Goal: Task Accomplishment & Management: Use online tool/utility

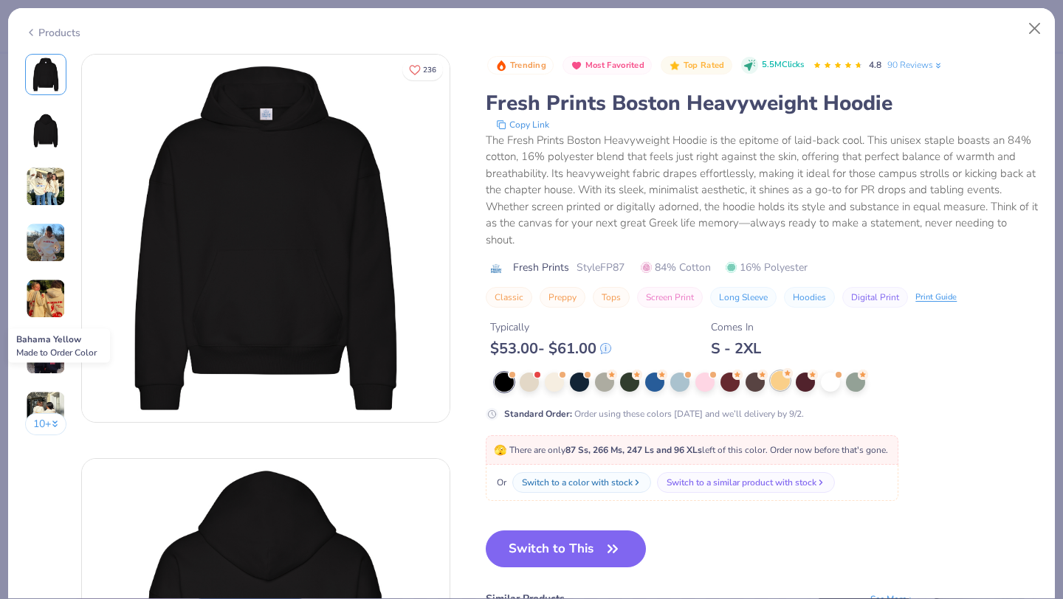
click at [779, 388] on div at bounding box center [779, 380] width 19 height 19
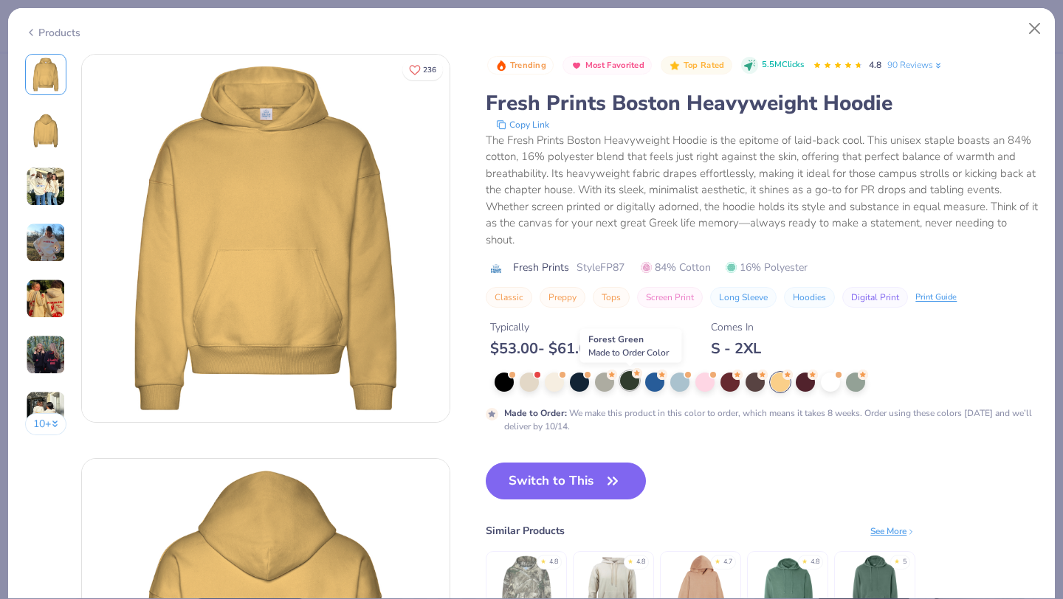
click at [632, 389] on div at bounding box center [629, 380] width 19 height 19
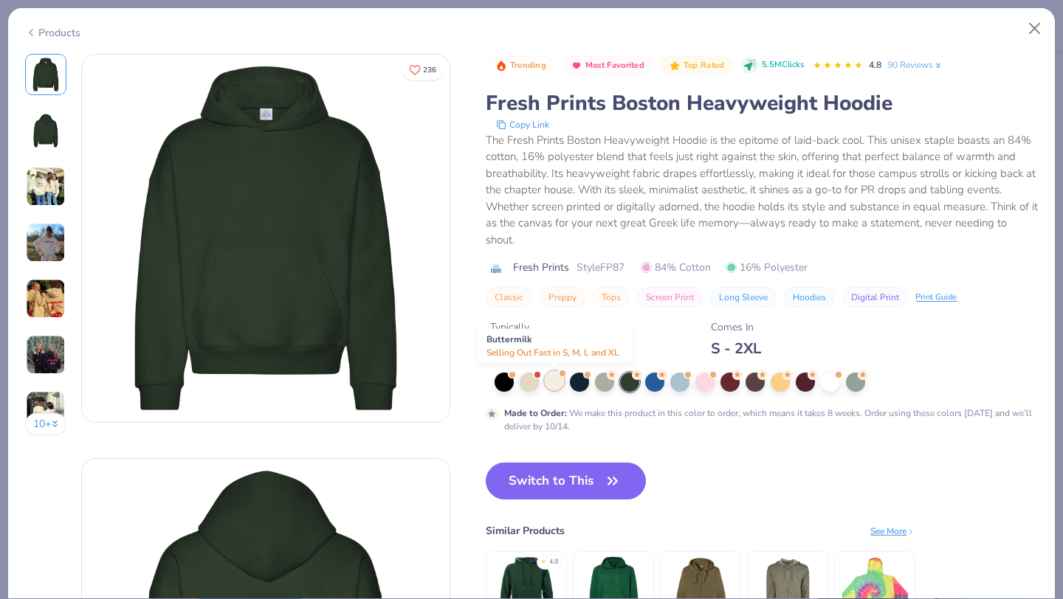
click at [560, 384] on div at bounding box center [554, 380] width 19 height 19
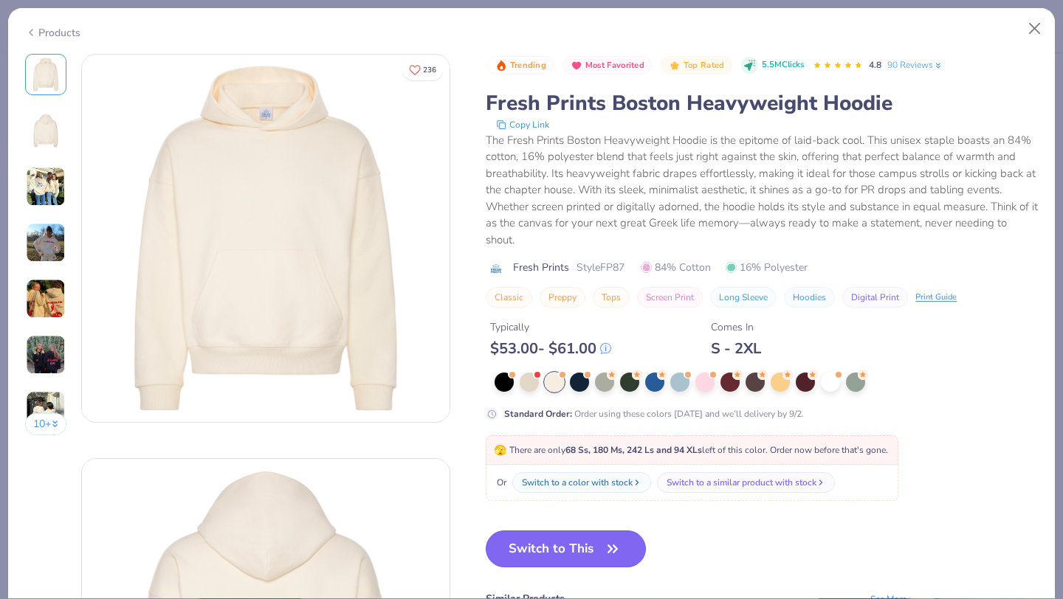
click at [581, 544] on button "Switch to This" at bounding box center [566, 549] width 160 height 37
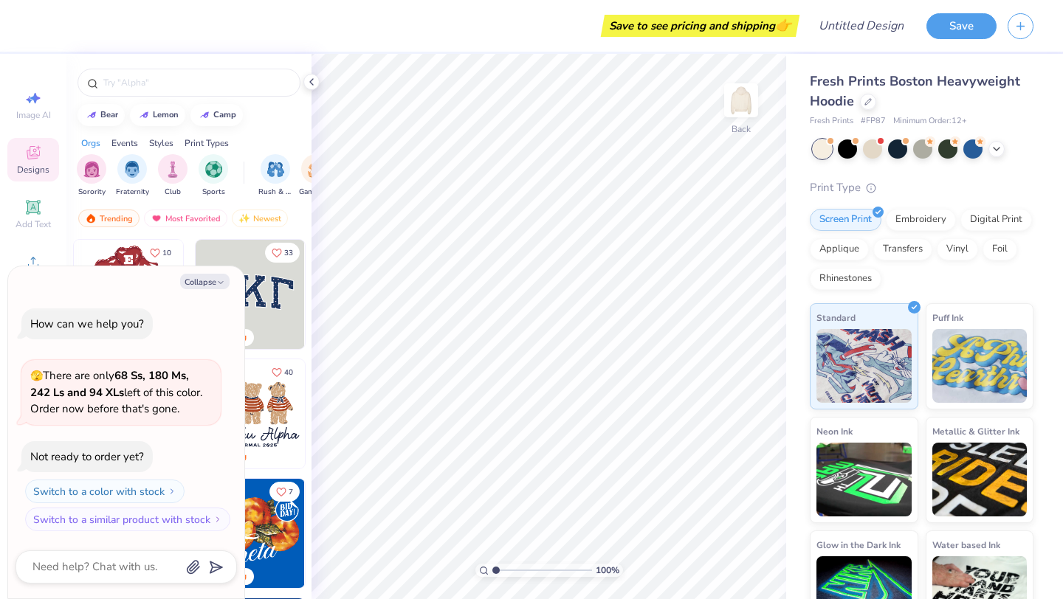
click at [27, 159] on icon at bounding box center [33, 153] width 18 height 18
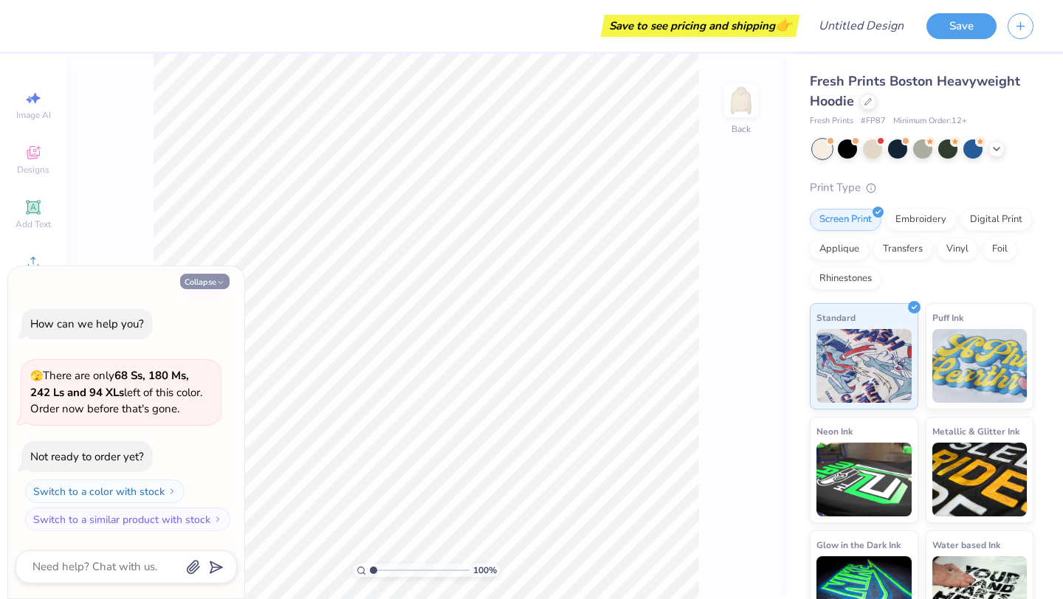
click at [213, 286] on button "Collapse" at bounding box center [204, 281] width 49 height 15
type textarea "x"
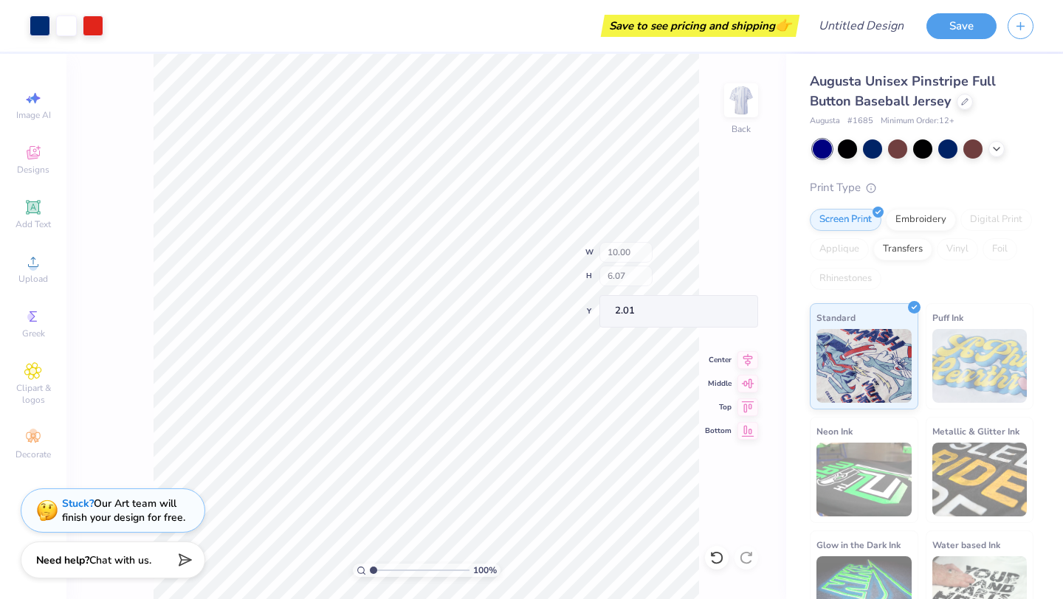
type input "2.01"
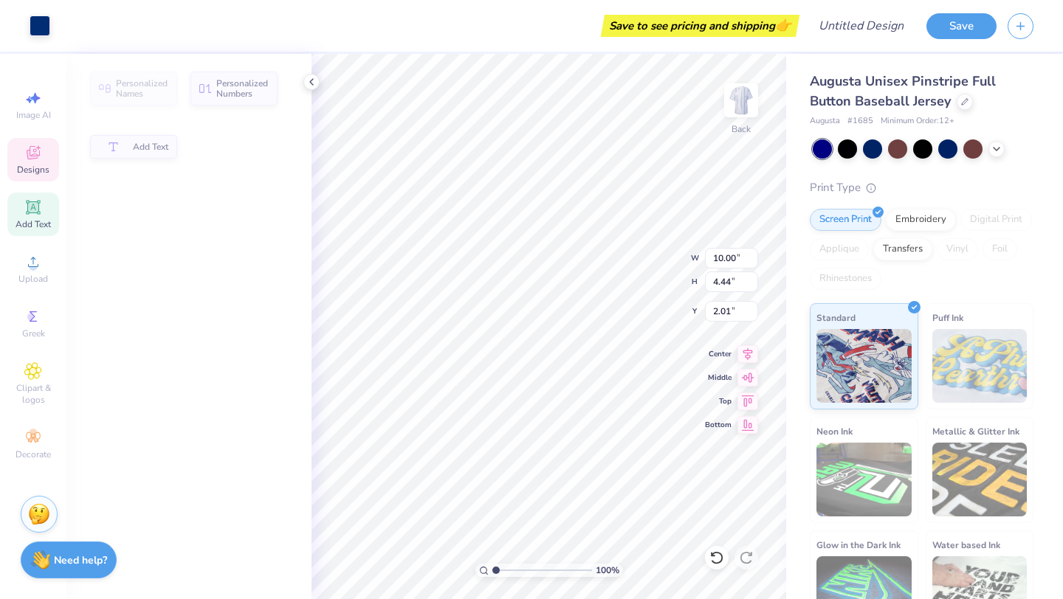
type input "2.00"
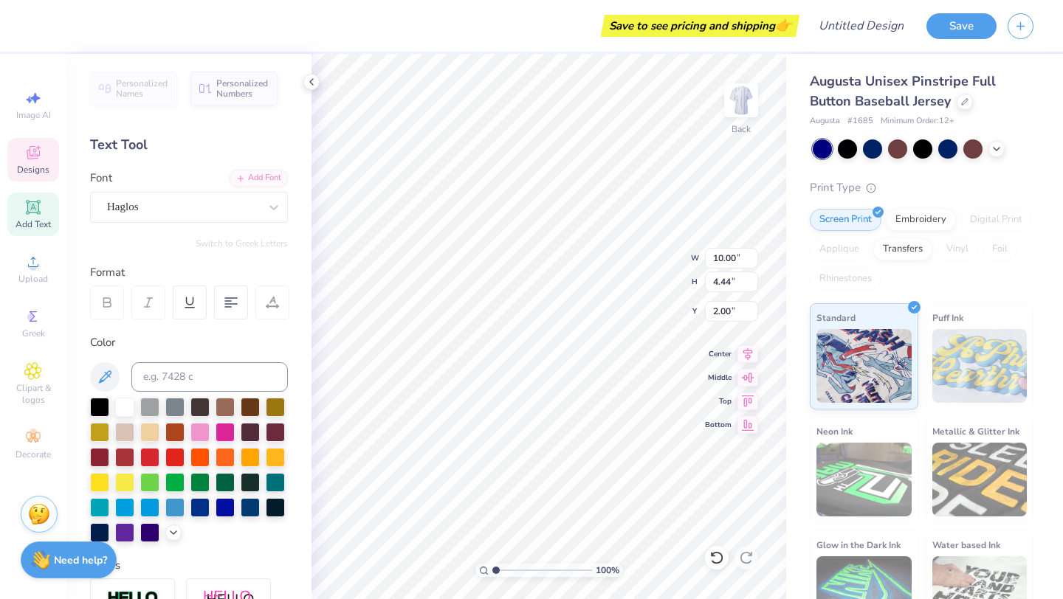
type textarea "D"
type textarea "Exec Board"
type input "3.16"
type input "0.94"
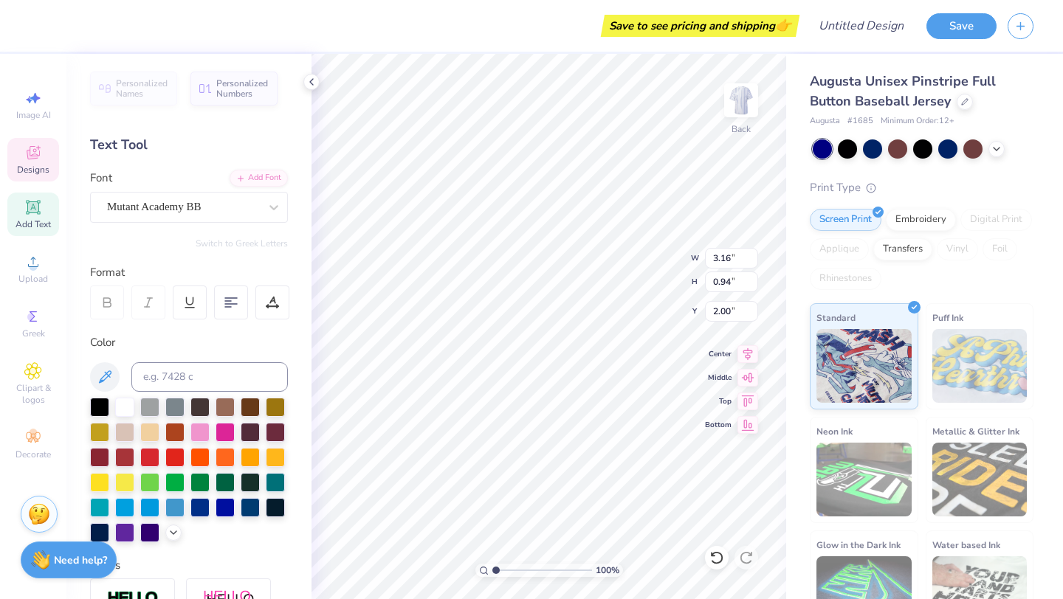
type input "5.98"
type textarea "D"
type textarea "CLUB"
type input "2.20"
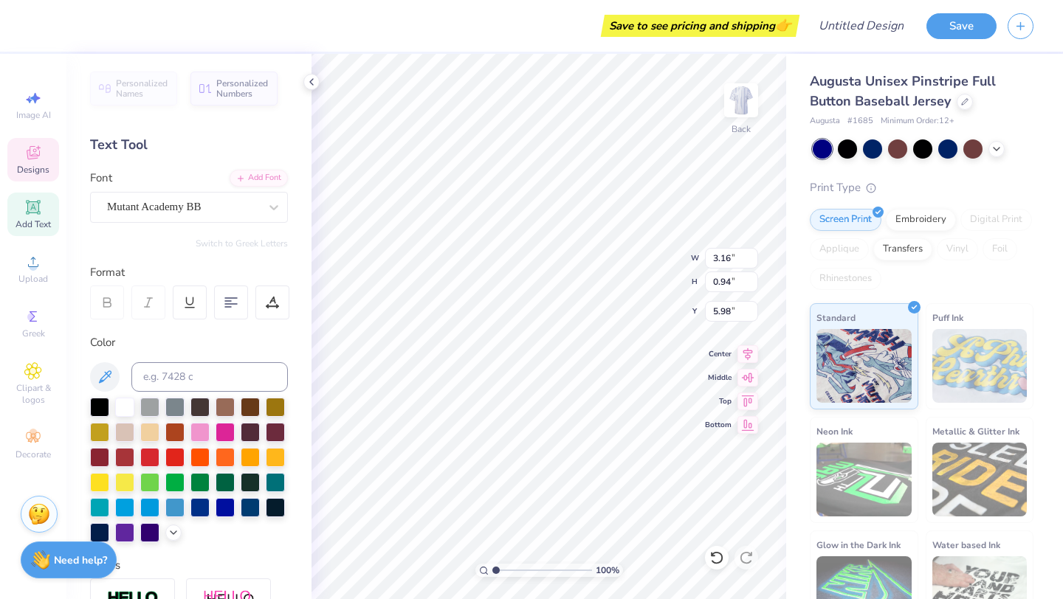
type input "7.06"
type textarea "D"
type textarea "GYM"
type input "2.49"
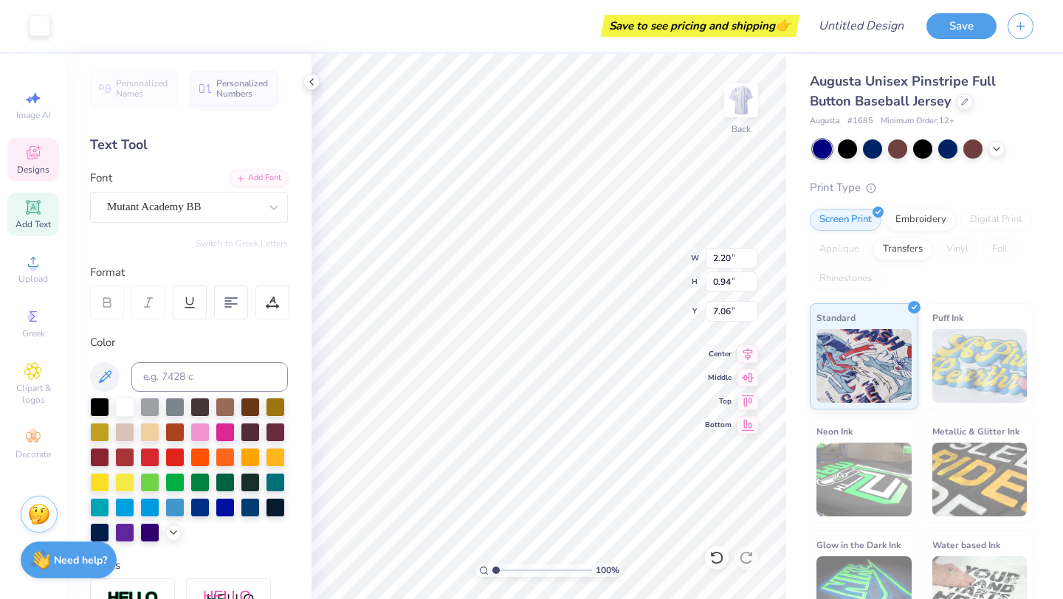
type input "5.53"
click at [73, 30] on div at bounding box center [66, 24] width 21 height 21
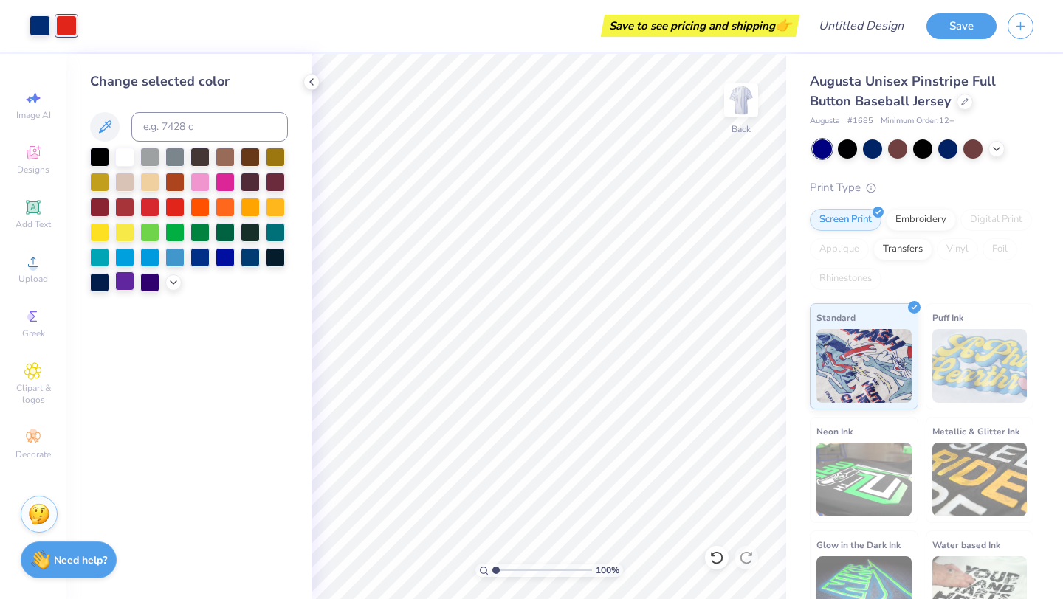
click at [131, 276] on div at bounding box center [124, 281] width 19 height 19
click at [960, 107] on div at bounding box center [964, 100] width 16 height 16
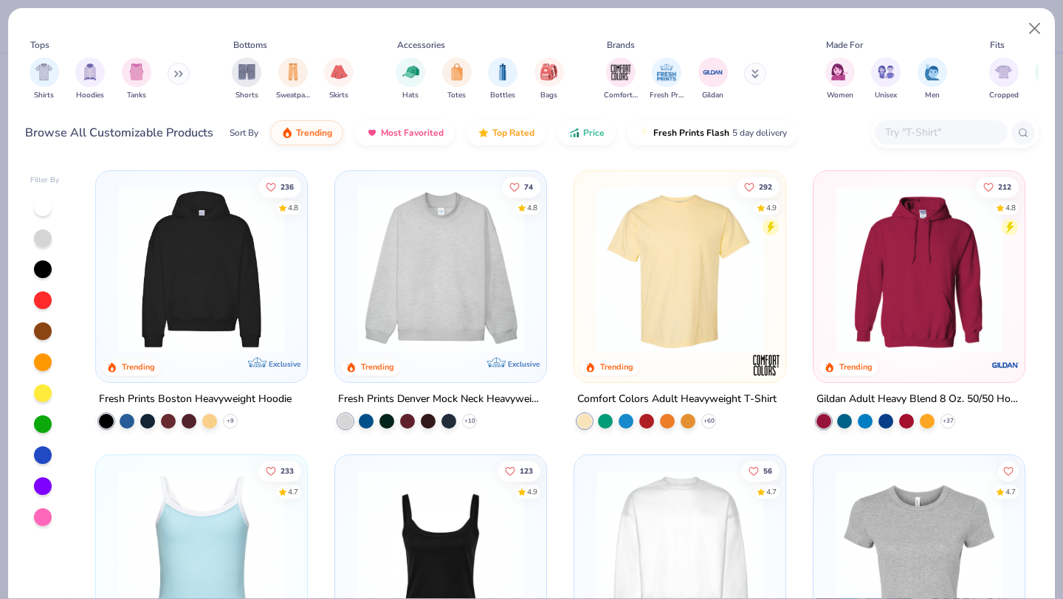
click at [207, 302] on img at bounding box center [202, 269] width 182 height 167
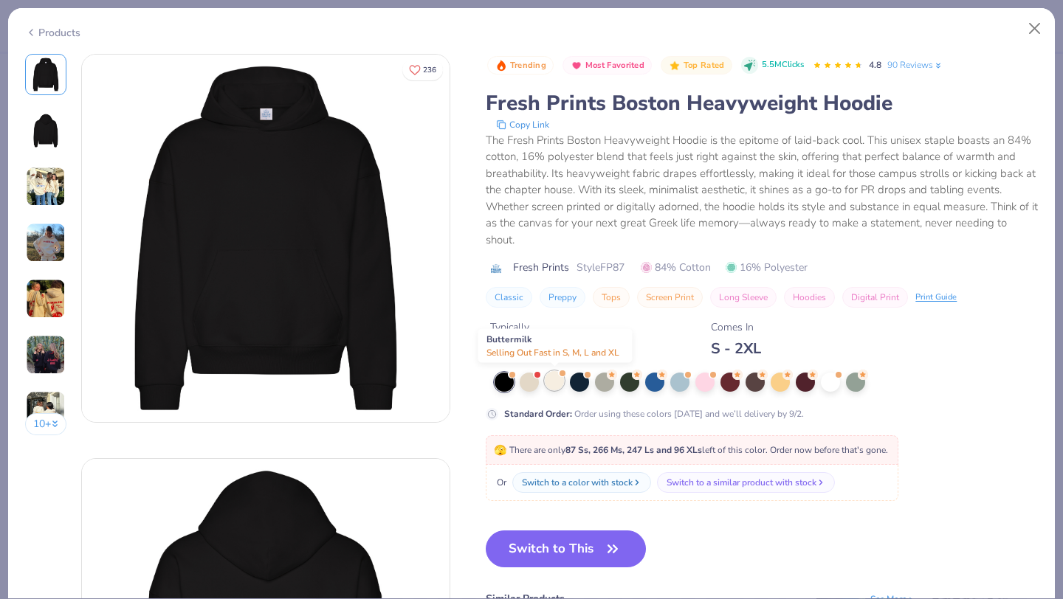
click at [559, 381] on div at bounding box center [554, 380] width 19 height 19
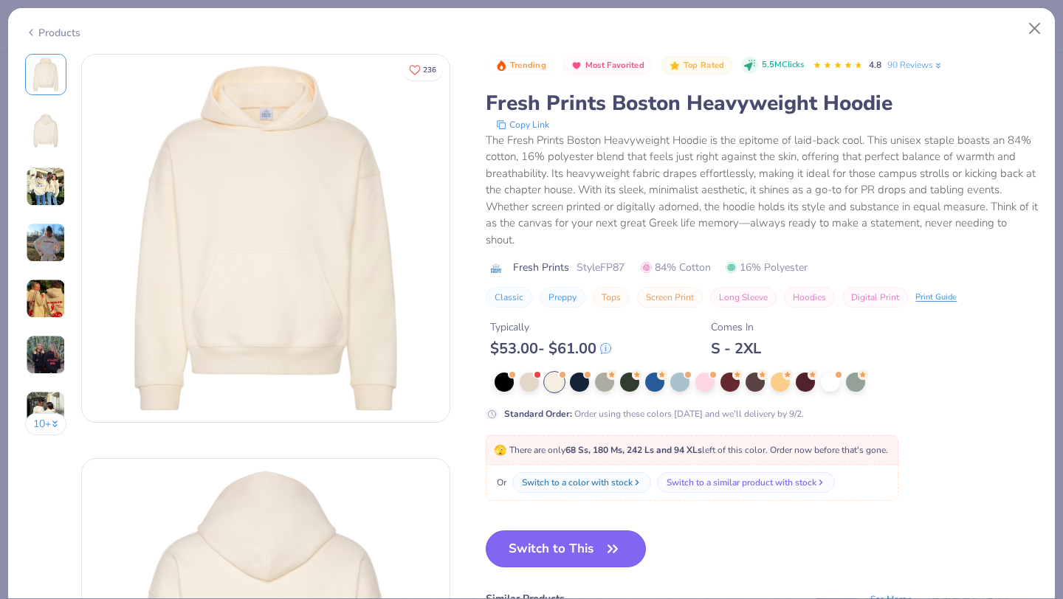
click at [577, 548] on button "Switch to This" at bounding box center [566, 549] width 160 height 37
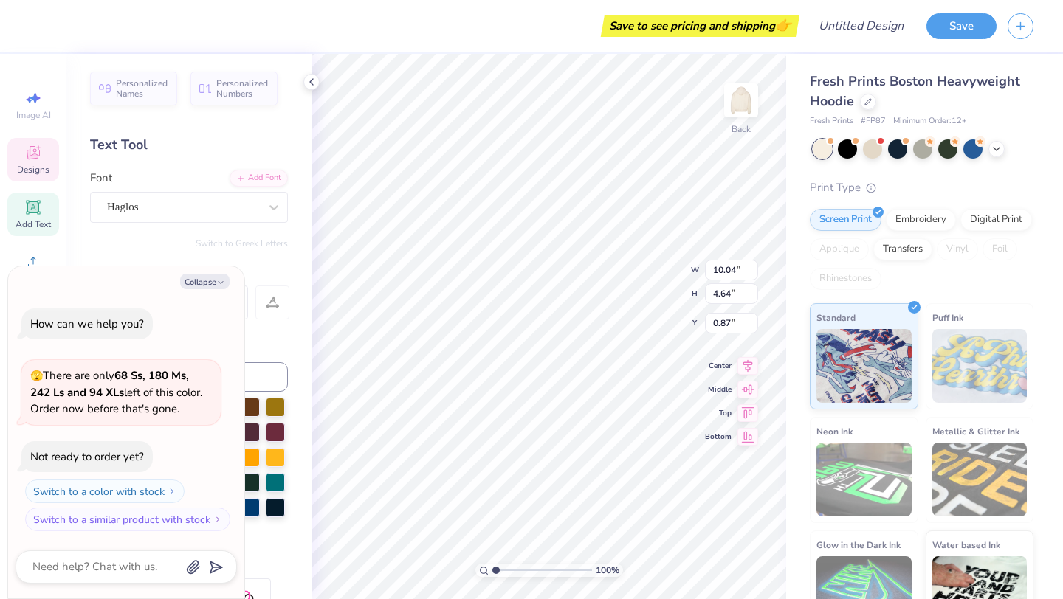
type textarea "x"
type input "1.39"
click at [216, 280] on icon "button" at bounding box center [220, 282] width 9 height 9
type textarea "x"
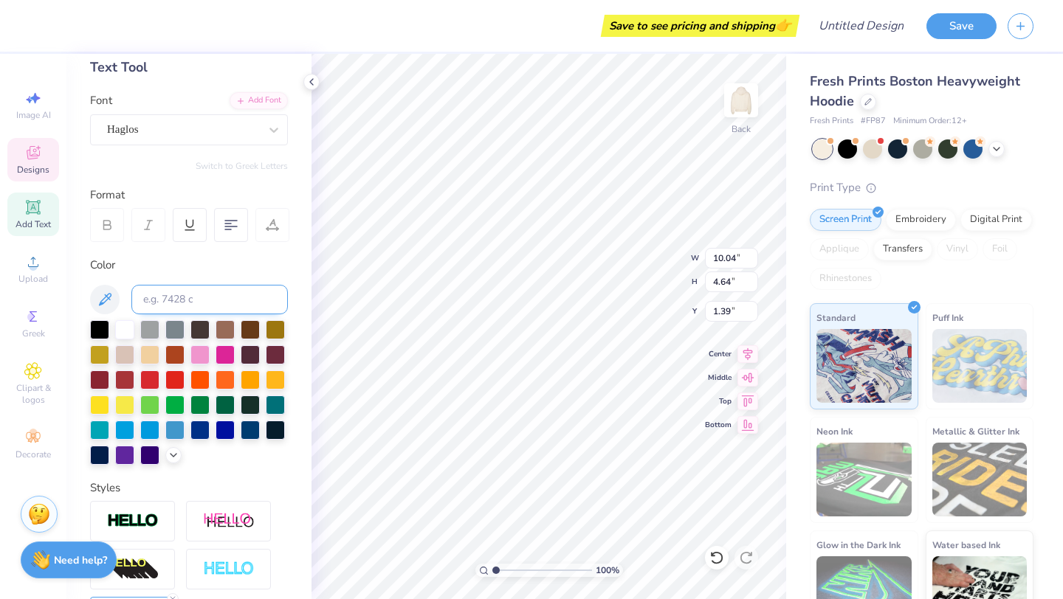
scroll to position [258, 0]
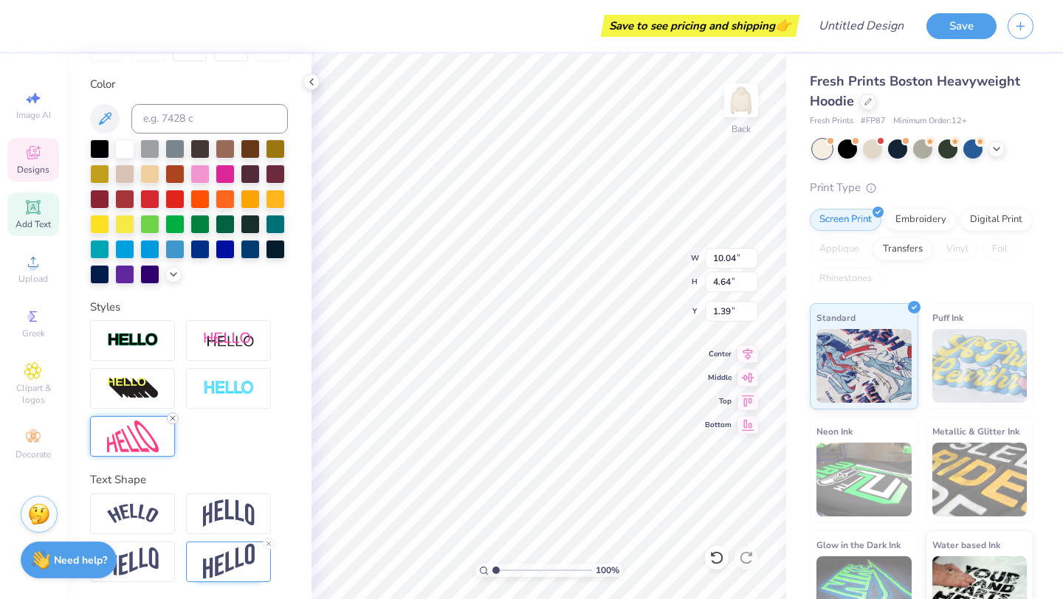
click at [172, 420] on icon at bounding box center [172, 418] width 9 height 9
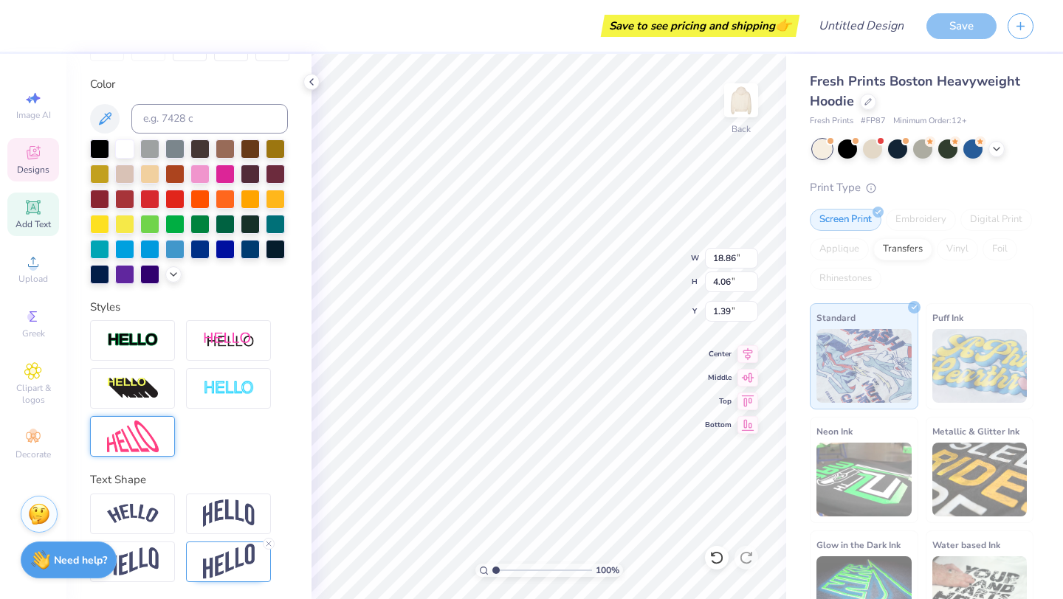
type input "18.86"
type input "4.06"
type input "1.68"
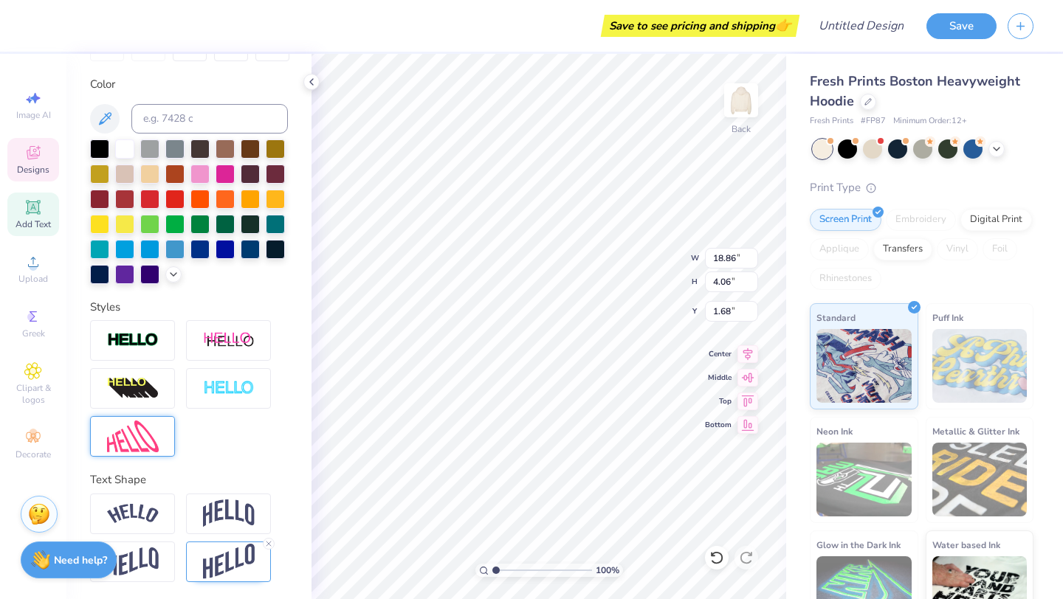
type input "14.32"
type input "3.09"
type input "2.66"
type input "2.41"
type input "0.94"
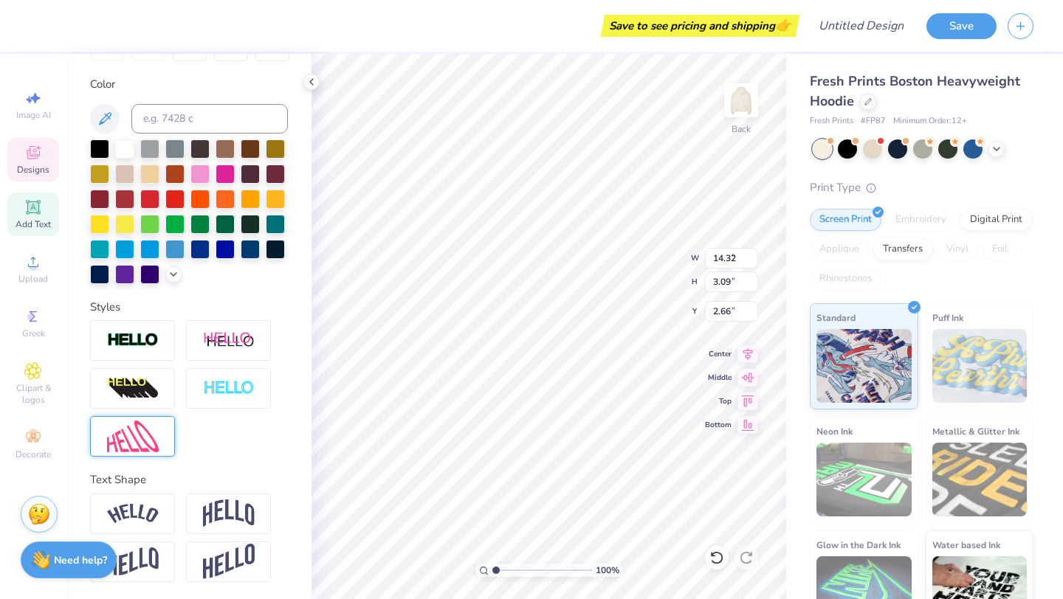
type input "5.81"
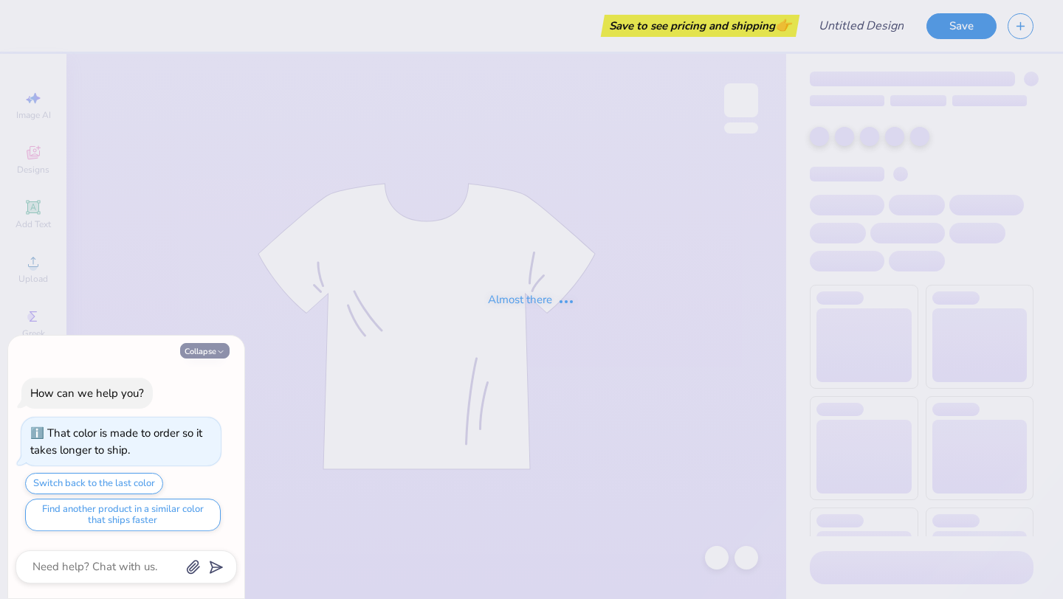
click at [221, 345] on button "Collapse" at bounding box center [204, 350] width 49 height 15
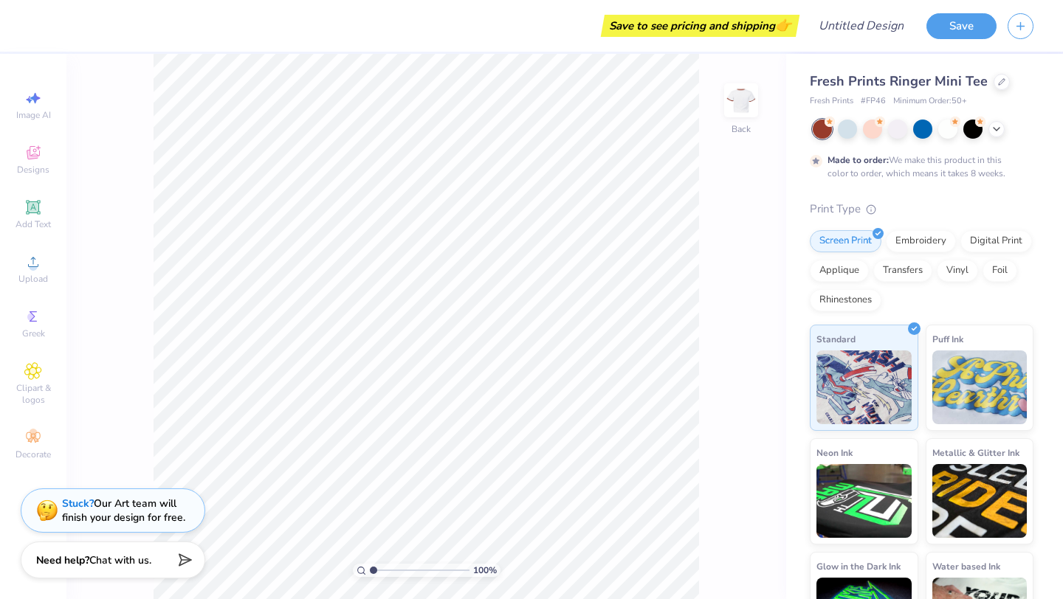
type textarea "x"
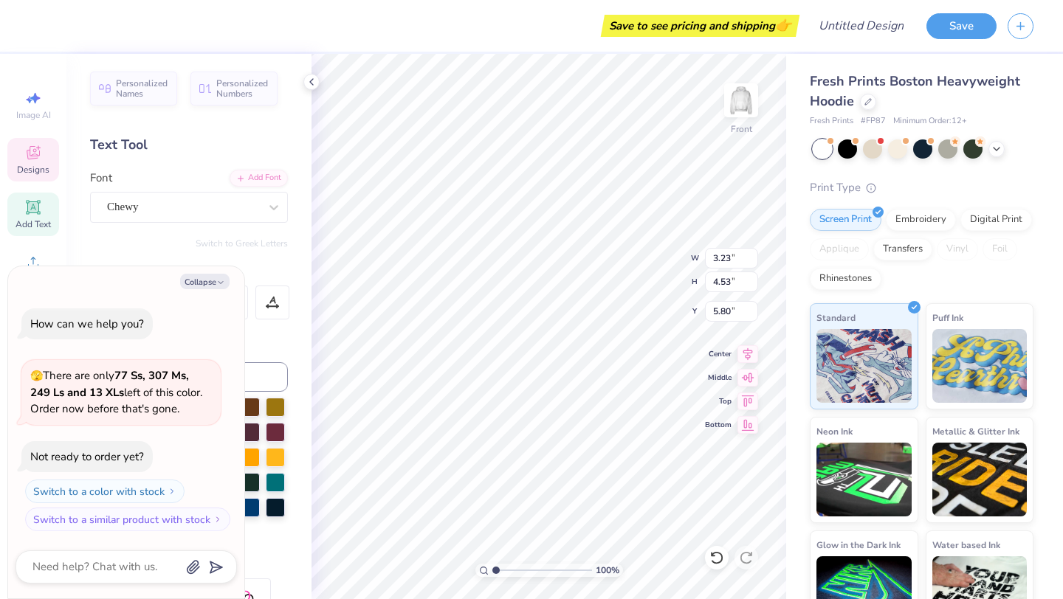
type textarea "x"
type input "3.36"
type input "5.19"
type input "6.36"
type textarea "x"
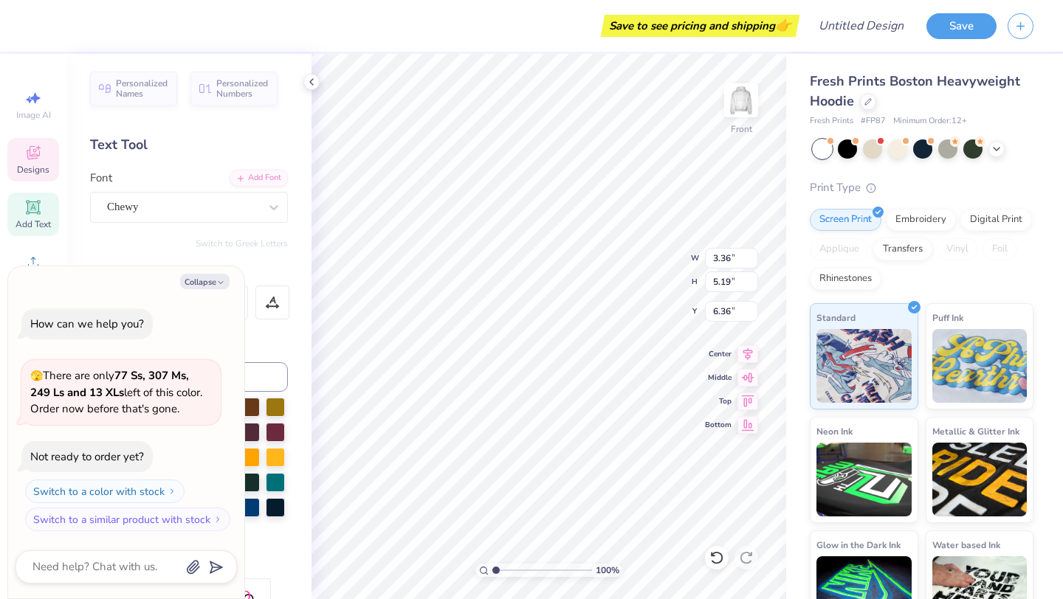
type input "3.15"
type input "3.82"
type input "7.82"
type textarea "x"
type input "3.36"
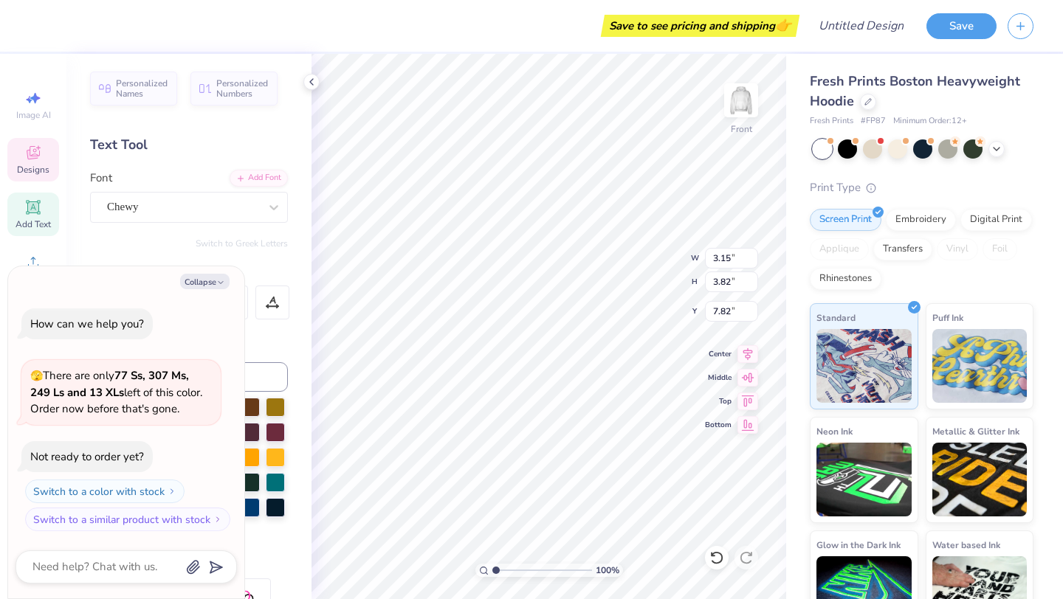
type input "5.19"
type input "6.36"
click at [210, 272] on div "Collapse How can we help you? 🫣 There are only 77 Ss, 307 Ms, 249 Ls and 13 XLs…" at bounding box center [126, 432] width 236 height 333
click at [211, 274] on button "Collapse" at bounding box center [204, 281] width 49 height 15
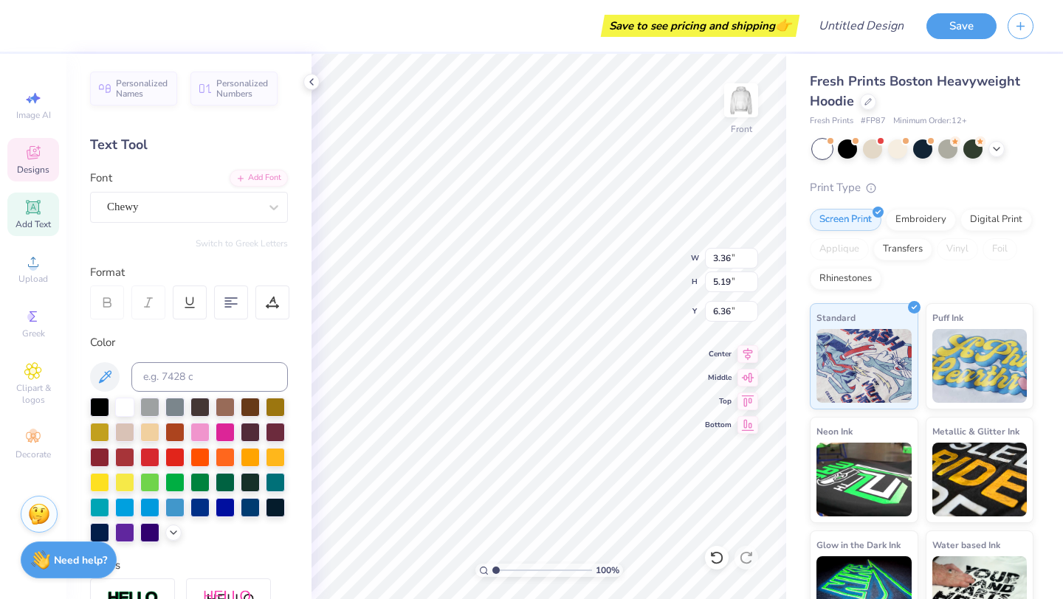
type textarea "x"
type textarea "W"
type input "3.15"
type input "3.82"
type input "7.63"
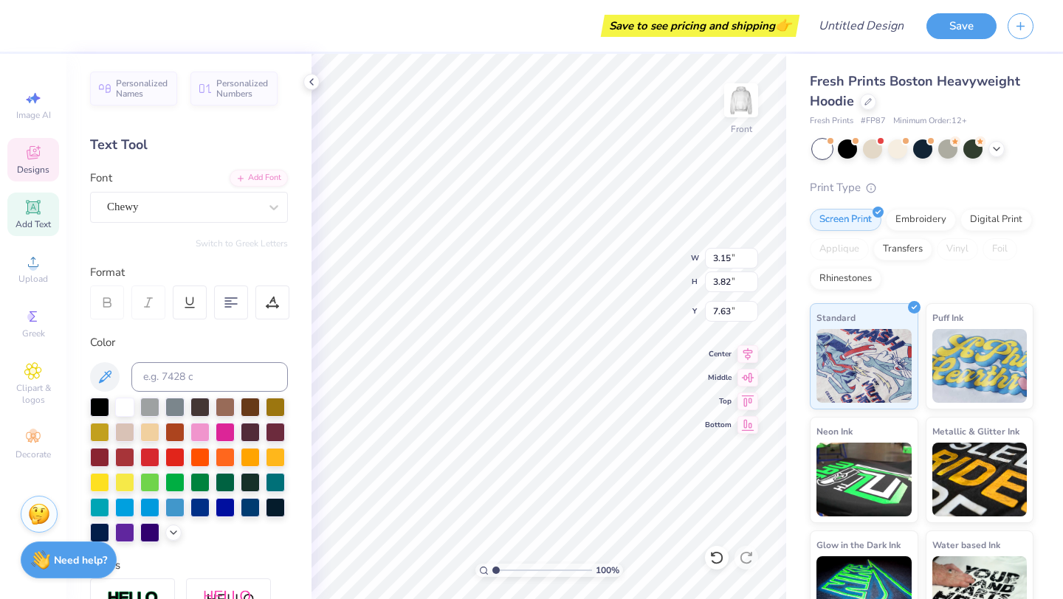
type textarea "i"
type input "3.23"
type input "4.53"
type input "5.80"
type textarea "s"
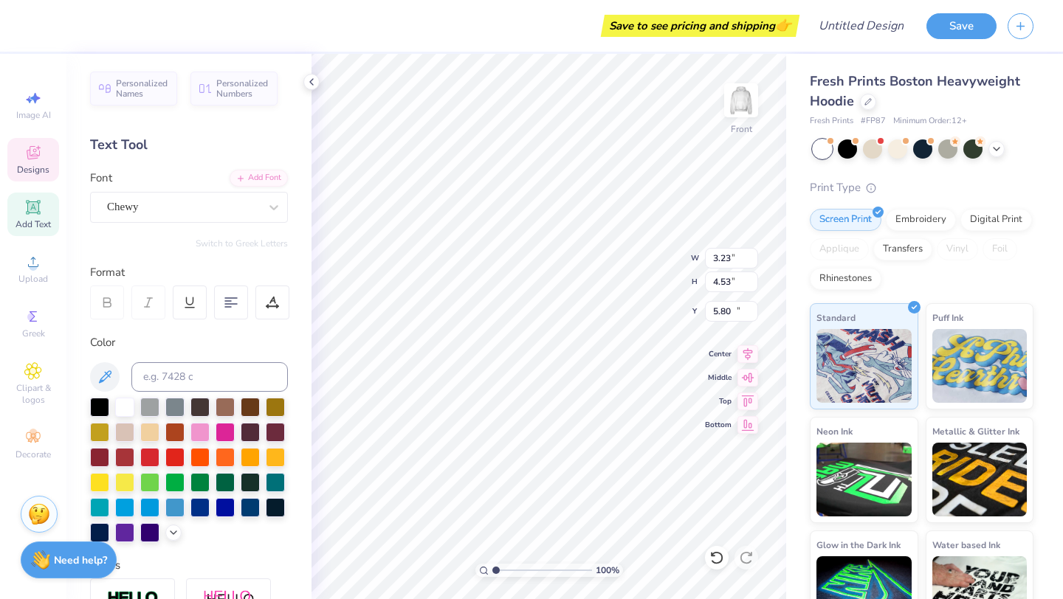
type input "2.65"
type input "3.99"
type input "11.30"
type textarea "Y"
type input "2.90"
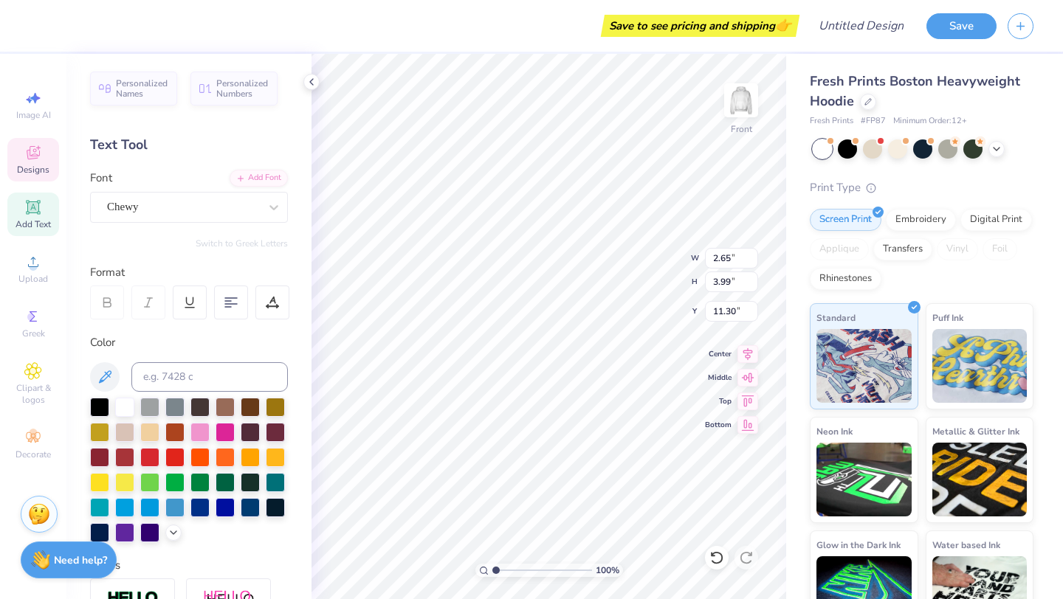
type input "3.78"
type input "11.58"
type input "1.65"
type input "4.69"
type input "10.70"
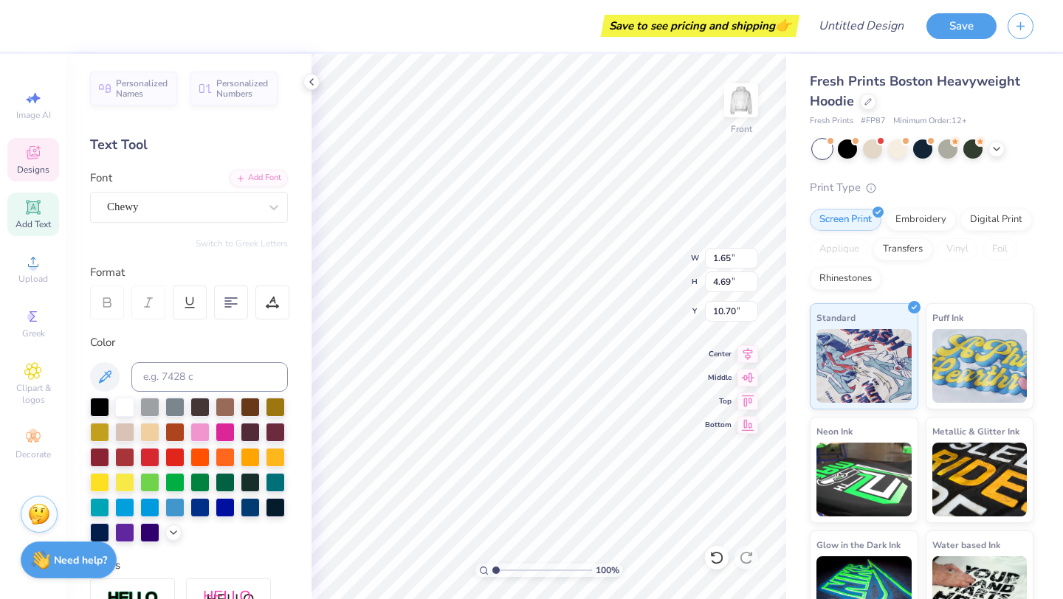
type textarea "o"
type input "3.05"
type input "4.84"
type input "10.48"
type textarea "W"
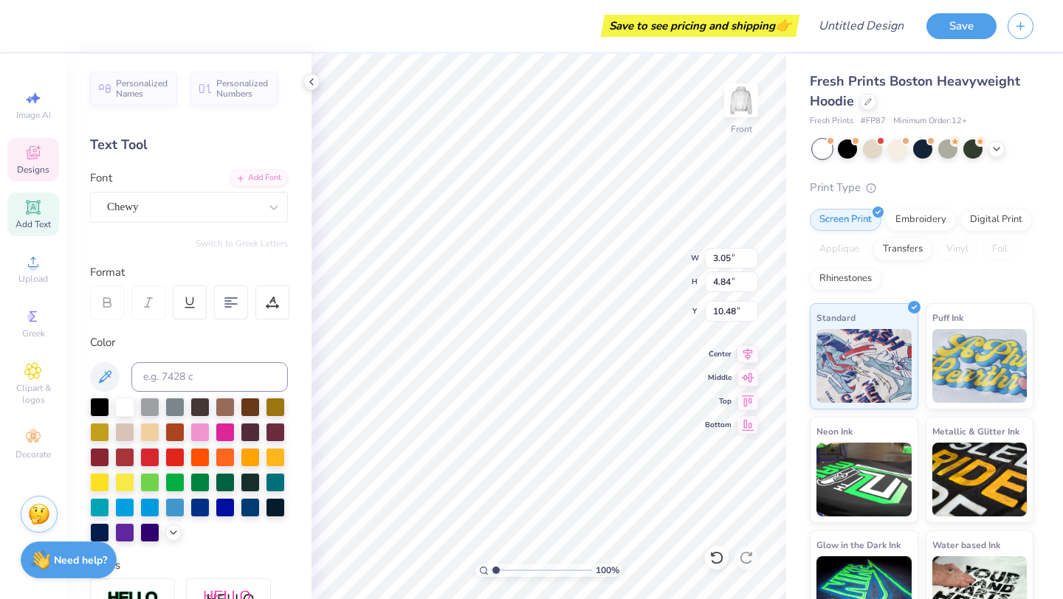
type input "4.09"
type input "4.21"
type input "15.16"
type textarea "e"
type input "2.75"
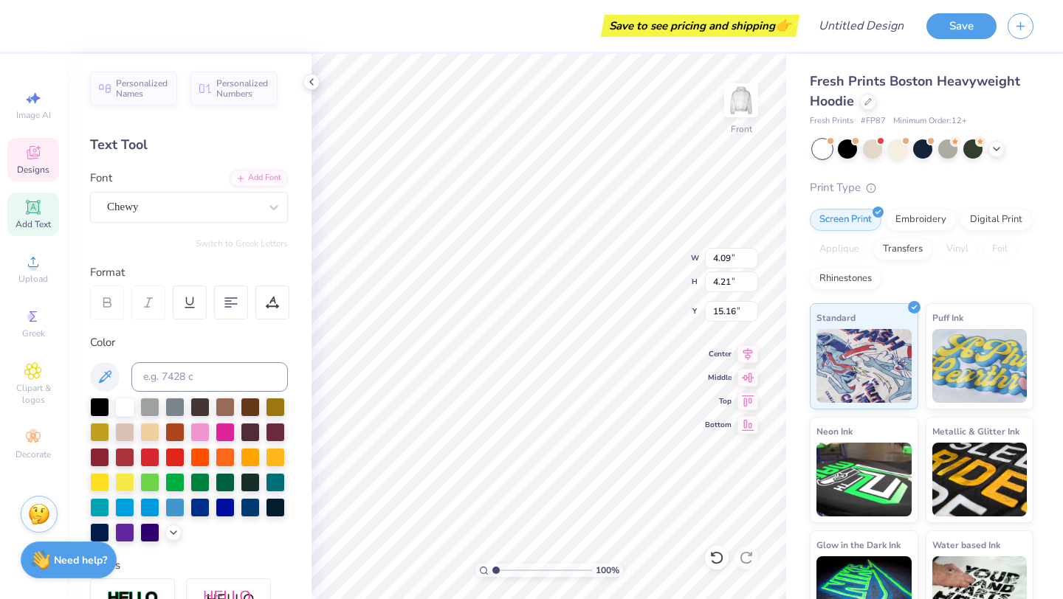
type input "3.98"
type input "15.40"
type textarea "r"
type input "2.46"
type input "5.07"
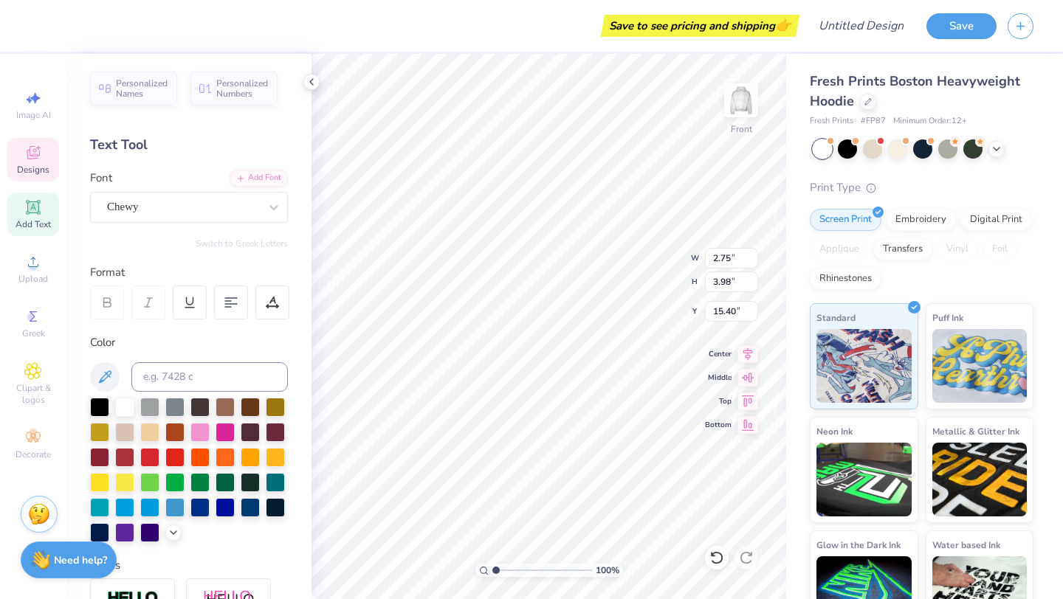
type input "13.36"
type textarea "a"
type input "2.23"
type input "4.50"
type input "7.38"
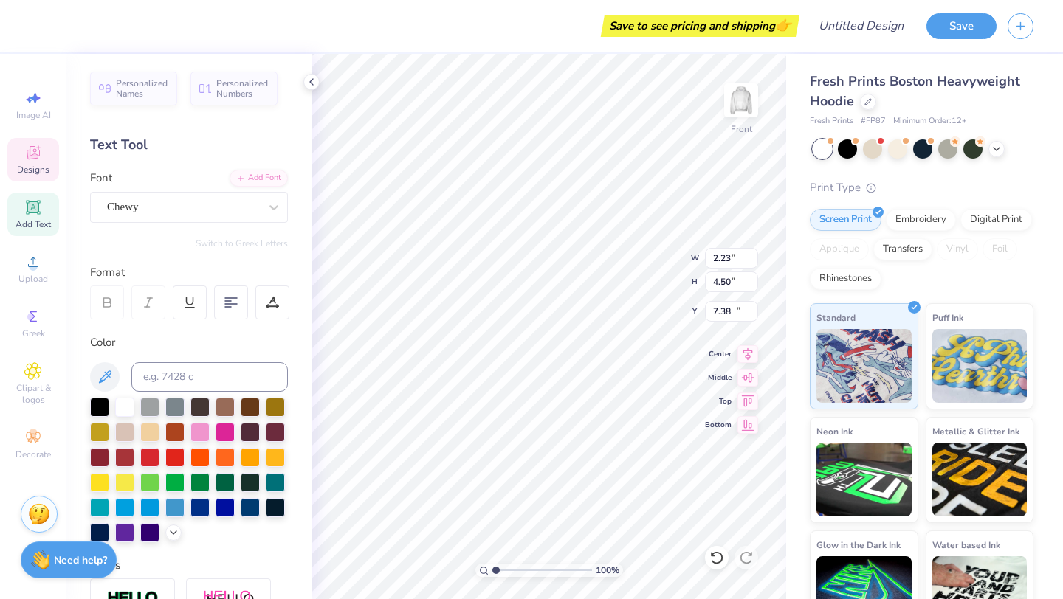
type input "2.90"
type input "3.78"
type input "11.58"
type input "4.02"
type input "4.94"
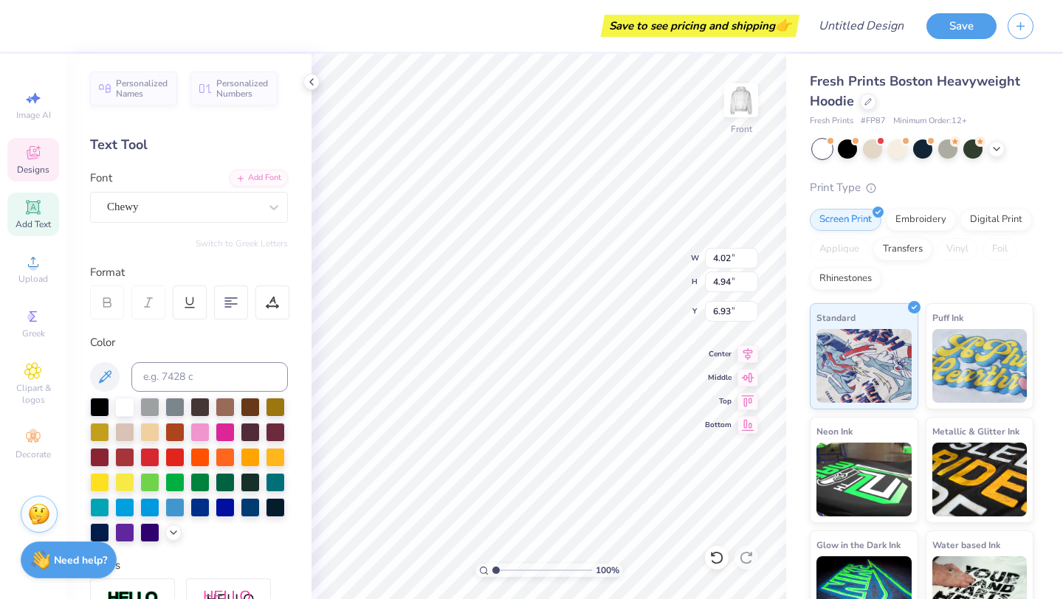
type input "7.10"
type textarea "Wish"
type input "3.26"
type input "4.35"
type input "5.98"
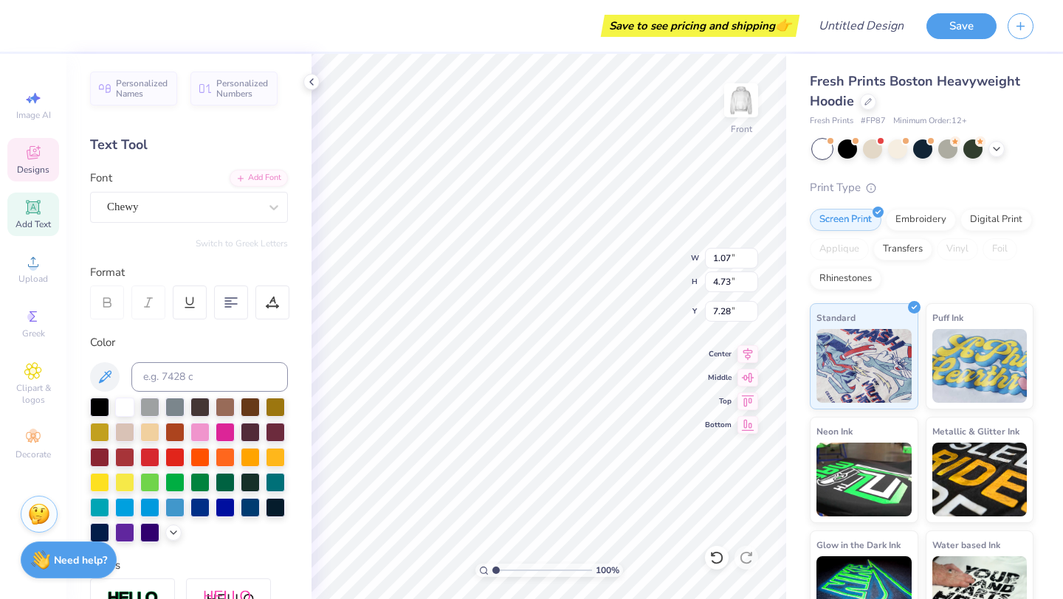
type input "10.72"
type input "5.55"
type input "6.92"
type input "1.07"
type input "4.73"
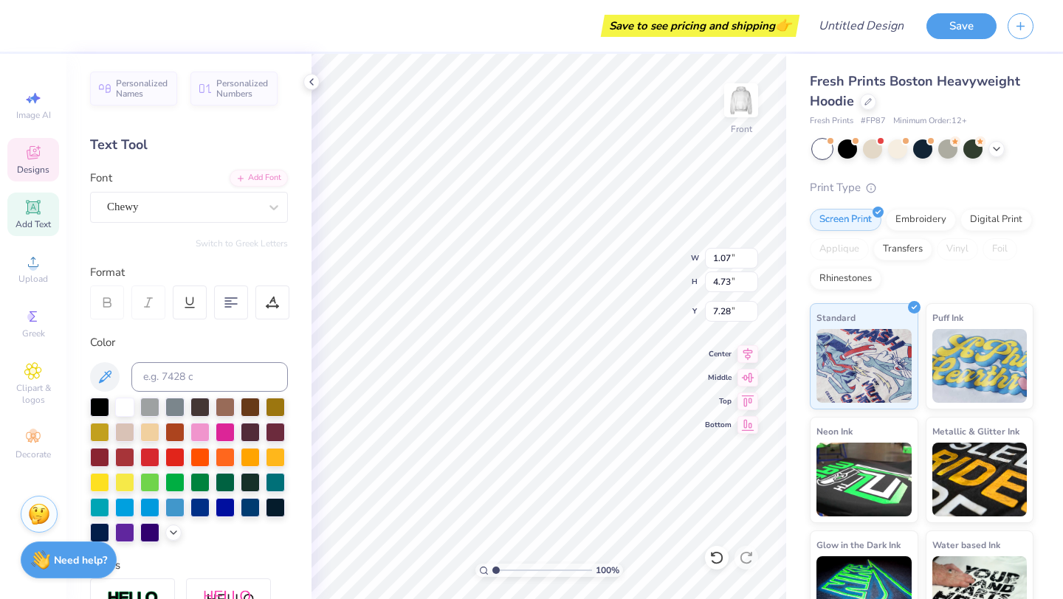
type input "7.28"
type input "3.08"
type input "5.72"
type input "10.32"
type textarea "You"
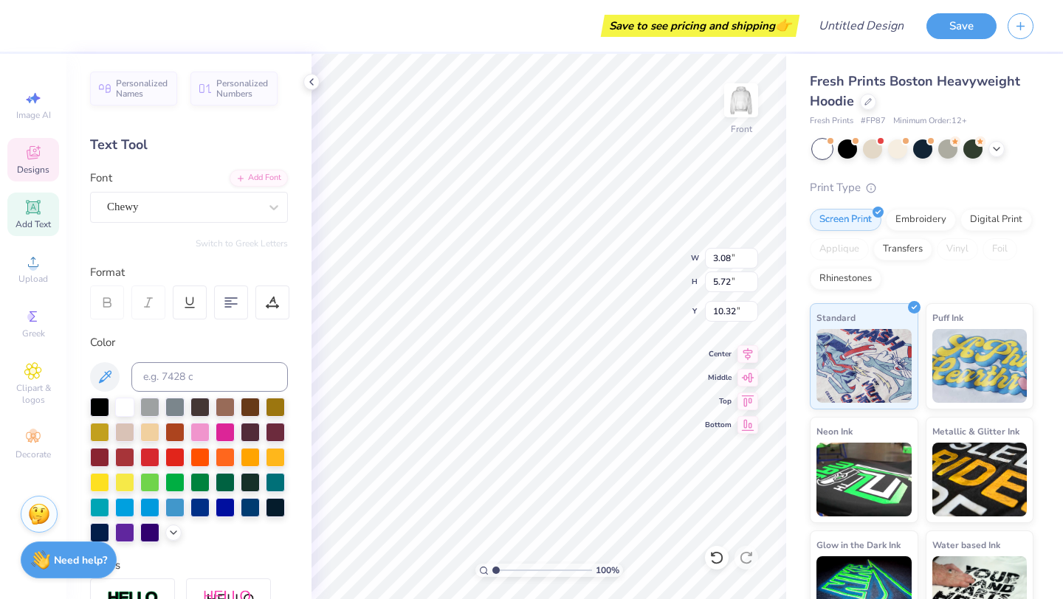
type input "2.86"
type input "3.87"
type input "15.32"
type textarea "we"
type input "3.05"
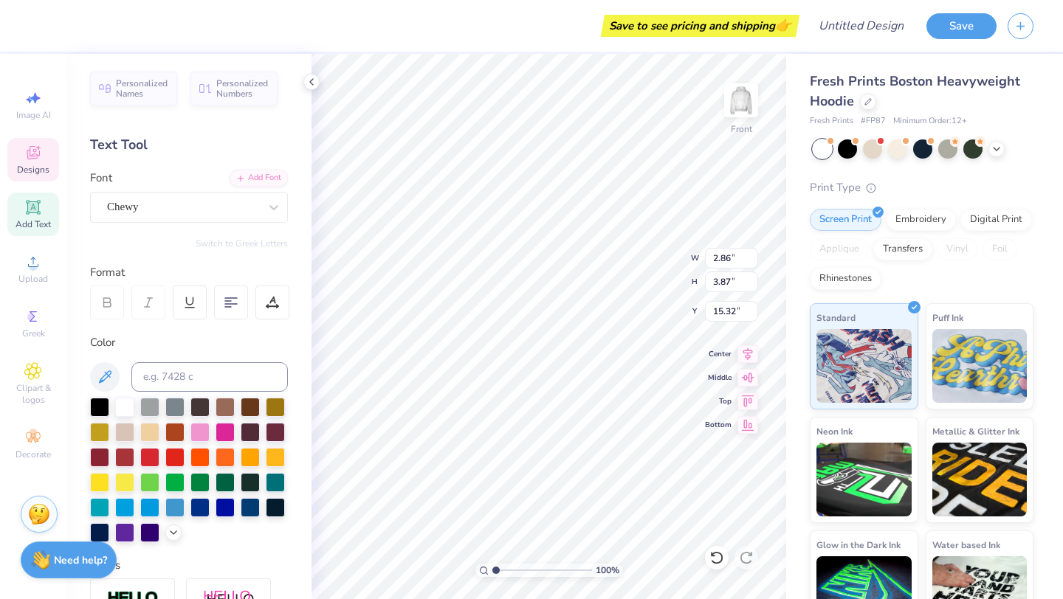
type input "3.80"
type input "15.37"
type textarea "ree"
type input "9.21"
type input "6.45"
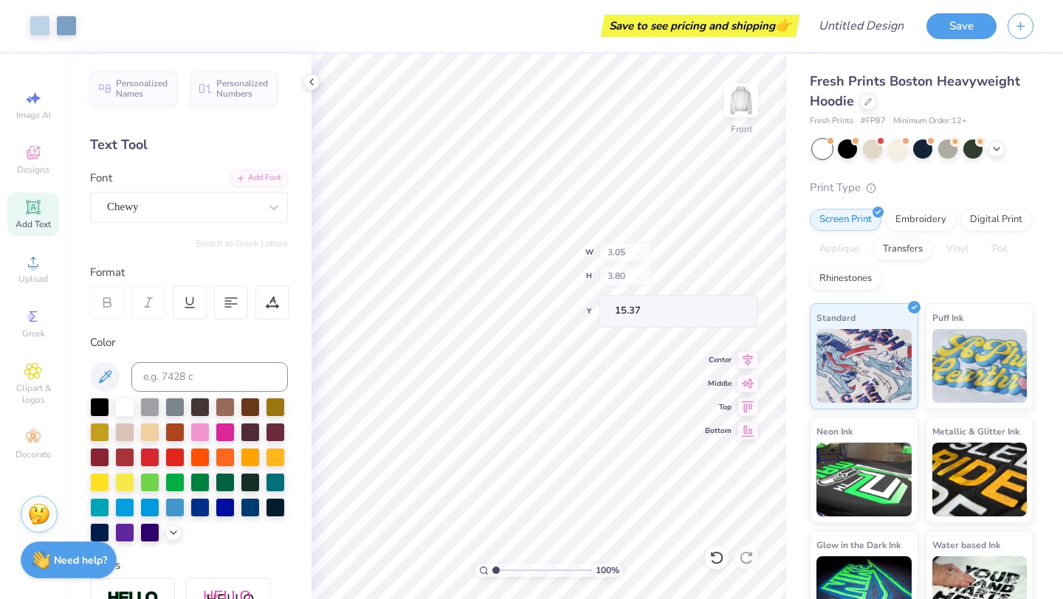
type input "10.70"
click at [711, 555] on icon at bounding box center [712, 554] width 3 height 3
type input "7.57"
type input "4.57"
type input "14.99"
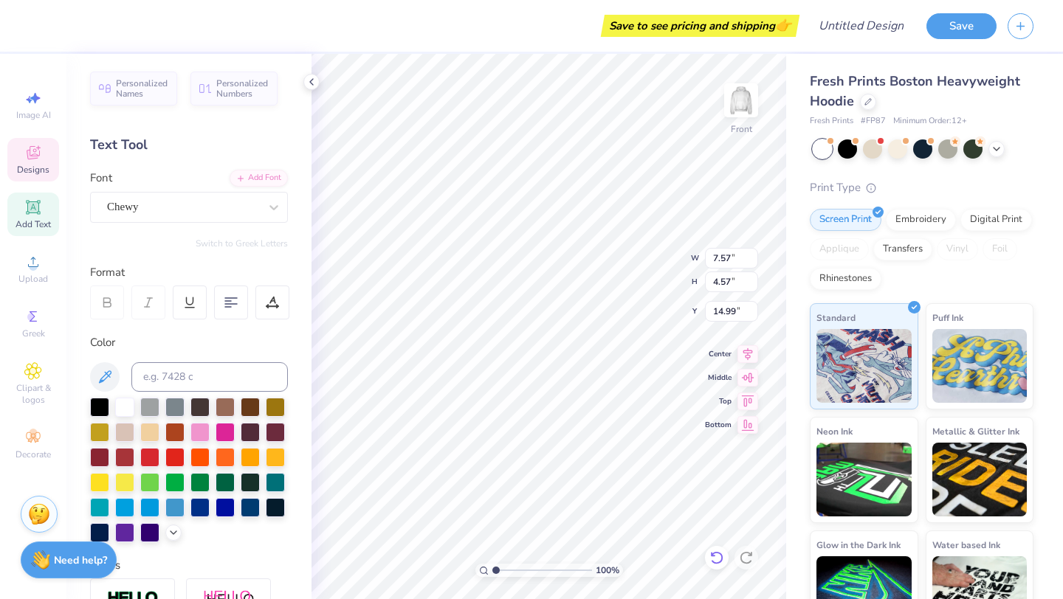
type textarea "were"
type input "2.69"
type input "3.70"
type input "15.51"
type input "9.24"
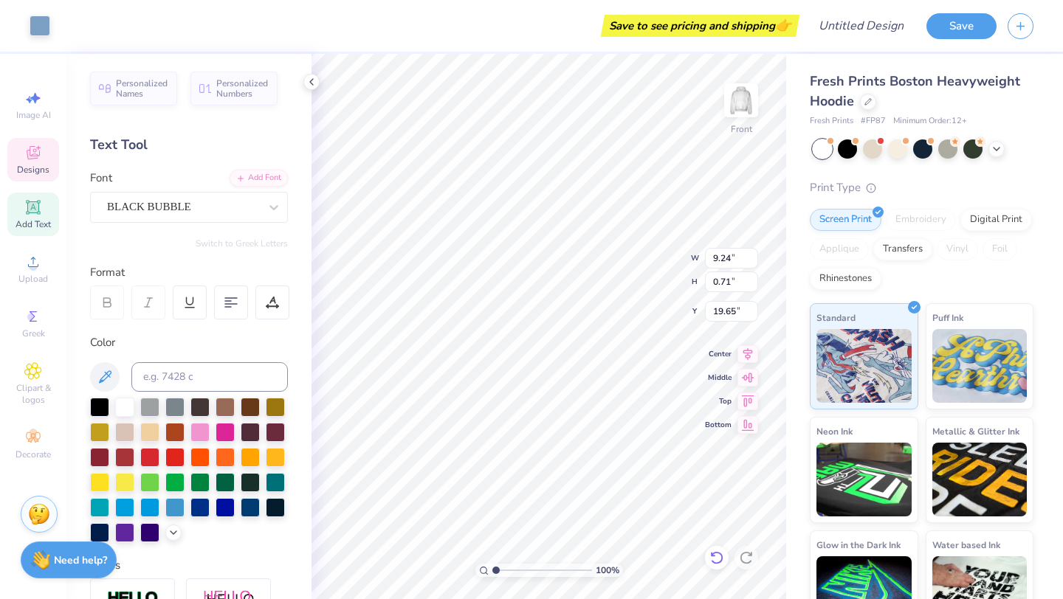
type input "0.71"
type input "19.65"
type input "13.22"
type input "5.31"
type input "14.75"
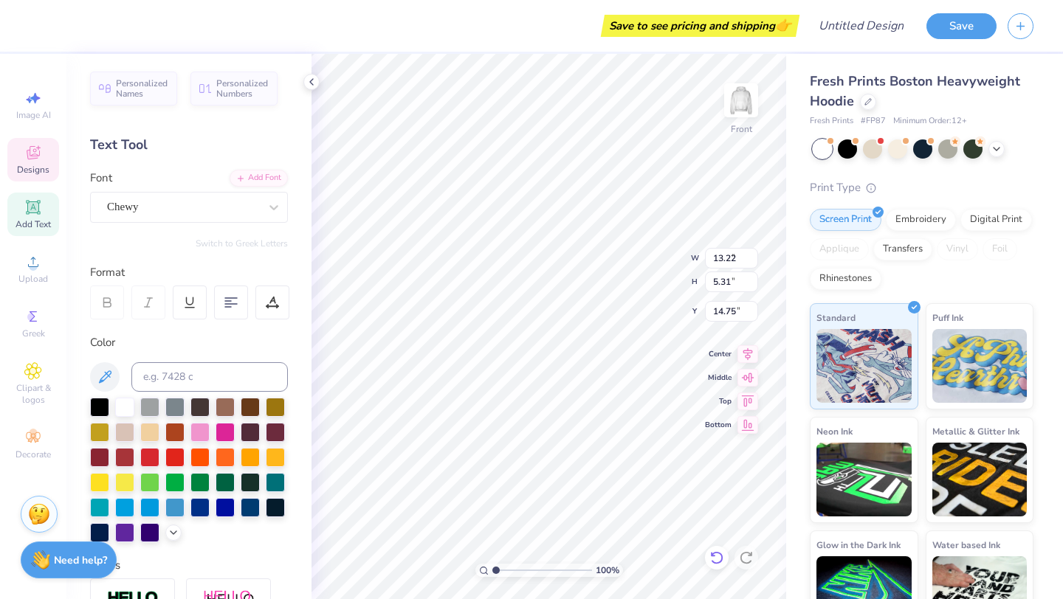
type input "9.21"
type input "6.45"
type input "10.88"
type input "2.88"
type input "3.91"
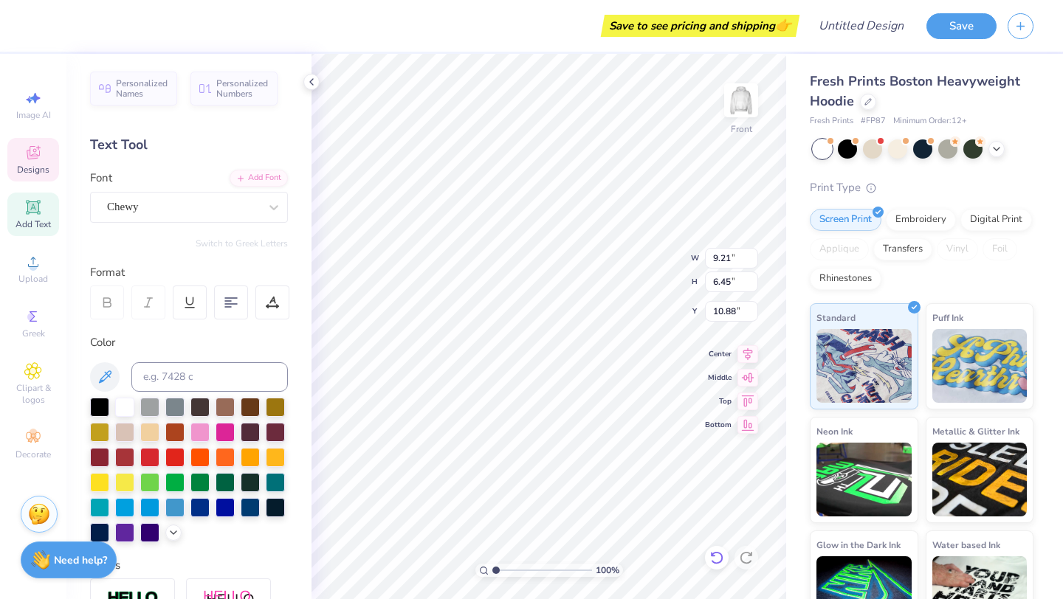
type input "14.39"
type input "8.37"
type input "3.36"
type input "13.07"
type input "2.69"
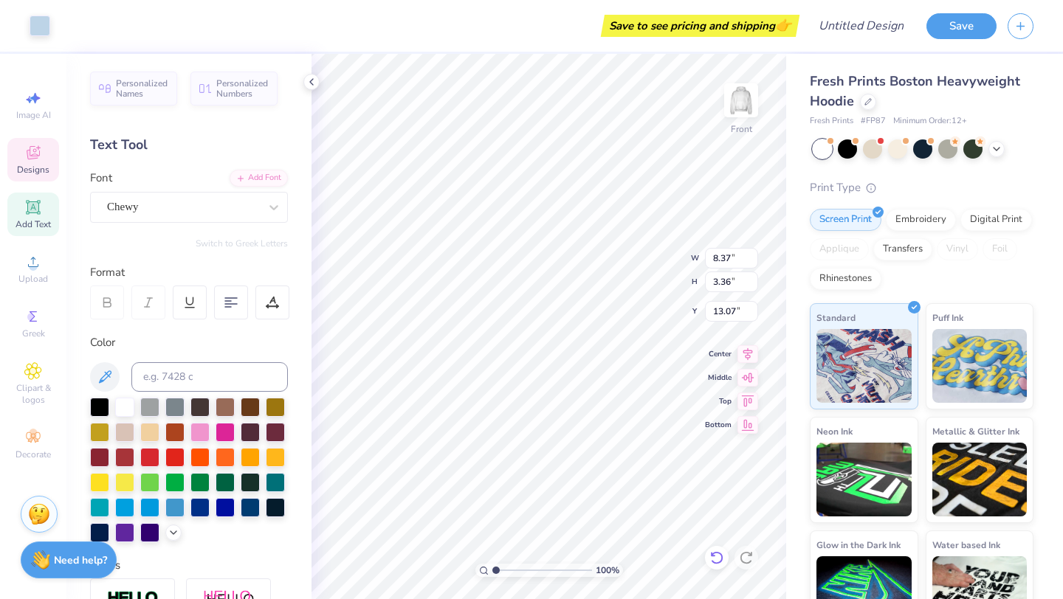
type input "3.70"
type input "15.51"
type textarea "Gym Bae"
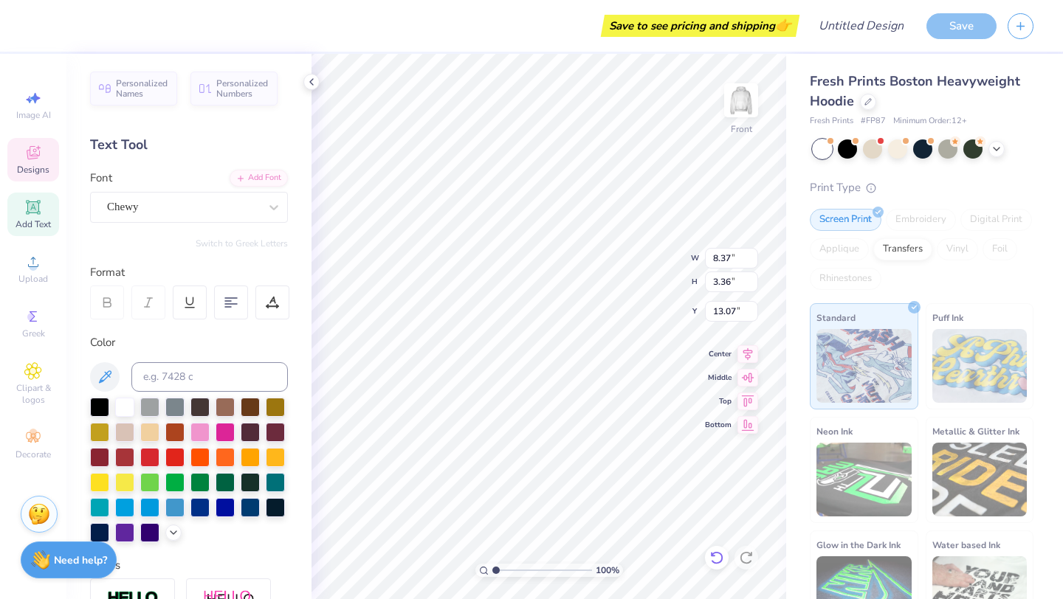
type input "8.37"
type input "3.36"
type input "13.07"
type input "5.55"
type input "3.89"
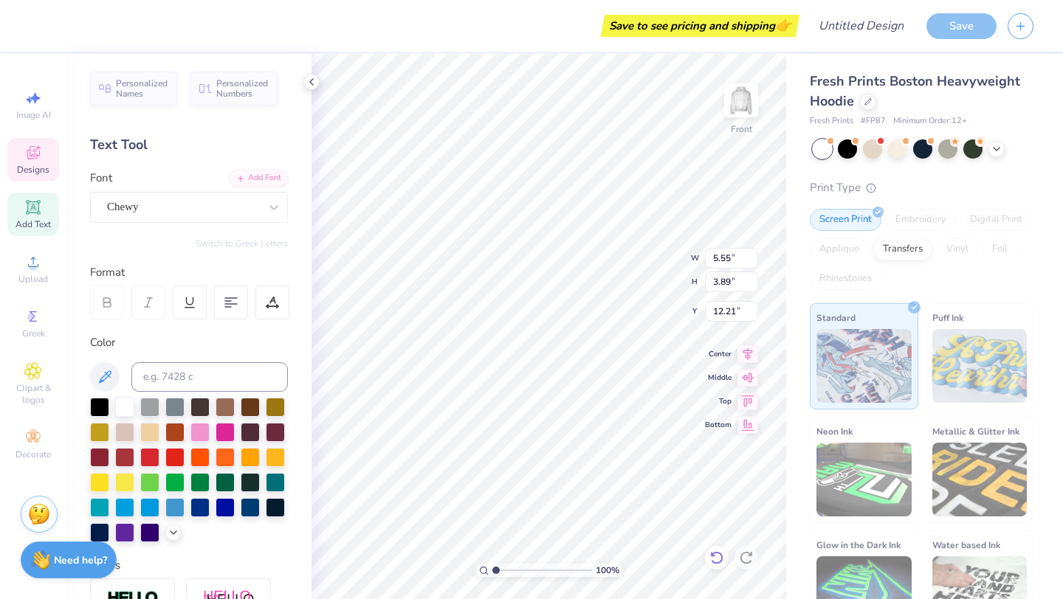
type input "12.07"
type input "18.36"
type input "5.68"
type input "14.33"
type input "8.37"
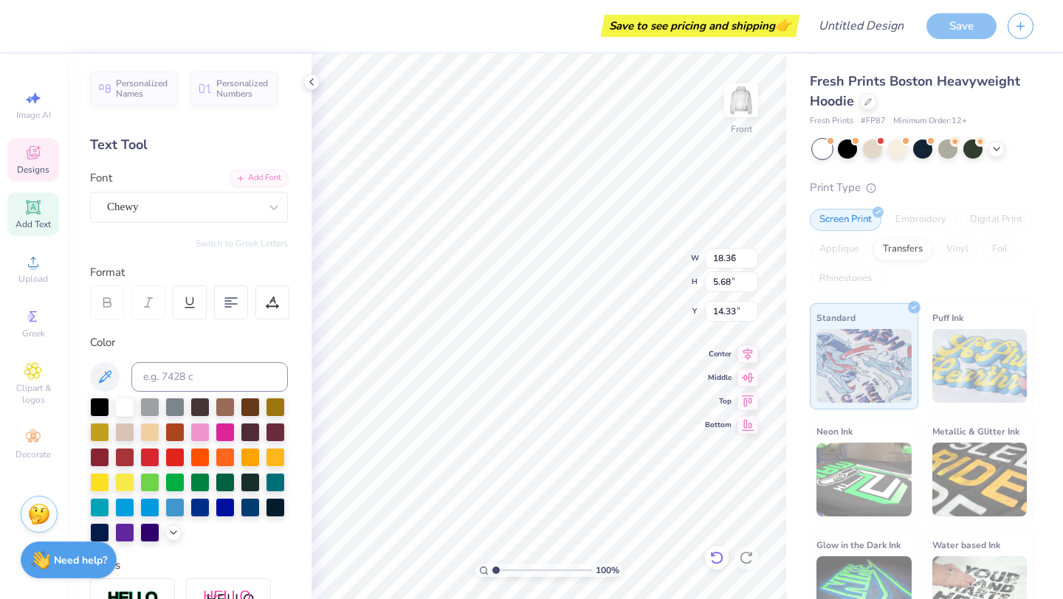
type input "3.36"
type input "13.07"
type input "18.36"
type input "5.68"
type input "14.33"
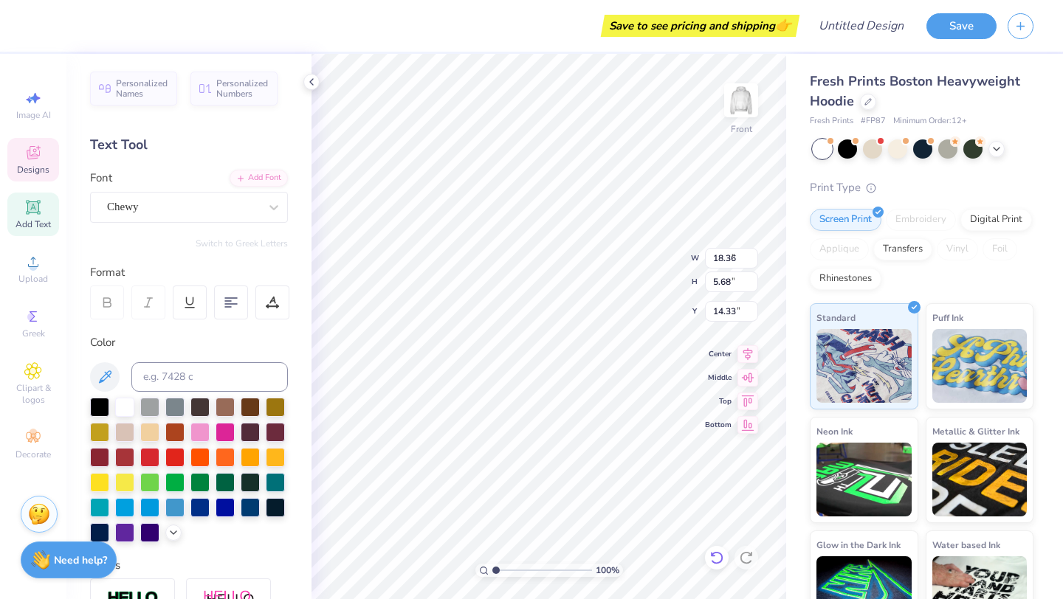
type input "2.88"
type input "3.91"
type input "12.52"
type input "7.04"
type input "3.65"
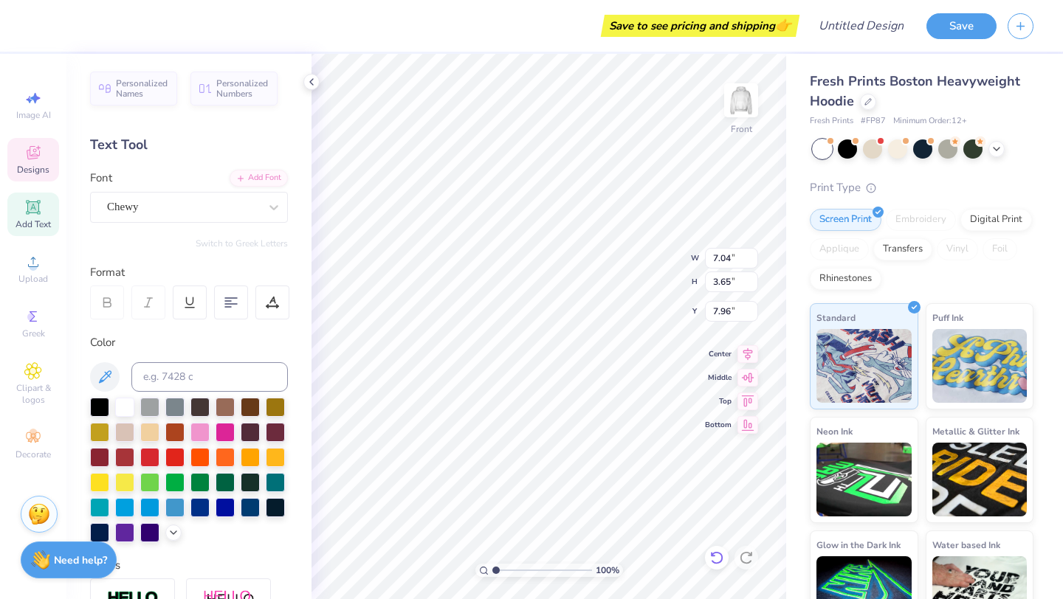
type input "7.80"
type input "7.33"
type input "4.07"
type input "7.54"
type input "11.44"
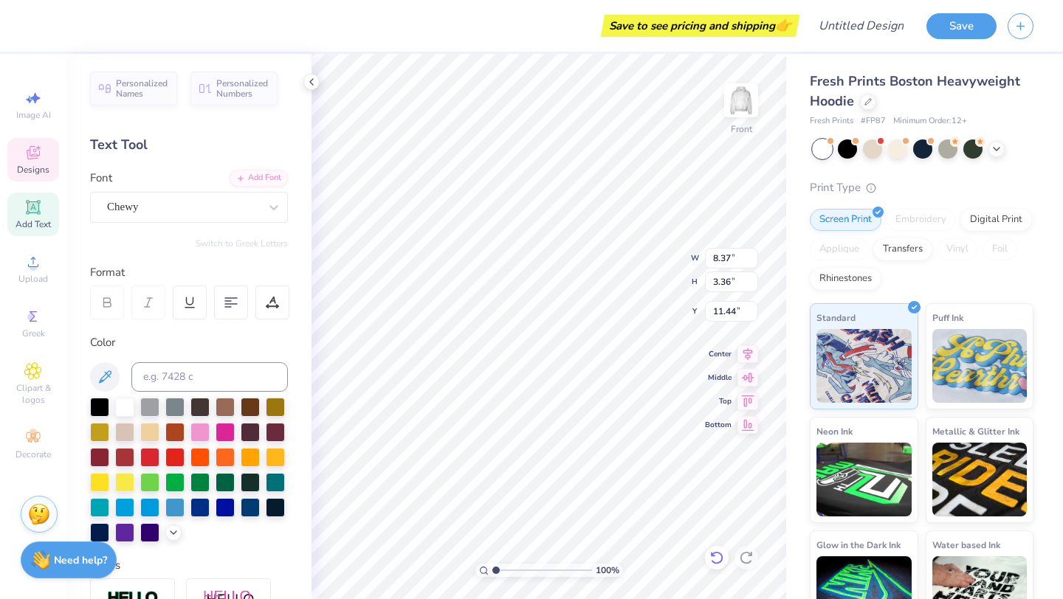
type input "8.37"
type input "3.36"
type input "11.39"
type input "5.49"
type input "2.20"
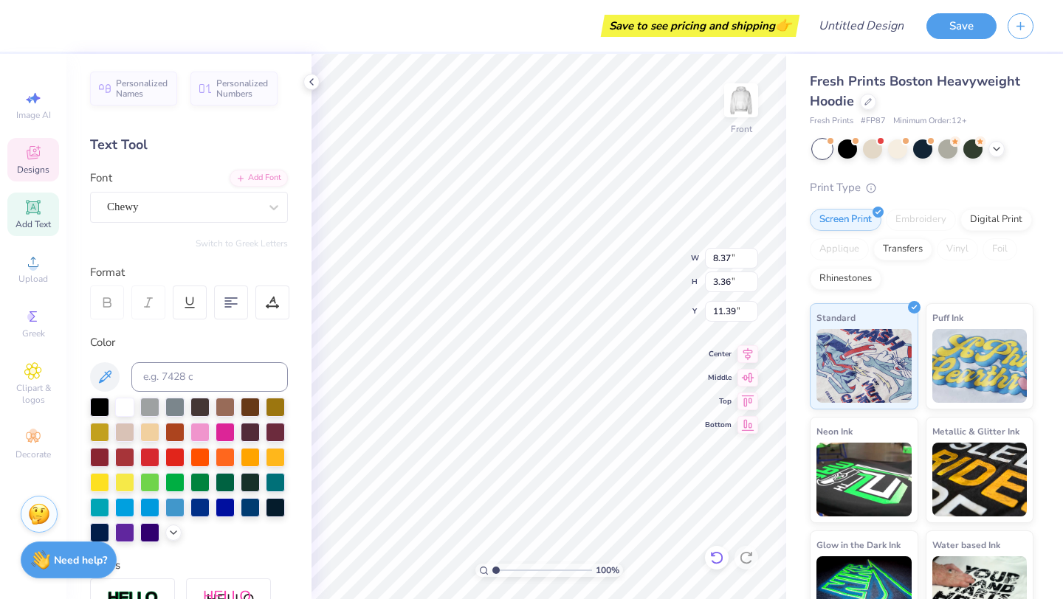
type input "12.58"
type input "1.84"
type input "2.50"
type input "13.94"
type input "12.14"
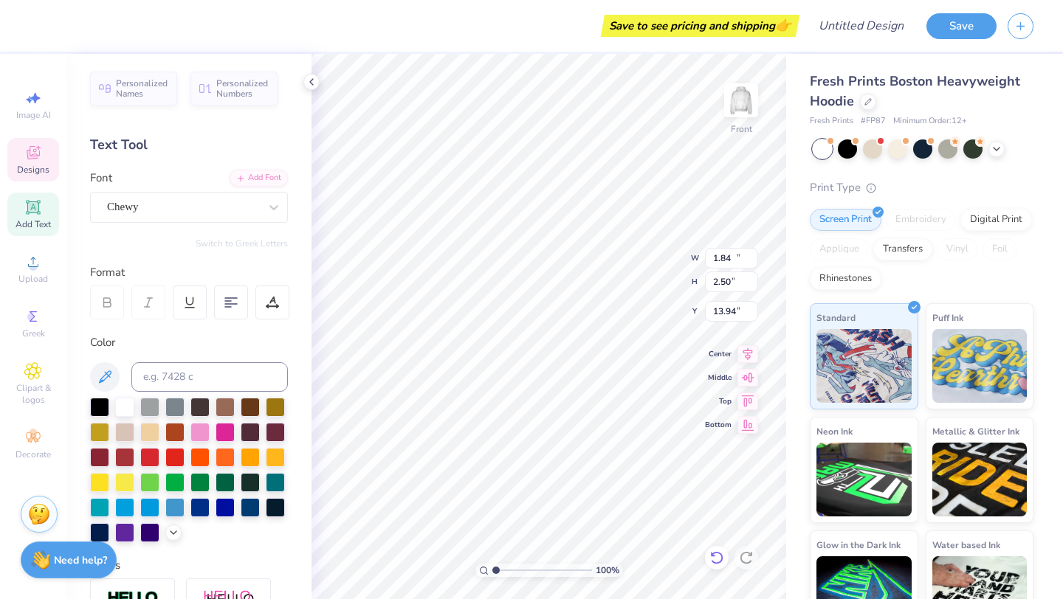
type input "3.75"
type input "16.39"
type input "1.84"
type input "2.50"
type input "13.85"
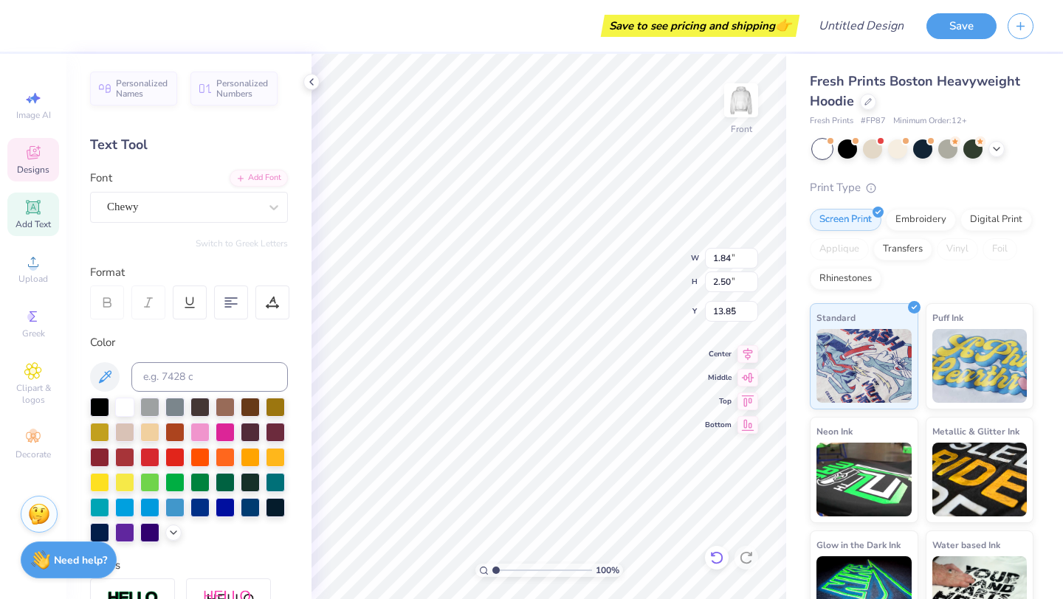
type input "7.33"
type input "4.07"
type input "7.54"
type input "5.49"
type input "2.20"
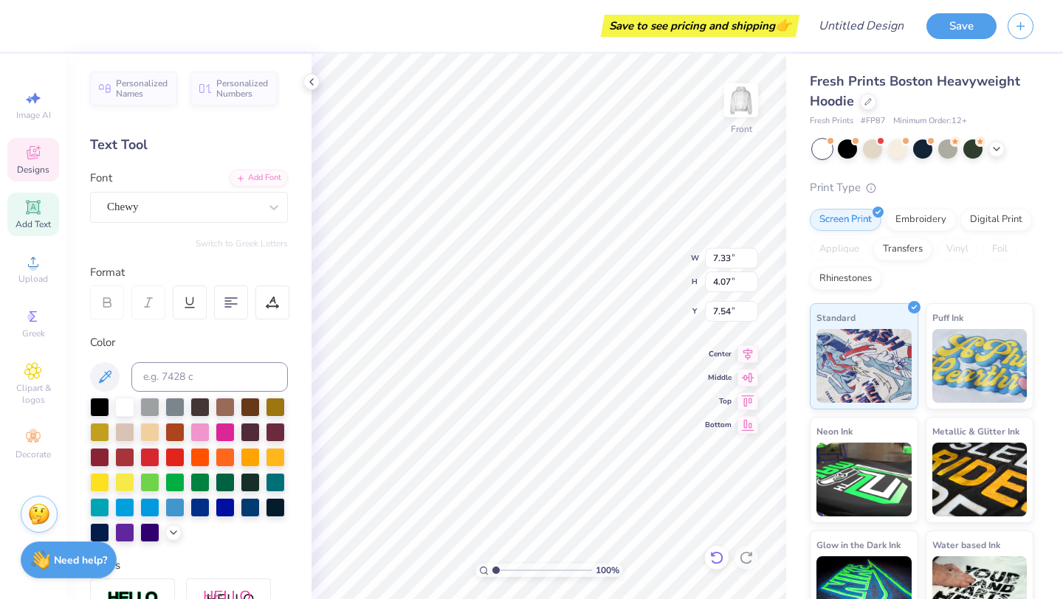
type input "11.44"
type input "1.84"
type input "2.50"
type input "13.85"
type input "7.33"
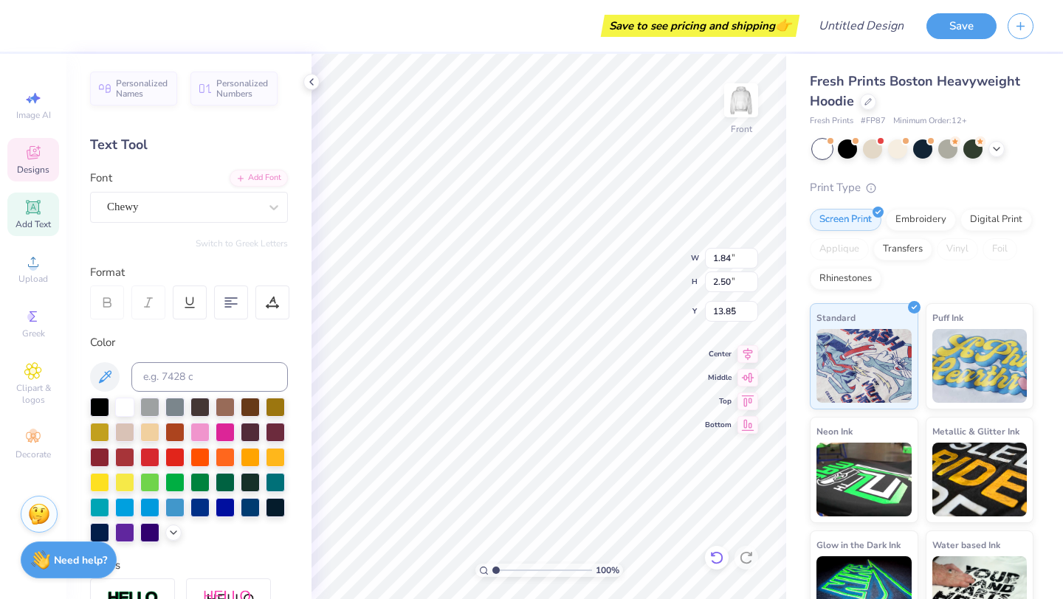
type input "4.07"
type input "7.54"
type input "5.26"
type input "3.26"
type input "11.84"
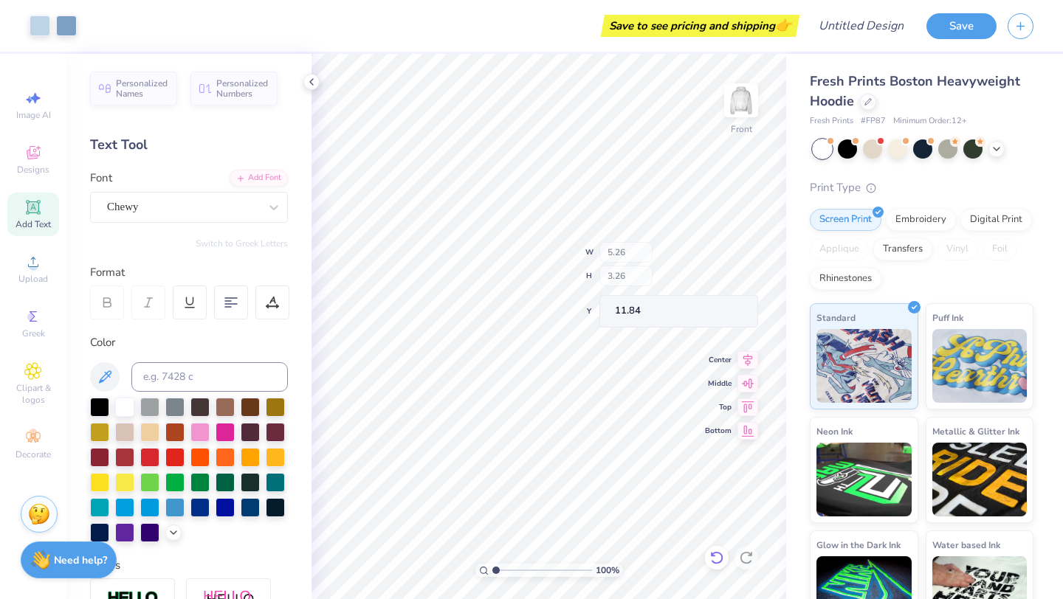
type input "5.50"
type input "3.44"
type input "12.11"
type input "5.50"
type input "3.44"
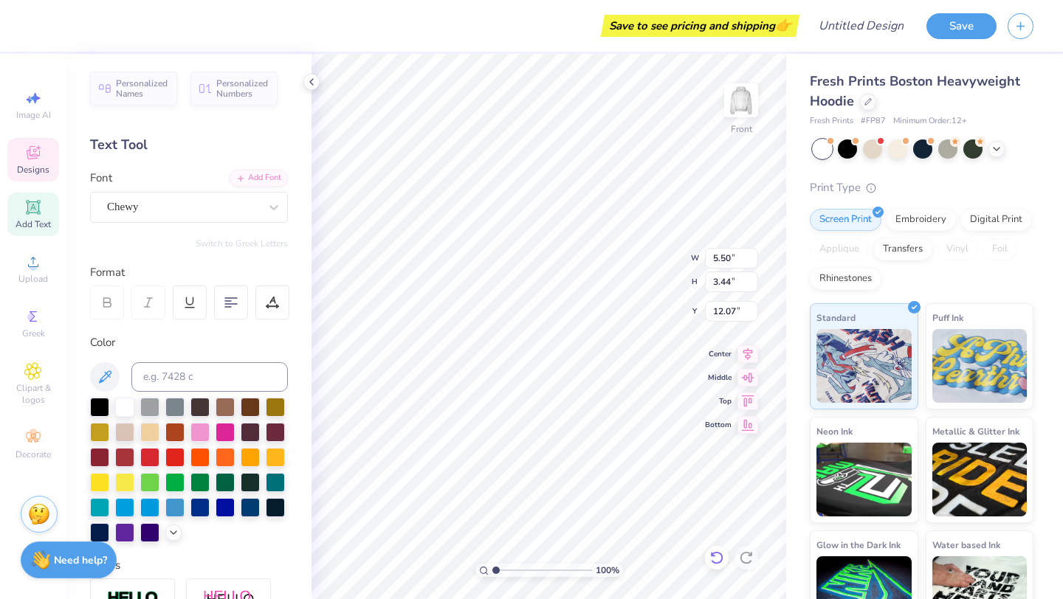
type input "12.07"
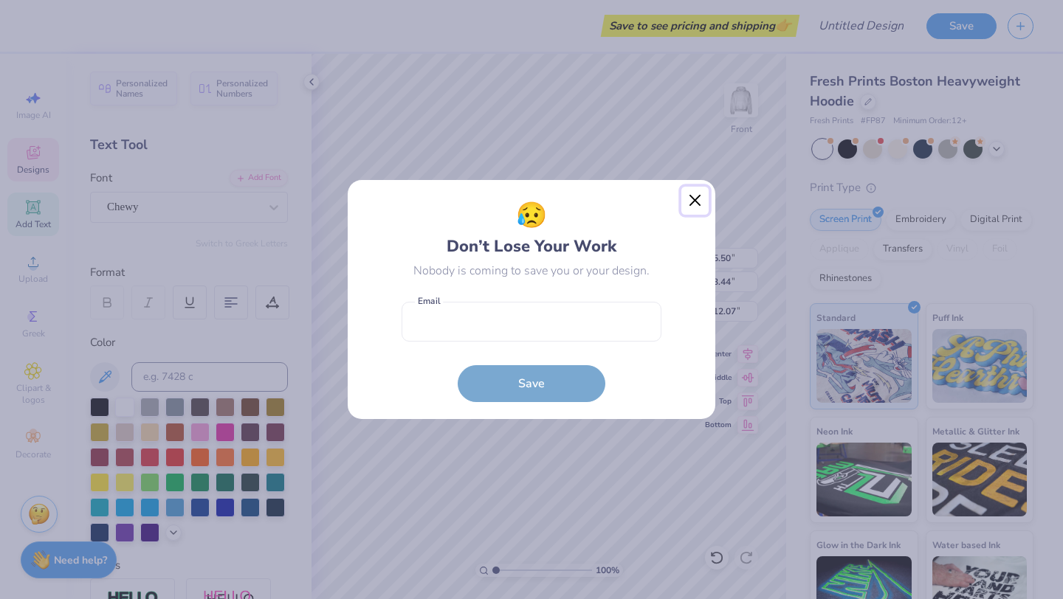
click at [689, 197] on button "Close" at bounding box center [695, 201] width 28 height 28
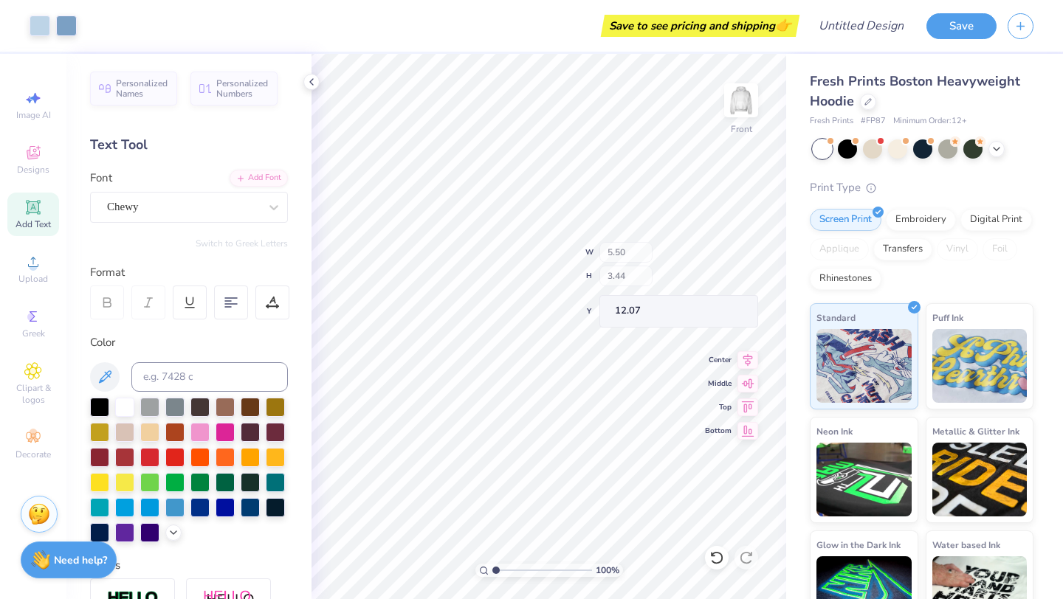
type input "4.13"
type input "2.59"
type input "12.95"
type input "12.16"
type input "3.97"
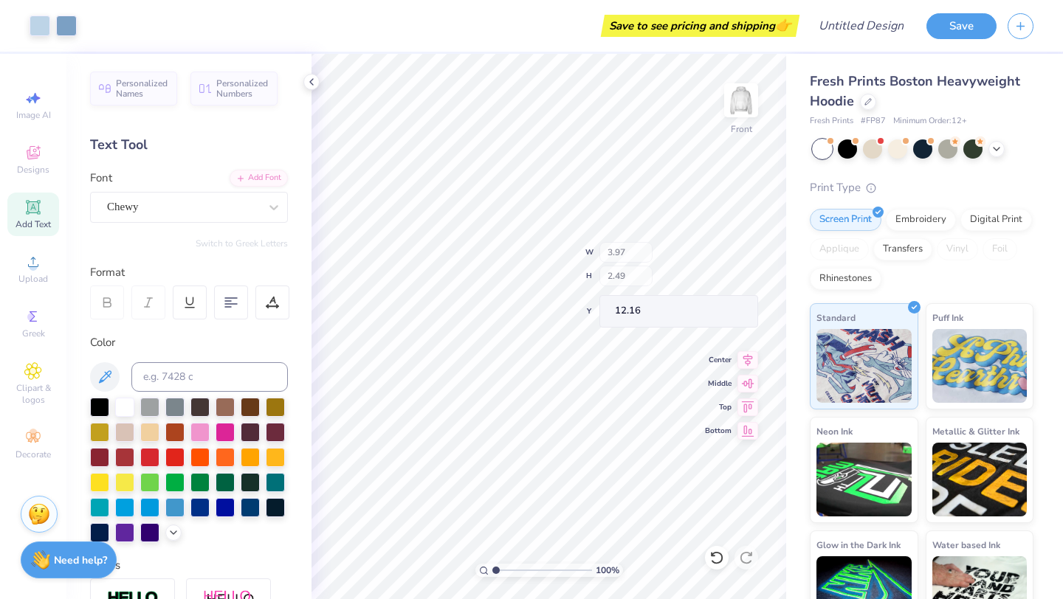
type input "2.49"
type input "12.27"
type input "5.49"
type input "2.20"
type input "15.10"
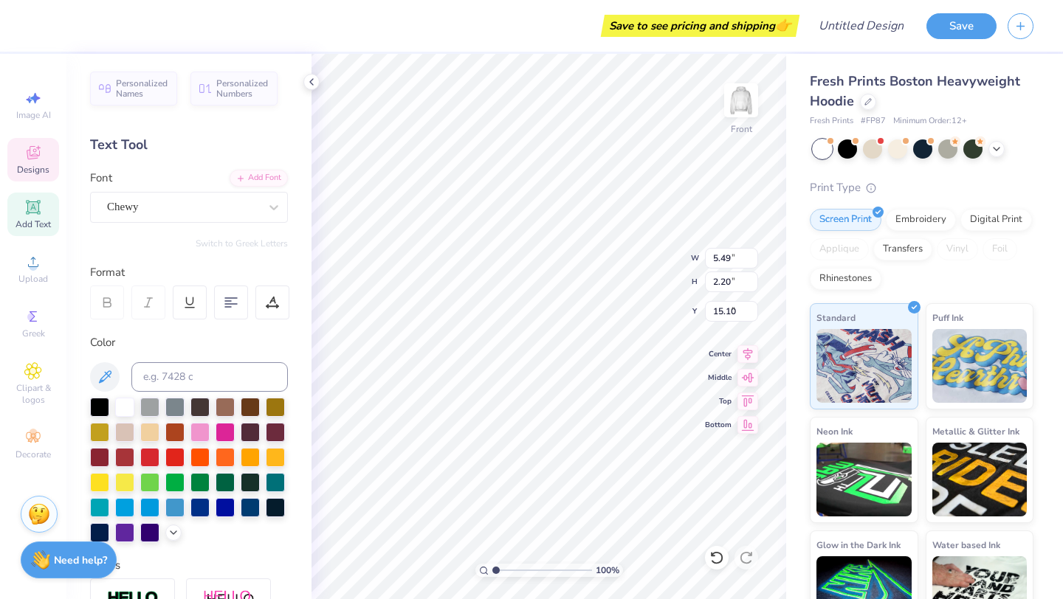
type input "7.33"
type input "4.07"
type input "7.37"
type input "5.69"
type input "3.16"
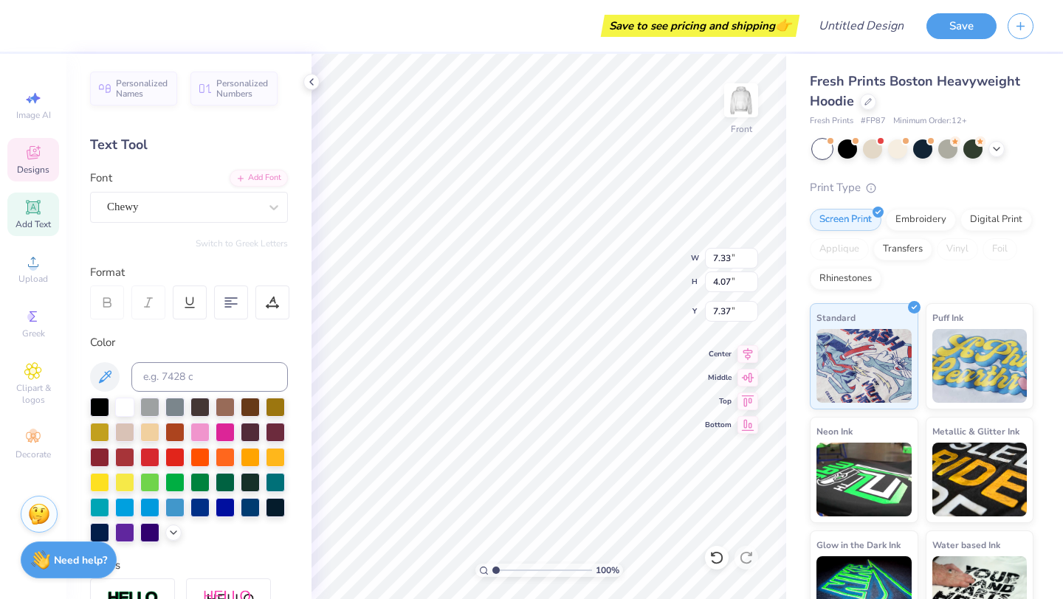
type input "8.31"
type input "3.97"
type input "2.49"
type input "12.26"
type input "5.49"
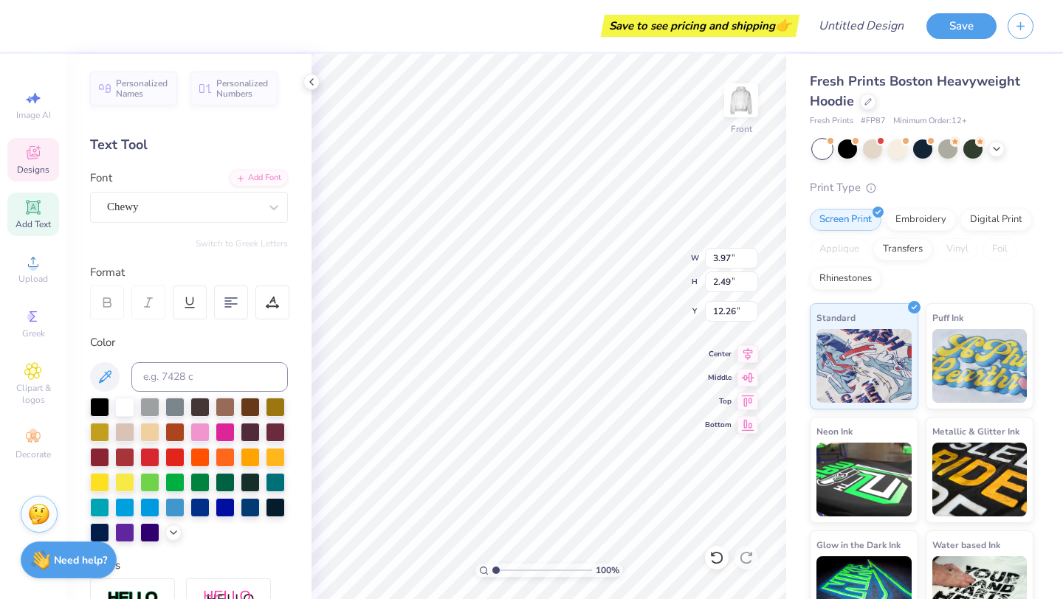
type input "2.20"
type input "14.75"
type input "1.84"
type input "2.50"
type input "13.85"
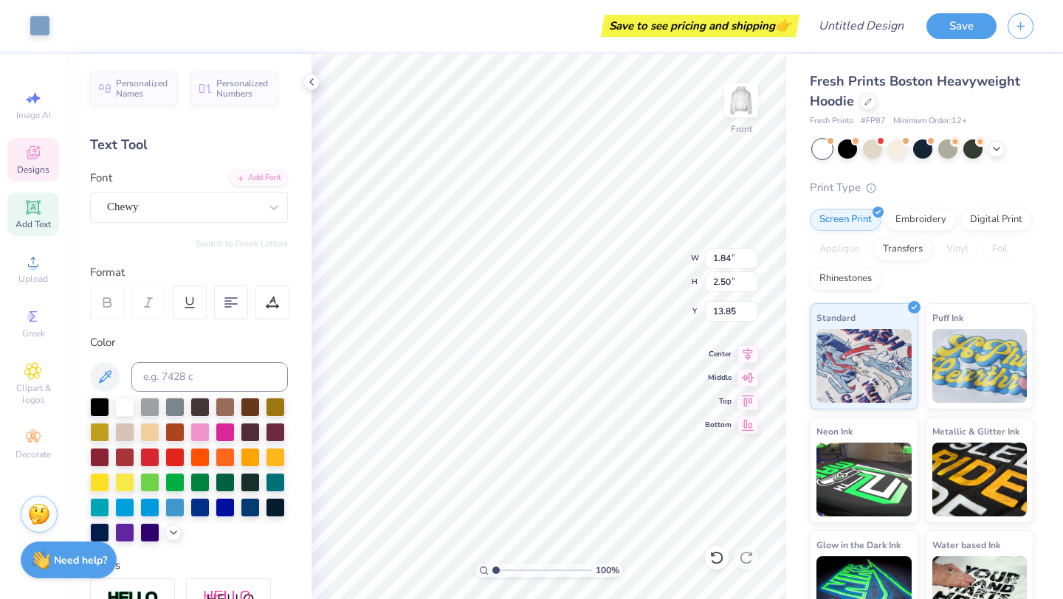
type input "1.58"
type input "1.55"
type input "8.78"
type input "1.84"
type input "2.50"
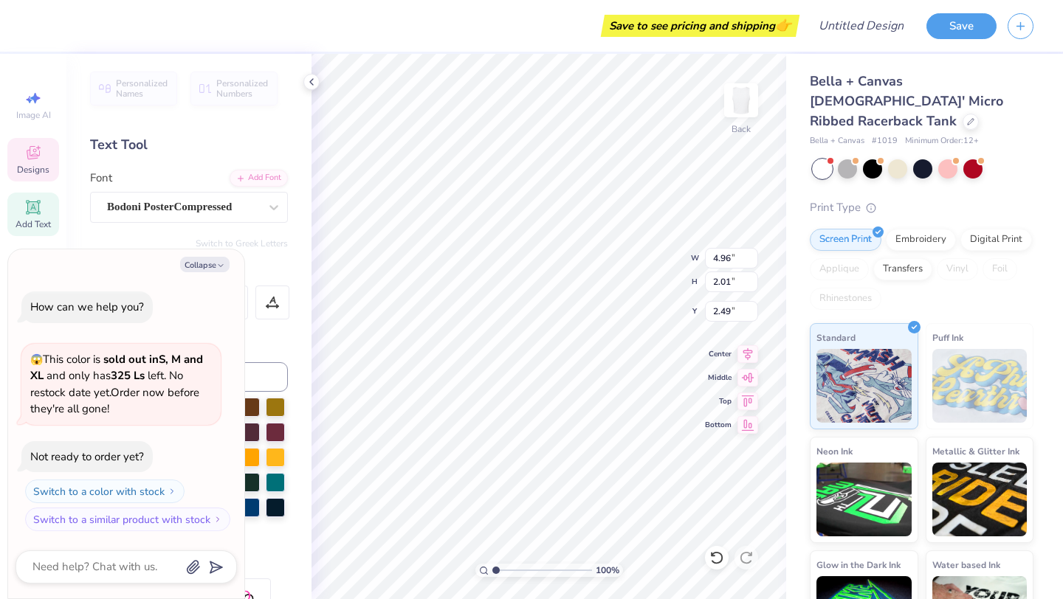
scroll to position [0, 1]
type textarea "x"
type textarea "SIGM"
type textarea "x"
type textarea "SIG"
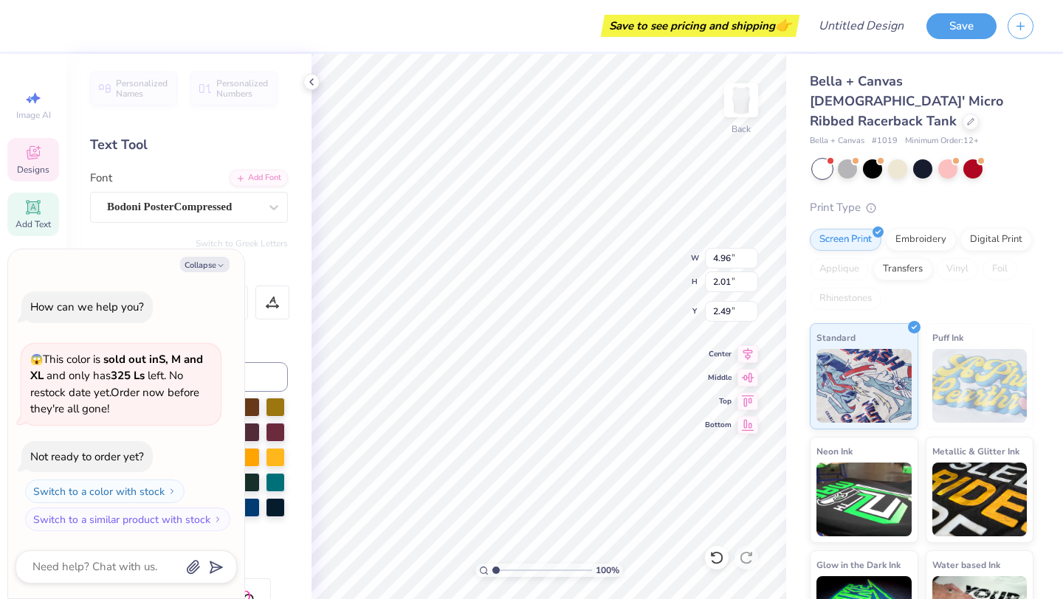
scroll to position [0, 0]
type textarea "x"
type textarea "SI"
type textarea "x"
type textarea "S"
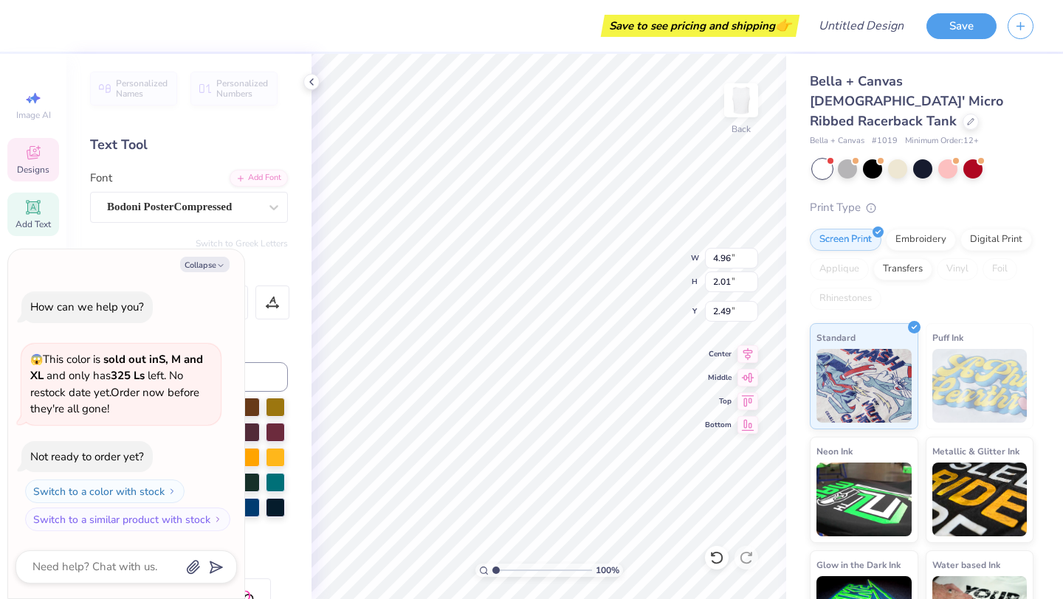
type textarea "x"
type textarea "E"
type textarea "x"
type textarea "EX"
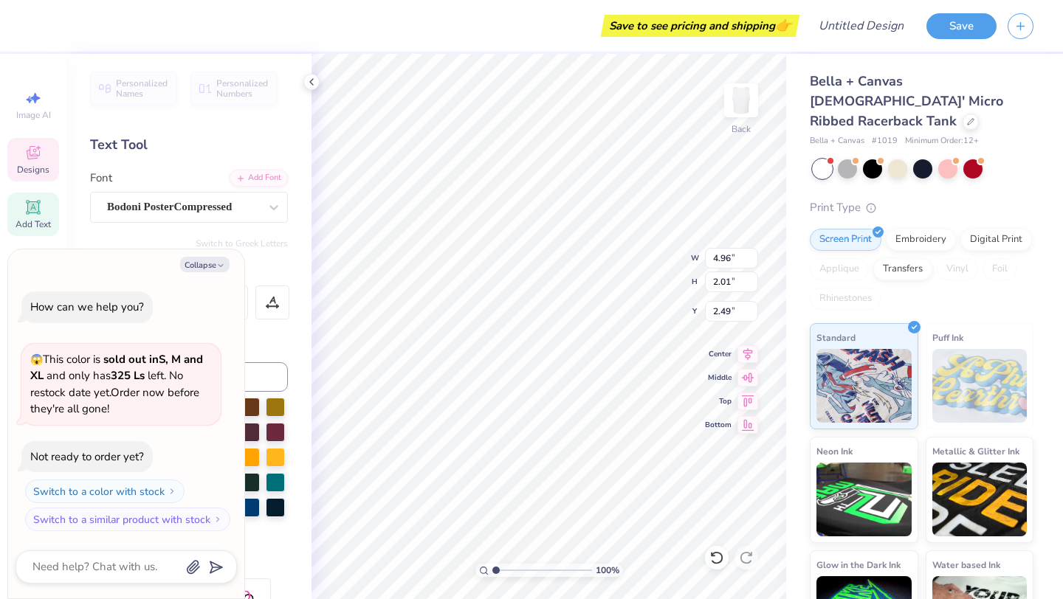
type textarea "x"
type textarea "EXE"
type textarea "x"
type textarea "EXEC"
type textarea "x"
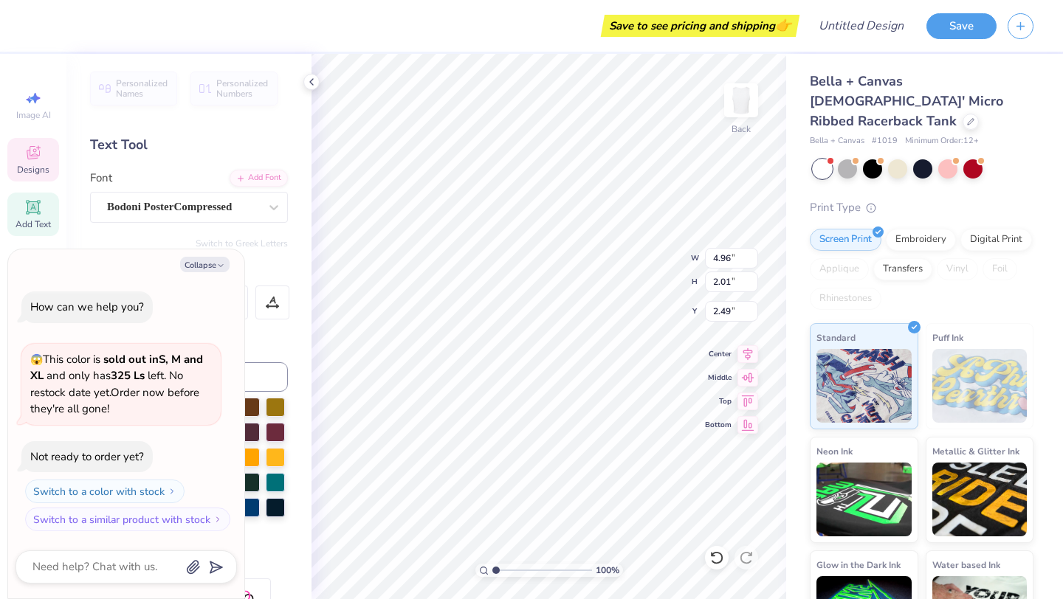
type input "4.86"
type input "1.95"
type input "4.71"
type textarea "x"
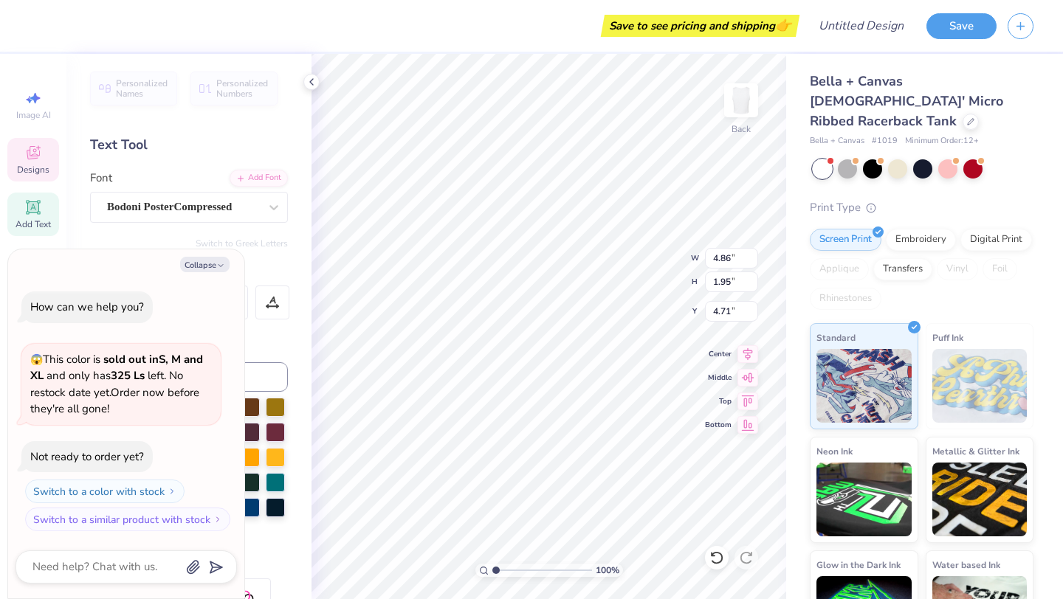
type textarea "DELT"
type textarea "x"
type textarea "DE"
type textarea "x"
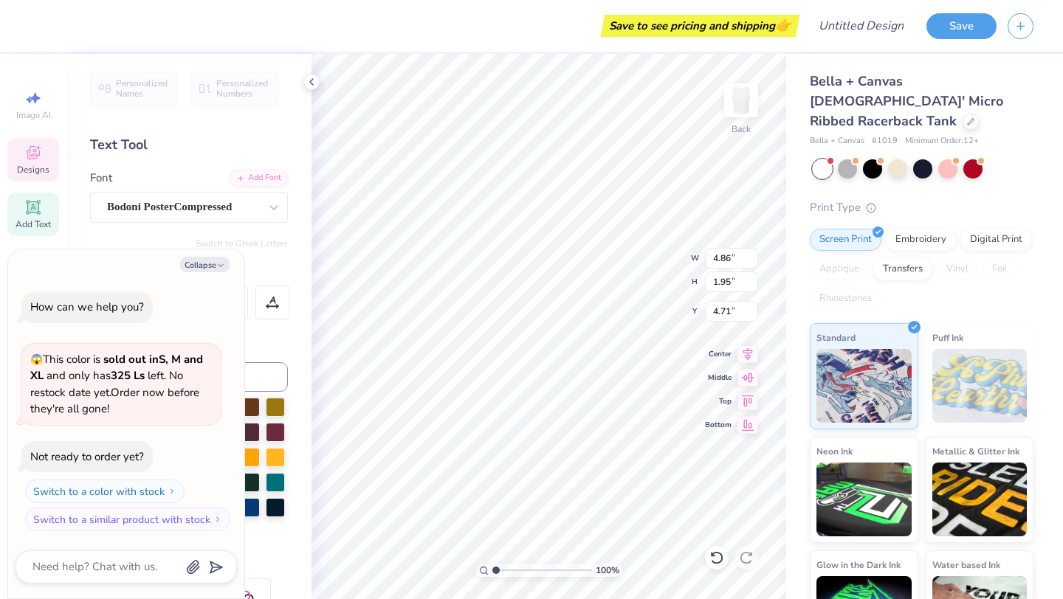
type textarea "D"
type textarea "x"
type textarea "B"
type textarea "x"
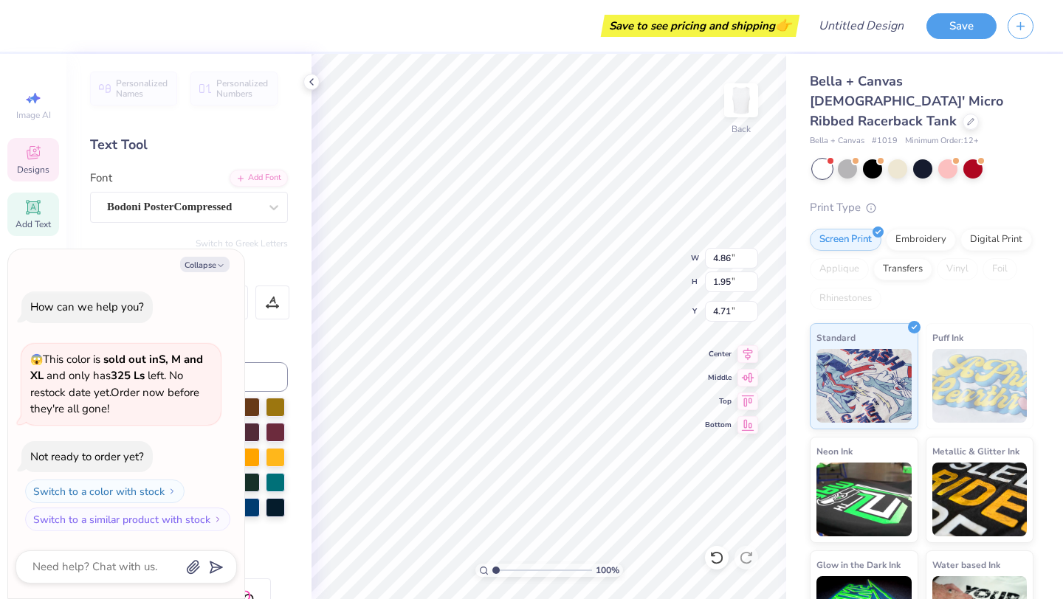
type textarea "BO"
type textarea "x"
type textarea "BOA"
type textarea "x"
type textarea "BOAR"
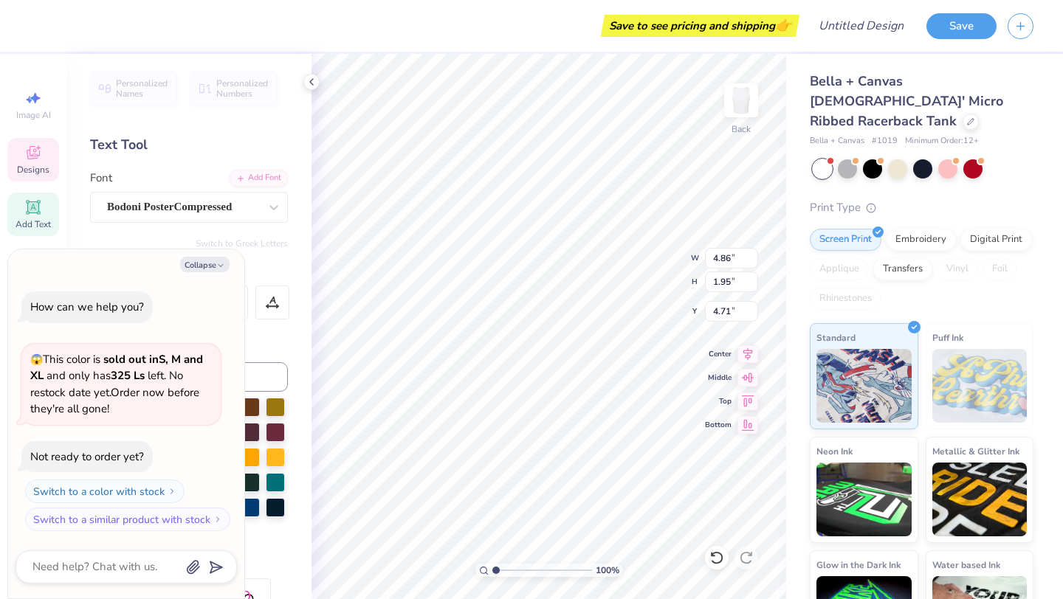
type textarea "x"
type textarea "BOARD"
type textarea "x"
type input "2.92"
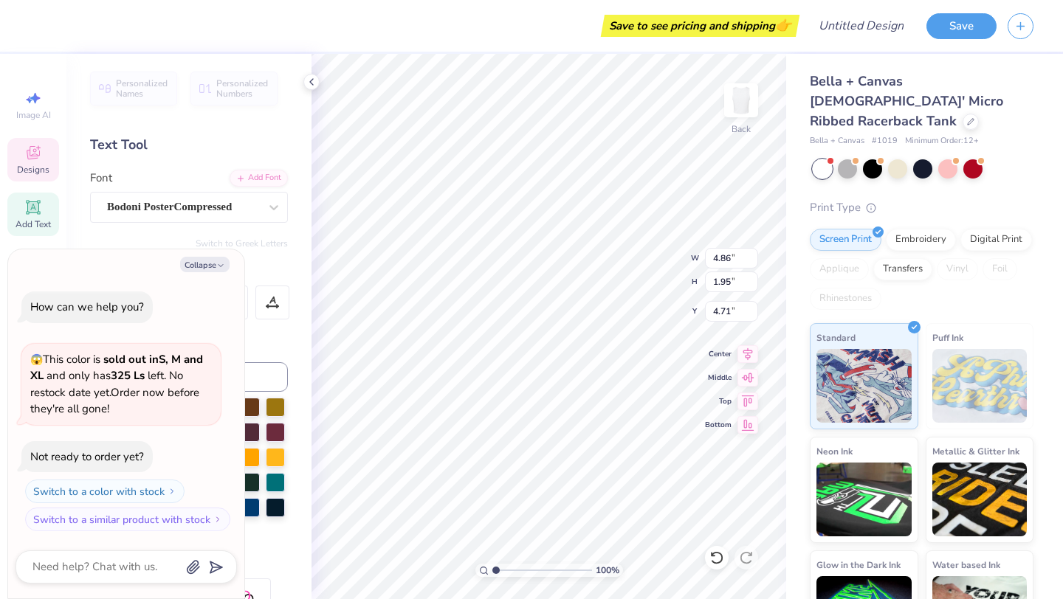
type input "1.98"
type input "6.93"
type textarea "x"
type textarea "TA"
type textarea "x"
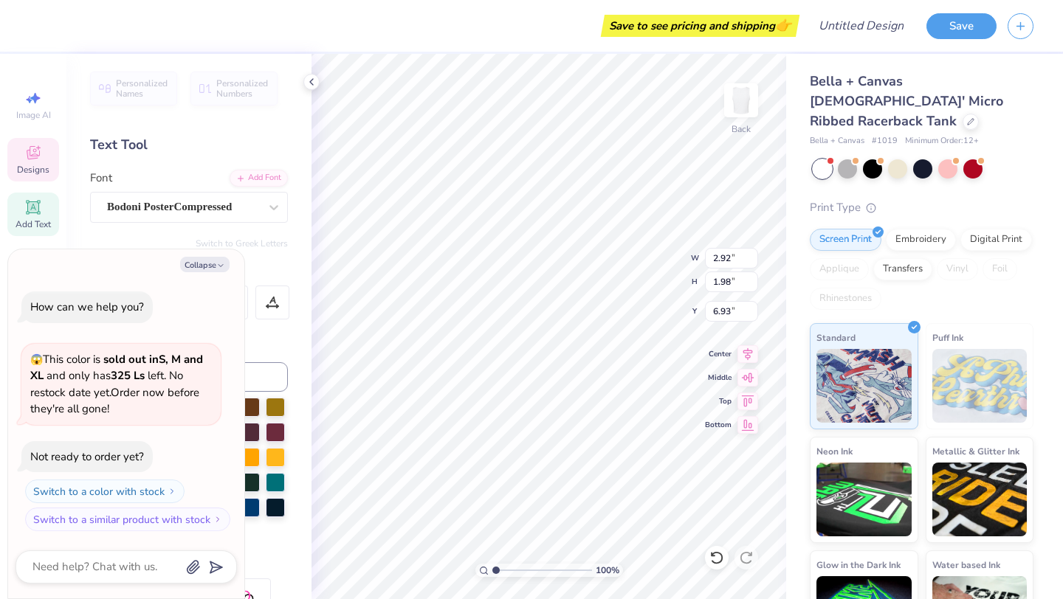
type textarea "T"
type textarea "x"
type textarea "C"
type textarea "x"
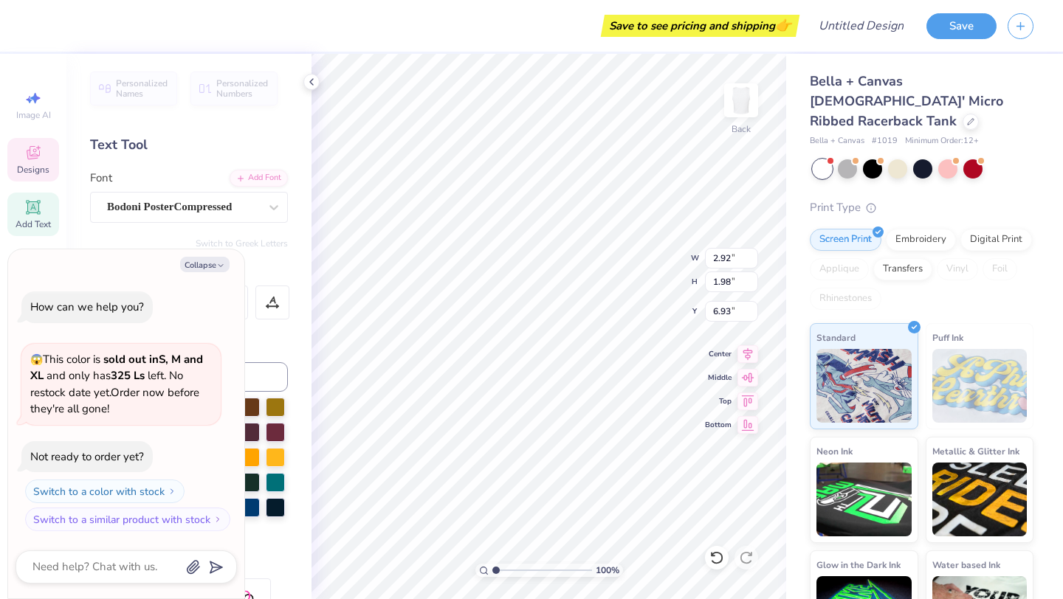
type textarea "CL"
type textarea "x"
type textarea "C"
type textarea "x"
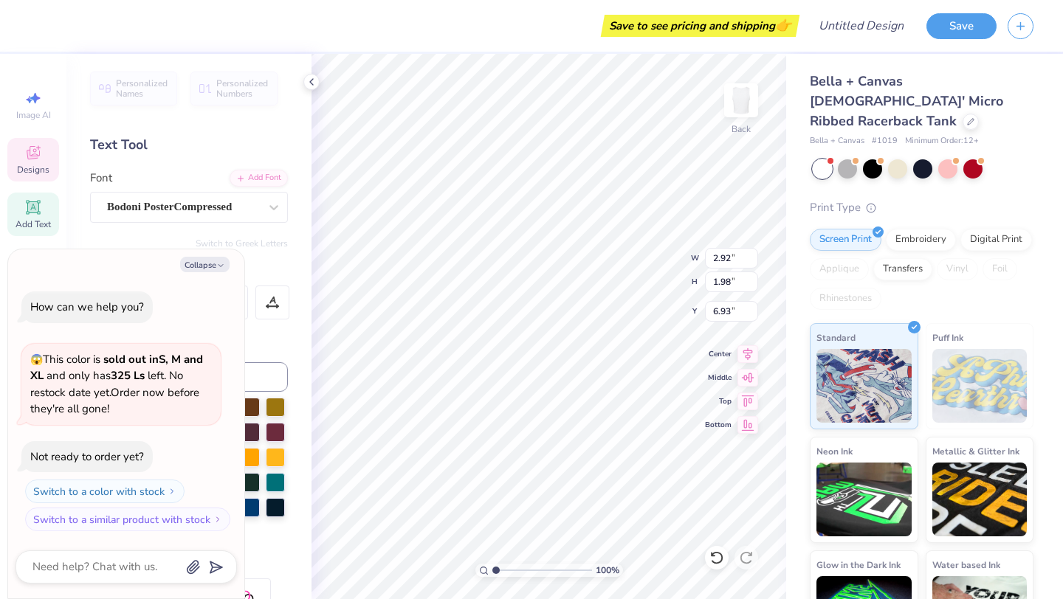
type input "0.90"
type input "0.24"
type input "9.50"
type textarea "x"
type input "1.55"
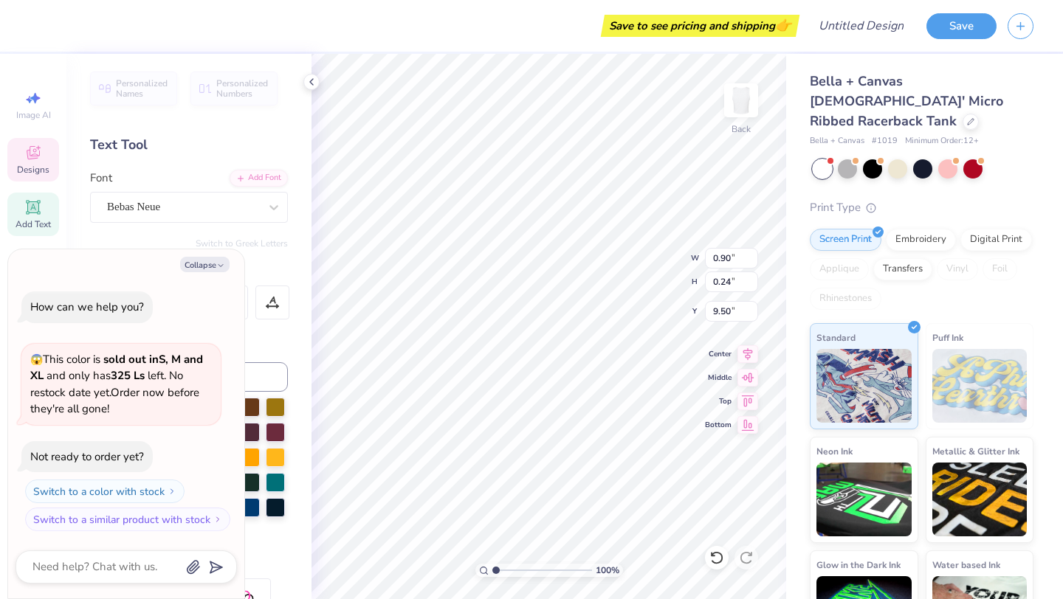
type input "9.16"
type textarea "x"
type textarea "GAME DAY"
type textarea "x"
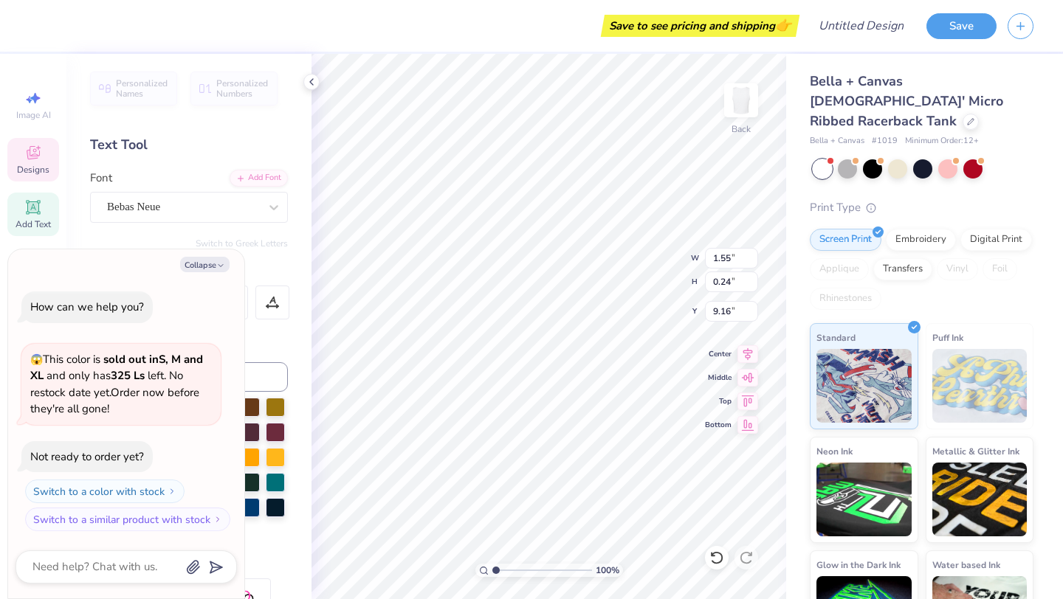
type textarea "GAME DA"
type textarea "x"
type textarea "GAME D"
type textarea "x"
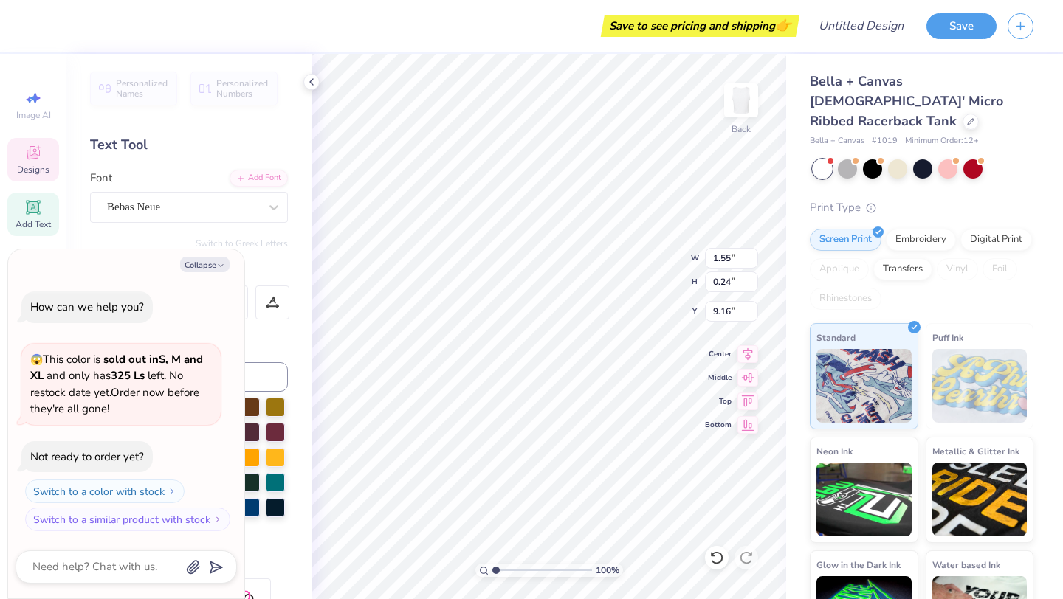
type textarea "GAME"
type textarea "x"
type textarea "GAM"
type textarea "x"
type textarea "GA"
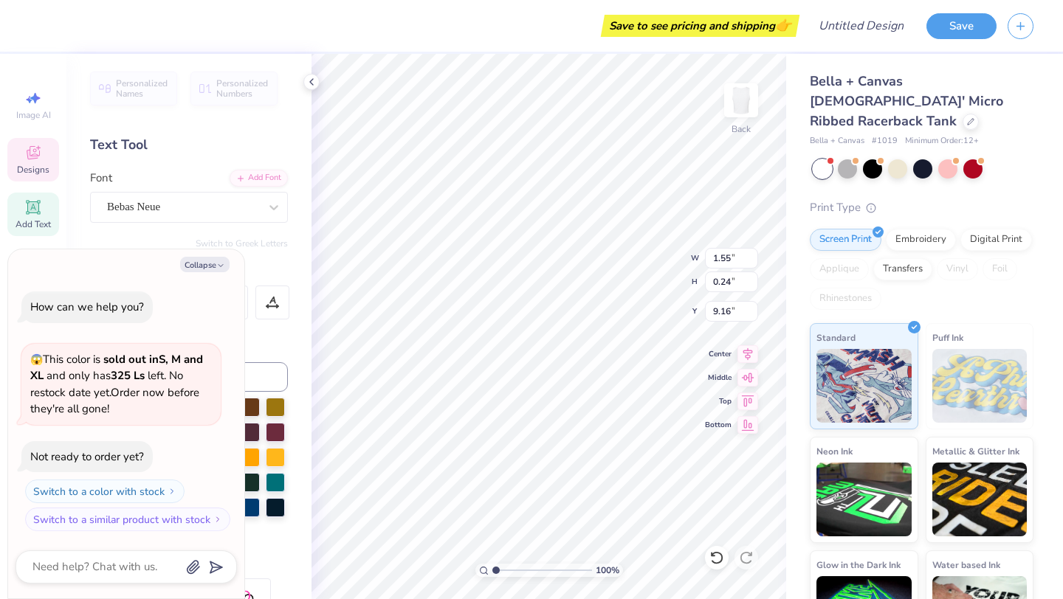
scroll to position [0, 0]
type textarea "x"
type textarea "G"
type textarea "x"
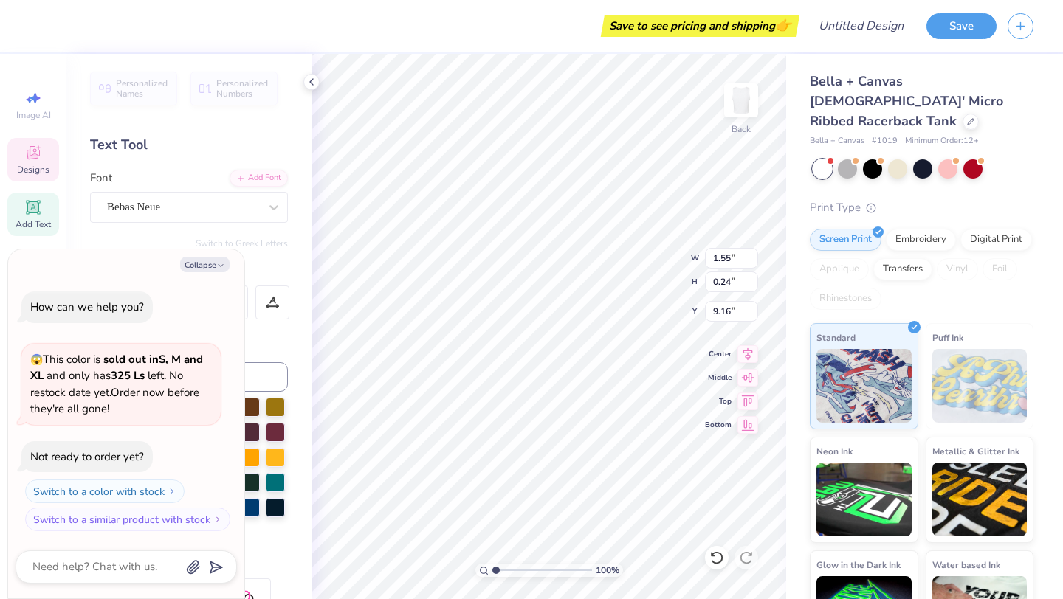
type textarea "J"
type textarea "x"
type textarea "JM"
type textarea "x"
type textarea "JMU"
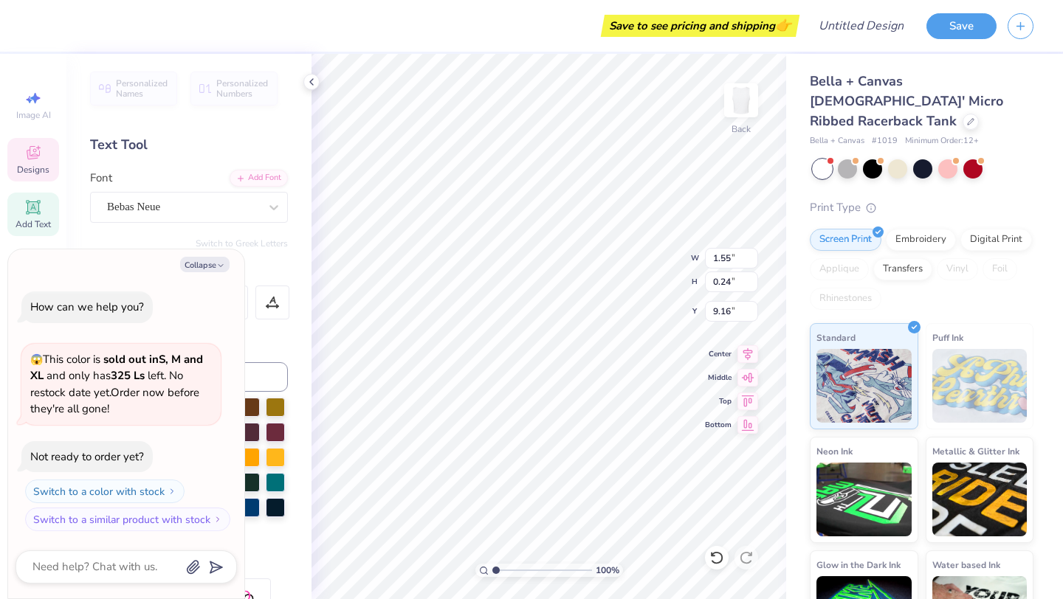
type textarea "x"
type textarea "JMU"
type textarea "x"
type textarea "JMU C"
type textarea "x"
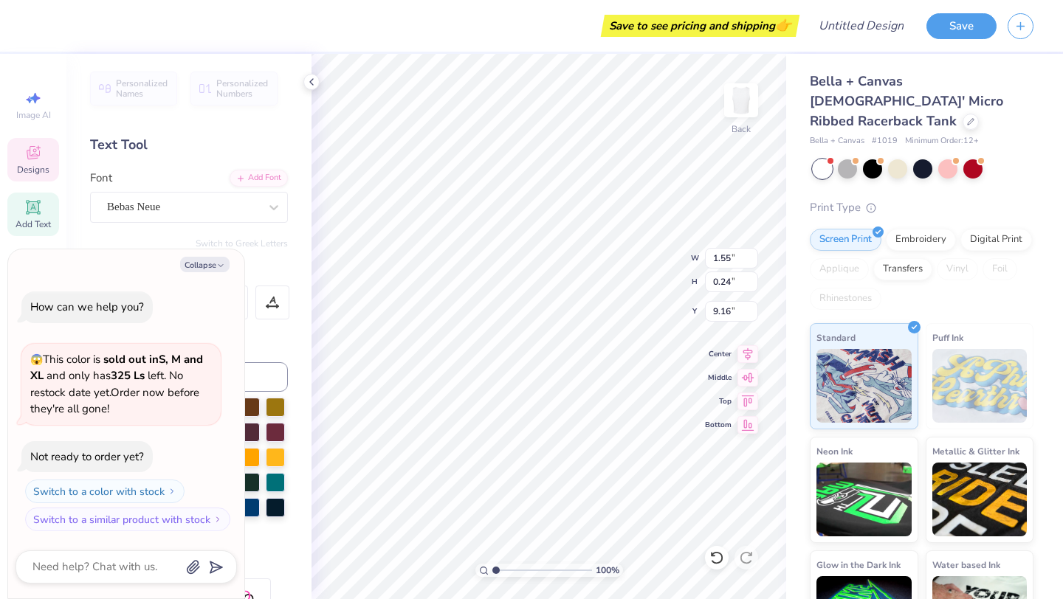
type textarea "JMU CL"
type textarea "x"
type textarea "JMU CLU"
type textarea "x"
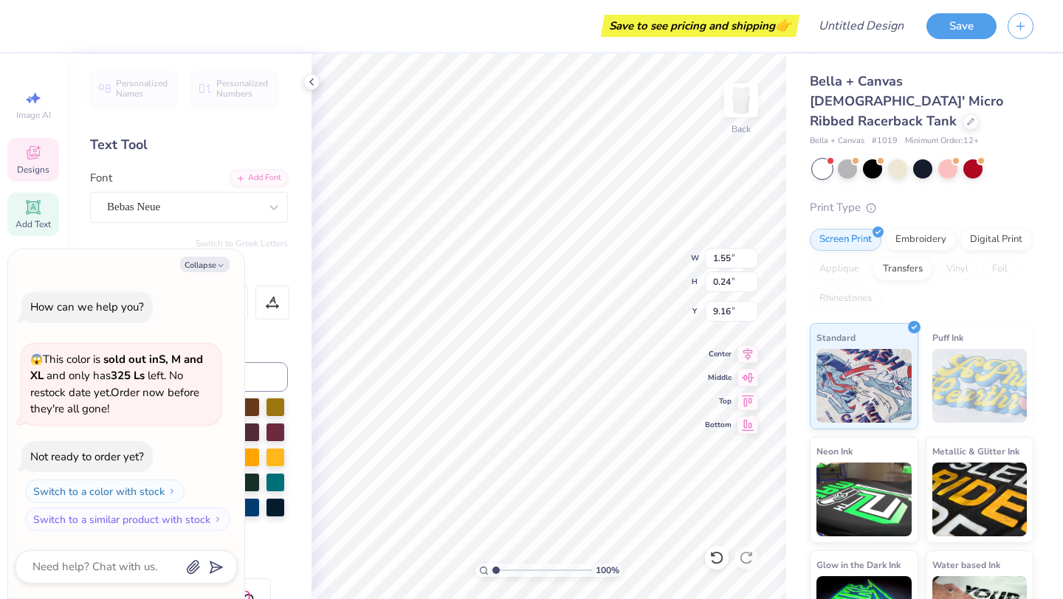
type textarea "JMU CLUB"
type textarea "x"
type textarea "JMU CLUB"
type textarea "x"
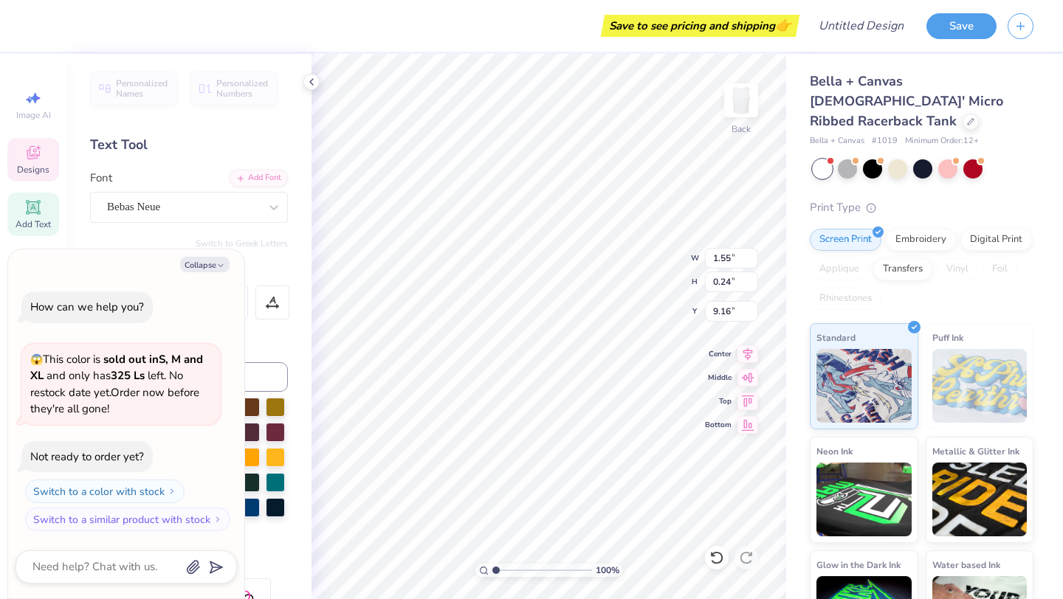
type textarea "JMU CLUB G"
type textarea "x"
type textarea "JMU CLUB GY"
type textarea "x"
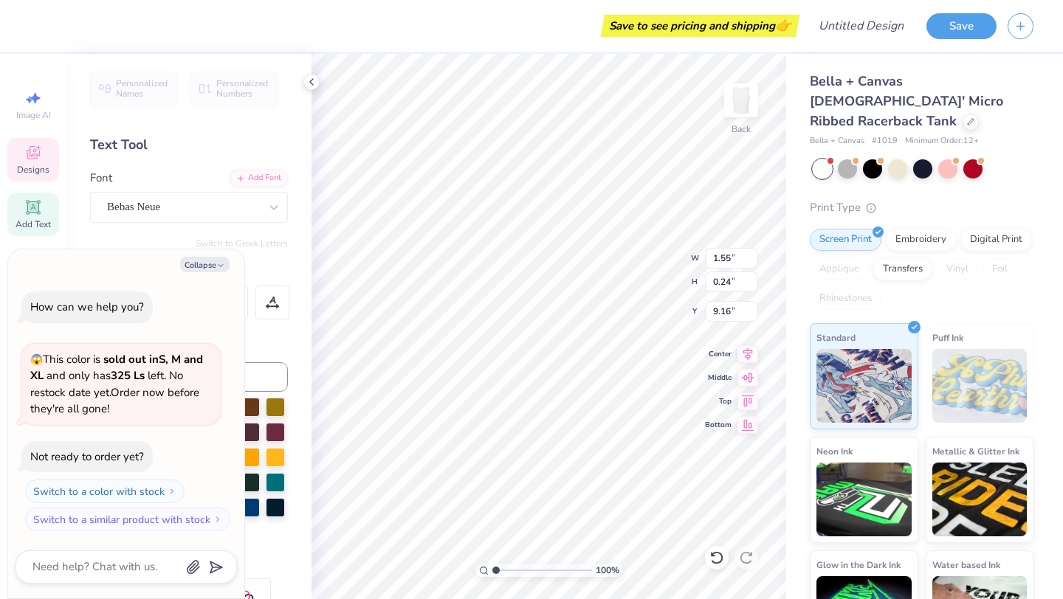
type textarea "JMU CLUB GYM"
type textarea "x"
type textarea "JMU CLUB GYMN"
type textarea "x"
type textarea "JMU CLUB GYMNS"
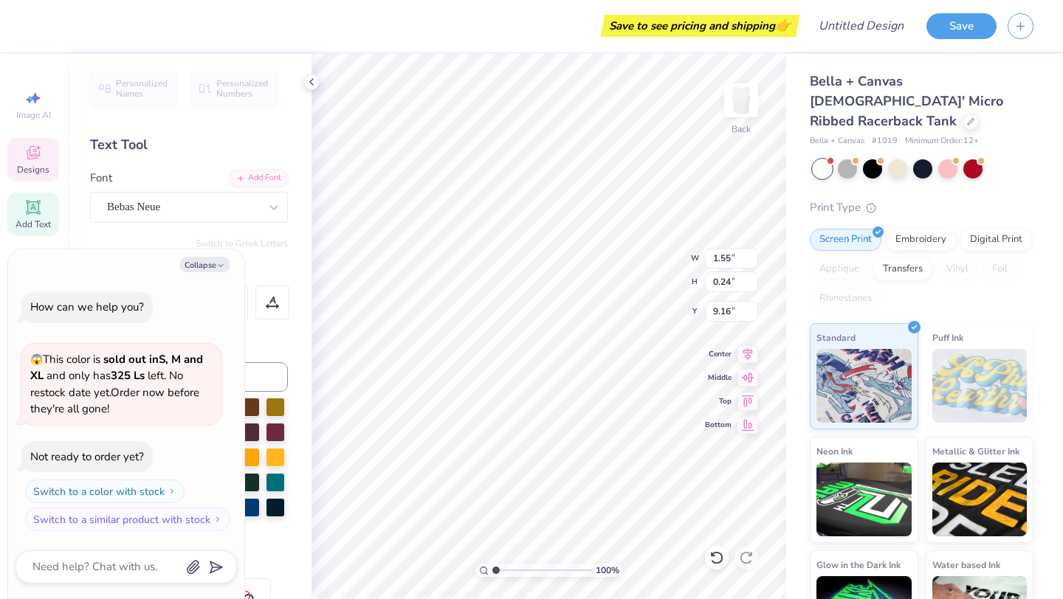
type textarea "x"
type textarea "JMU CLUB GYMNST"
type textarea "x"
type textarea "JMU CLUB GYMNSTI"
type textarea "x"
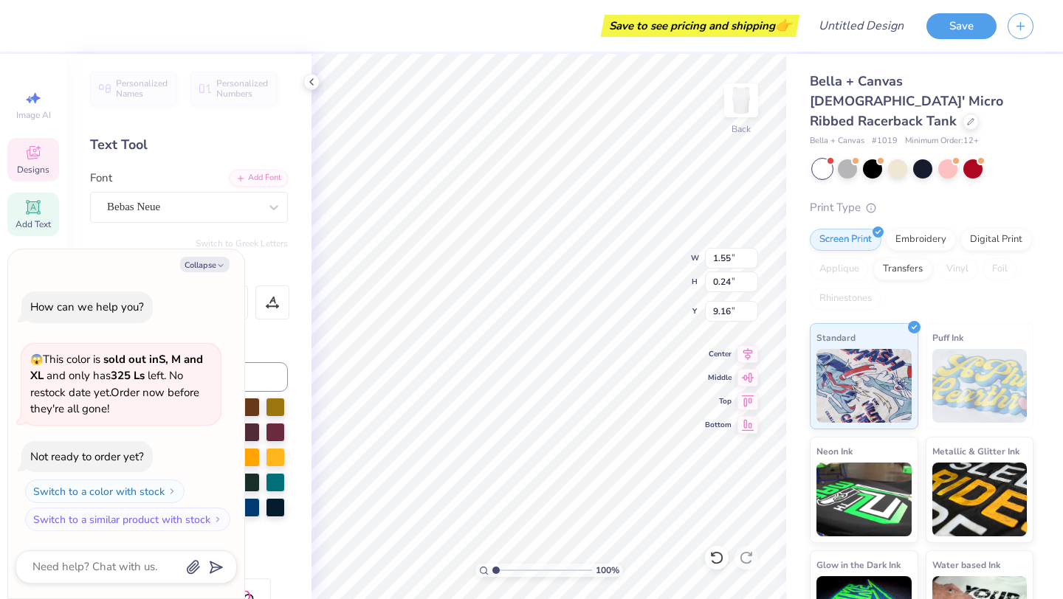
type textarea "JMU CLUB GYMNSTIC"
type textarea "x"
type textarea "JMU CLUB GYMNSTICS"
type textarea "x"
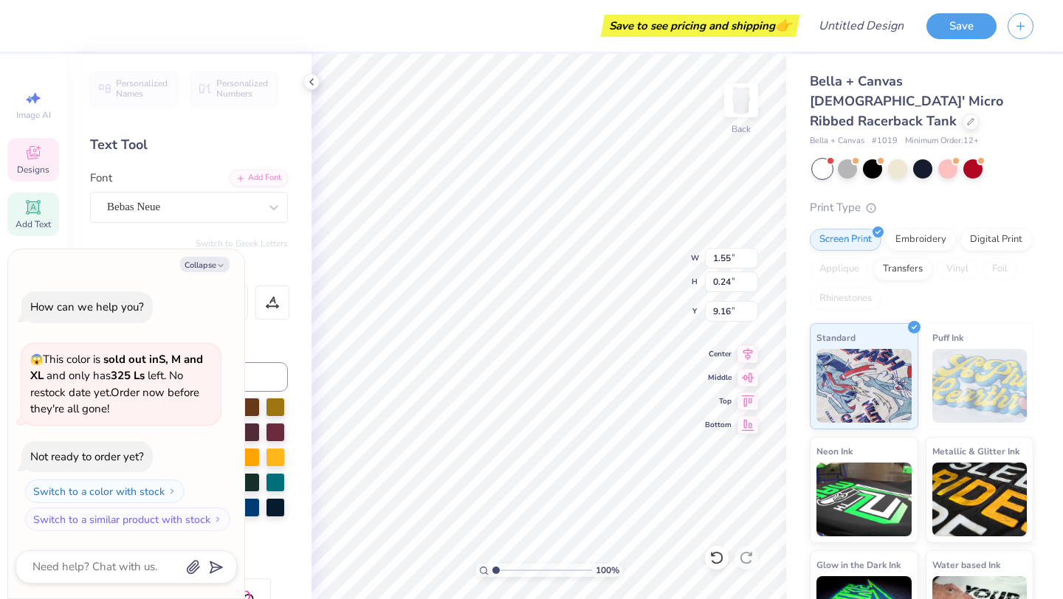
type input "0.90"
type input "9.50"
type textarea "x"
type textarea "EST. 19"
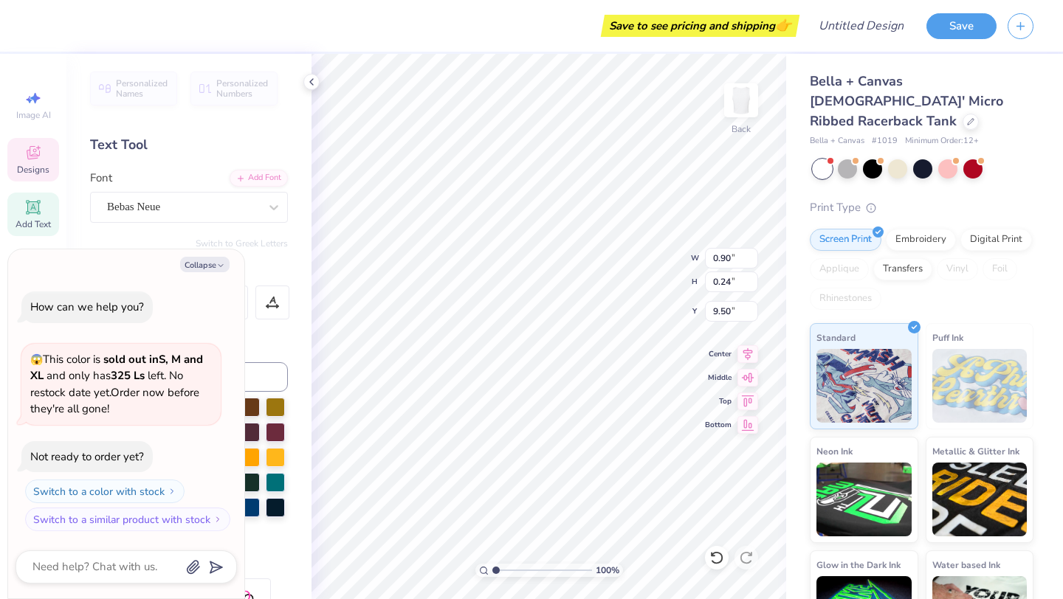
type textarea "x"
type textarea "EST. 199"
type textarea "x"
type textarea "EST. 1996"
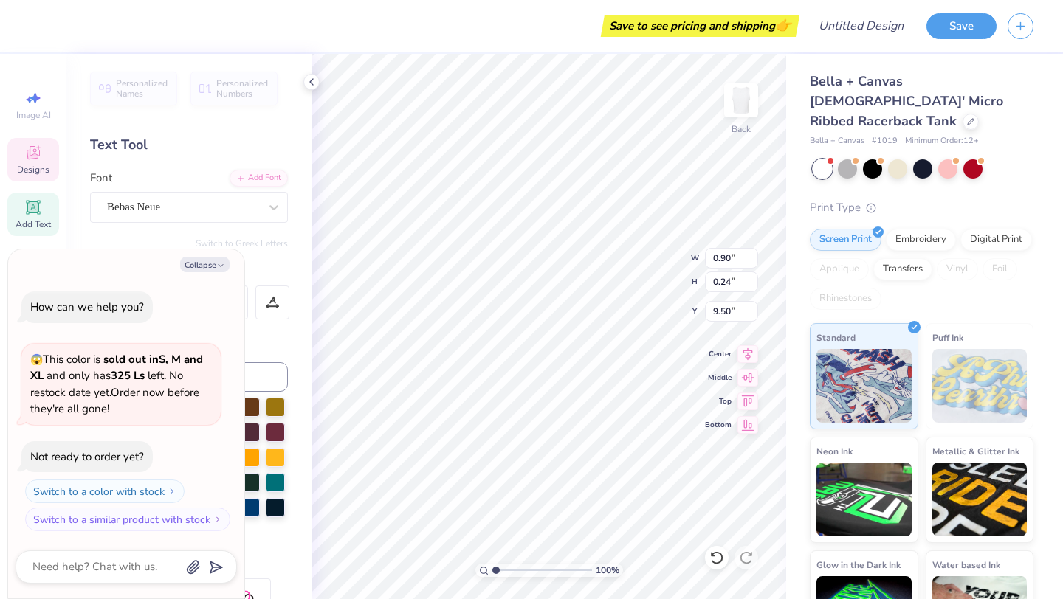
type textarea "x"
type input "1.69"
type input "1.22"
type input "7.31"
type textarea "x"
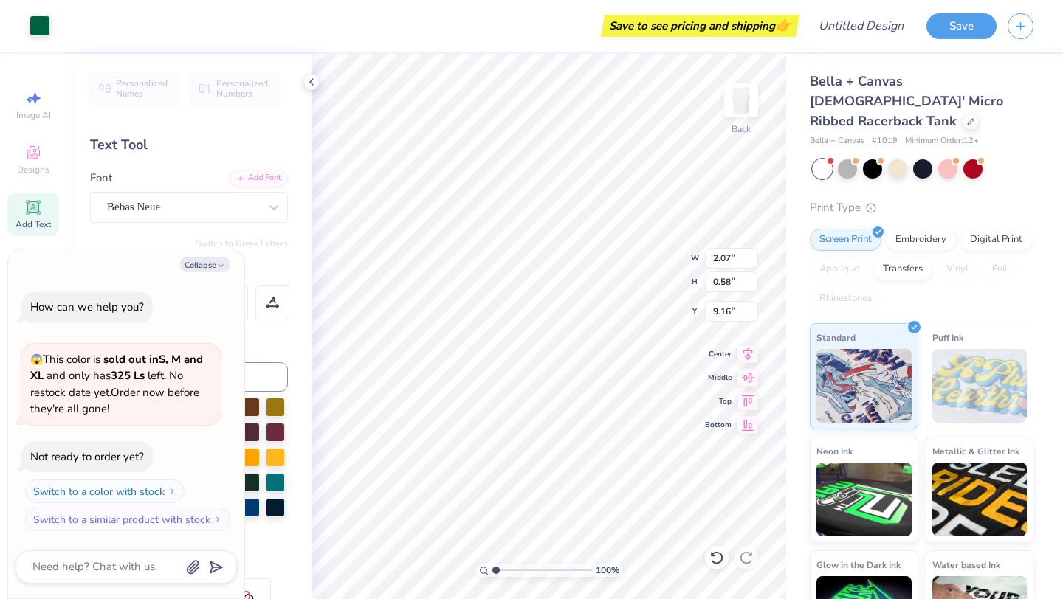
type input "7.42"
click at [38, 24] on div at bounding box center [40, 24] width 21 height 21
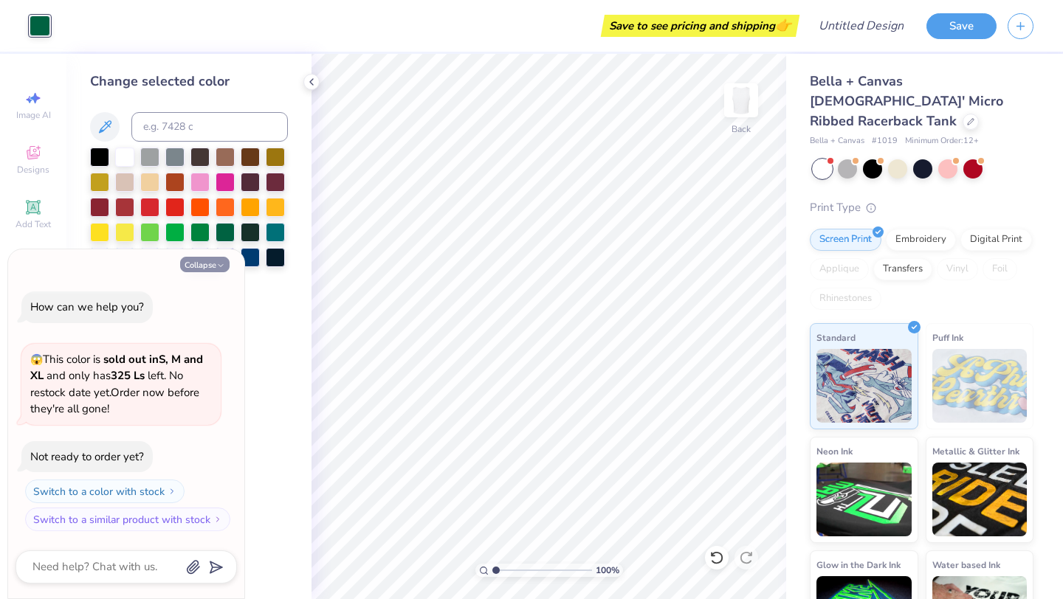
click at [207, 259] on button "Collapse" at bounding box center [204, 264] width 49 height 15
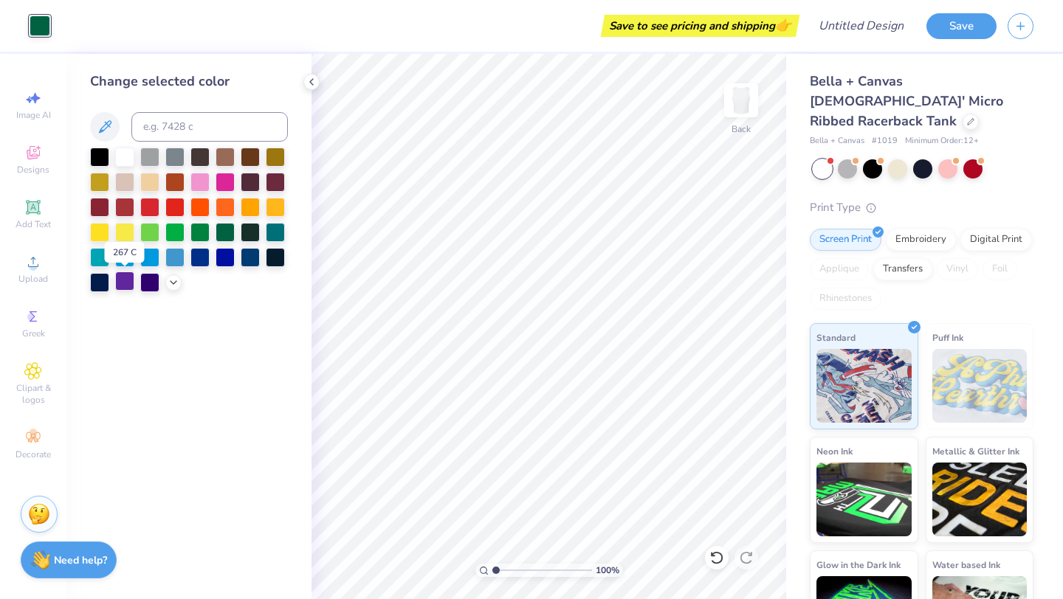
click at [128, 285] on div at bounding box center [124, 281] width 19 height 19
click at [173, 283] on icon at bounding box center [173, 281] width 12 height 12
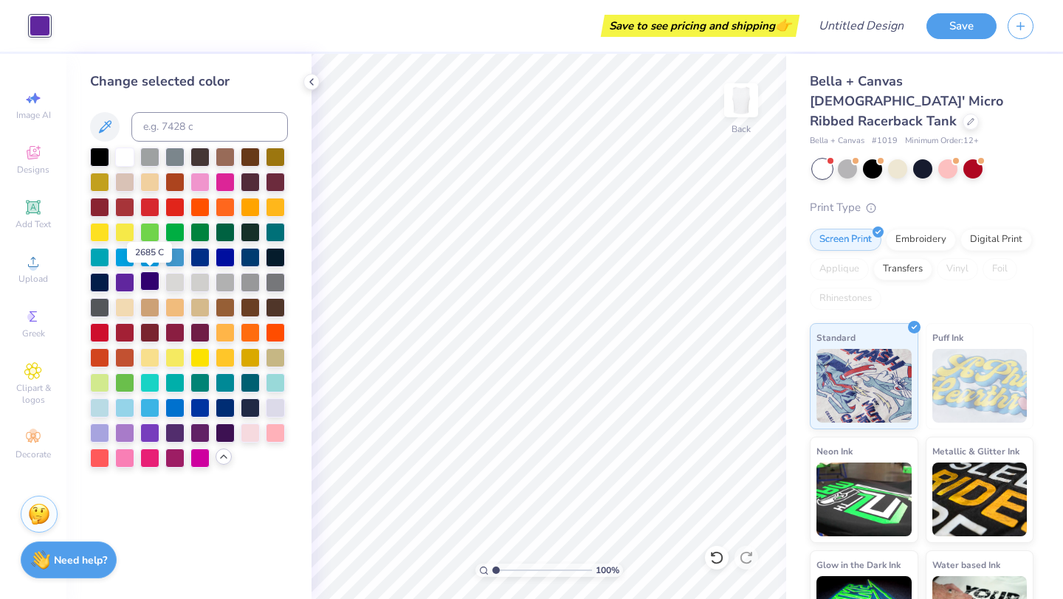
click at [151, 283] on div at bounding box center [149, 281] width 19 height 19
click at [130, 161] on div at bounding box center [124, 155] width 19 height 19
click at [871, 158] on div at bounding box center [872, 167] width 19 height 19
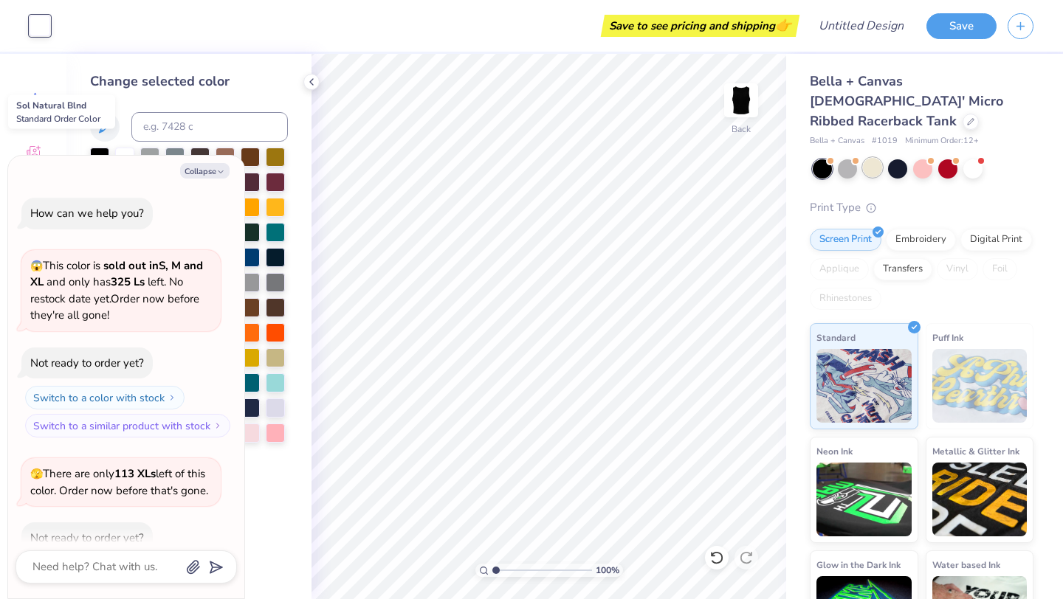
scroll to position [81, 0]
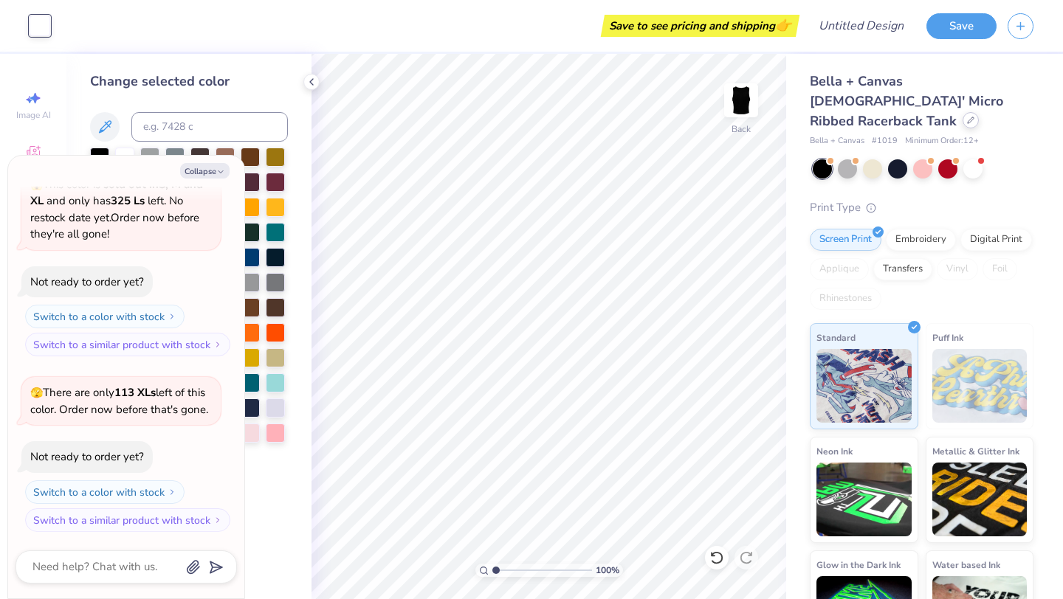
click at [962, 112] on div at bounding box center [970, 120] width 16 height 16
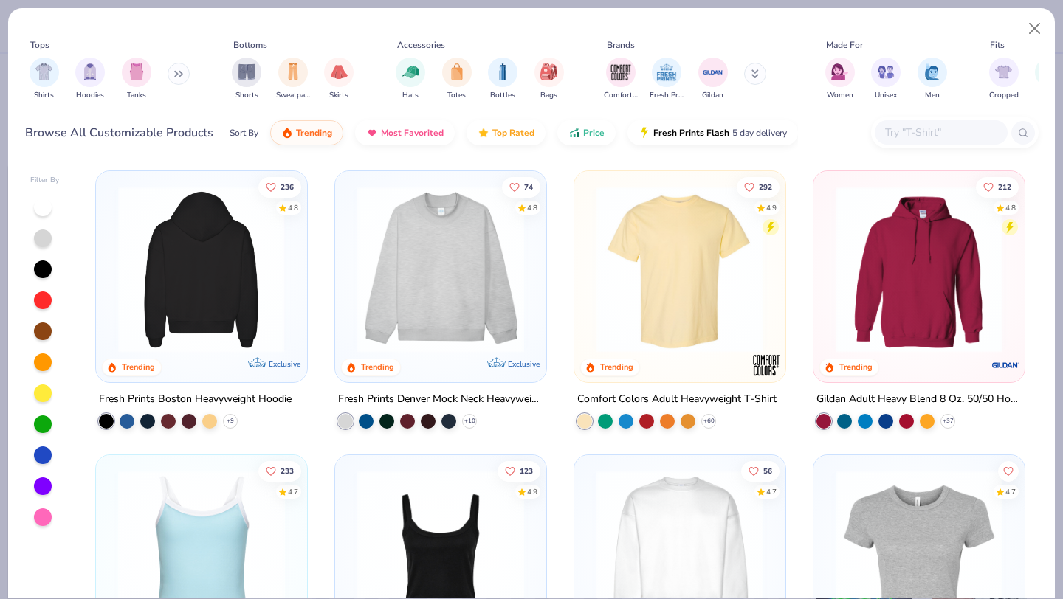
click at [262, 258] on img at bounding box center [202, 269] width 182 height 167
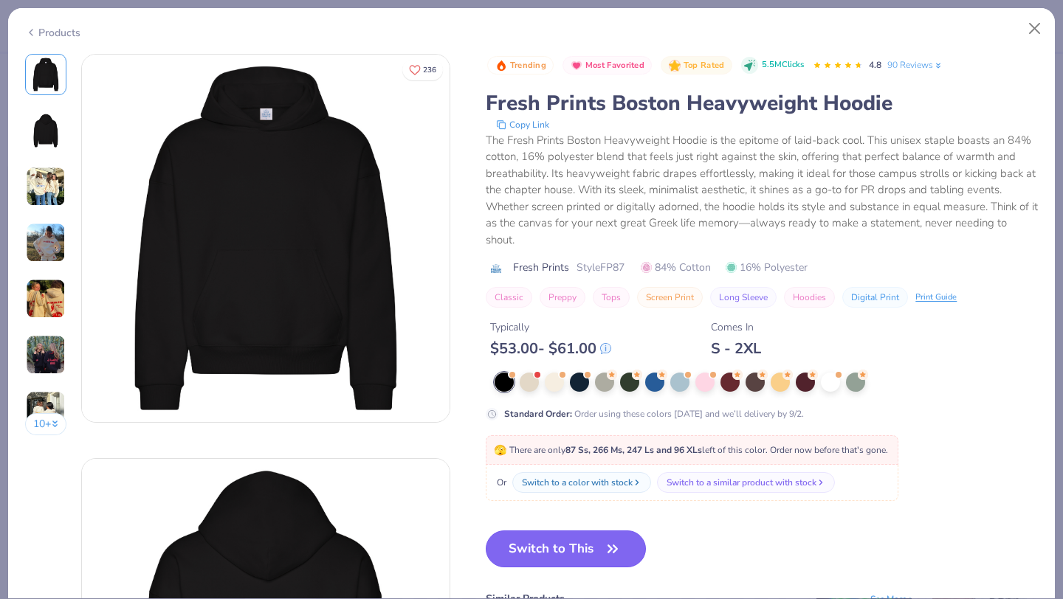
click at [539, 545] on button "Switch to This" at bounding box center [566, 549] width 160 height 37
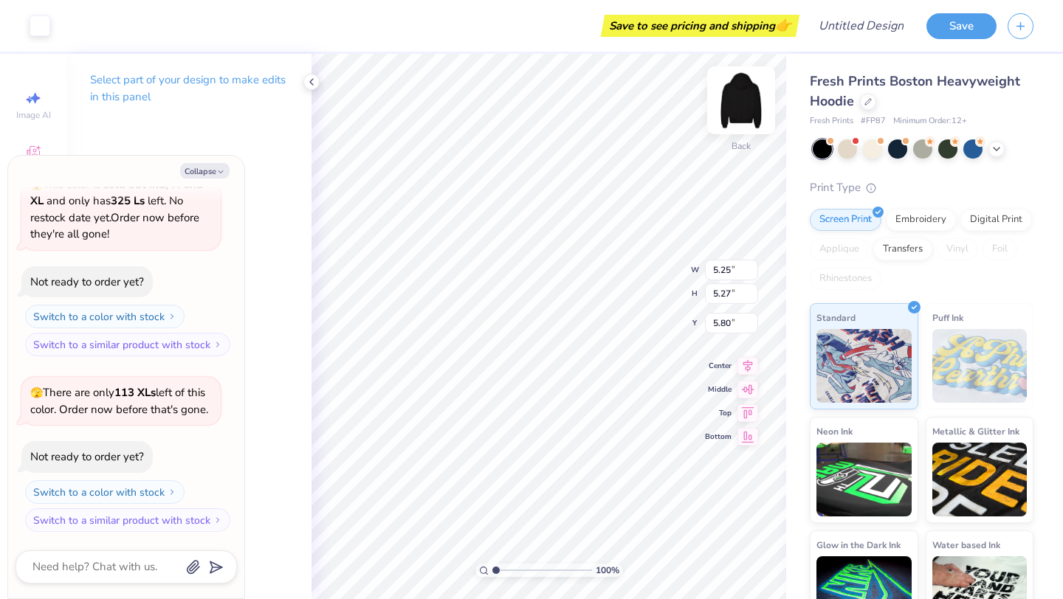
click at [750, 108] on img at bounding box center [740, 100] width 59 height 59
type textarea "x"
type input "12.05"
type textarea "x"
type input "10.84"
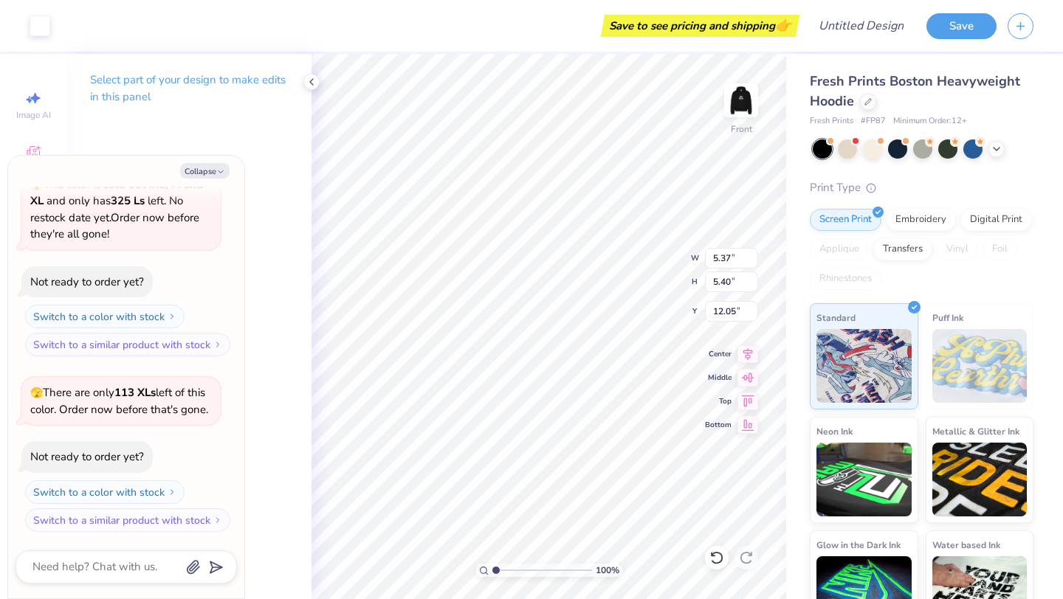
type input "10.90"
type input "6.55"
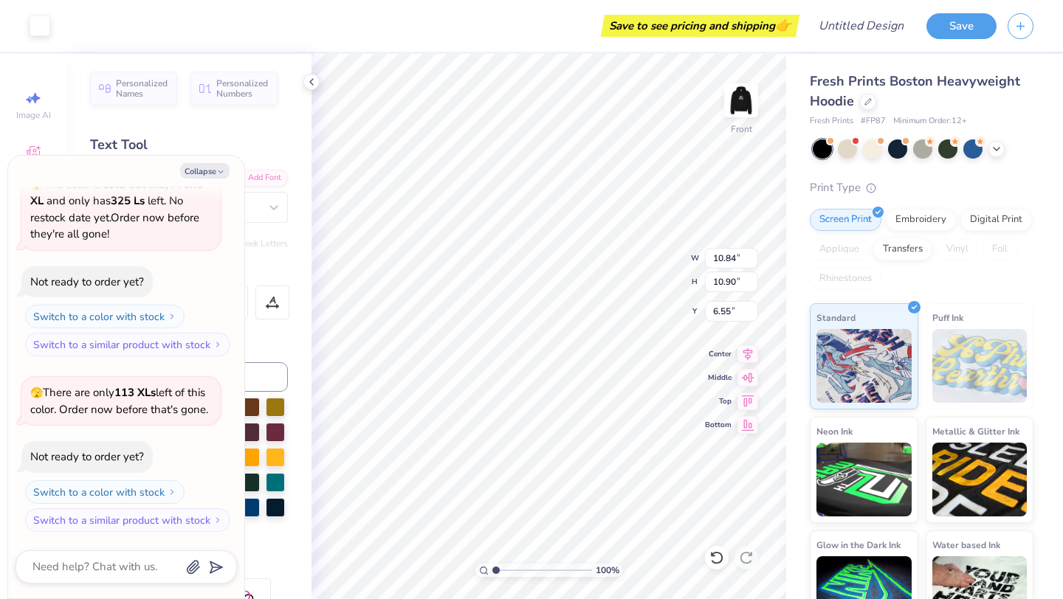
type textarea "x"
type input "6.21"
type textarea "x"
type input "15.35"
click at [739, 110] on img at bounding box center [740, 100] width 59 height 59
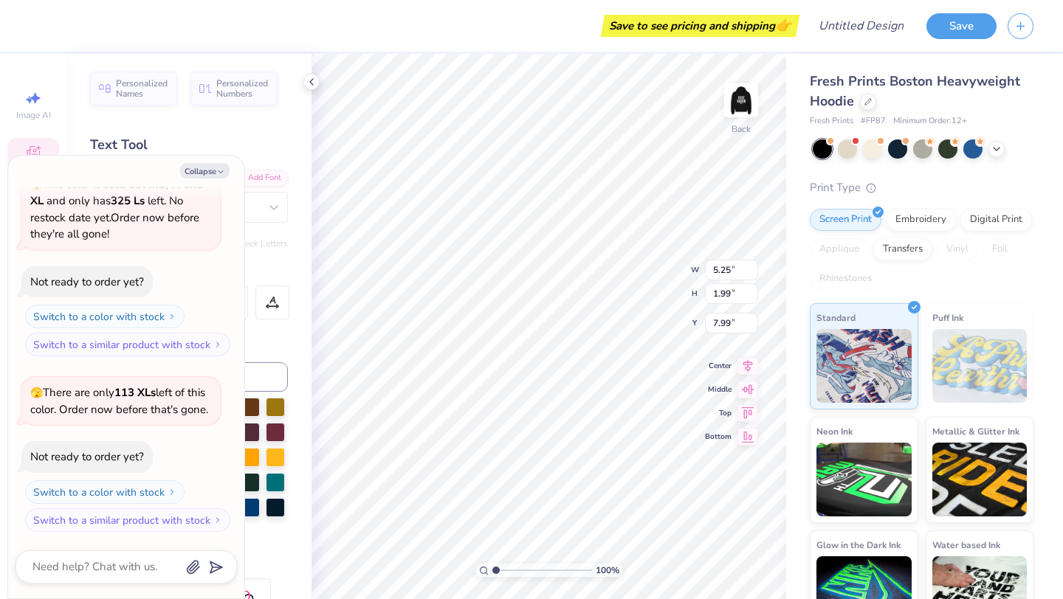
type textarea "x"
type input "3.91"
type input "5.80"
type textarea "x"
type input "5.76"
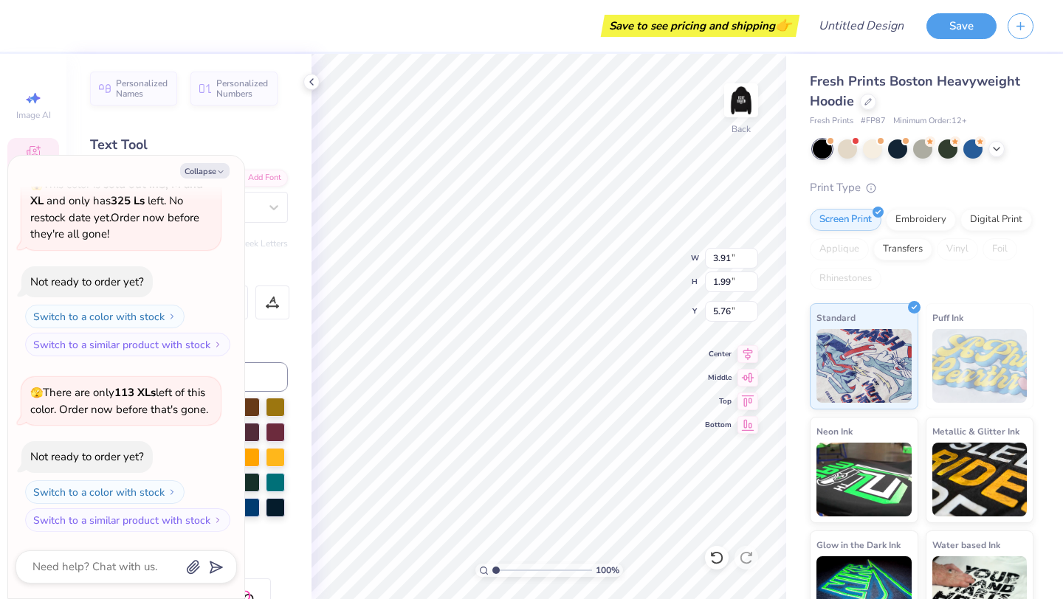
type textarea "x"
type textarea "EXEC"
type textarea "x"
type textarea "EXEC B"
type textarea "x"
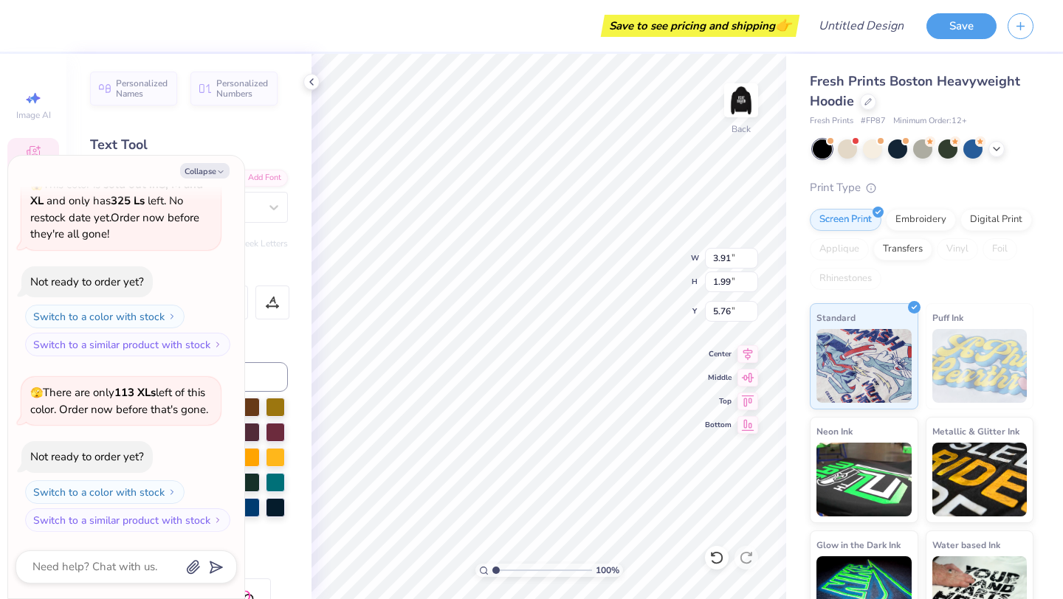
type textarea "EXEC BO"
type textarea "x"
type textarea "EXEC BOA"
type textarea "x"
type textarea "EXEC BOAR"
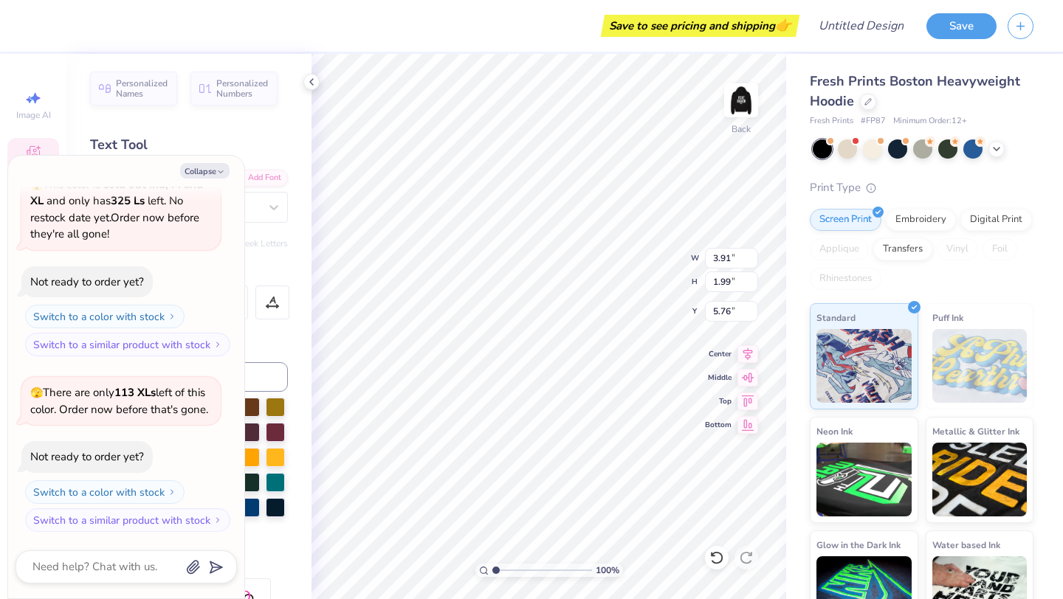
type textarea "x"
type textarea "EXEC BOARD"
type textarea "x"
type input "5.25"
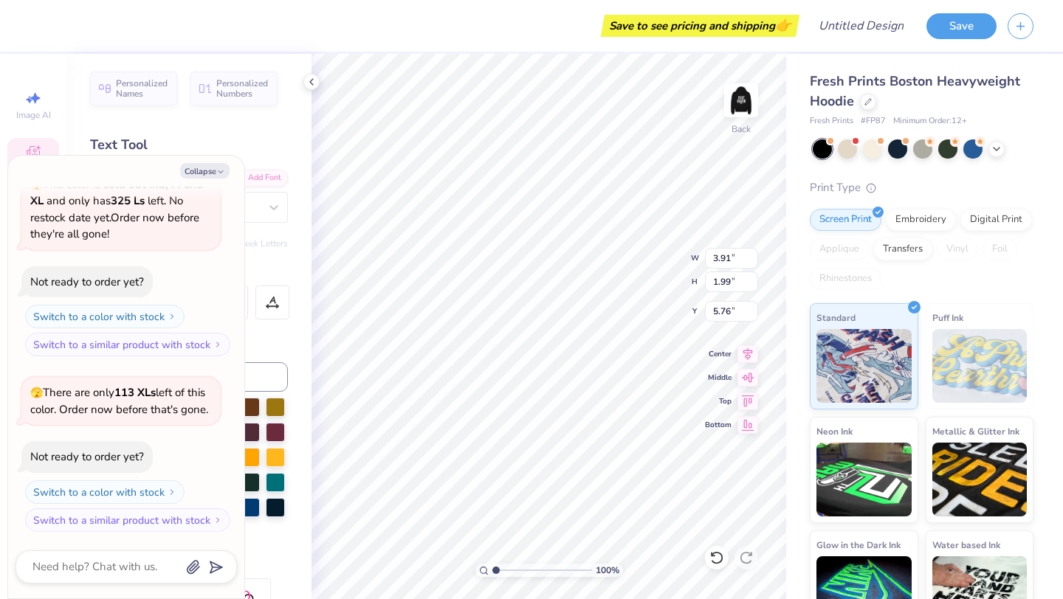
type input "7.99"
type textarea "x"
type input "4.91"
type input "1.37"
type input "9.70"
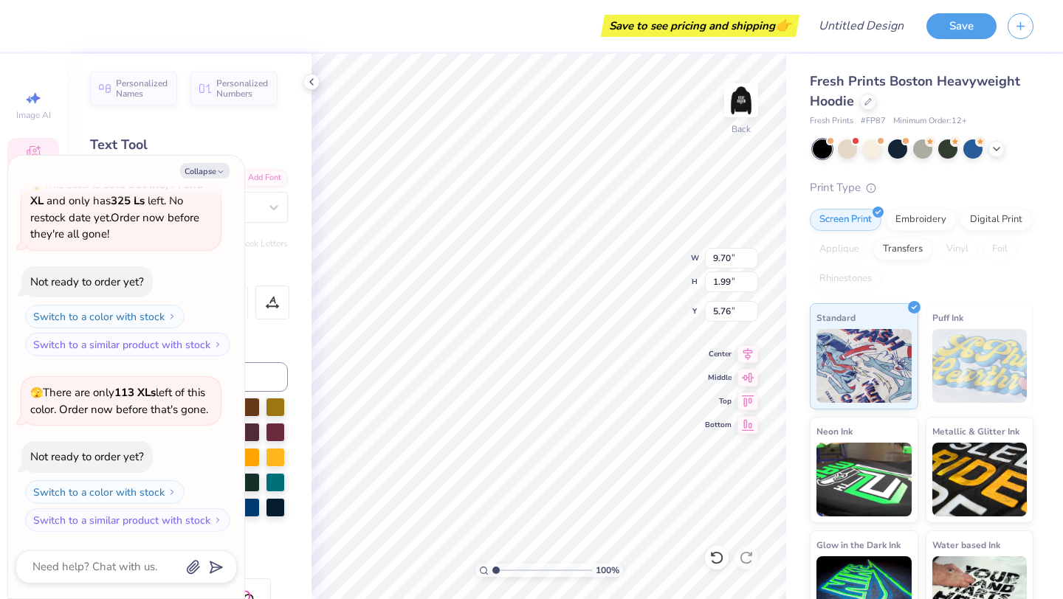
type textarea "x"
type input "7.58"
type input "1.55"
type input "6.19"
type textarea "x"
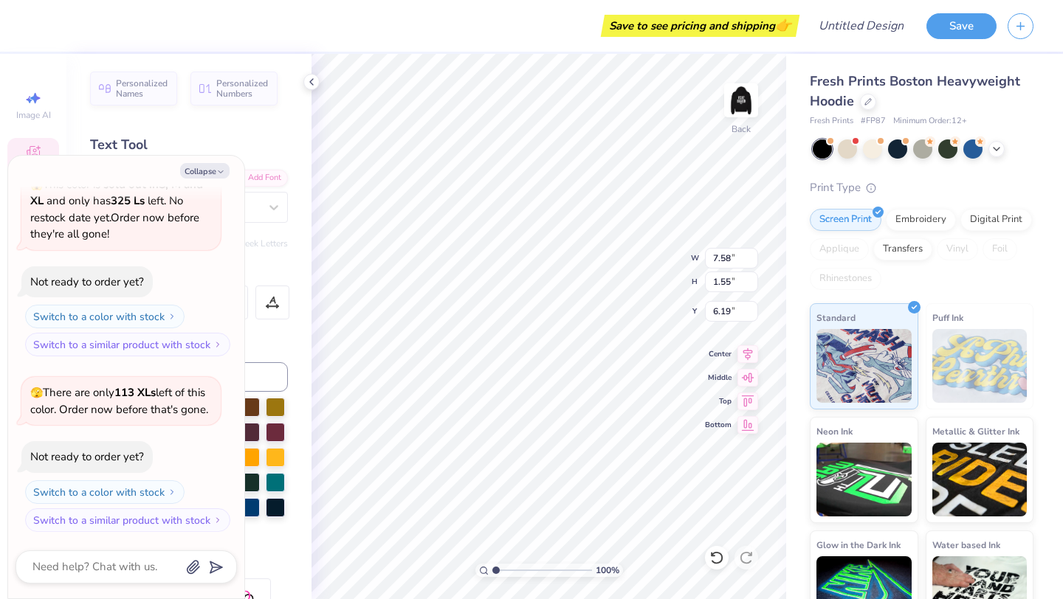
type input "2.22"
click at [623, 256] on div "100 % Back W 4.91 4.91 " H 1.37 1.37 " Y 9.70 9.70 " Center Middle Top Bottom" at bounding box center [548, 326] width 474 height 545
type textarea "x"
type input "4.15"
click at [737, 108] on img at bounding box center [740, 100] width 59 height 59
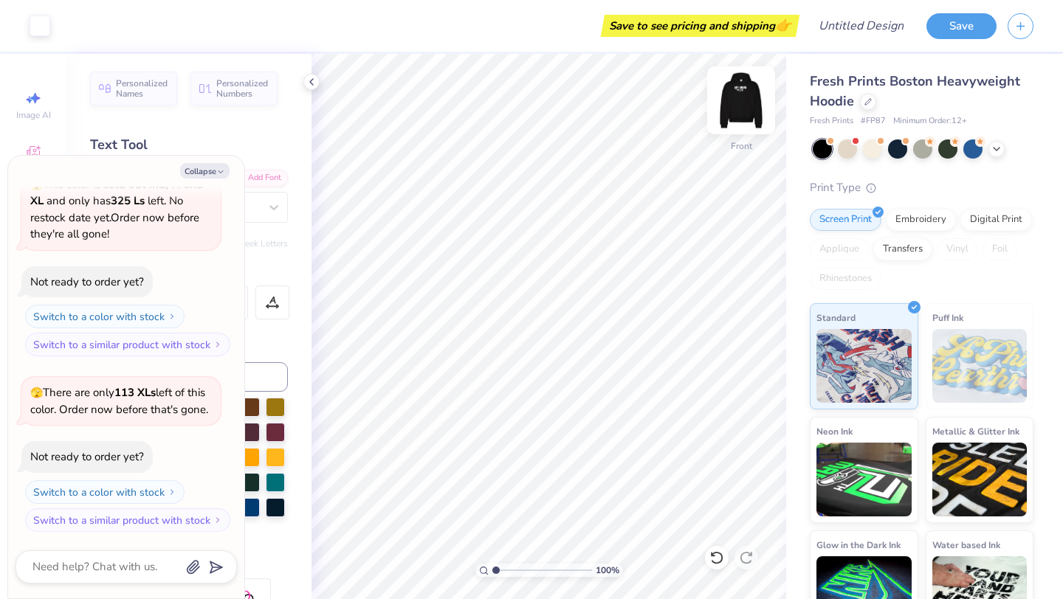
click at [748, 114] on img at bounding box center [740, 100] width 59 height 59
click at [743, 92] on img at bounding box center [740, 100] width 59 height 59
click at [743, 97] on img at bounding box center [740, 100] width 59 height 59
click at [874, 151] on div at bounding box center [872, 147] width 19 height 19
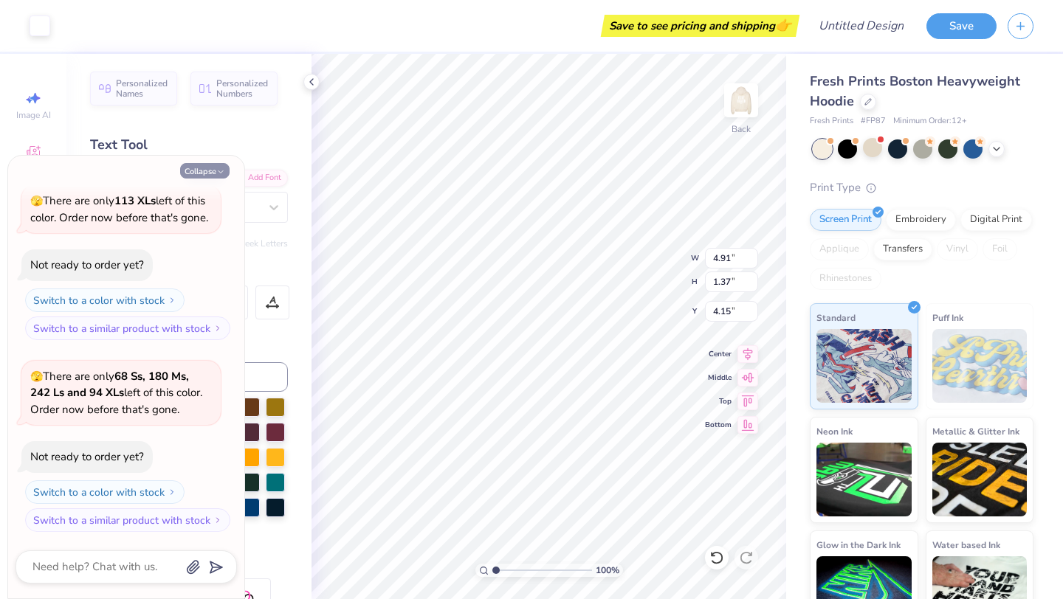
click at [217, 171] on icon "button" at bounding box center [220, 171] width 9 height 9
type textarea "x"
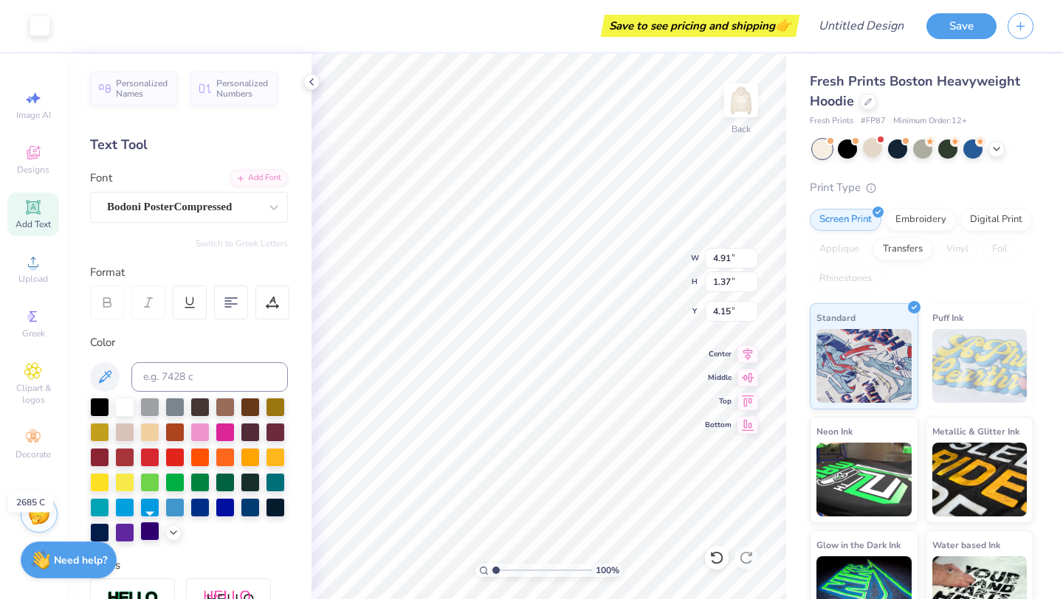
click at [150, 536] on div at bounding box center [149, 531] width 19 height 19
click at [142, 534] on div at bounding box center [149, 531] width 19 height 19
type input "4.16"
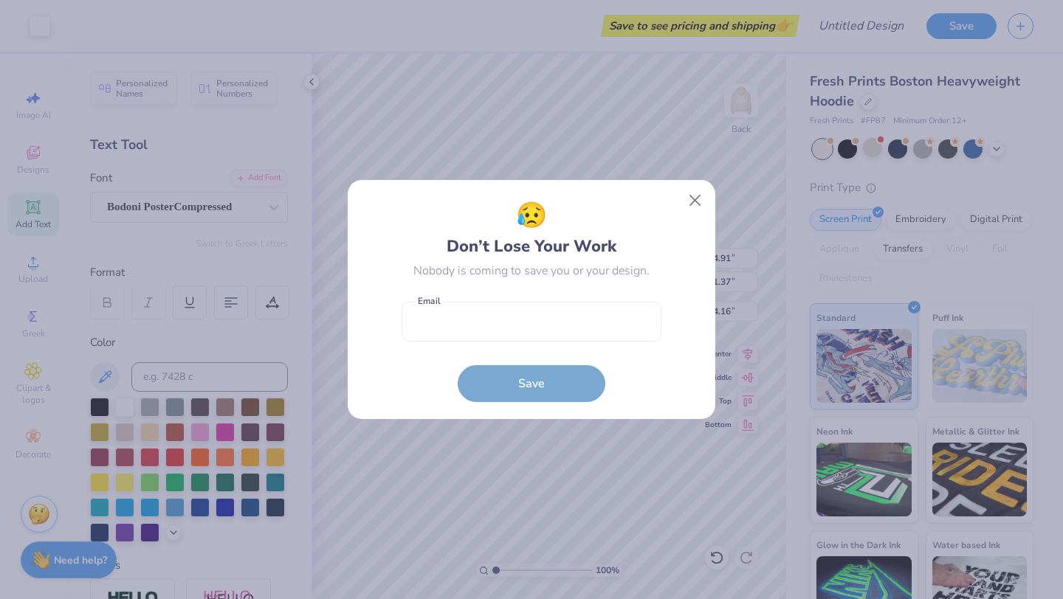
click at [480, 185] on div "😥 Don’t Lose Your Work Nobody is coming to save you or your design. Email is a …" at bounding box center [531, 299] width 367 height 239
click at [689, 200] on button "Close" at bounding box center [695, 201] width 28 height 28
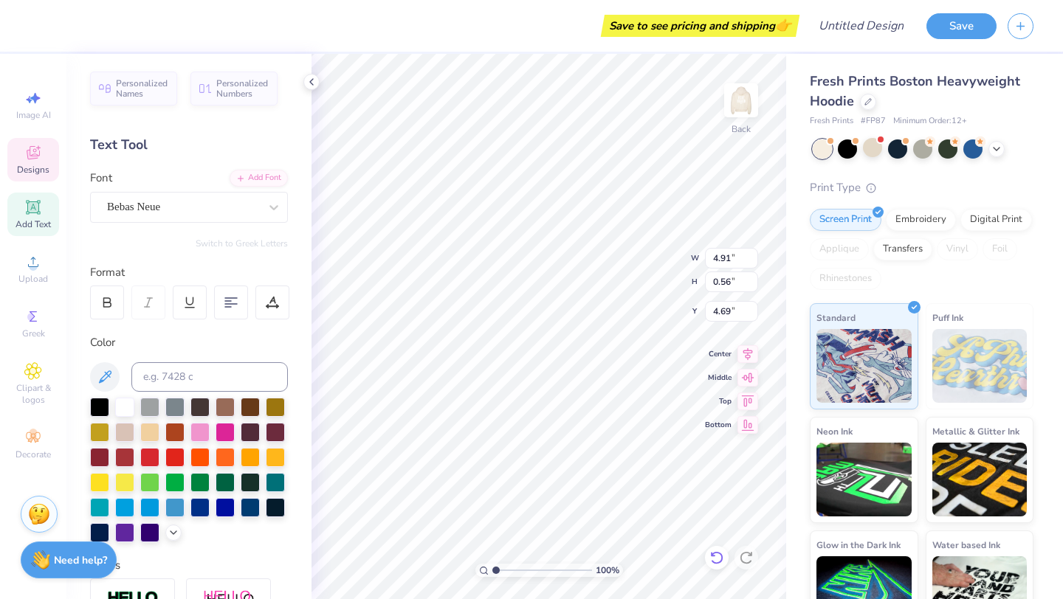
click at [709, 564] on icon at bounding box center [716, 557] width 15 height 15
type input "4.16"
click at [150, 532] on div at bounding box center [149, 531] width 19 height 19
type input "2.17"
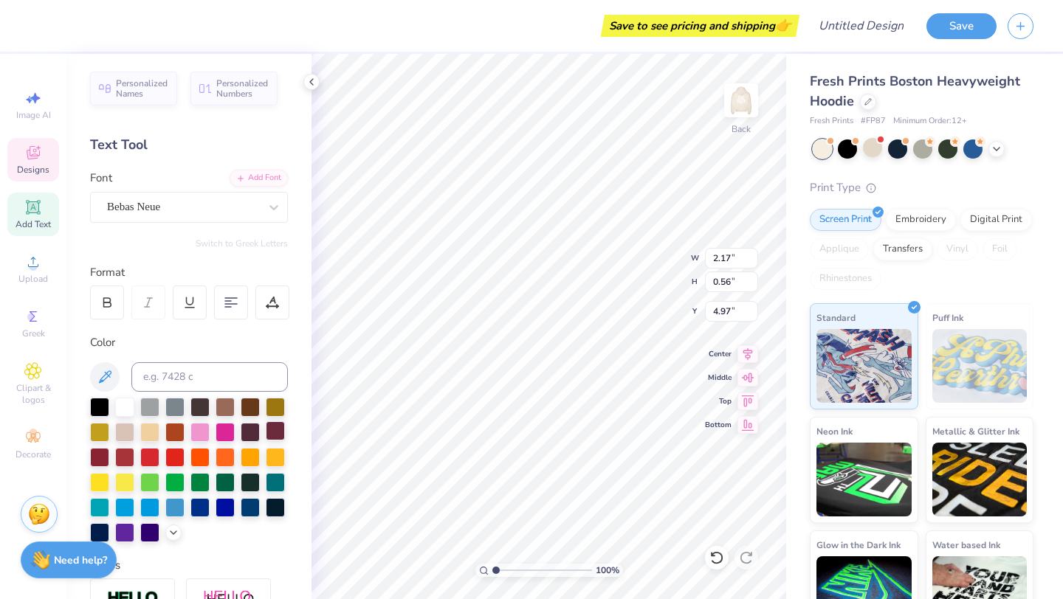
type input "4.97"
click at [152, 529] on div at bounding box center [149, 531] width 19 height 19
type input "5.28"
click at [753, 96] on img at bounding box center [740, 100] width 59 height 59
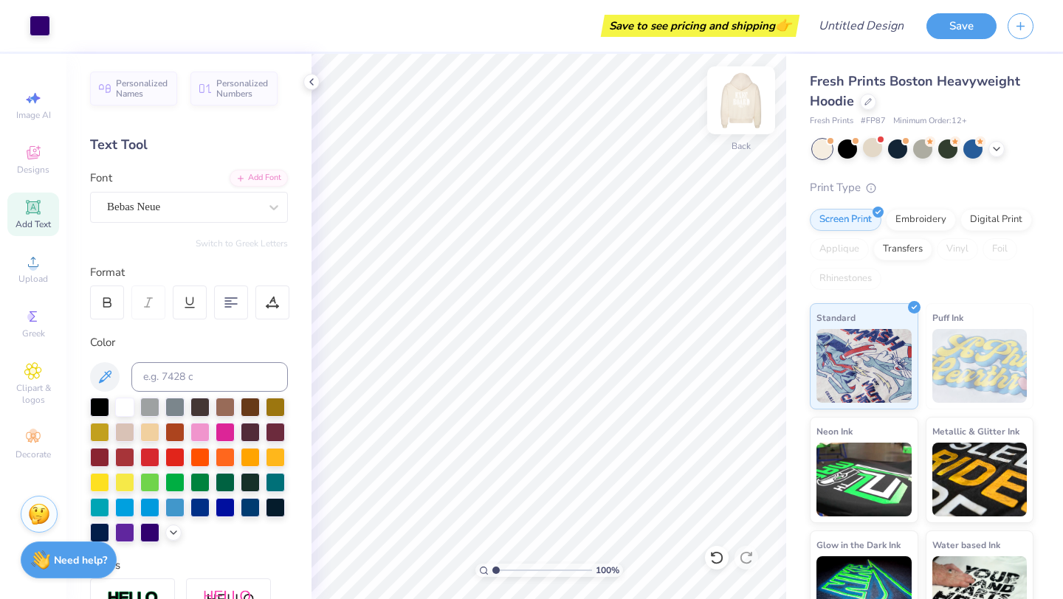
click at [735, 108] on img at bounding box center [740, 100] width 59 height 59
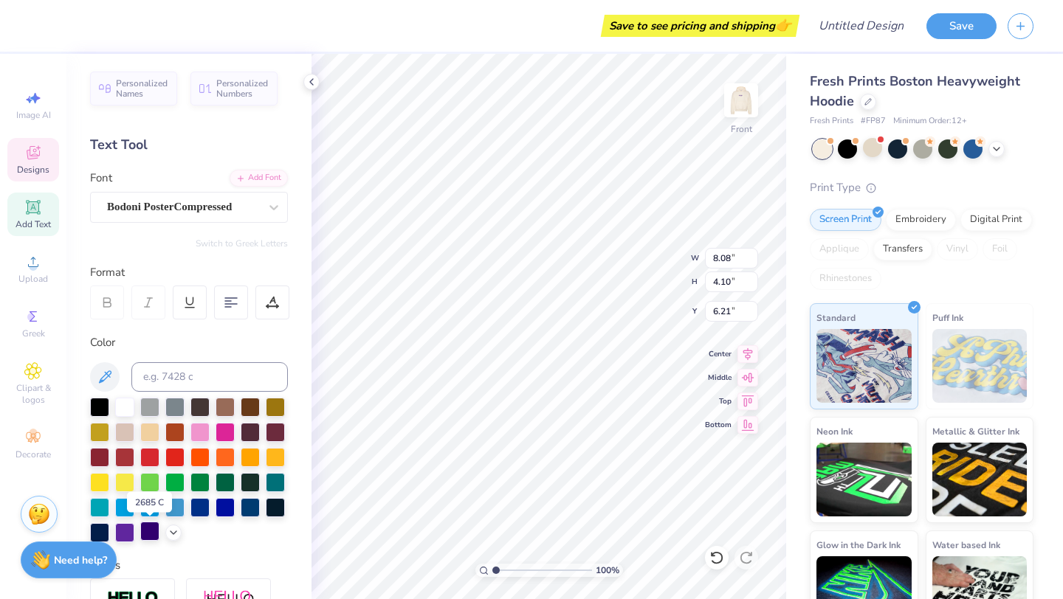
click at [145, 531] on div at bounding box center [149, 531] width 19 height 19
type input "10.84"
type input "10.74"
click at [148, 533] on div at bounding box center [149, 531] width 19 height 19
type input "1.89"
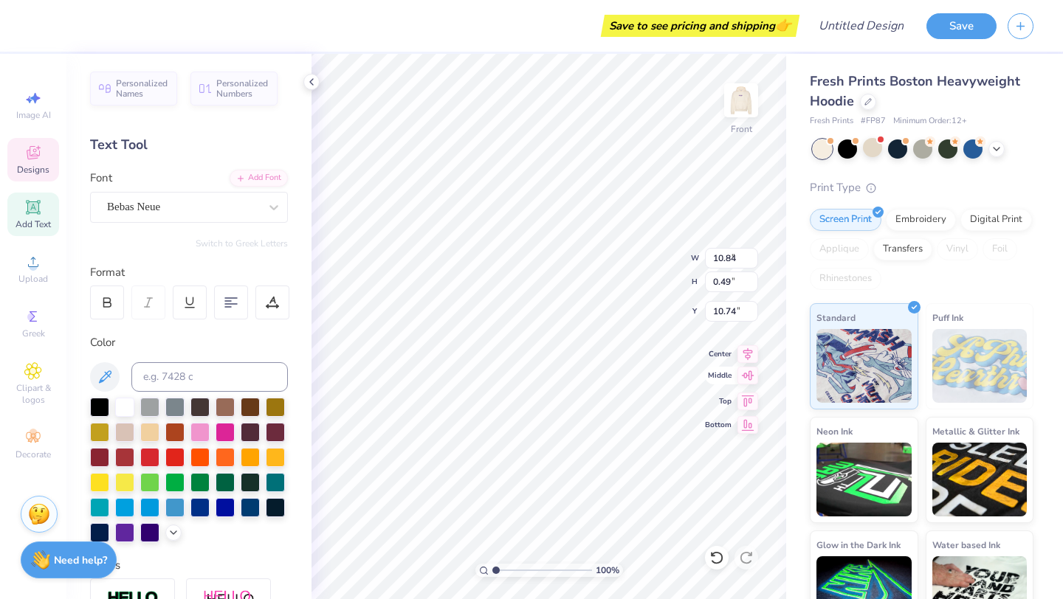
type input "0.49"
type input "16.05"
click at [152, 525] on div at bounding box center [149, 531] width 19 height 19
type input "4.28"
type input "15.35"
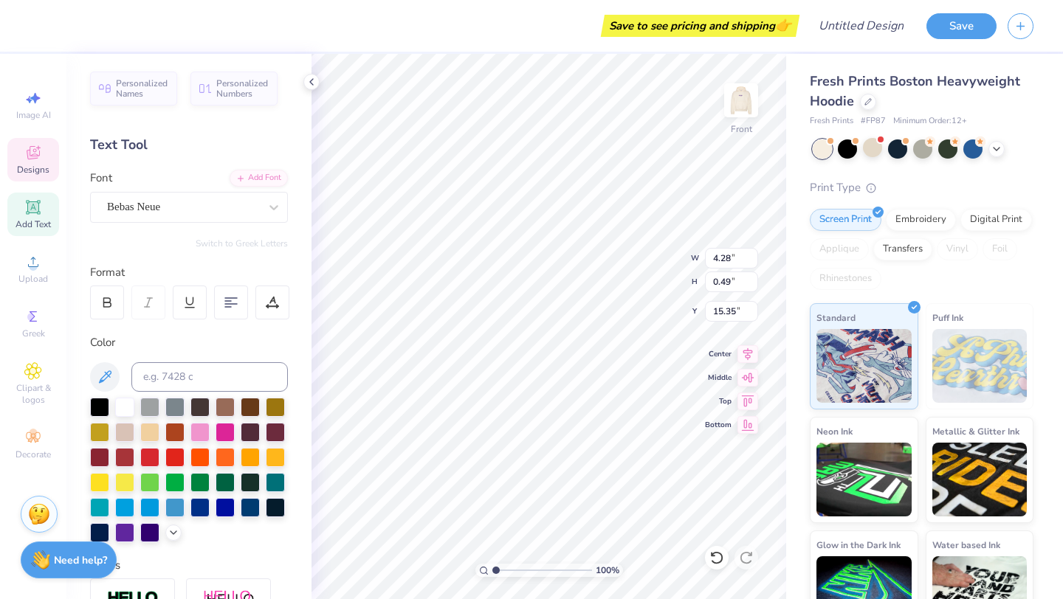
scroll to position [0, 6]
click at [153, 523] on div at bounding box center [149, 531] width 19 height 19
click at [743, 108] on img at bounding box center [740, 100] width 59 height 59
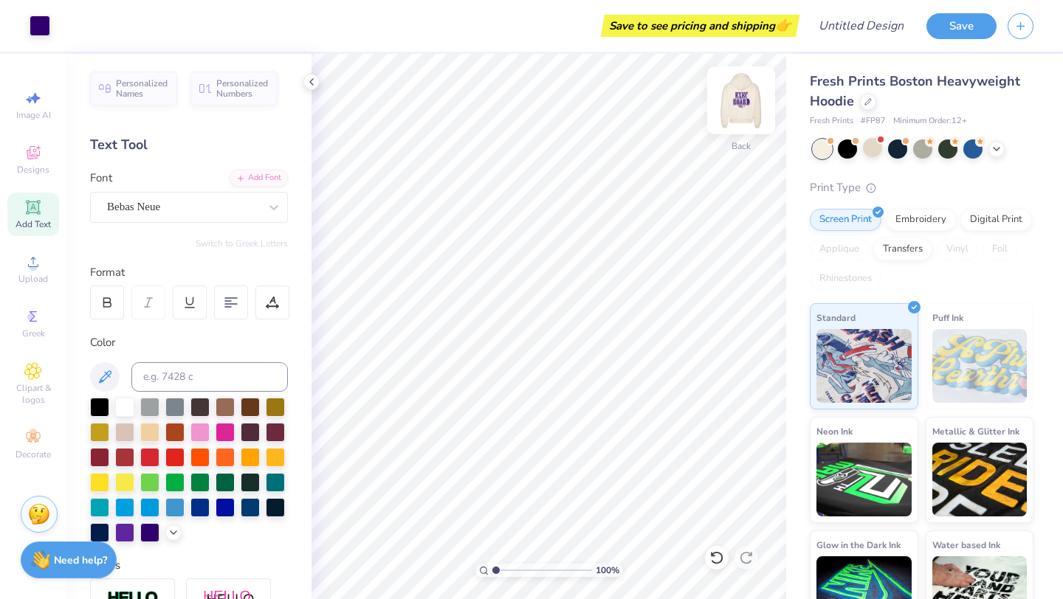
click at [745, 115] on img at bounding box center [740, 100] width 59 height 59
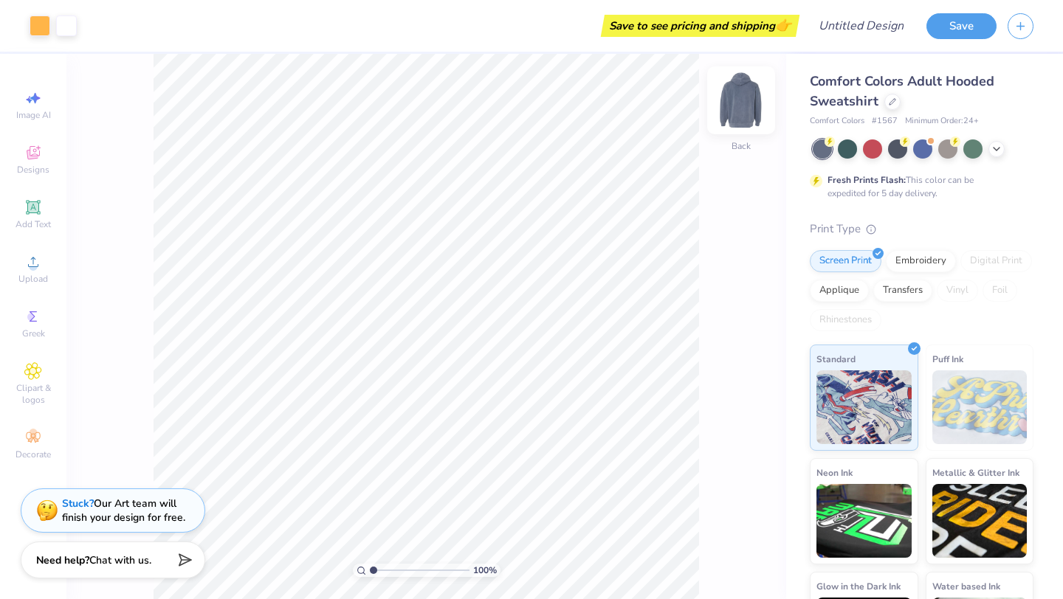
click at [738, 109] on img at bounding box center [740, 100] width 59 height 59
click at [745, 83] on img at bounding box center [740, 100] width 59 height 59
type input "1.02"
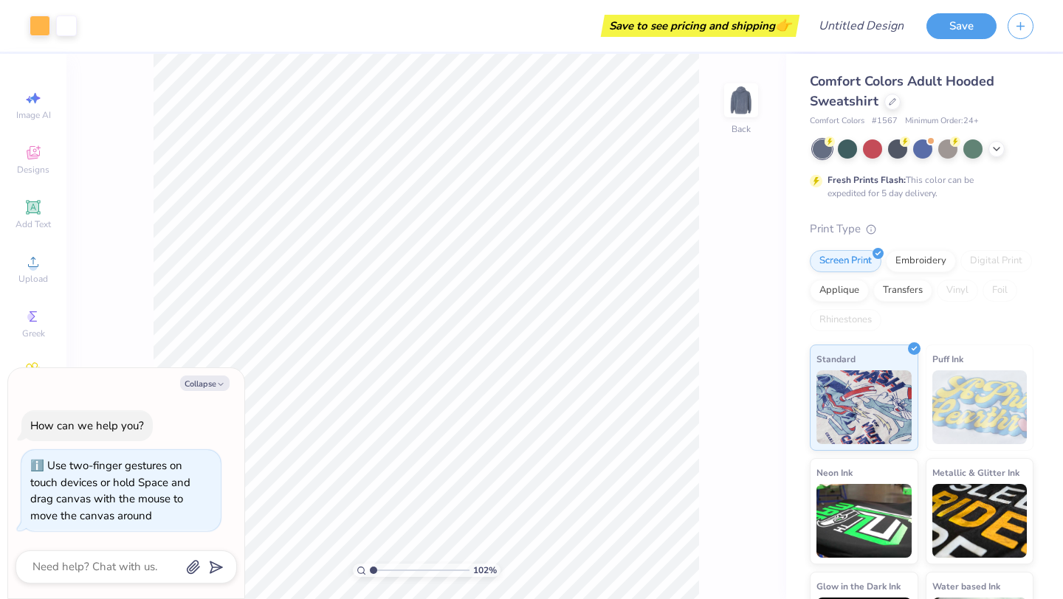
type textarea "x"
drag, startPoint x: 373, startPoint y: 570, endPoint x: 385, endPoint y: 565, distance: 13.6
type input "2.24"
click at [385, 565] on input "range" at bounding box center [420, 570] width 100 height 13
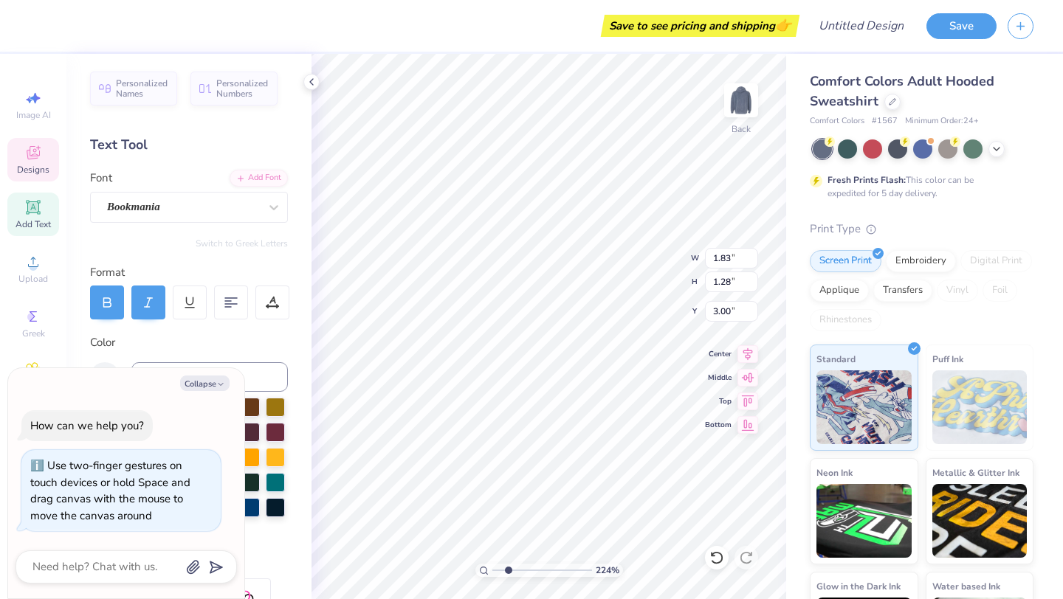
type textarea "x"
type input "5.41"
type input "1.60"
type input "3.95"
type textarea "x"
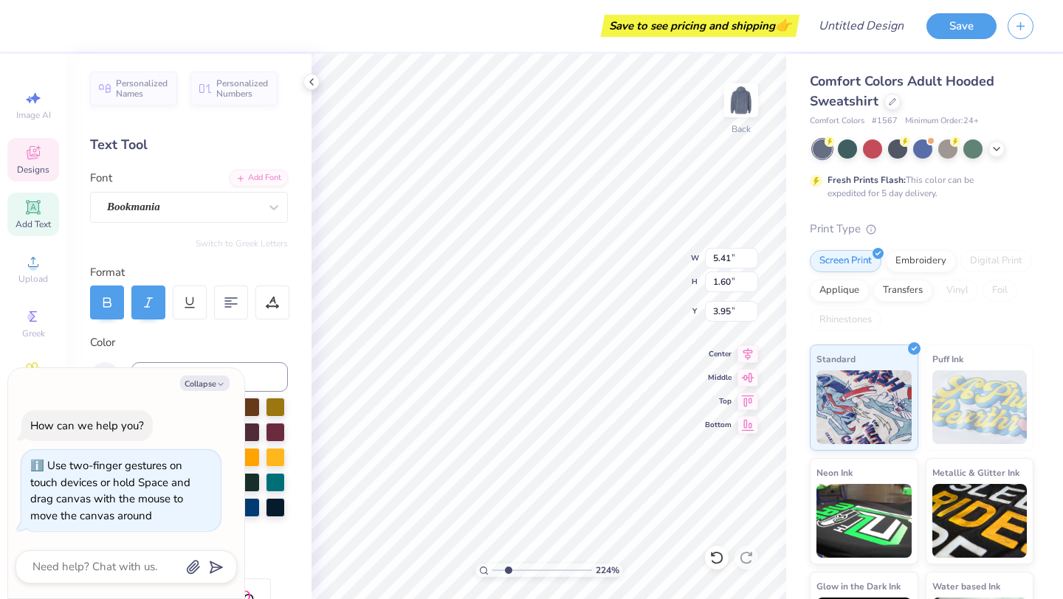
type input "1.83"
type input "1.28"
type input "3.00"
type textarea "x"
type textarea "Pi="
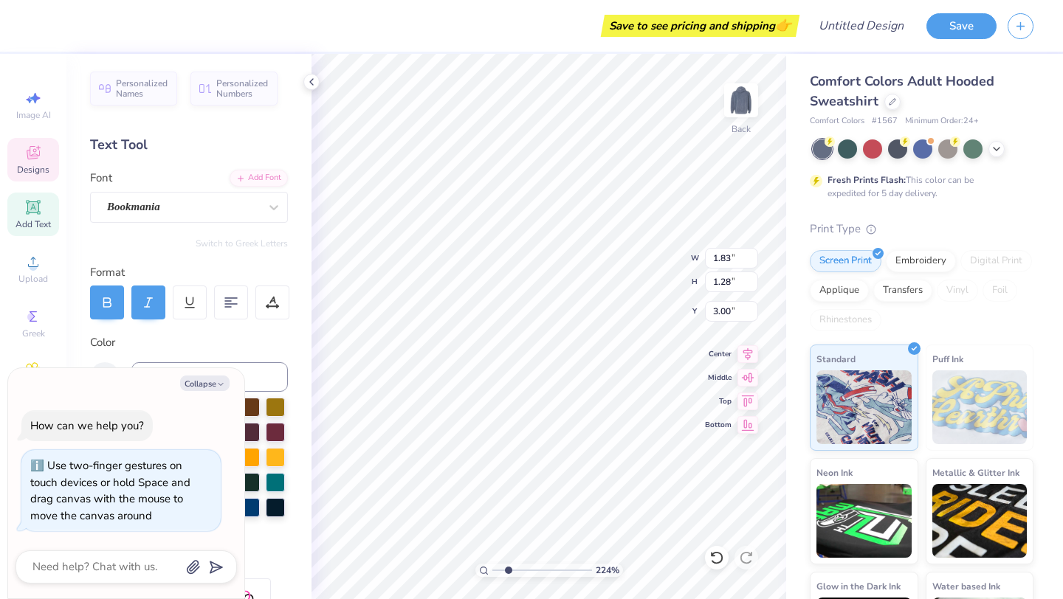
type textarea "x"
type textarea "P"
type textarea "x"
type textarea "C"
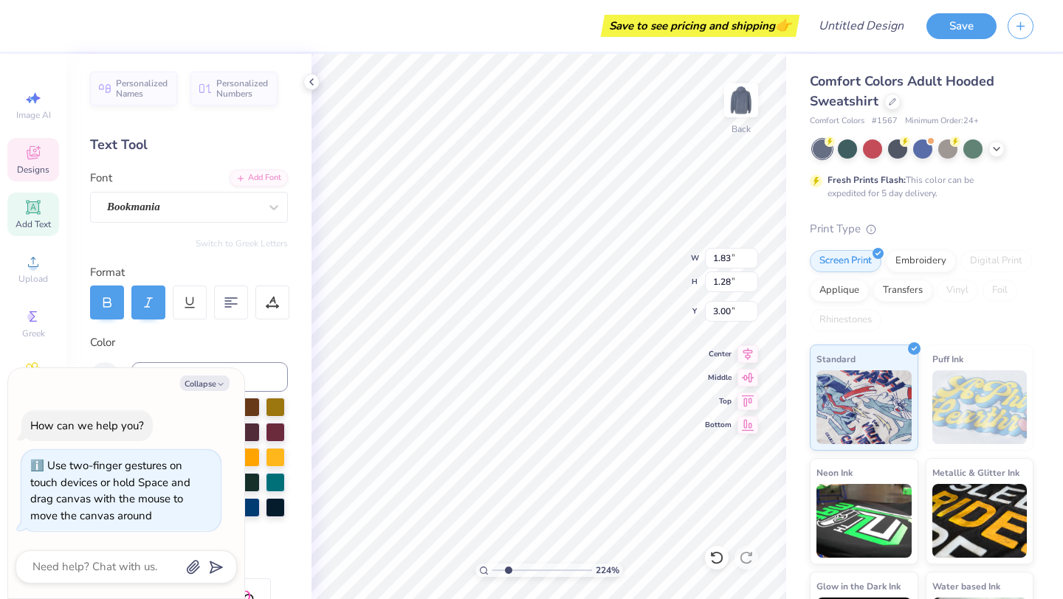
type textarea "x"
type textarea "CL"
type textarea "x"
type textarea "CLU"
type textarea "x"
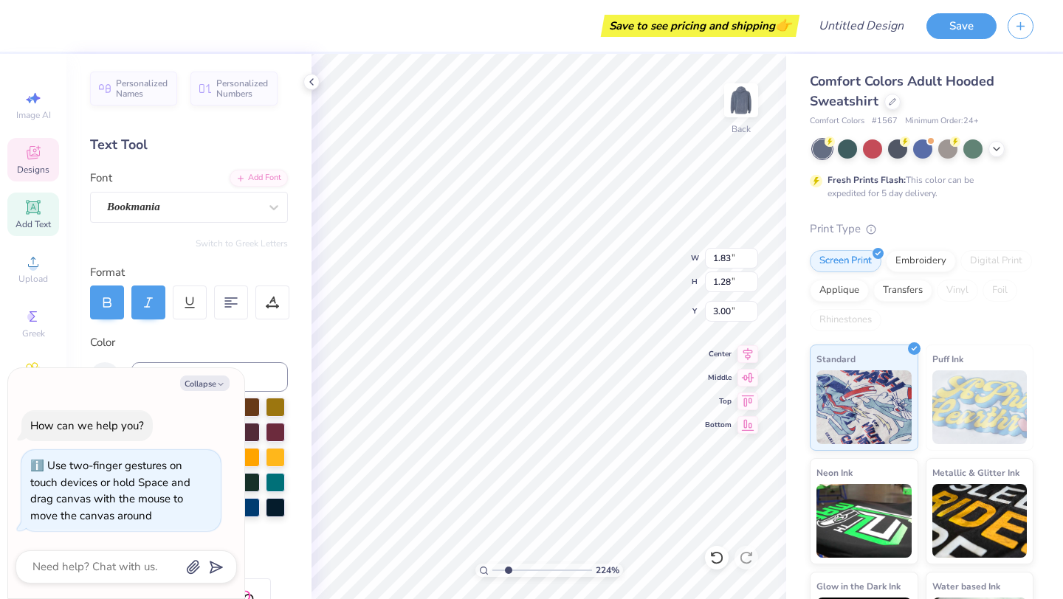
type textarea "CLUB"
type textarea "x"
type textarea "CLU"
type textarea "x"
type textarea "CL"
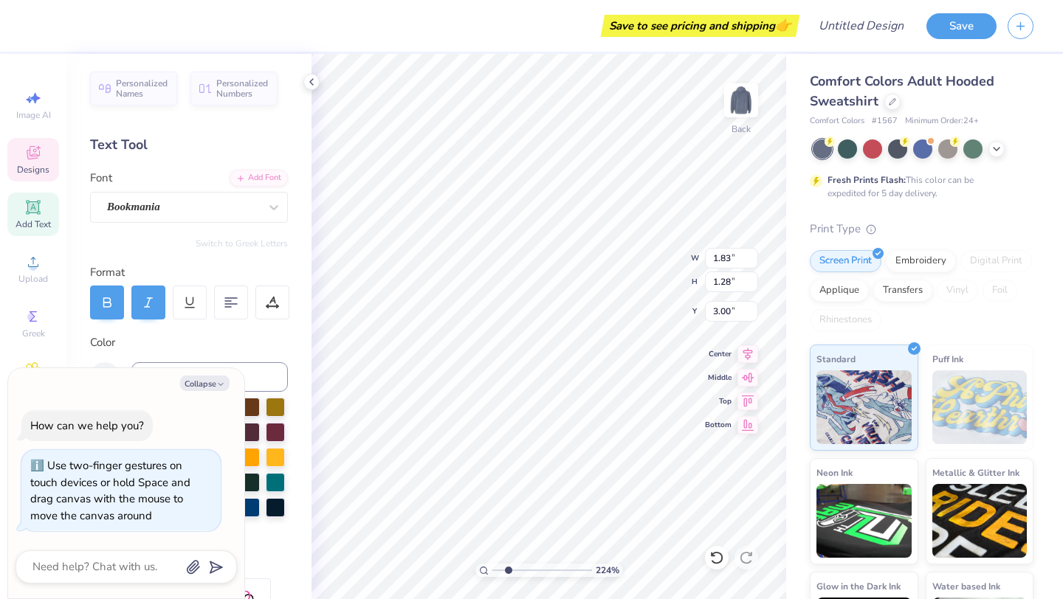
type textarea "x"
type textarea "C"
type textarea "x"
type textarea "Cl"
type textarea "x"
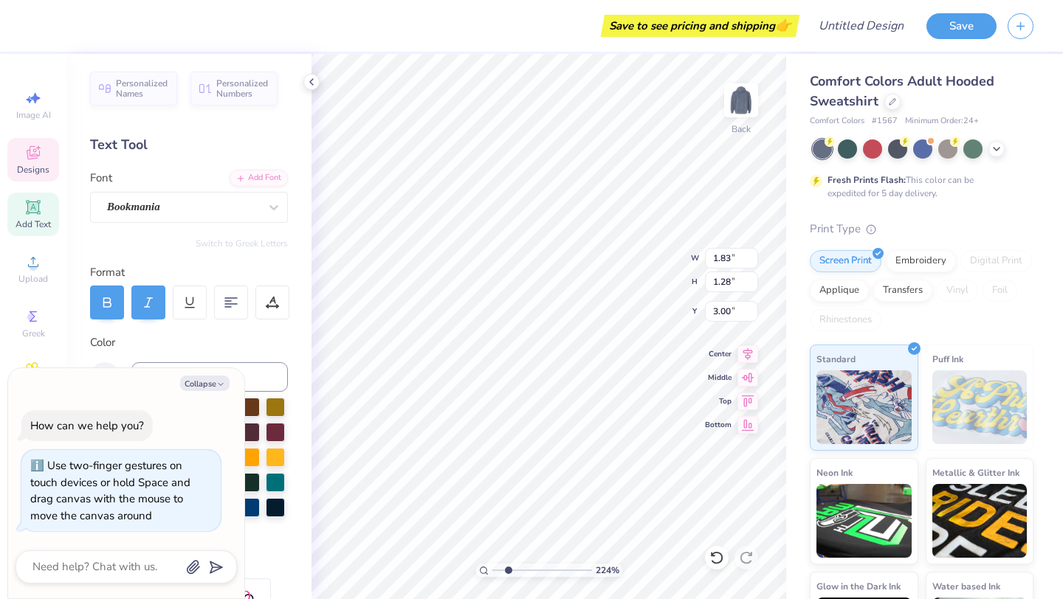
type textarea "Clu"
type textarea "x"
type textarea "Club"
type textarea "x"
type input "5.41"
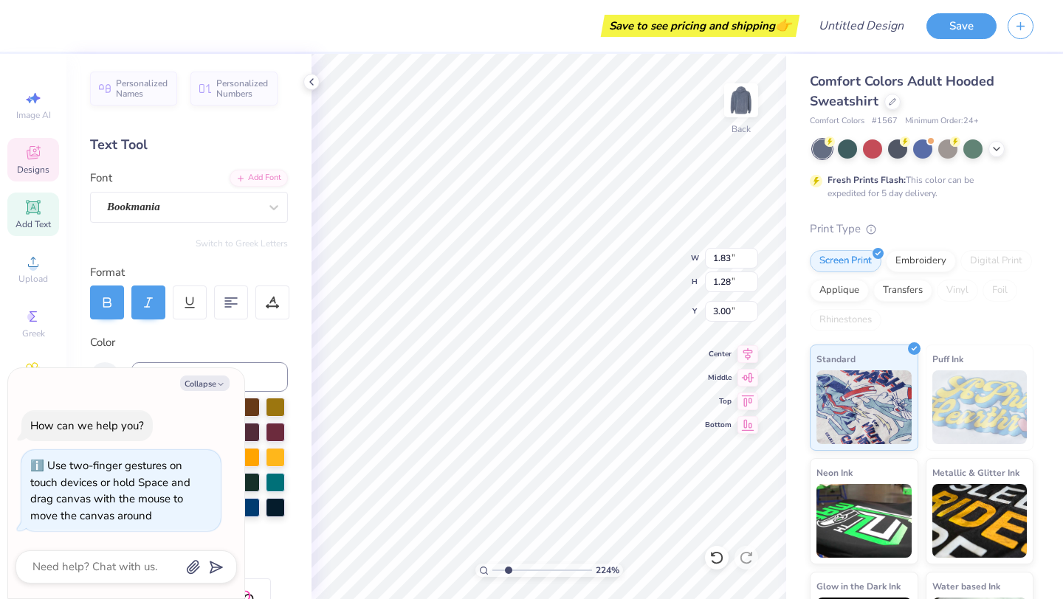
type input "1.60"
type input "3.95"
type textarea "x"
type input "0.77"
type input "0.29"
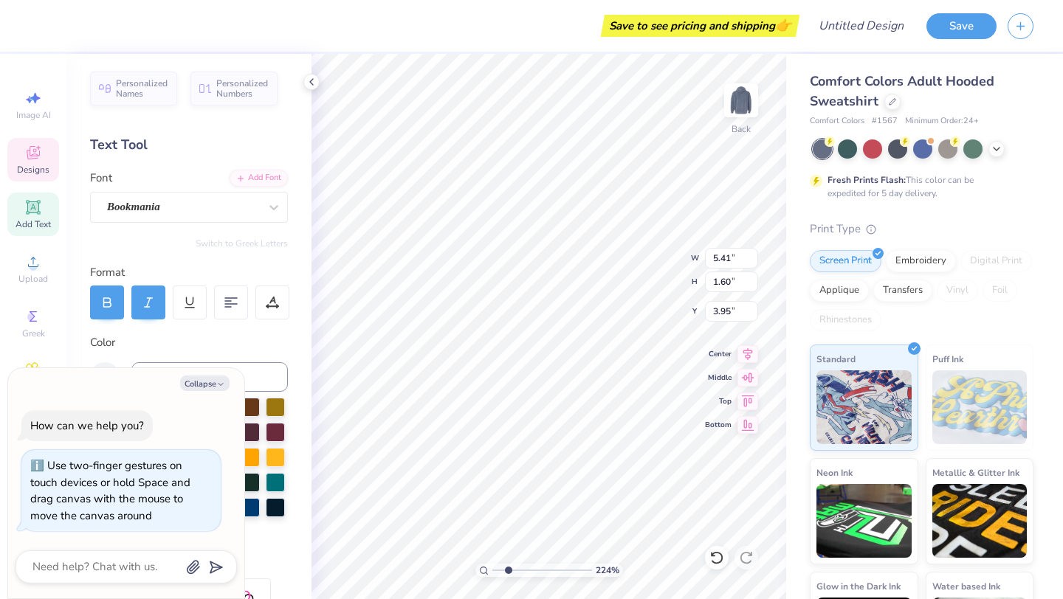
type input "3.37"
type textarea "x"
type input "1.13"
type input "0.38"
type input "3.68"
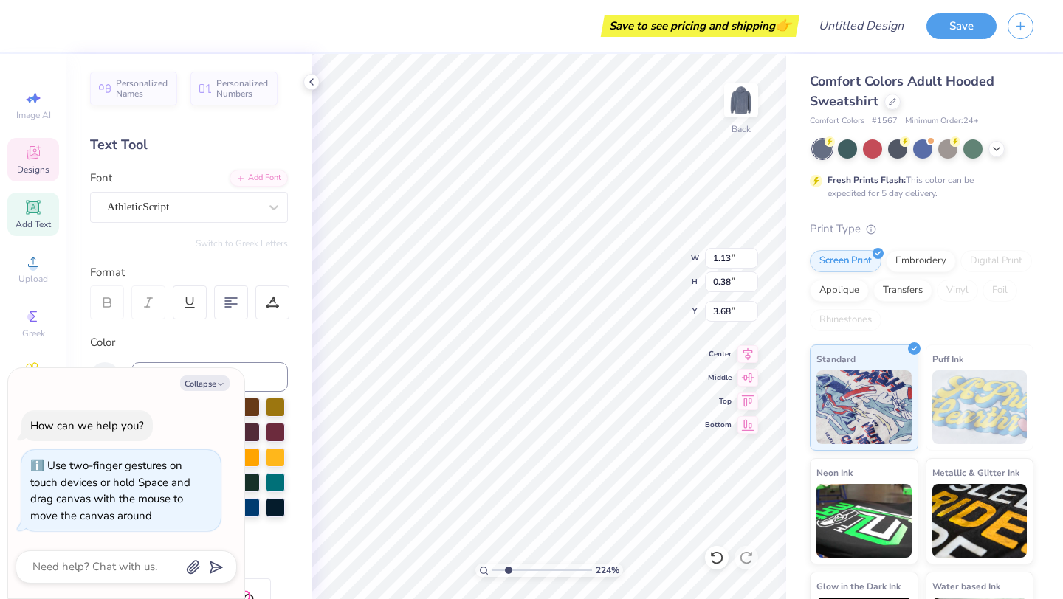
type textarea "x"
type input "5.41"
type input "1.60"
type input "3.95"
type textarea "x"
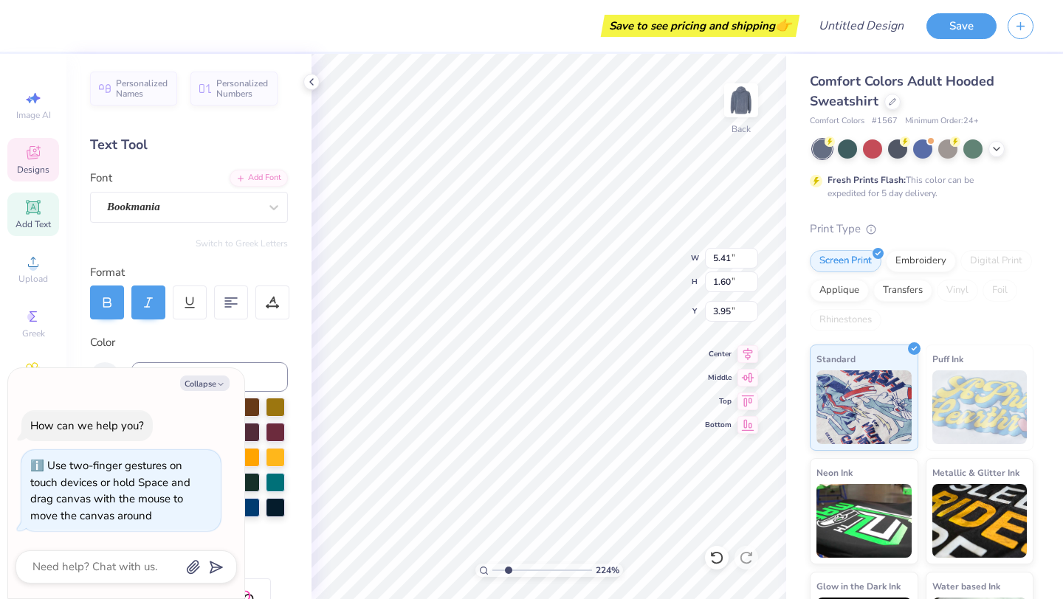
type input "3.82"
type input "1.31"
type input "3.12"
type textarea "x"
type input "1.13"
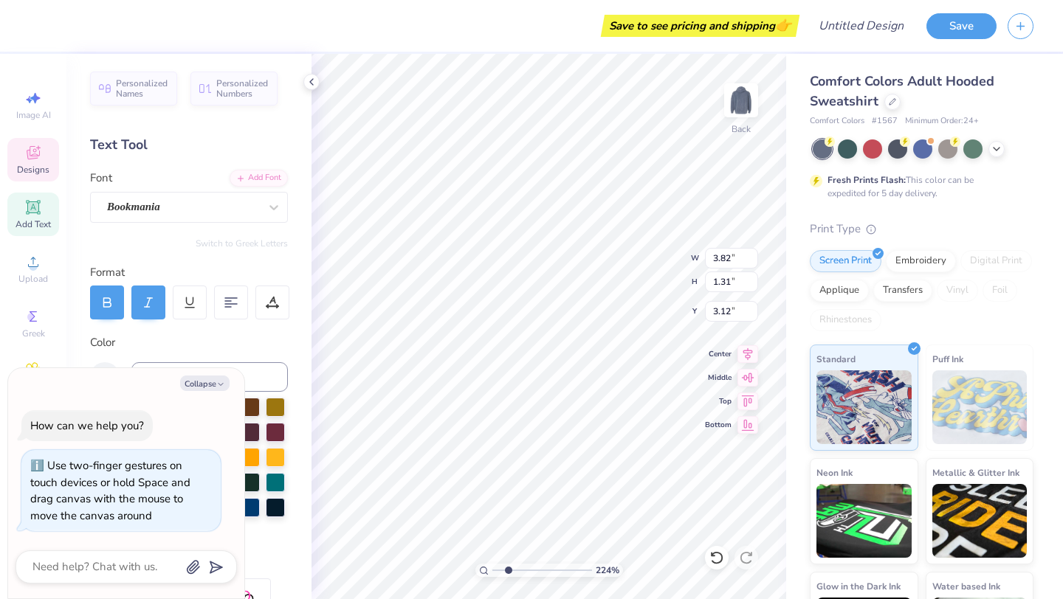
type input "0.38"
type input "3.68"
type textarea "x"
type input "5.41"
type input "1.60"
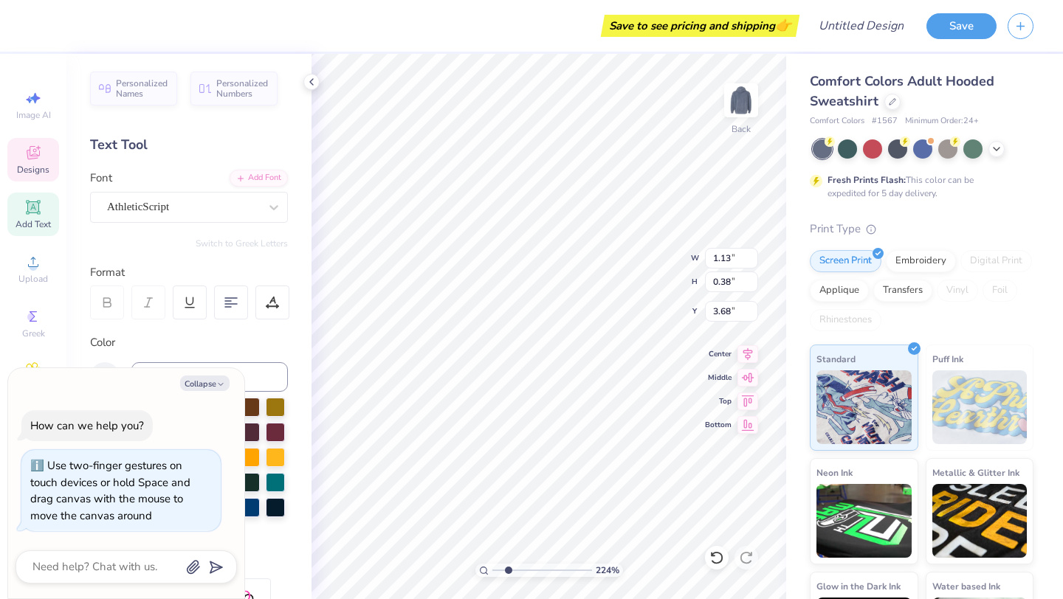
type input "3.95"
type textarea "x"
type input "3.82"
type input "1.31"
type input "3.12"
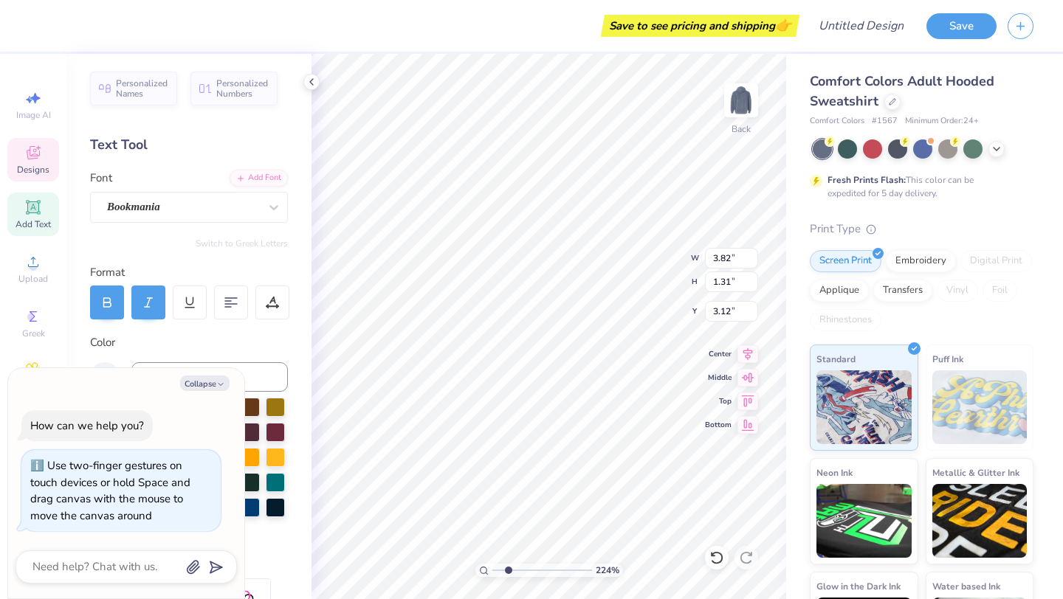
type textarea "x"
type input "1.13"
type input "0.38"
type input "3.68"
type textarea "x"
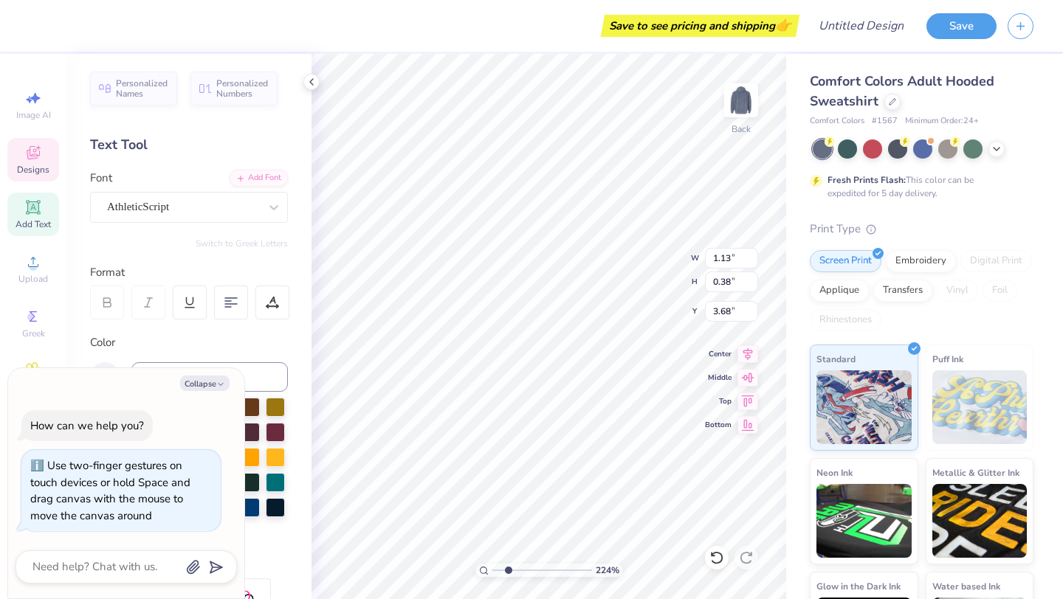
type input "5.41"
type input "1.60"
type input "3.95"
type textarea "x"
type textarea "Kapp"
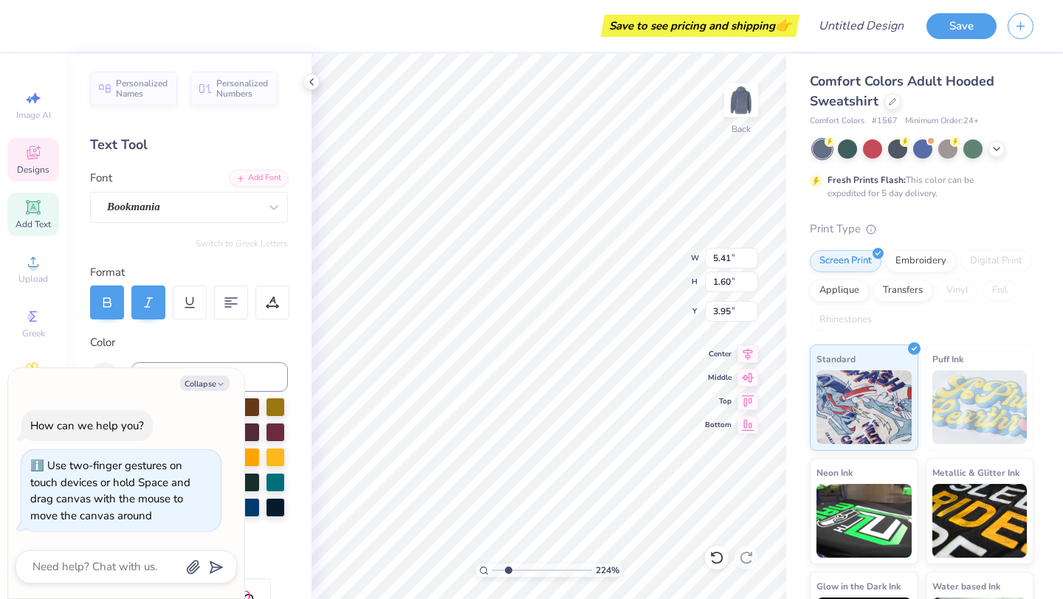
type textarea "x"
type textarea "Kap"
type textarea "x"
type textarea "Ka"
type textarea "x"
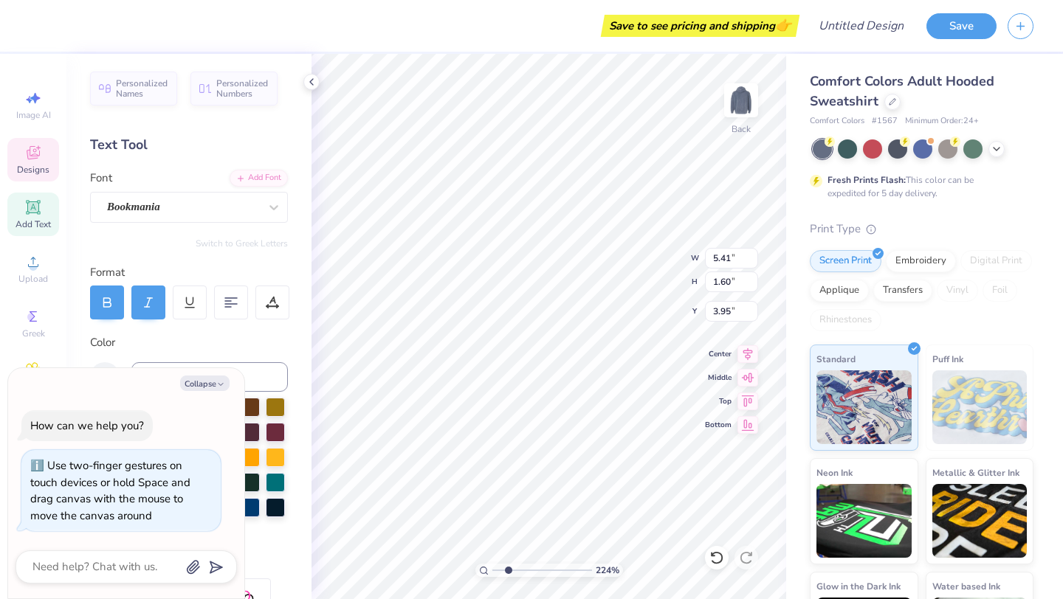
type textarea "K"
type textarea "x"
type textarea "E"
type textarea "x"
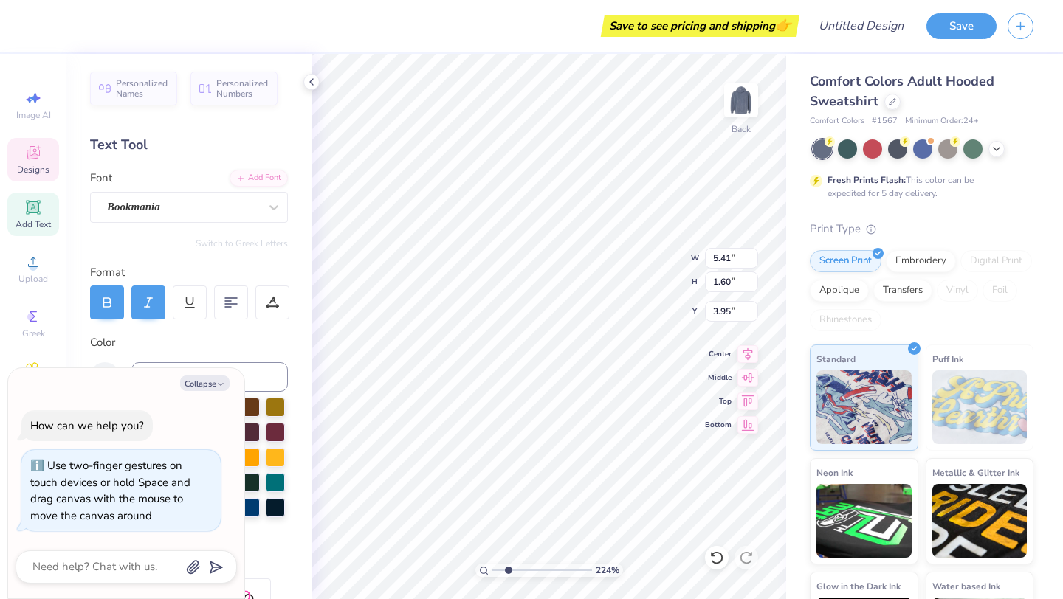
type textarea "EX"
type textarea "x"
type textarea "EXE"
type textarea "x"
type textarea "EX"
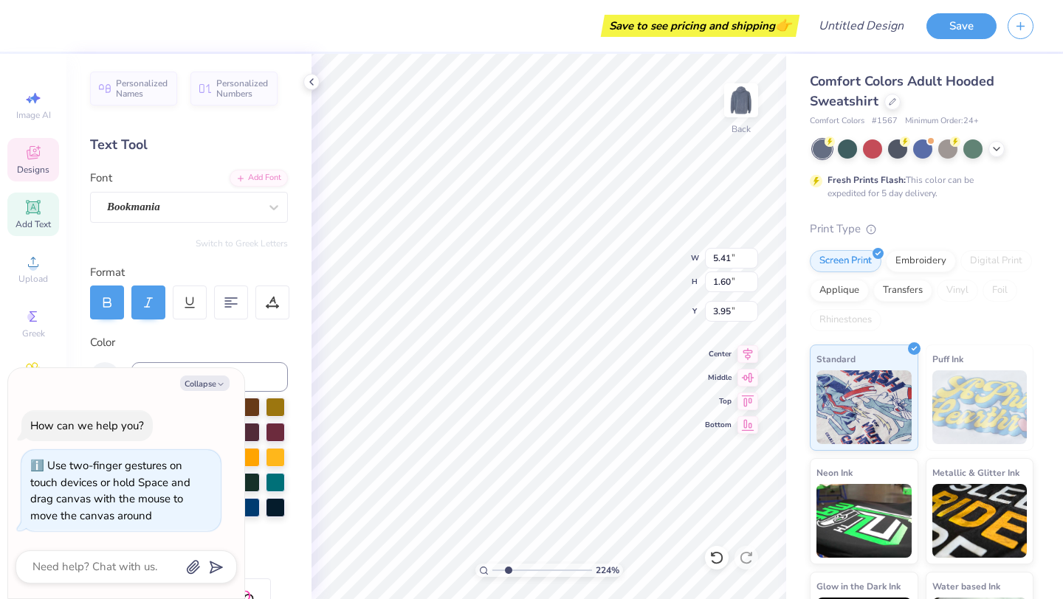
type textarea "x"
type textarea "E"
type textarea "x"
type textarea "Ex"
type textarea "x"
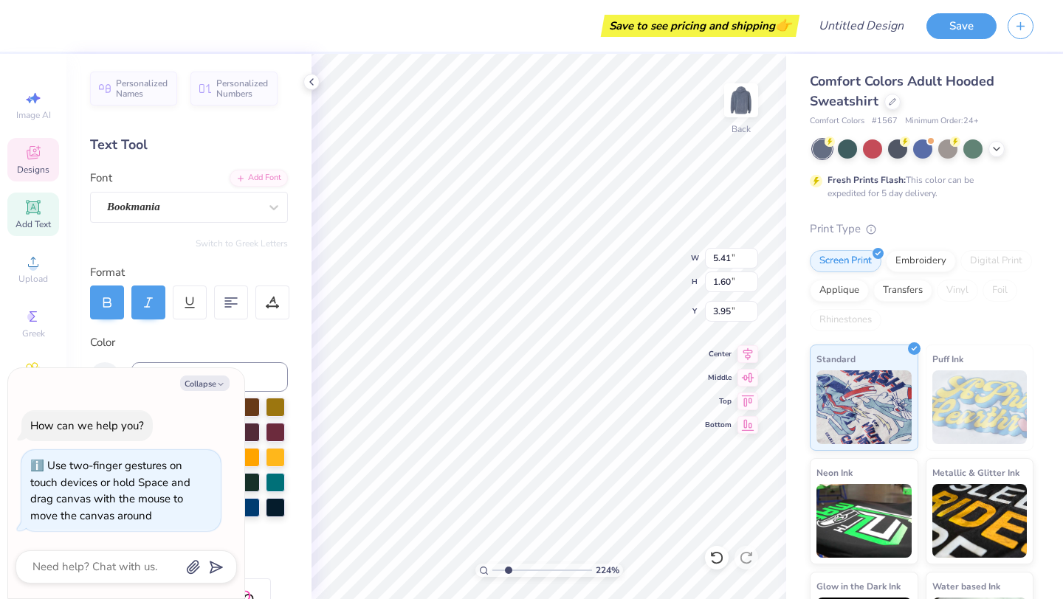
type textarea "Exe"
type textarea "x"
type textarea "Exec"
type textarea "x"
type input "2.96"
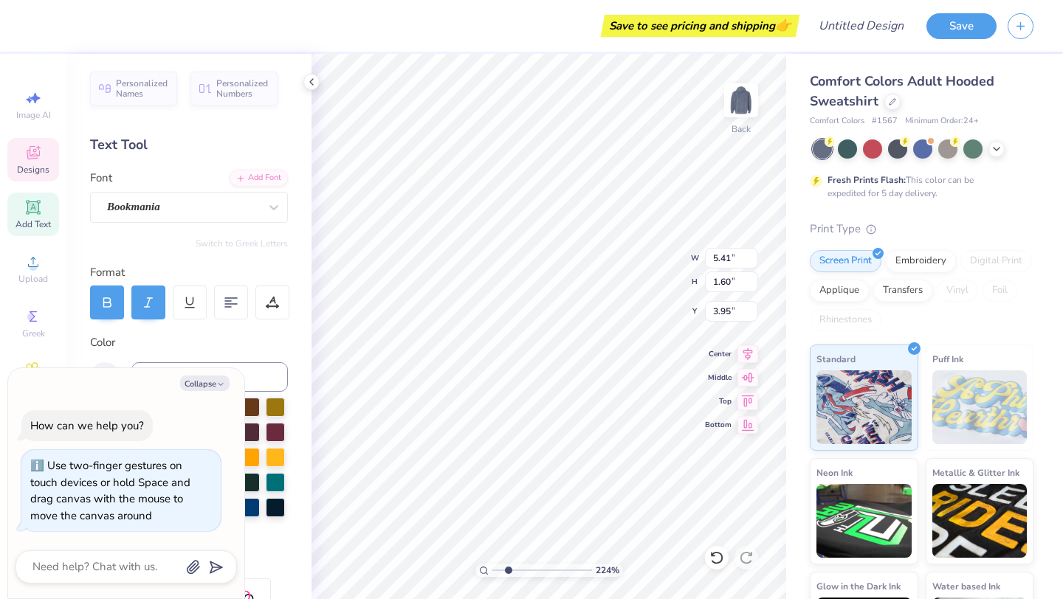
type input "1.30"
type input "5.57"
type textarea "x"
type textarea "B"
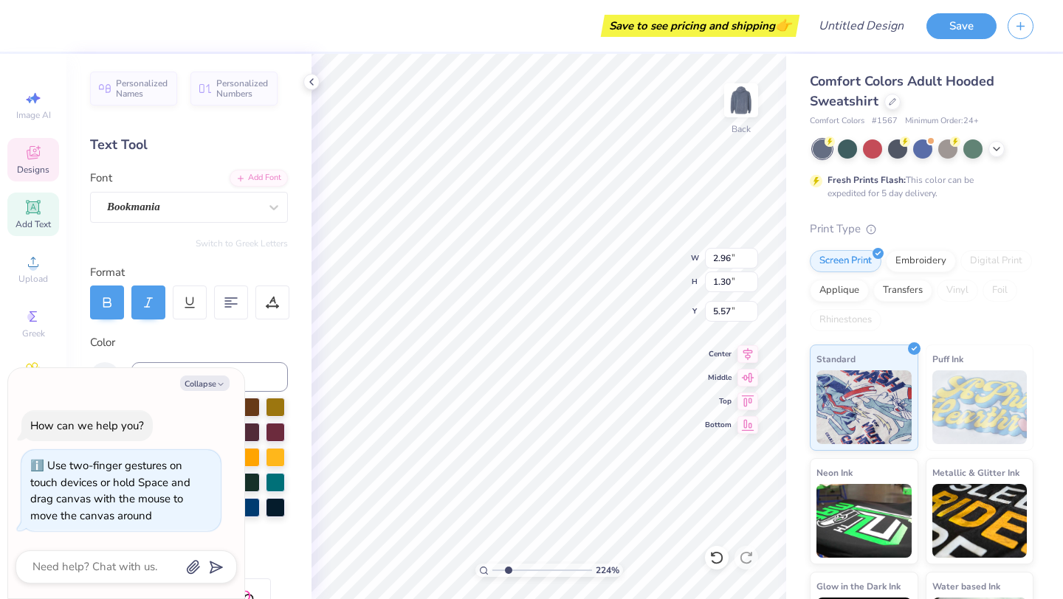
type textarea "x"
type textarea "BO"
type textarea "x"
type textarea "B"
type textarea "x"
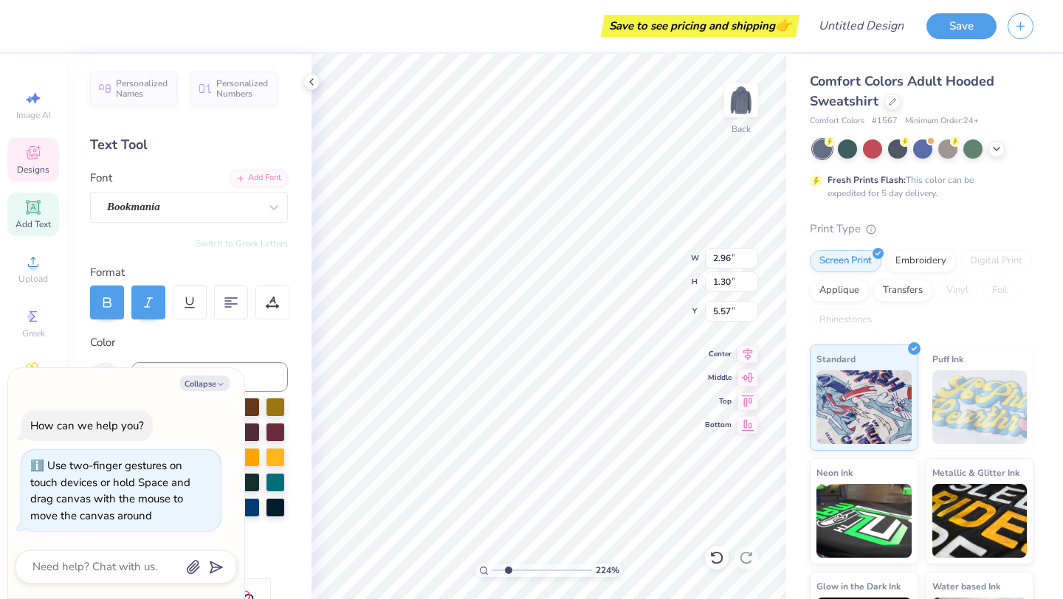
type textarea "Bo"
type textarea "x"
type textarea "Boa"
type textarea "x"
type textarea "Boae"
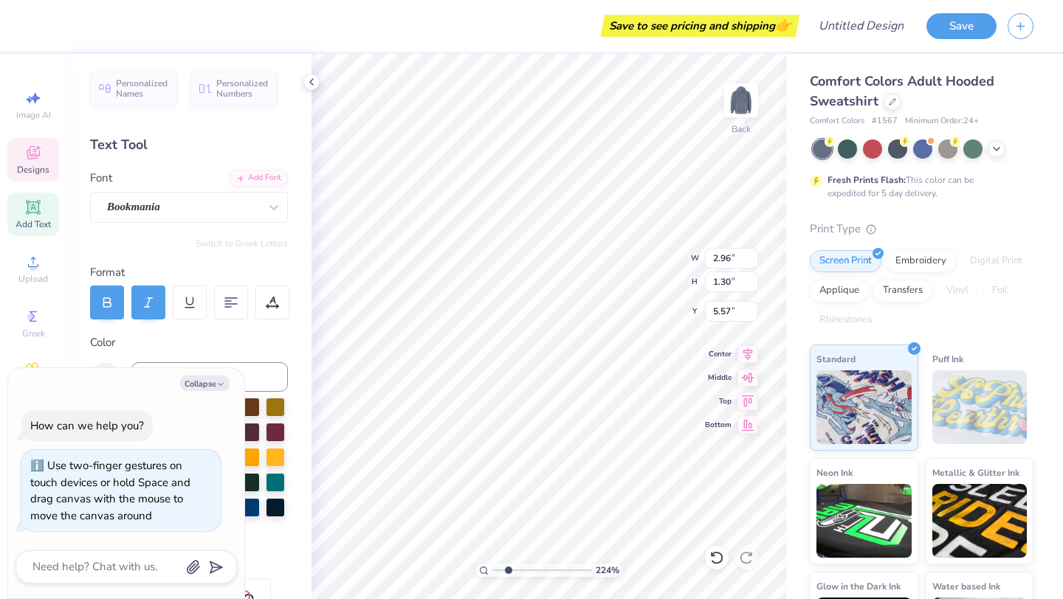
type textarea "x"
type textarea "Boar"
type textarea "x"
type textarea "Board"
type textarea "x"
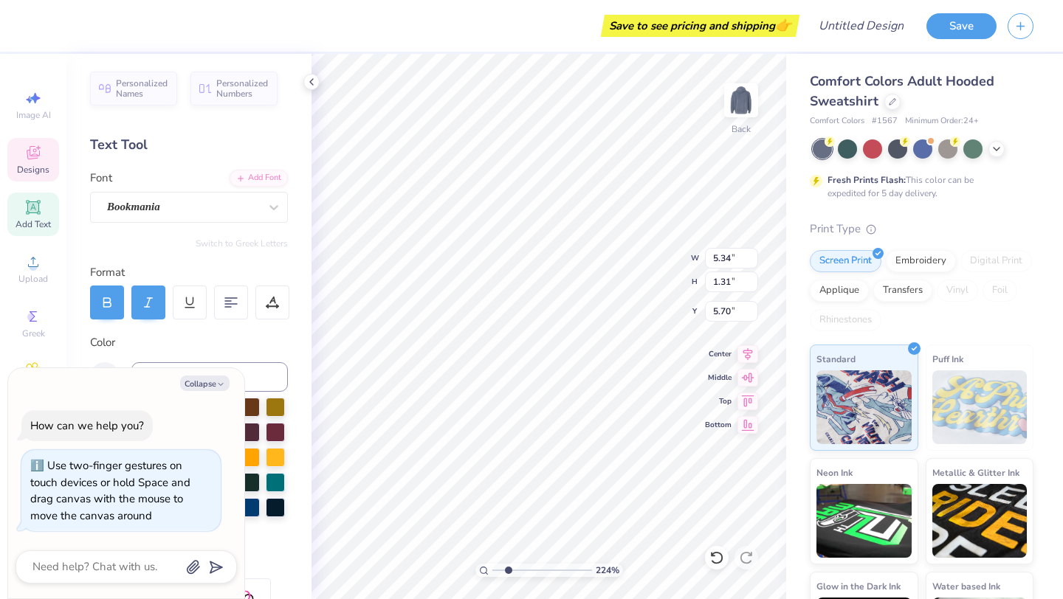
type input "7.79"
type textarea "x"
type input "4.23"
type textarea "x"
type input "2.75"
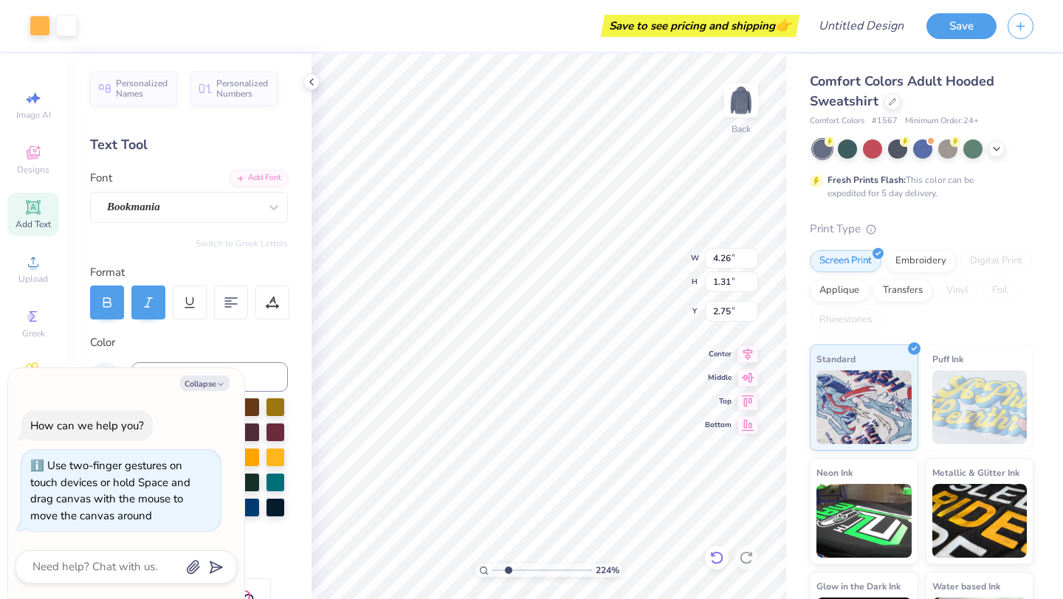
click at [719, 555] on icon at bounding box center [716, 557] width 15 height 15
type textarea "x"
type input "3.12"
type textarea "x"
type input "2.34"
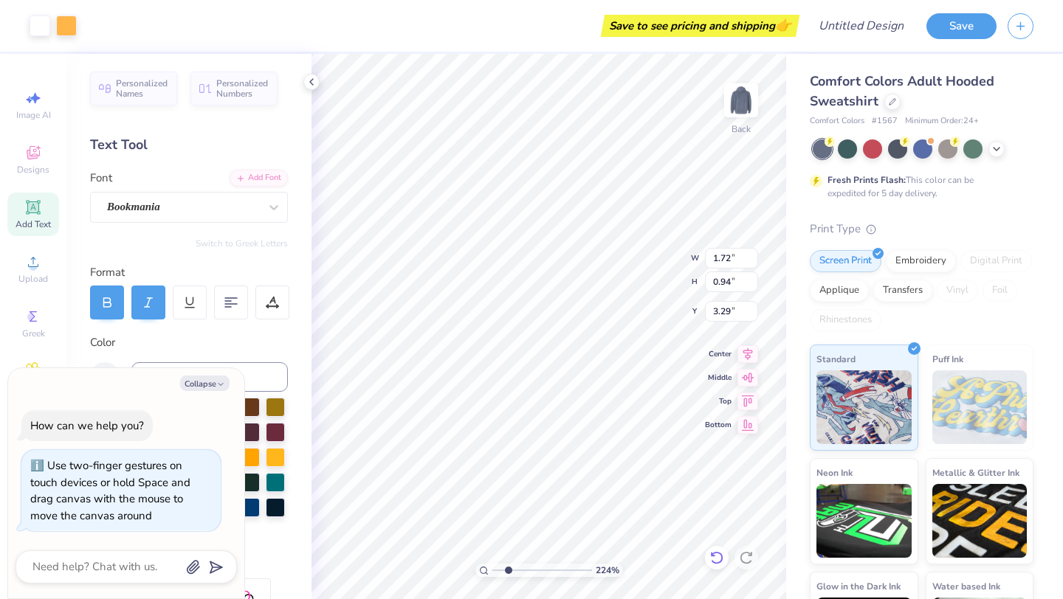
type textarea "x"
type input "6.45"
type textarea "x"
type input "3.82"
type input "1.31"
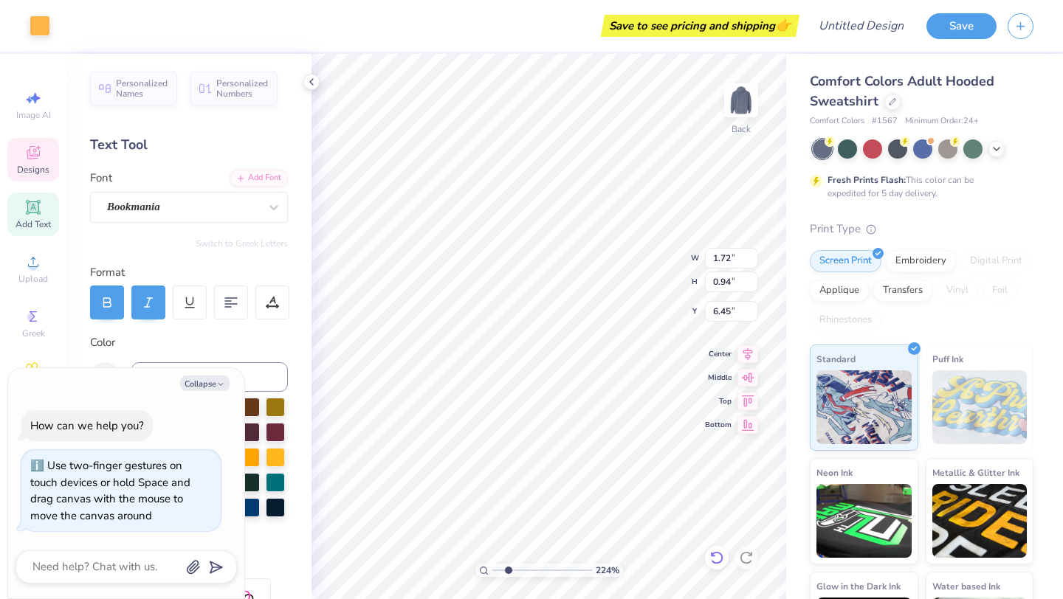
type input "2.34"
type textarea "x"
type textarea "Club"
type textarea "x"
type textarea "Club G"
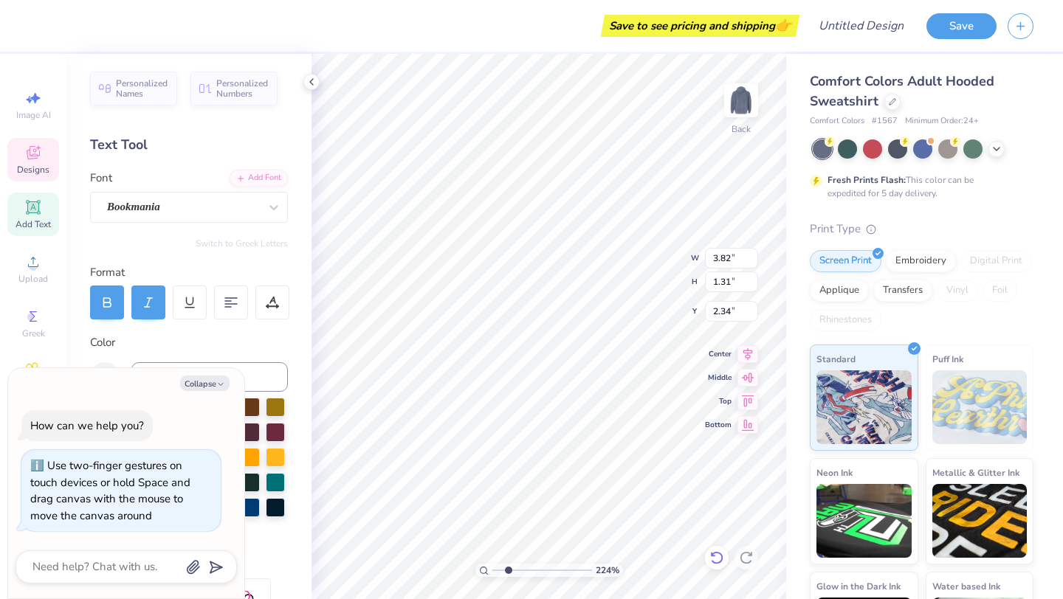
type textarea "x"
type textarea "Club GY"
type textarea "x"
type textarea "Club GYM"
type textarea "x"
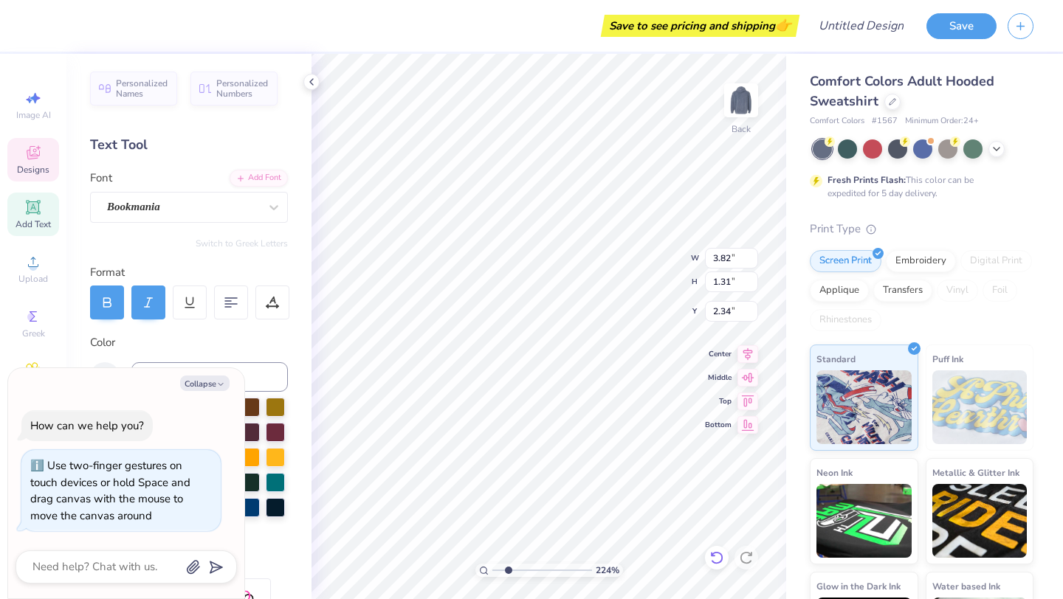
type textarea "Club GY"
type textarea "x"
type textarea "Club G"
type textarea "x"
type textarea "Club Gy"
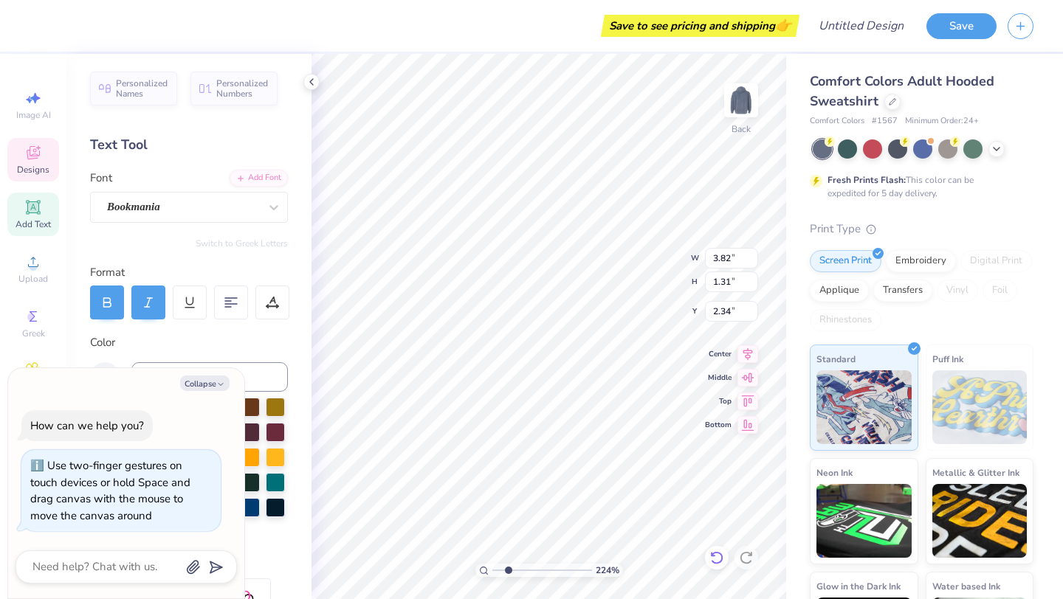
type textarea "x"
type textarea "Club Gym"
type textarea "x"
type input "1.57"
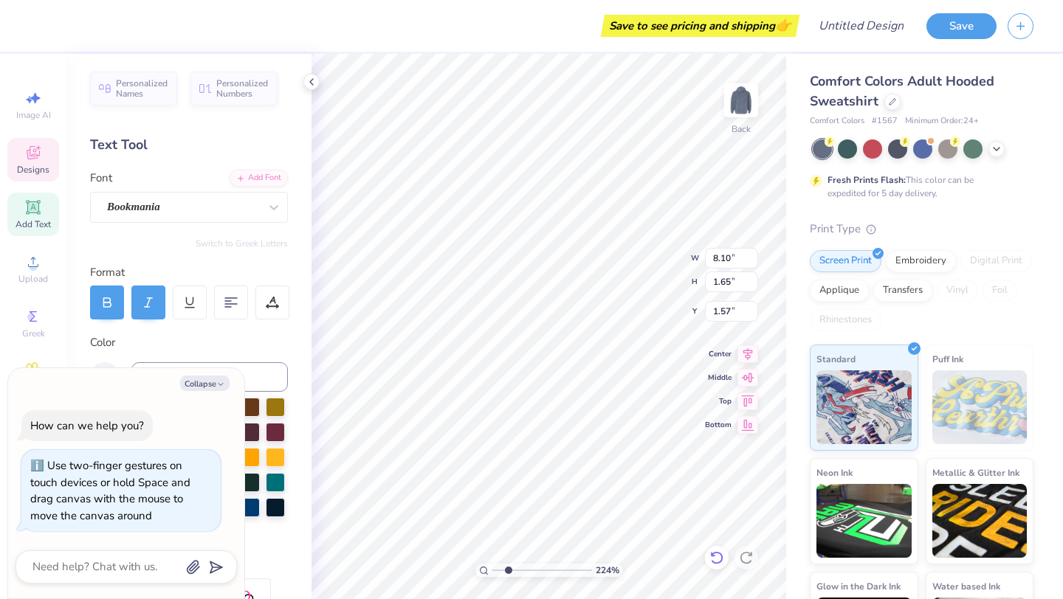
type textarea "x"
type input "4.07"
type input "1.29"
type input "4.07"
type textarea "x"
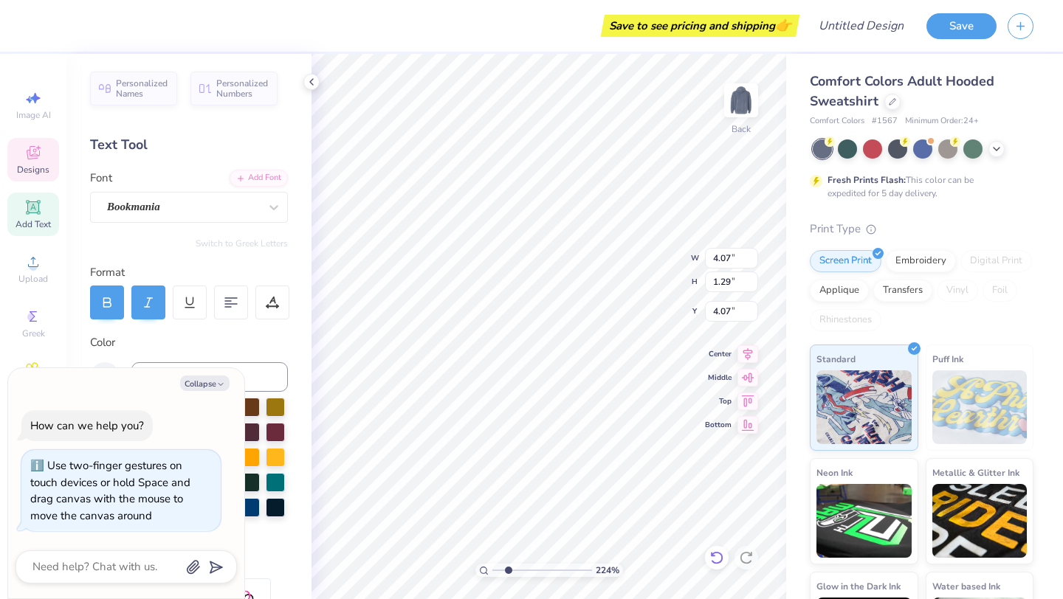
type input "3.12"
type textarea "x"
type input "5.34"
type input "1.31"
type input "7.79"
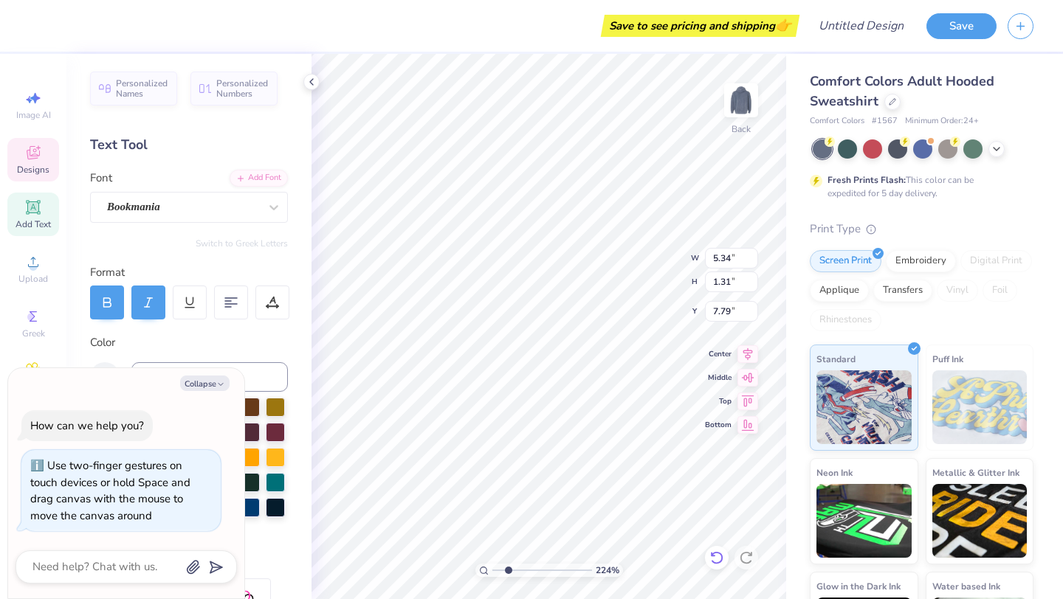
type textarea "x"
type input "4.52"
type textarea "x"
type input "1.20"
type input "0.54"
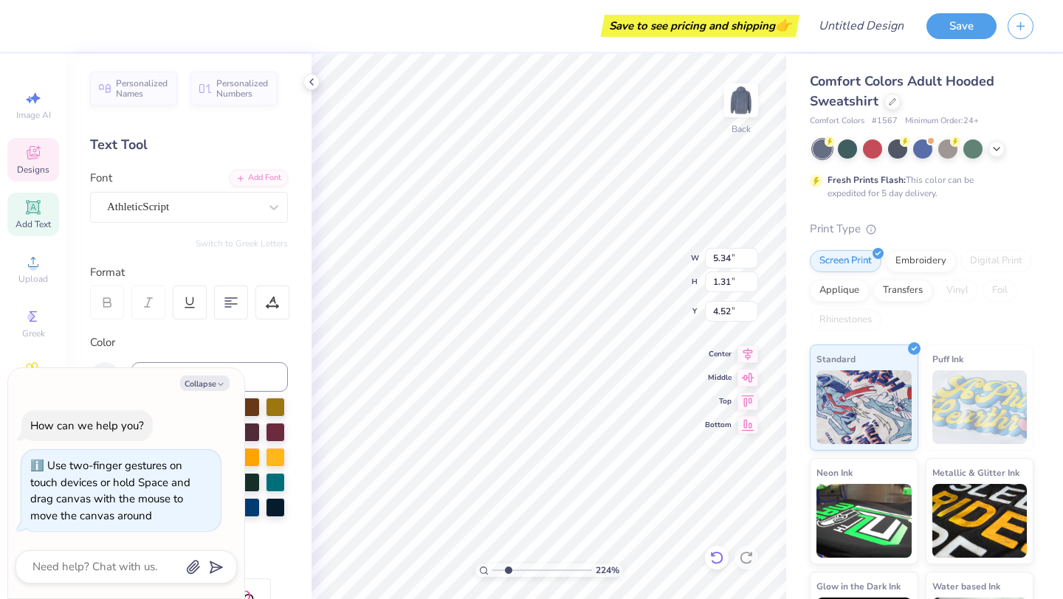
type input "4.41"
type textarea "x"
type textarea "Rus"
type textarea "x"
type textarea "Ru"
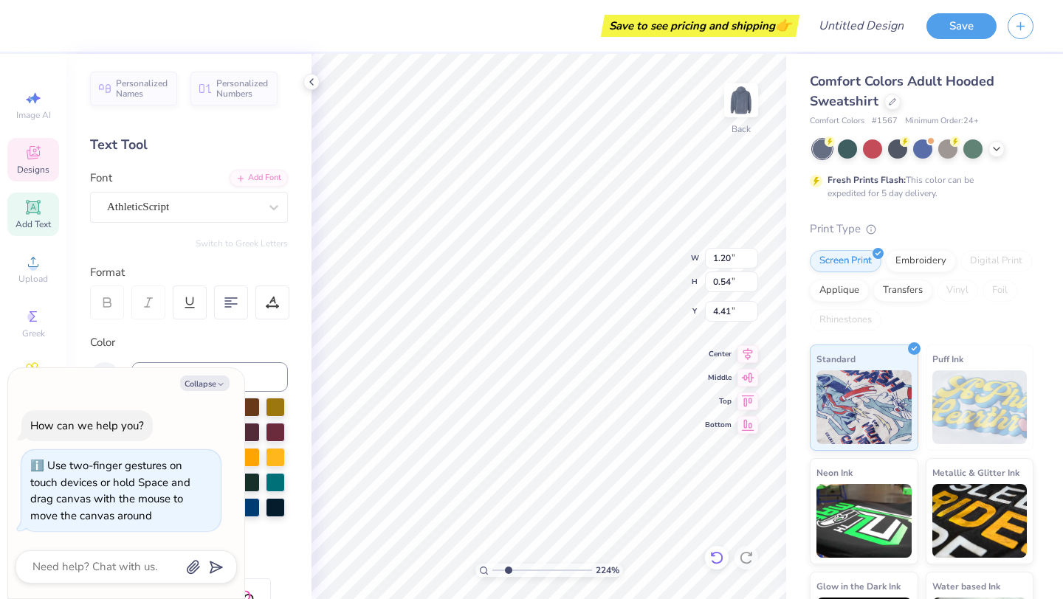
type textarea "x"
type textarea "R"
type textarea "x"
type textarea "2"
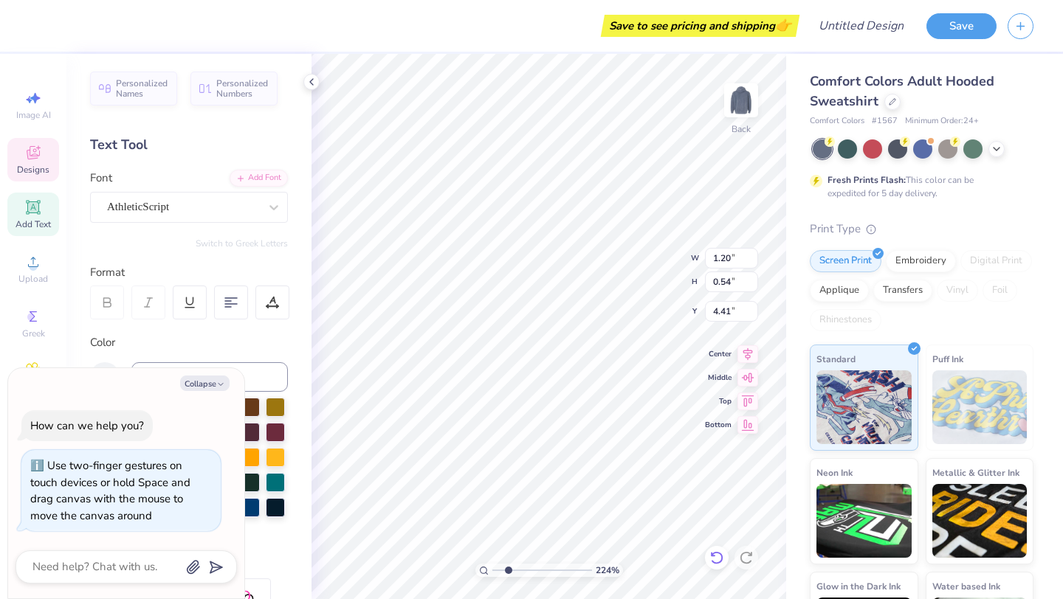
type textarea "x"
type textarea "20"
type textarea "x"
type textarea "202"
type textarea "x"
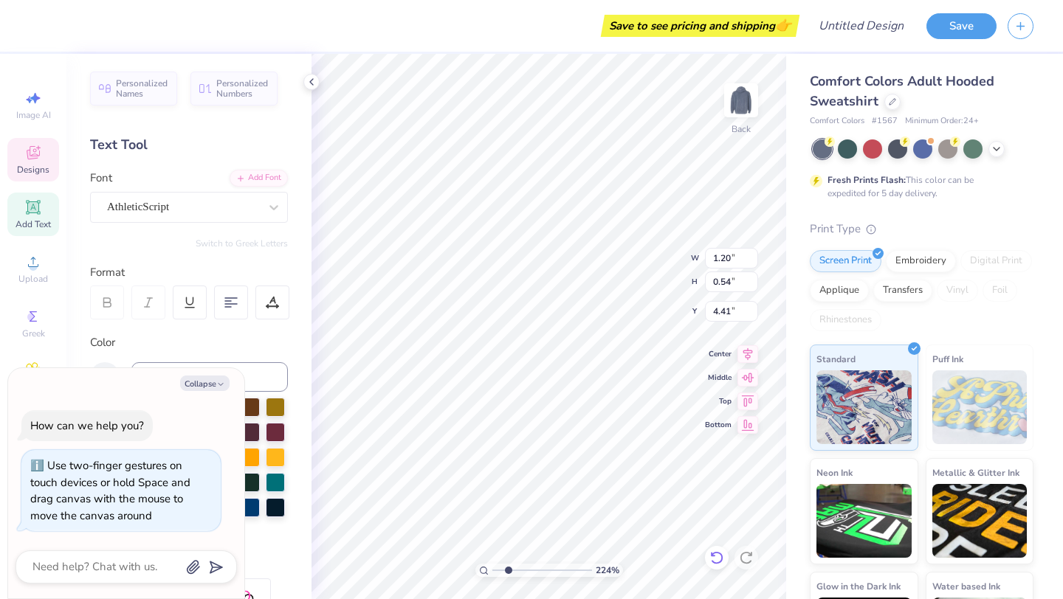
type textarea "2025"
type textarea "x"
type textarea "202"
type textarea "x"
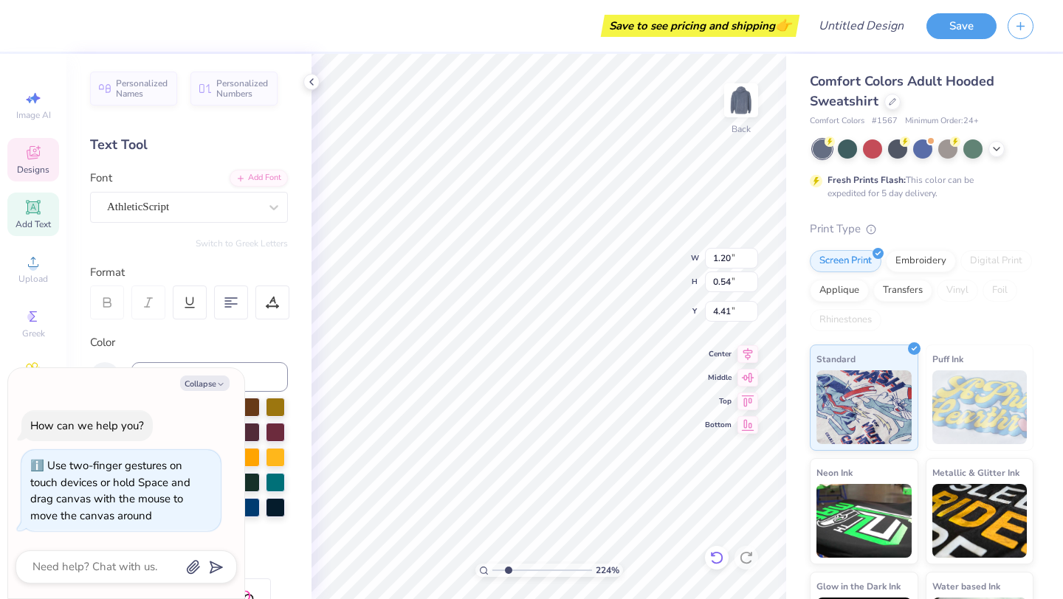
type textarea "2"
type textarea "x"
type textarea "25"
type textarea "x"
type textarea "25-"
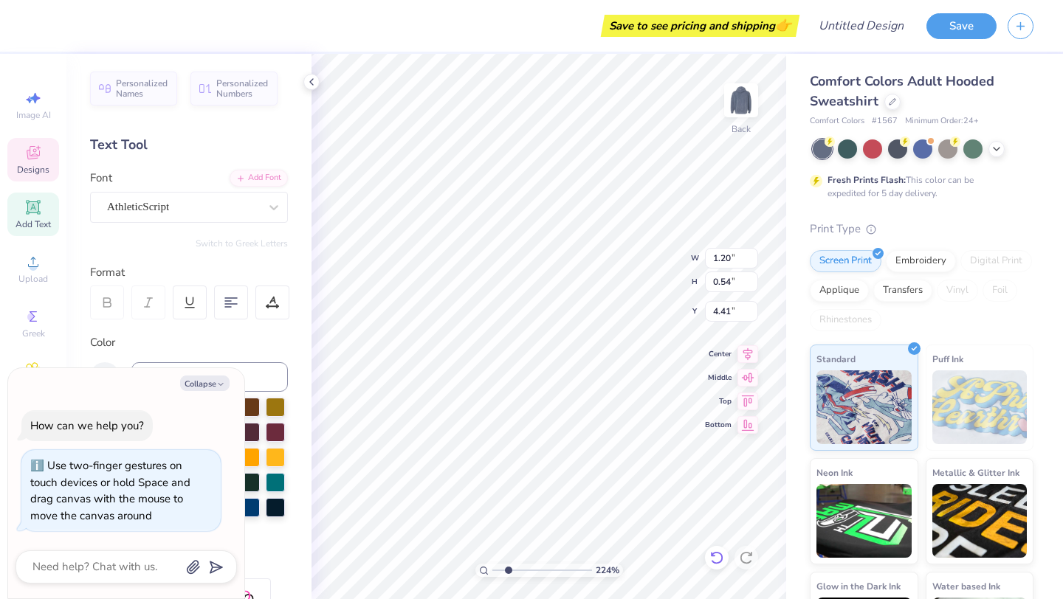
type textarea "x"
click at [710, 250] on div "224 % Back W 1.72 1.72 " H 0.94 0.94 " Y 4.23 4.23 " Center Middle Top Bottom" at bounding box center [548, 326] width 474 height 545
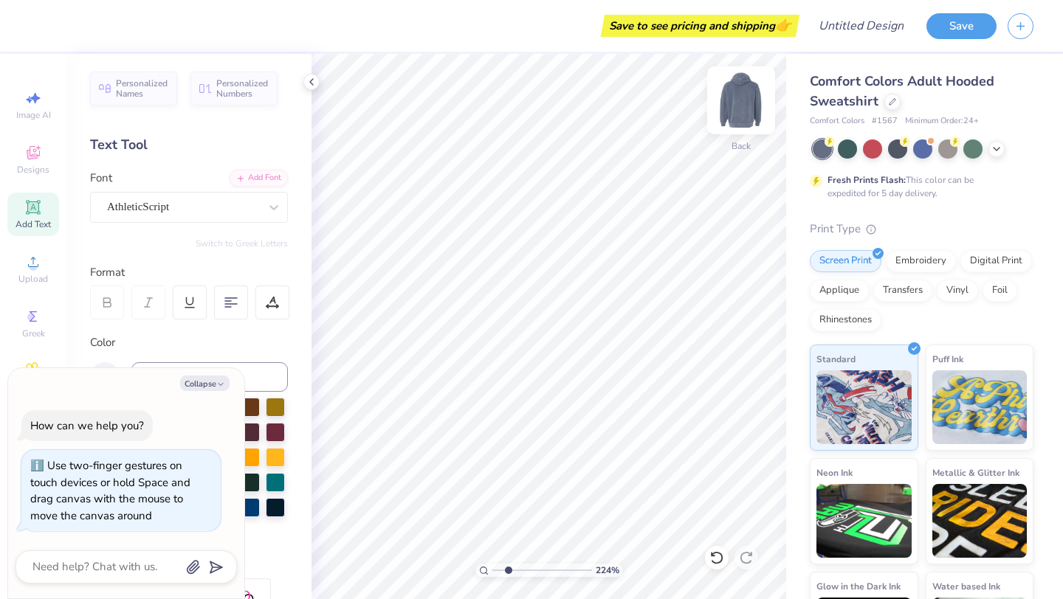
click at [741, 94] on img at bounding box center [740, 100] width 59 height 59
drag, startPoint x: 509, startPoint y: 567, endPoint x: 497, endPoint y: 568, distance: 12.6
click at [497, 568] on input "range" at bounding box center [542, 570] width 100 height 13
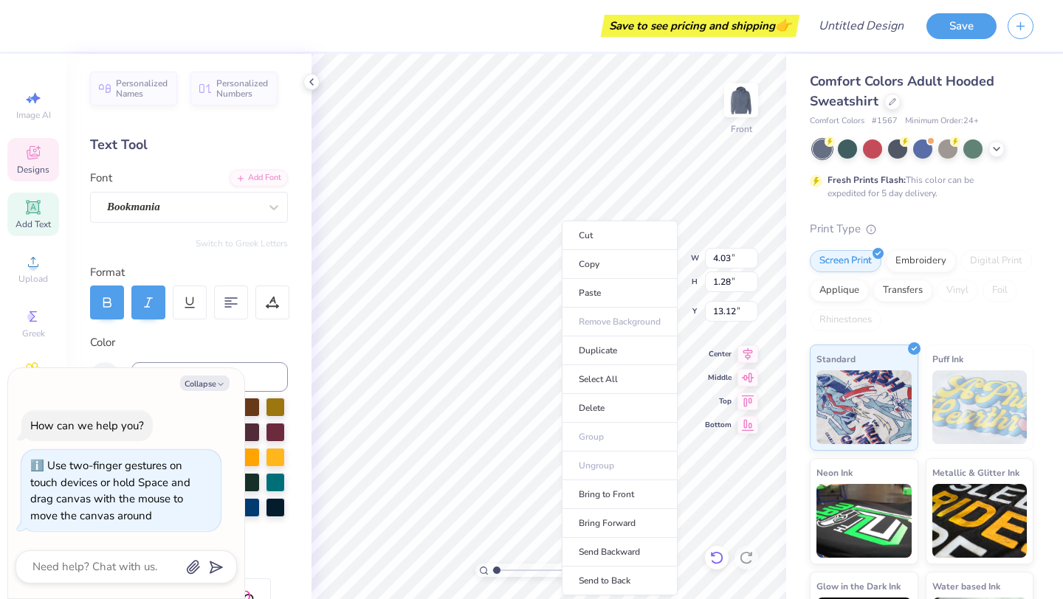
click at [712, 547] on div at bounding box center [717, 558] width 24 height 24
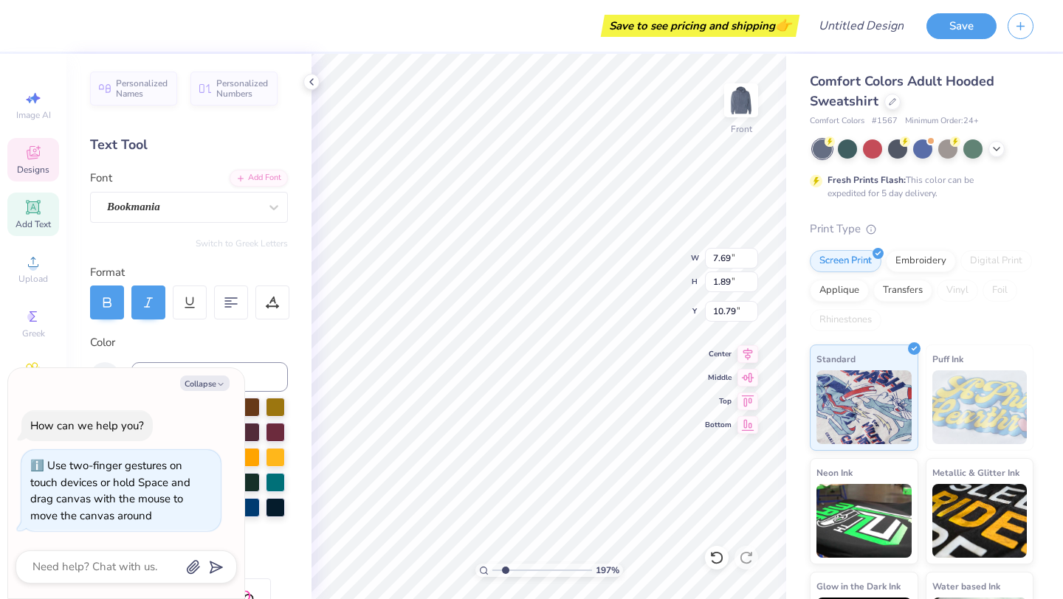
click at [505, 570] on input "range" at bounding box center [542, 570] width 100 height 13
click at [712, 566] on div at bounding box center [717, 558] width 24 height 24
click at [36, 27] on div at bounding box center [40, 24] width 21 height 21
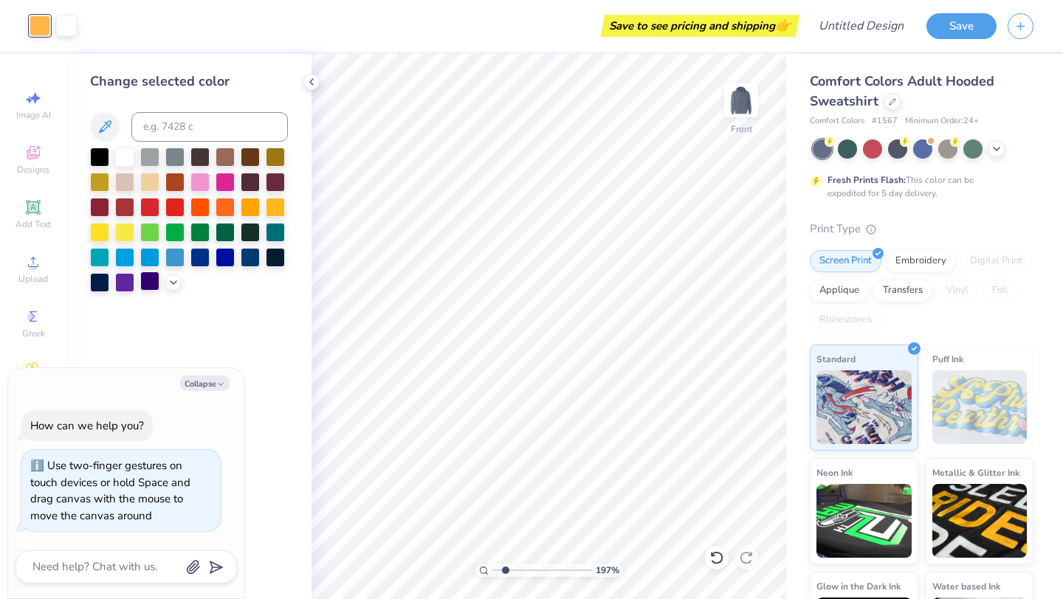
click at [148, 287] on div at bounding box center [149, 281] width 19 height 19
click at [71, 32] on div at bounding box center [66, 24] width 21 height 21
click at [105, 151] on div at bounding box center [99, 155] width 19 height 19
click at [214, 383] on button "Collapse" at bounding box center [204, 383] width 49 height 15
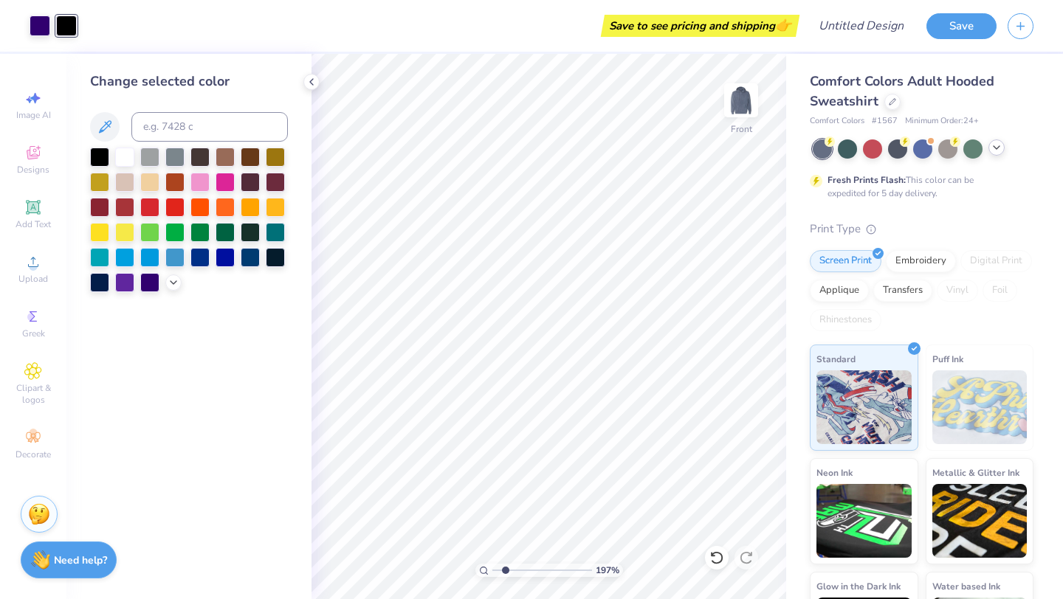
click at [995, 149] on icon at bounding box center [996, 148] width 12 height 12
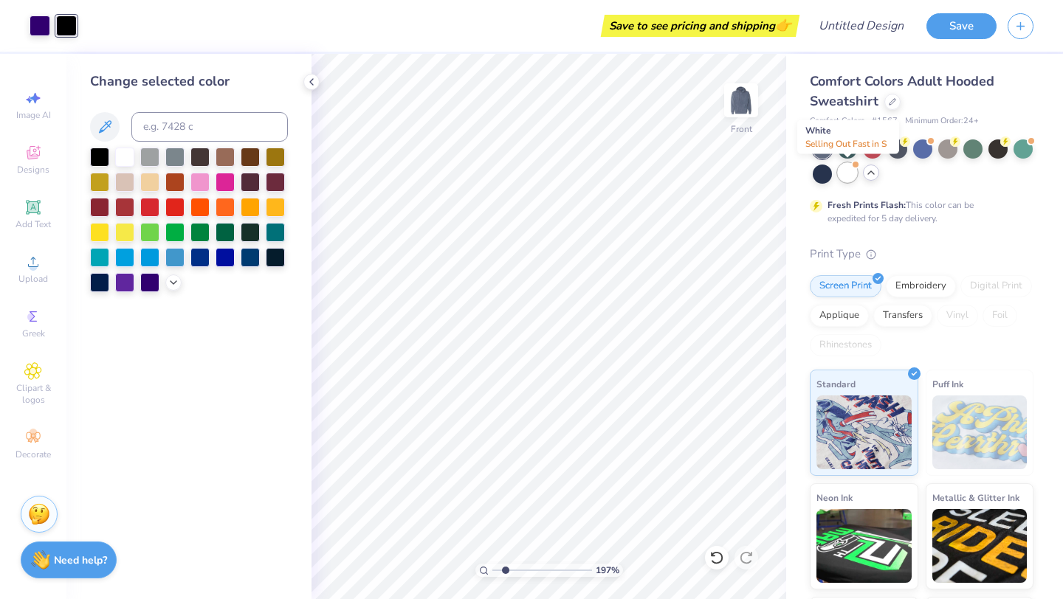
click at [845, 174] on div at bounding box center [846, 172] width 19 height 19
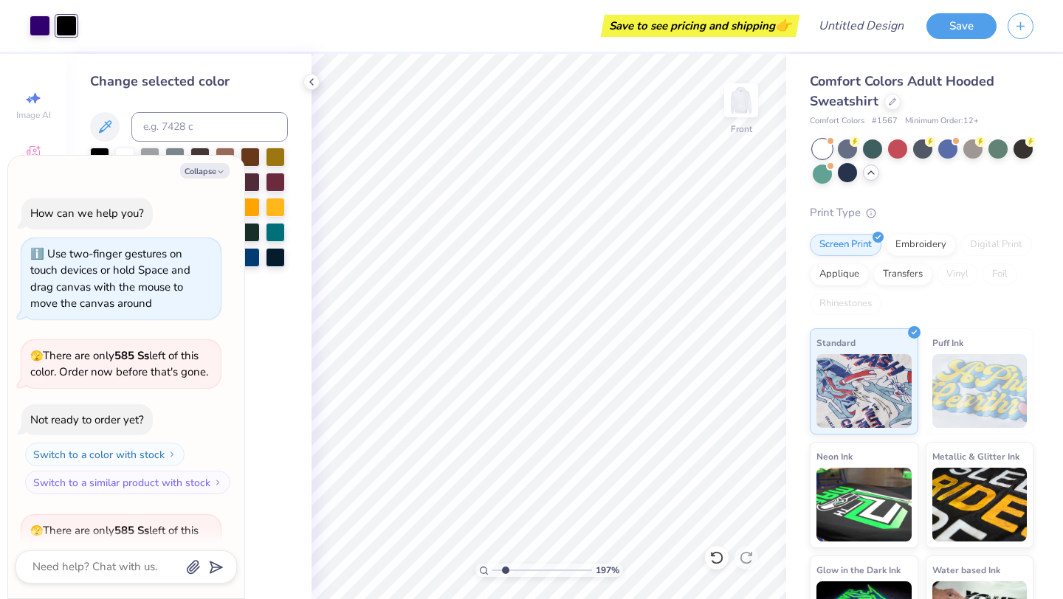
scroll to position [138, 0]
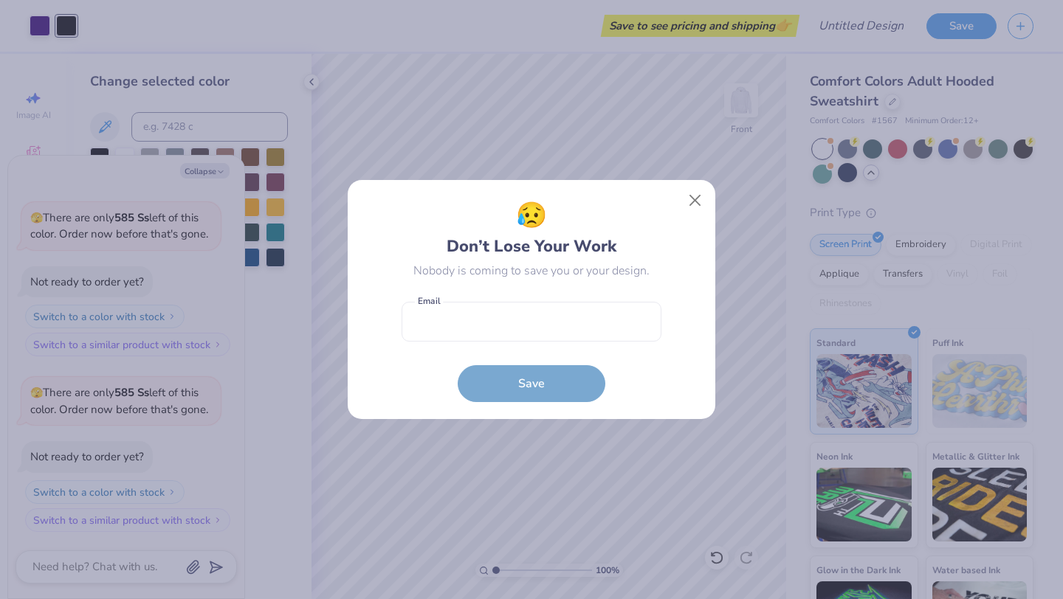
drag, startPoint x: 504, startPoint y: 568, endPoint x: 487, endPoint y: 561, distance: 18.5
click at [492, 564] on input "range" at bounding box center [542, 570] width 100 height 13
click at [694, 207] on button "Close" at bounding box center [695, 201] width 28 height 28
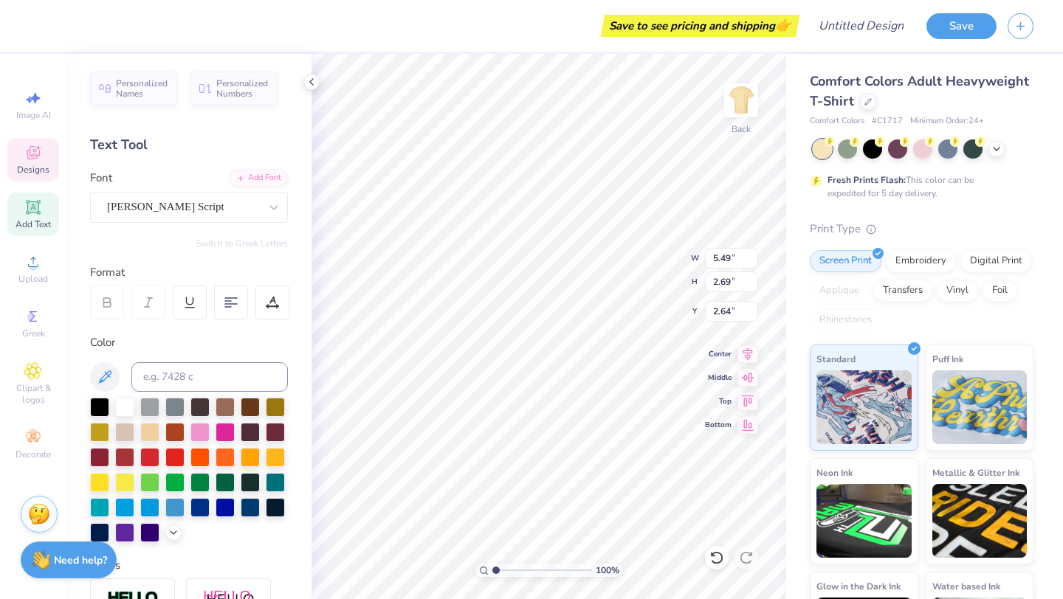
type input "5.49"
type input "2.69"
type input "2.64"
type textarea "xec hi"
type input "1.76"
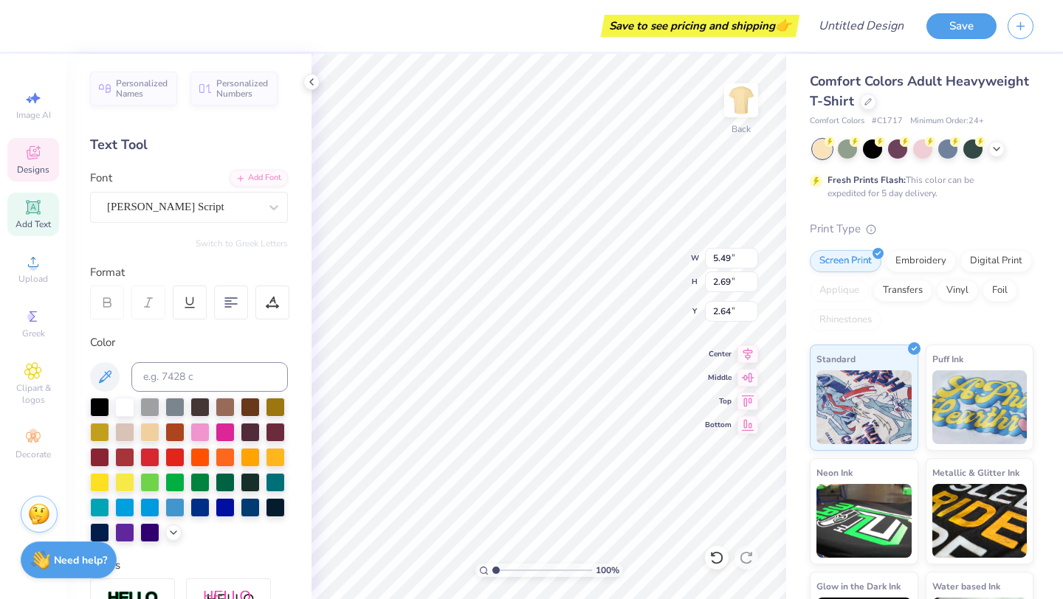
type input "1.86"
type input "3.47"
type textarea "E"
type input "1.84"
type input "1.90"
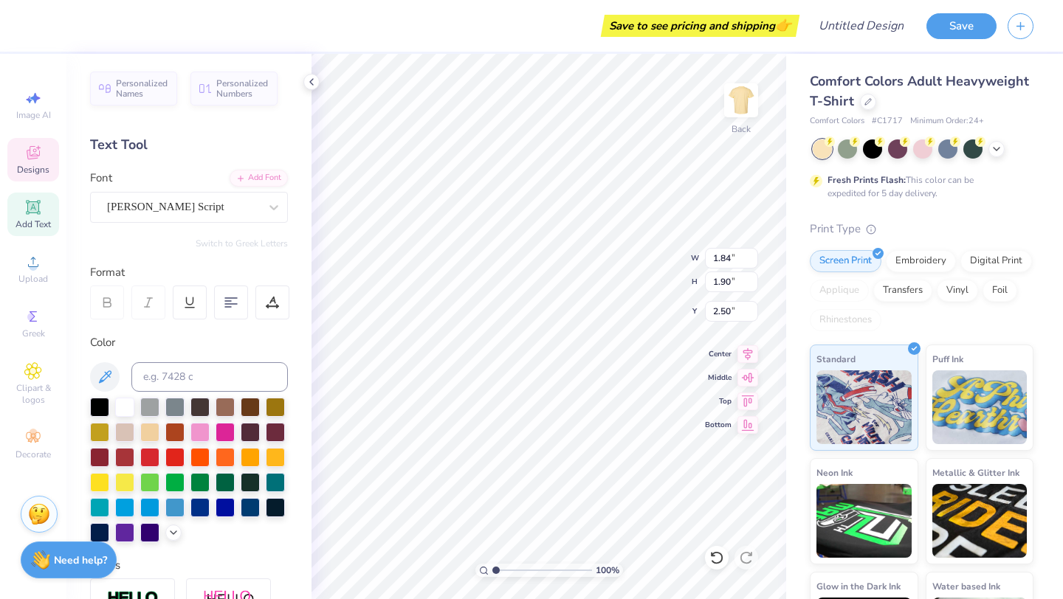
type input "2.33"
type textarea "B"
type input "2.62"
type input "4.80"
type input "2.26"
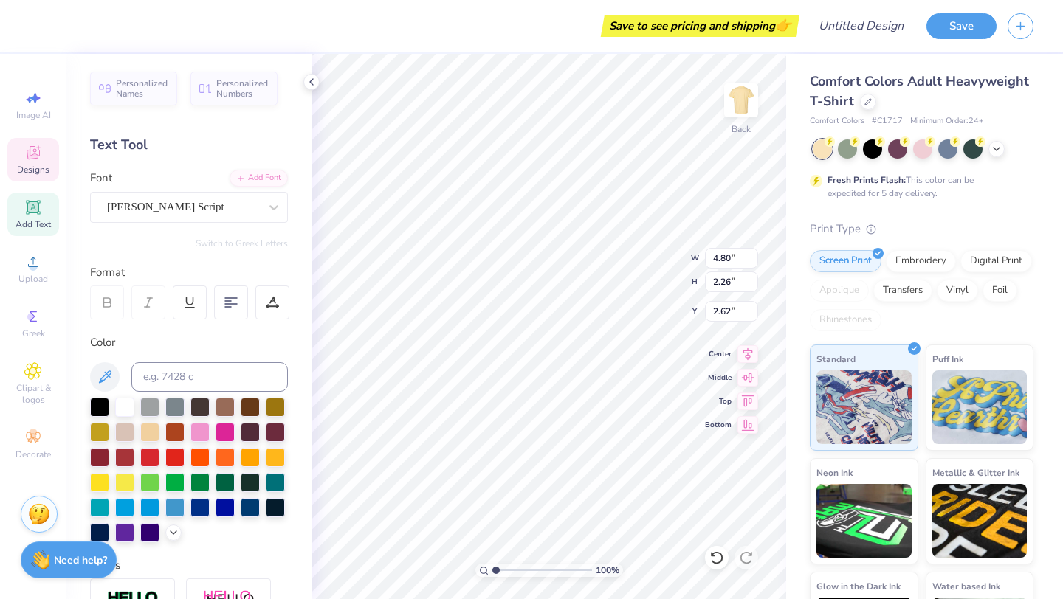
type input "2.86"
type textarea "xec ourd"
type input "2.62"
type input "1.84"
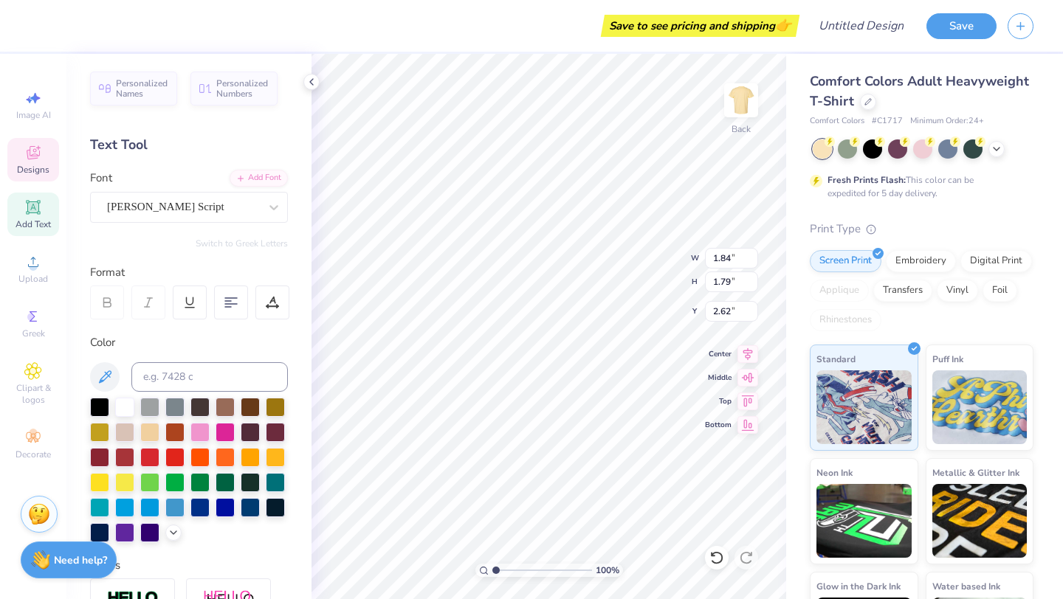
type input "1.79"
type input "2.62"
type input "6.43"
type input "2.50"
type textarea "xec ourd"
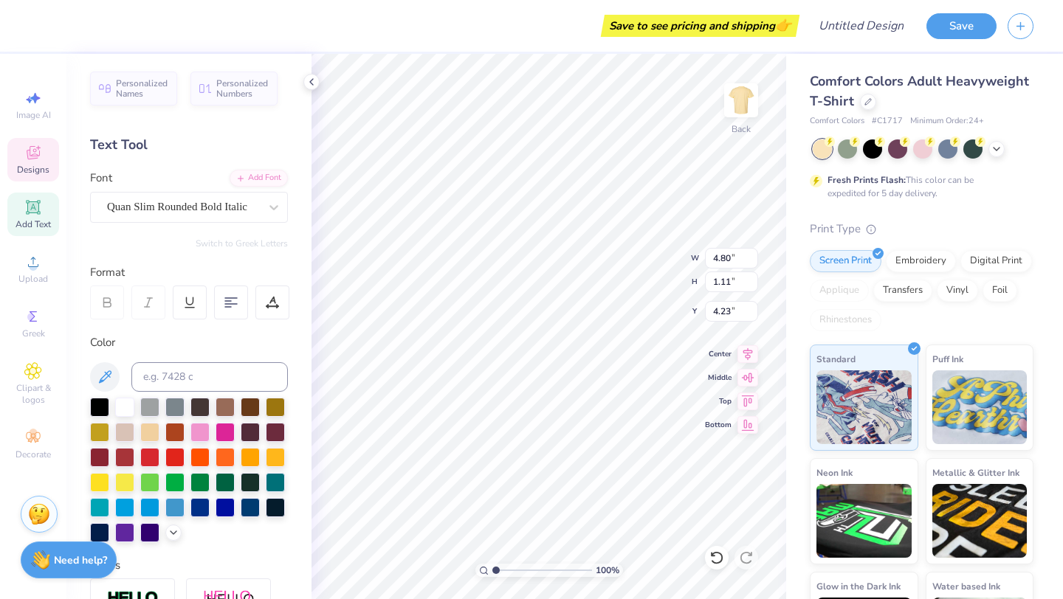
scroll to position [0, 0]
type textarea "P"
type textarea "JMU CLUB GYMNASTICS"
click at [41, 32] on div at bounding box center [40, 24] width 21 height 21
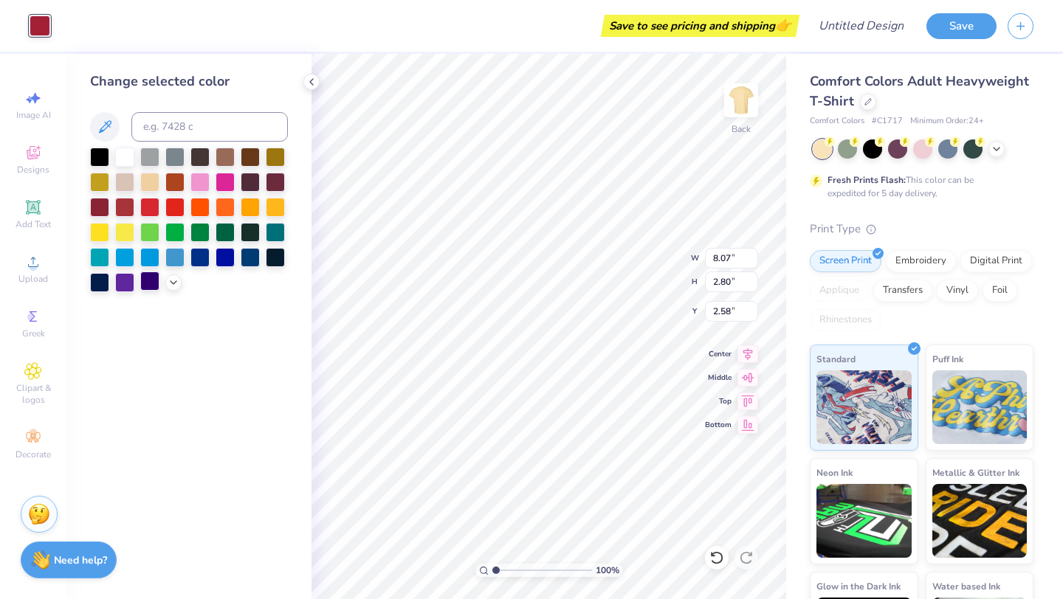
click at [155, 287] on div at bounding box center [149, 281] width 19 height 19
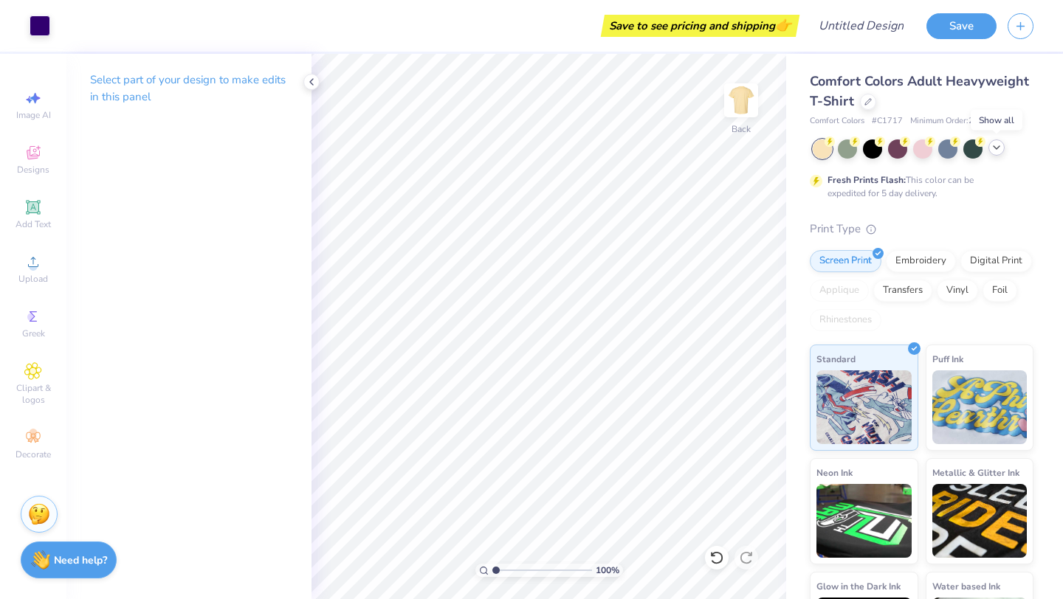
click at [995, 148] on polyline at bounding box center [996, 147] width 6 height 3
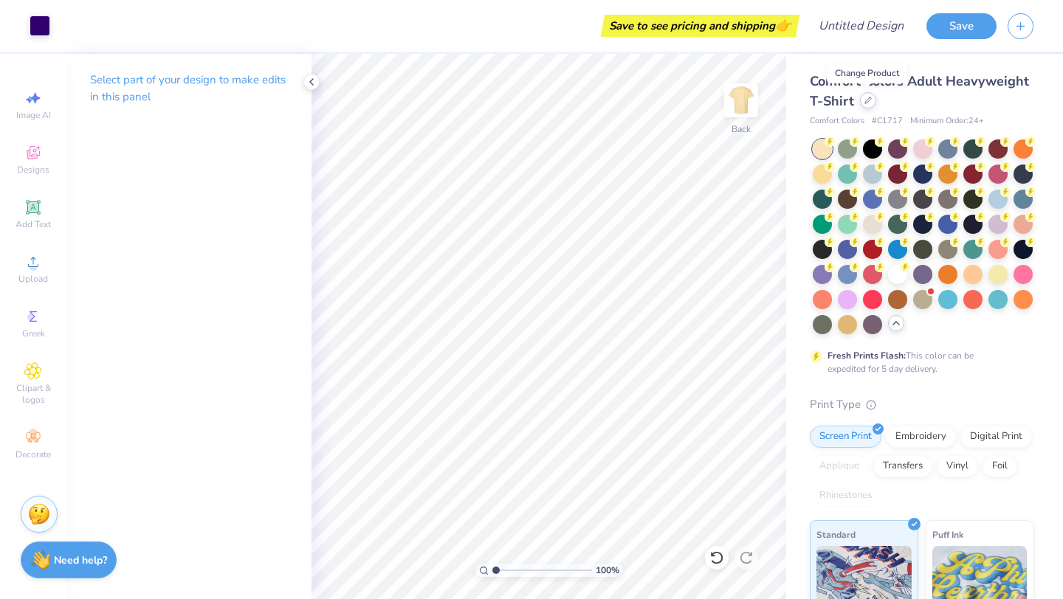
click at [874, 103] on div at bounding box center [868, 100] width 16 height 16
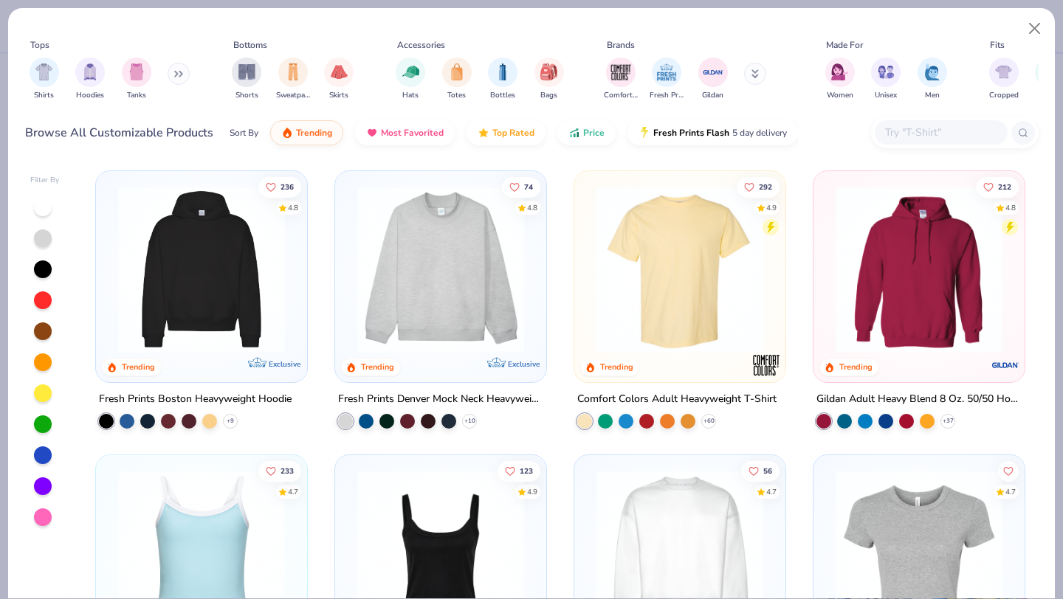
click at [222, 384] on div "236 4.8 Trending Exclusive Fresh Prints Boston Heavyweight Hoodie + 9" at bounding box center [201, 299] width 213 height 258
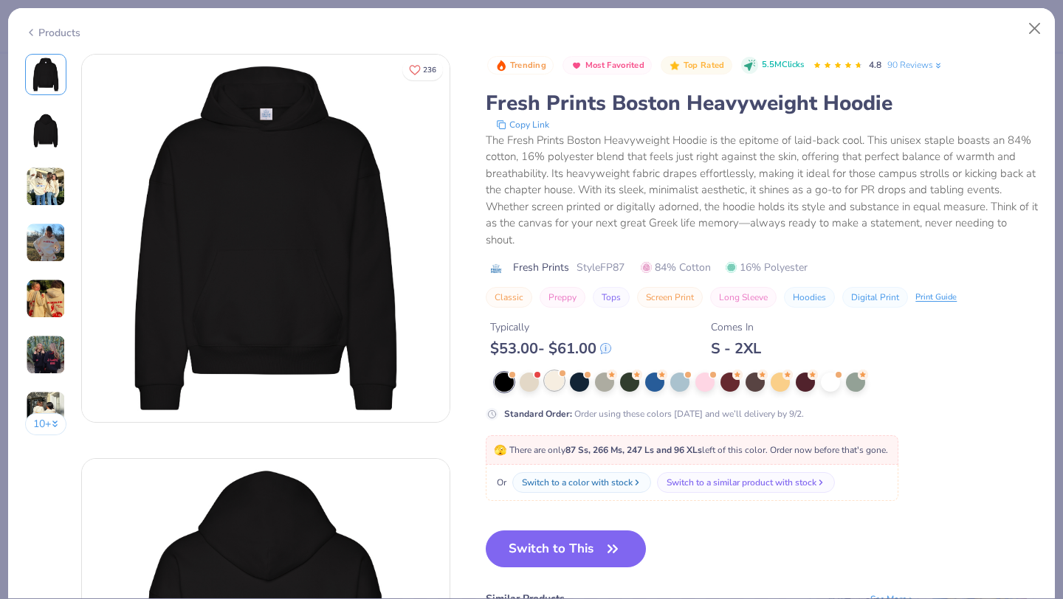
click at [550, 381] on div at bounding box center [554, 380] width 19 height 19
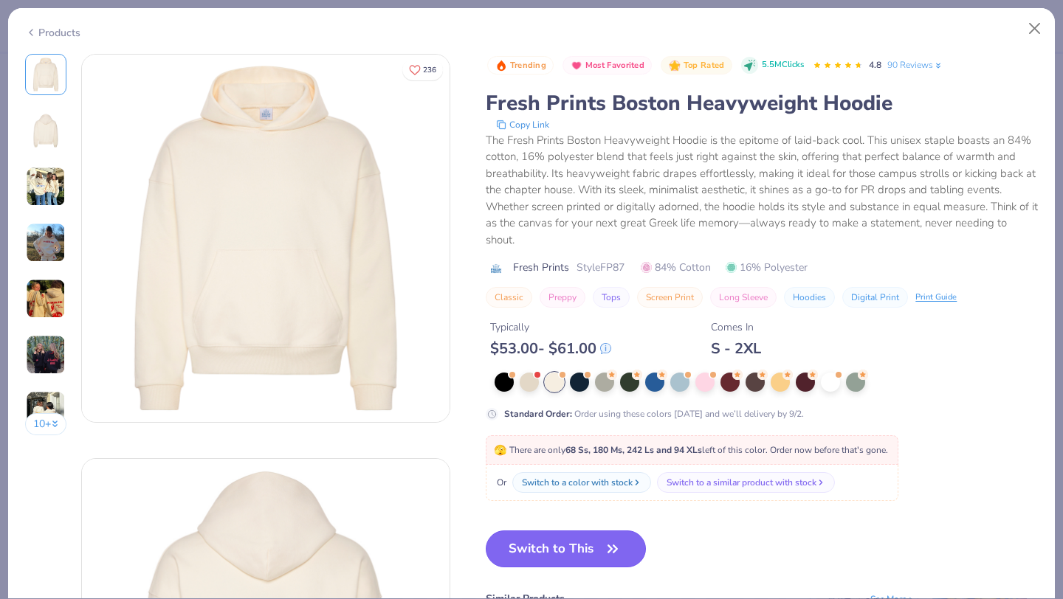
click at [593, 547] on button "Switch to This" at bounding box center [566, 549] width 160 height 37
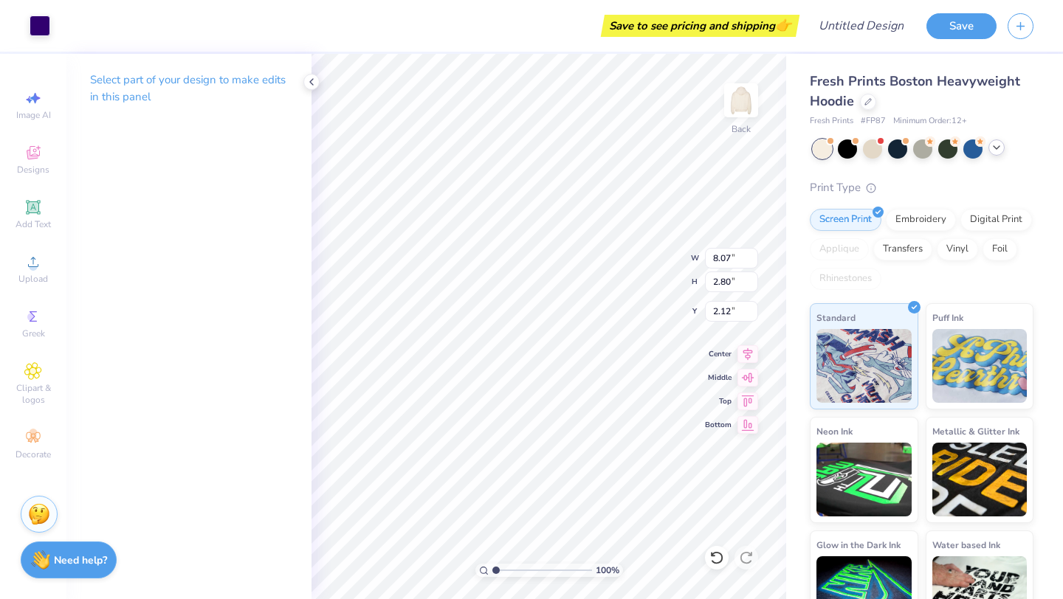
type input "2.12"
type input "8.35"
type input "2.28"
type input "2.33"
click at [714, 561] on icon at bounding box center [716, 557] width 15 height 15
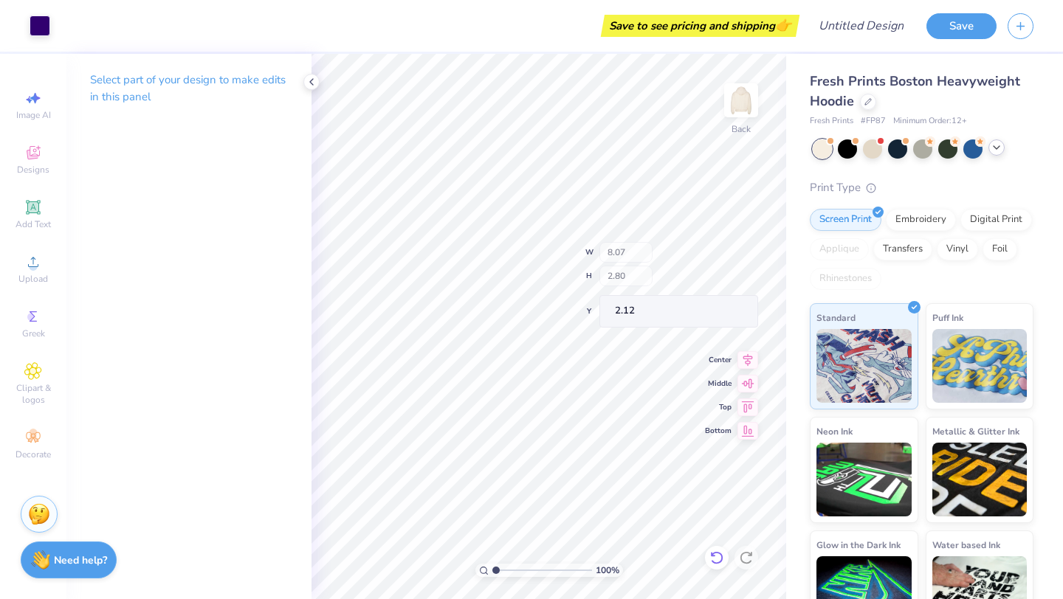
type input "2.47"
click at [50, 24] on div at bounding box center [40, 24] width 21 height 21
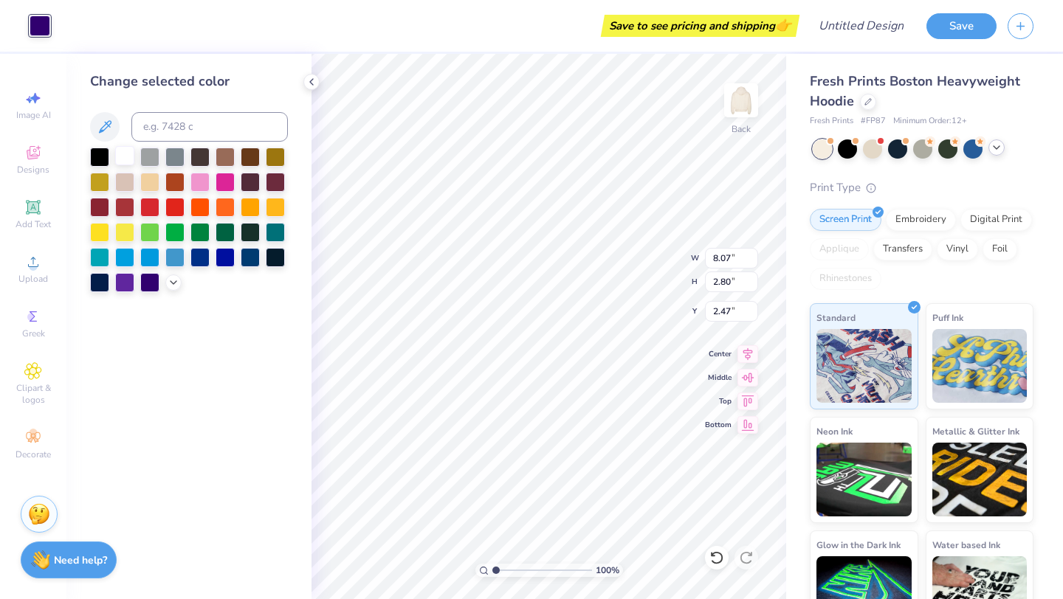
click at [130, 154] on div at bounding box center [124, 155] width 19 height 19
click at [849, 150] on div at bounding box center [846, 147] width 19 height 19
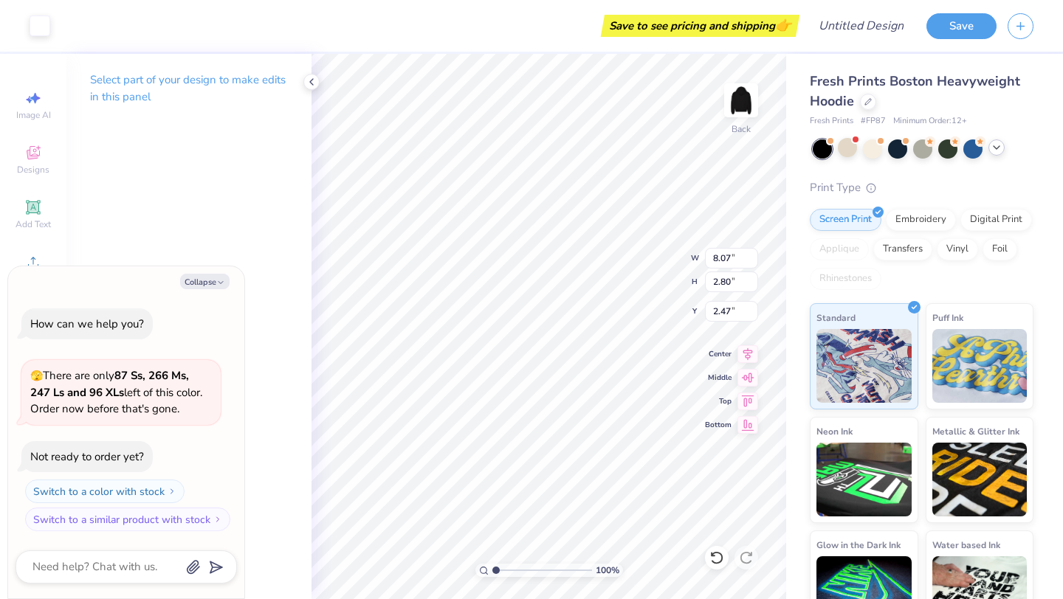
type textarea "x"
type input "10.26"
type input "3.56"
type input "1.70"
type textarea "x"
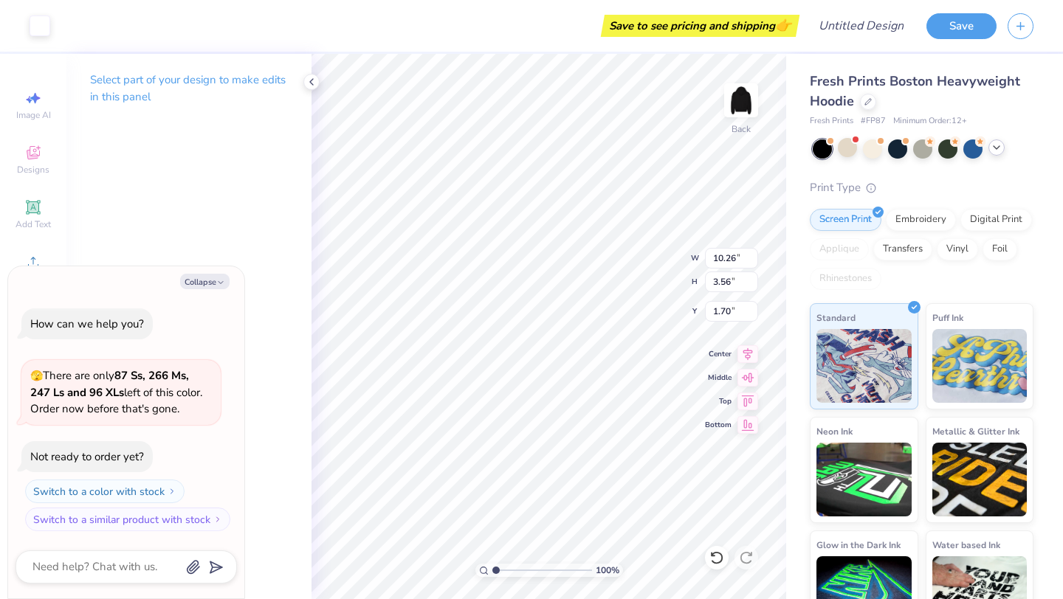
type input "2.38"
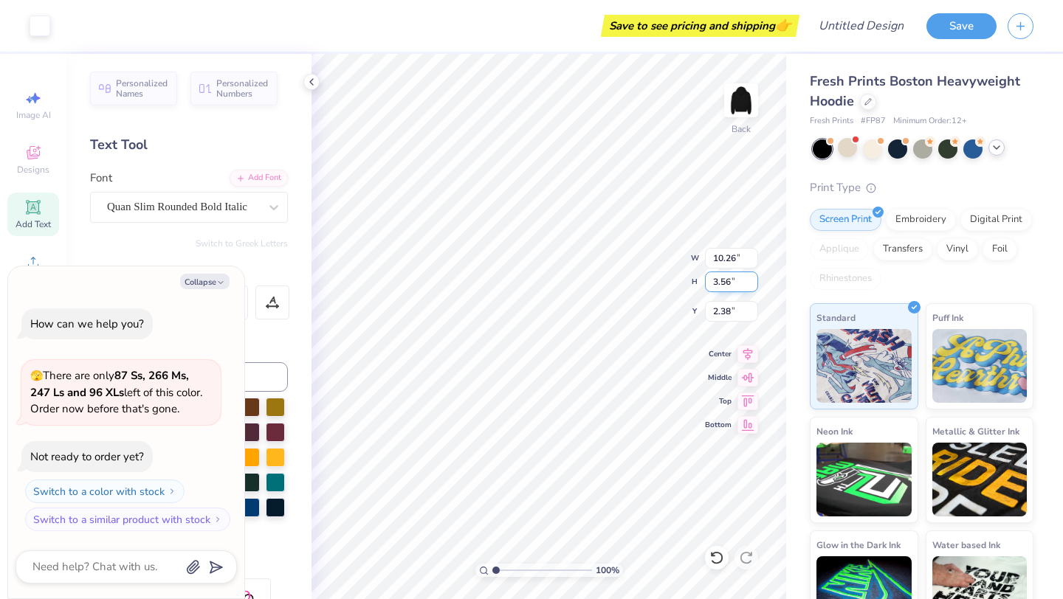
type textarea "x"
type input "3.00"
click at [992, 147] on icon at bounding box center [996, 148] width 12 height 12
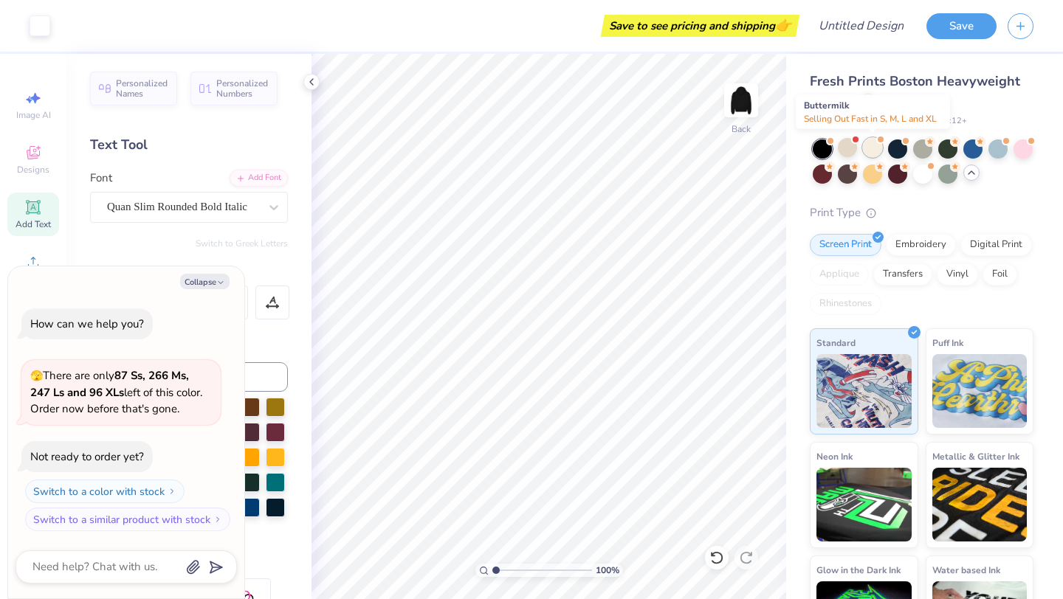
click at [874, 153] on div at bounding box center [872, 147] width 19 height 19
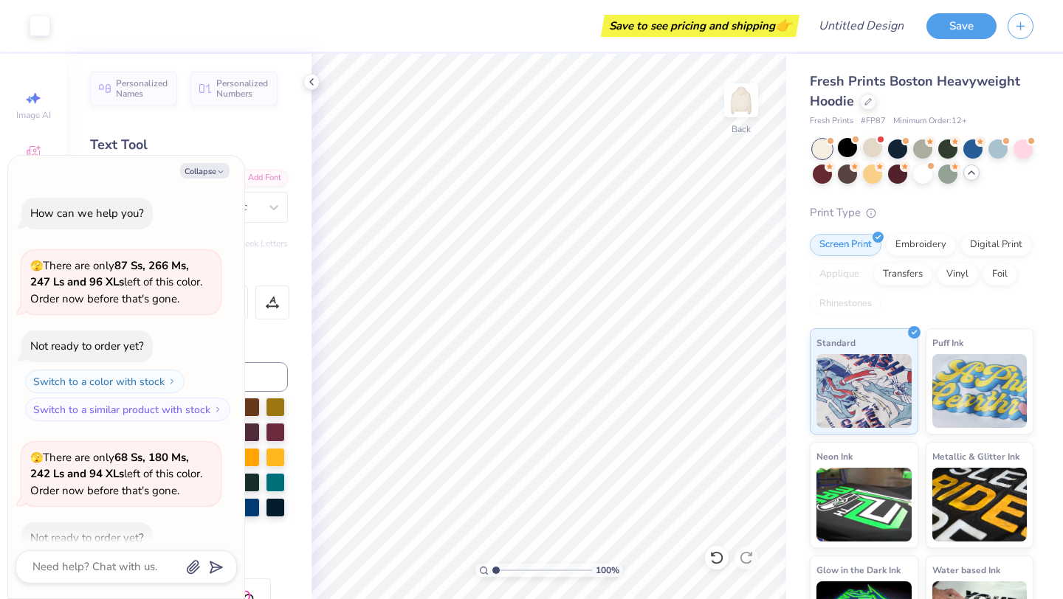
scroll to position [81, 0]
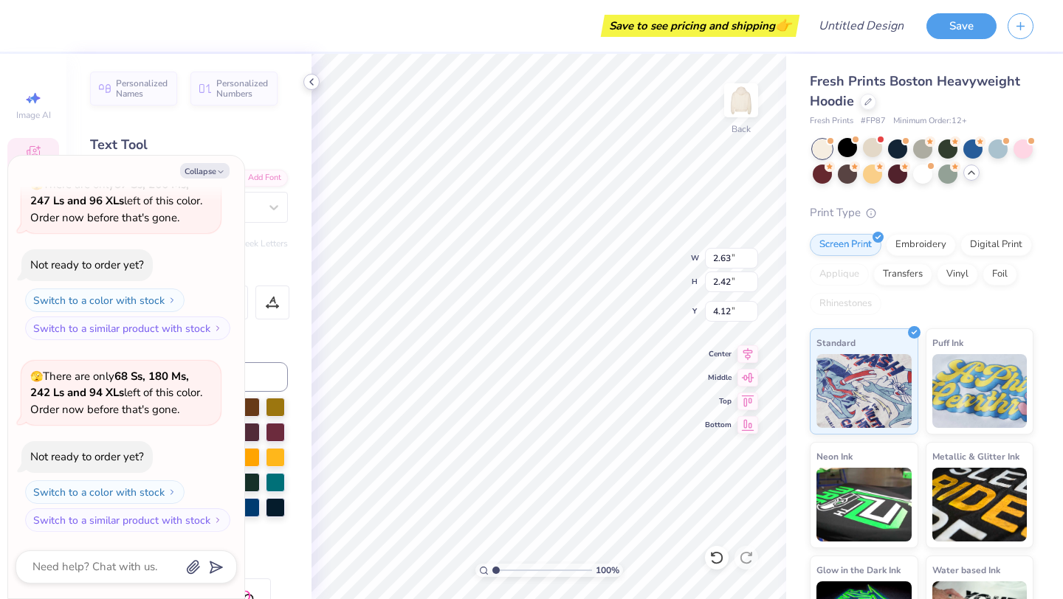
click at [314, 86] on icon at bounding box center [311, 82] width 12 height 12
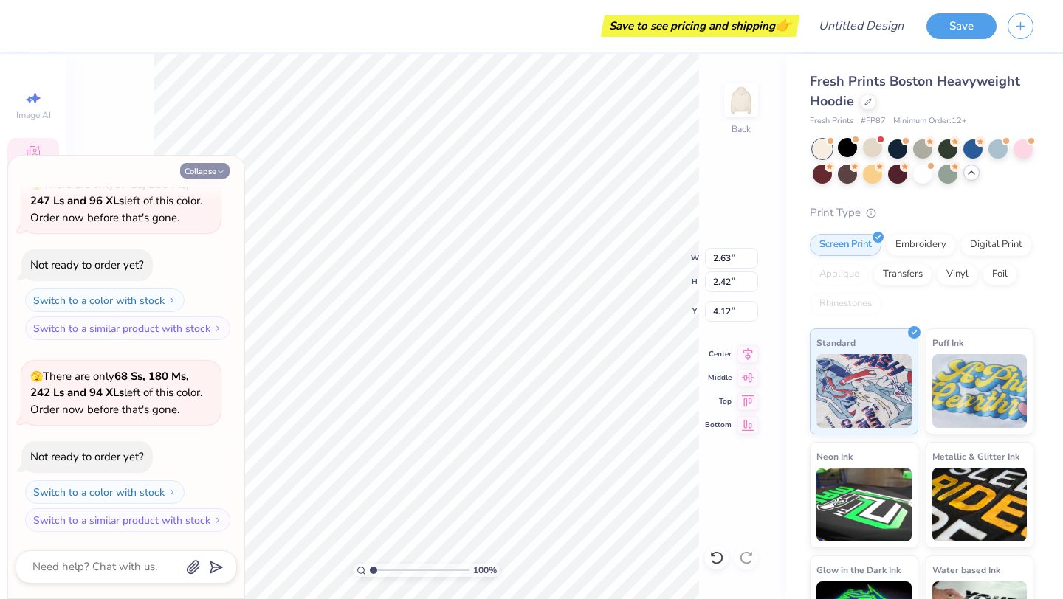
click at [218, 169] on icon "button" at bounding box center [220, 171] width 9 height 9
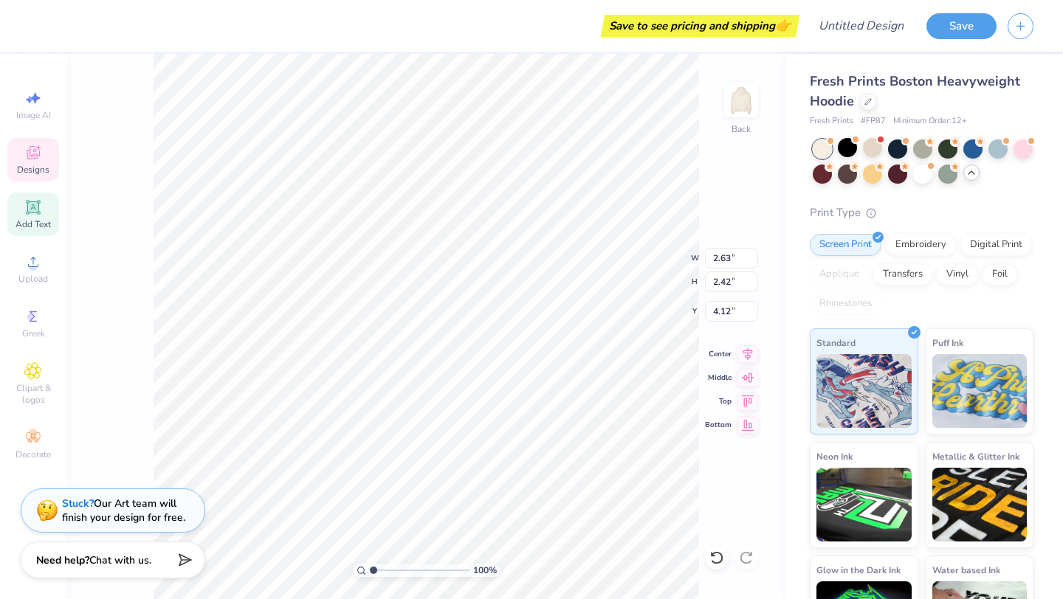
click at [125, 179] on div "100 % Back W 2.63 2.63 " H 2.42 2.42 " Y 4.12 4.12 " Center Middle Top Bottom" at bounding box center [425, 326] width 719 height 545
click at [40, 24] on div at bounding box center [40, 24] width 21 height 21
click at [44, 28] on div at bounding box center [40, 24] width 21 height 21
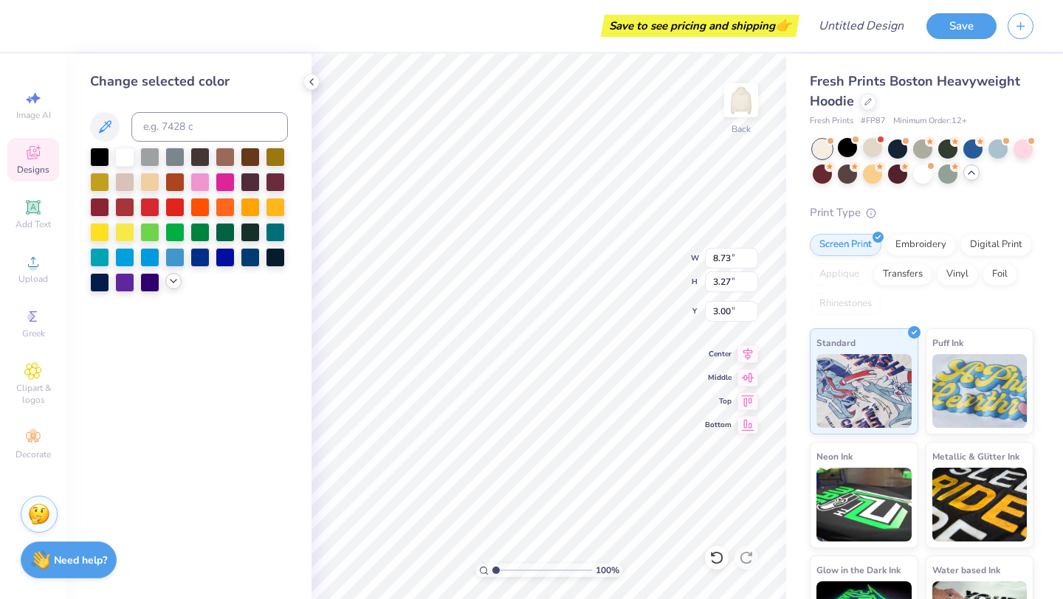
click at [169, 284] on icon at bounding box center [173, 281] width 12 height 12
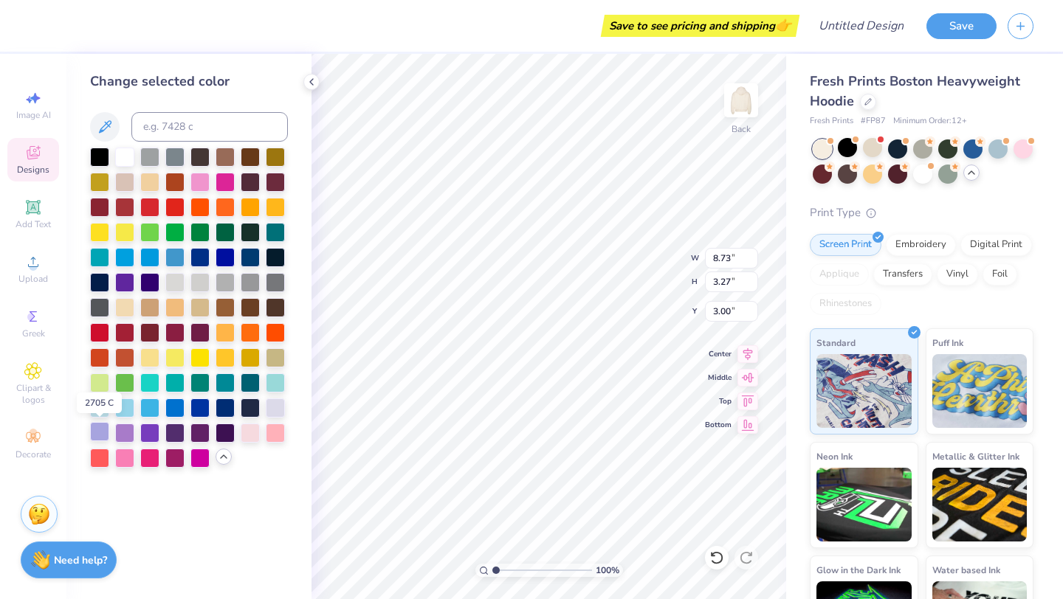
click at [98, 434] on div at bounding box center [99, 431] width 19 height 19
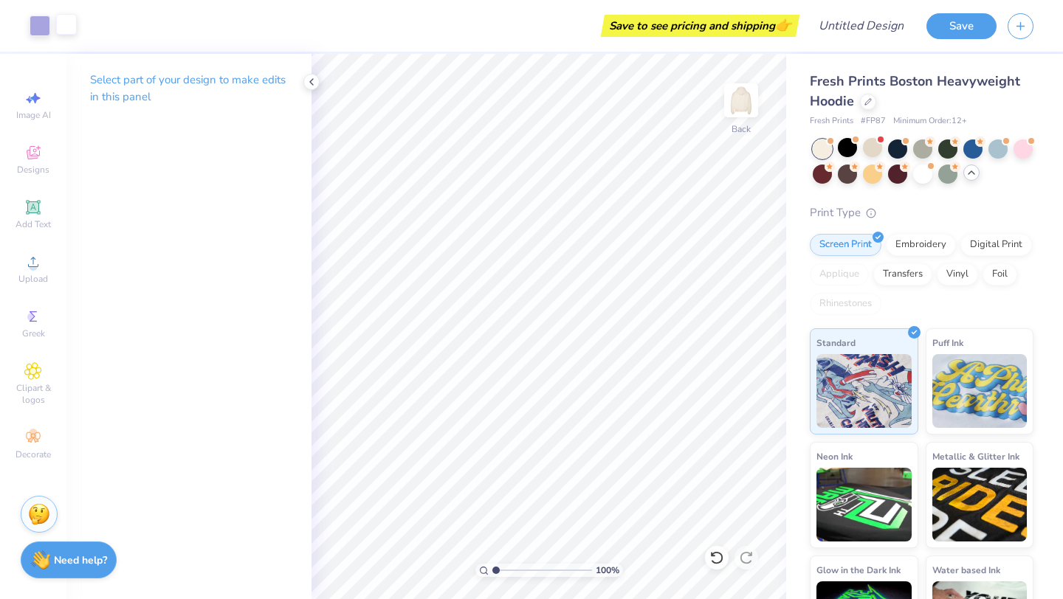
click at [59, 30] on div at bounding box center [66, 24] width 21 height 21
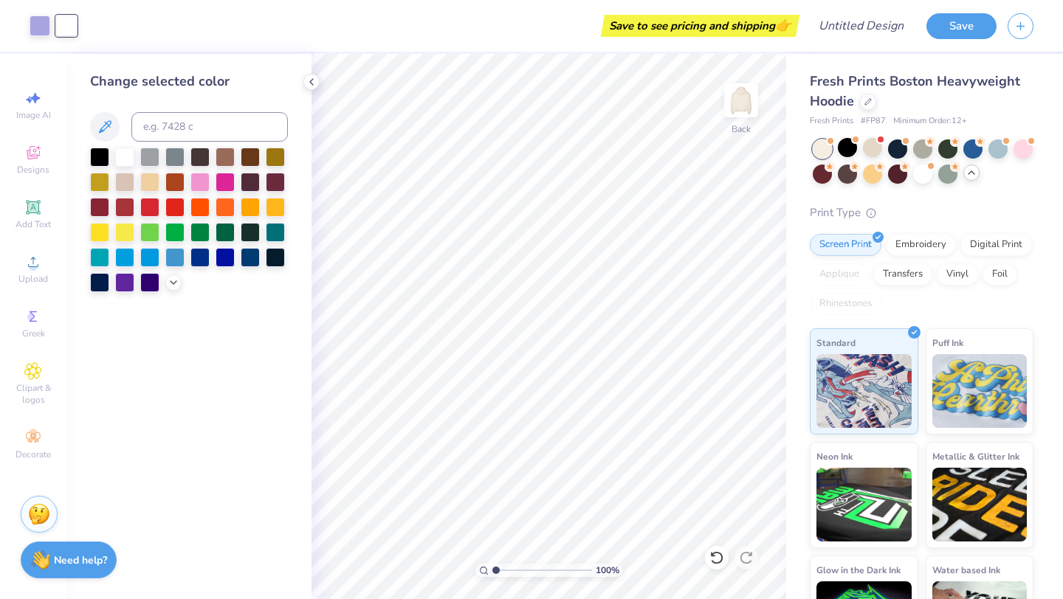
click at [159, 282] on div at bounding box center [149, 282] width 19 height 19
click at [170, 282] on icon at bounding box center [173, 283] width 12 height 12
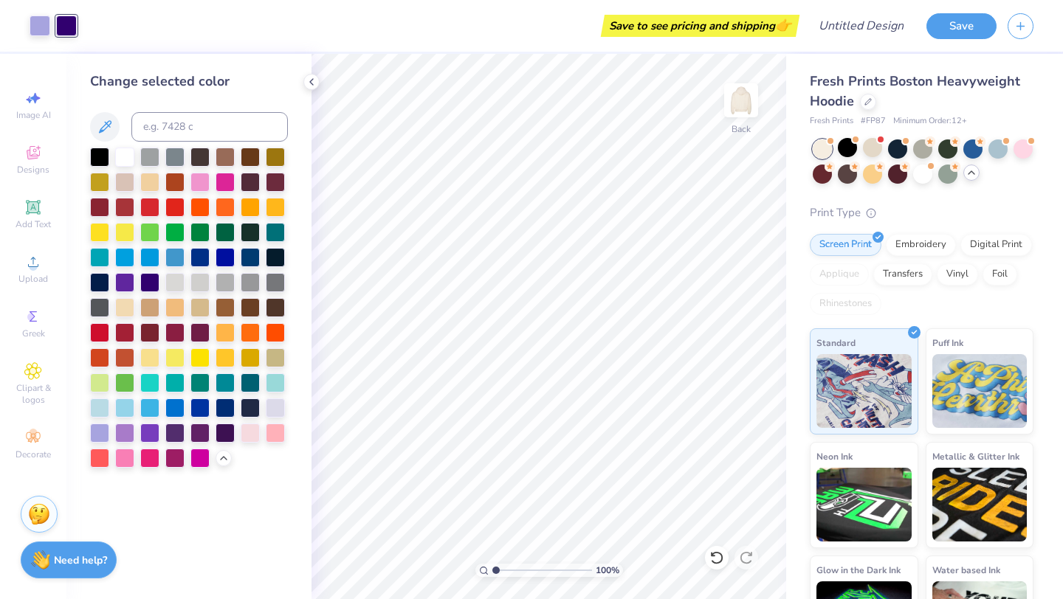
click at [84, 429] on div "Change selected color" at bounding box center [188, 326] width 245 height 545
click at [95, 429] on div at bounding box center [99, 431] width 19 height 19
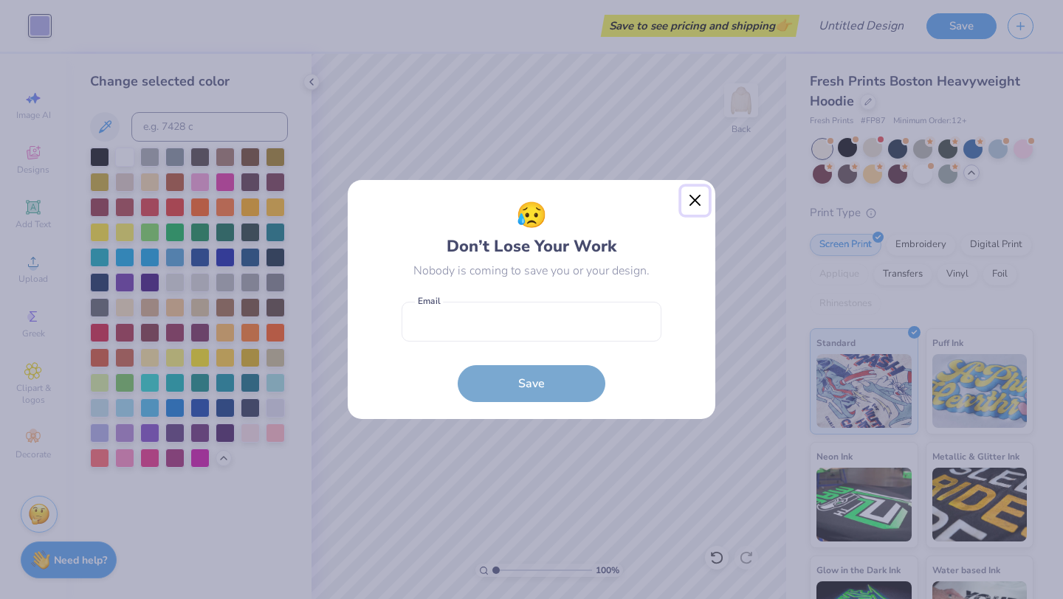
click at [702, 198] on button "Close" at bounding box center [695, 201] width 28 height 28
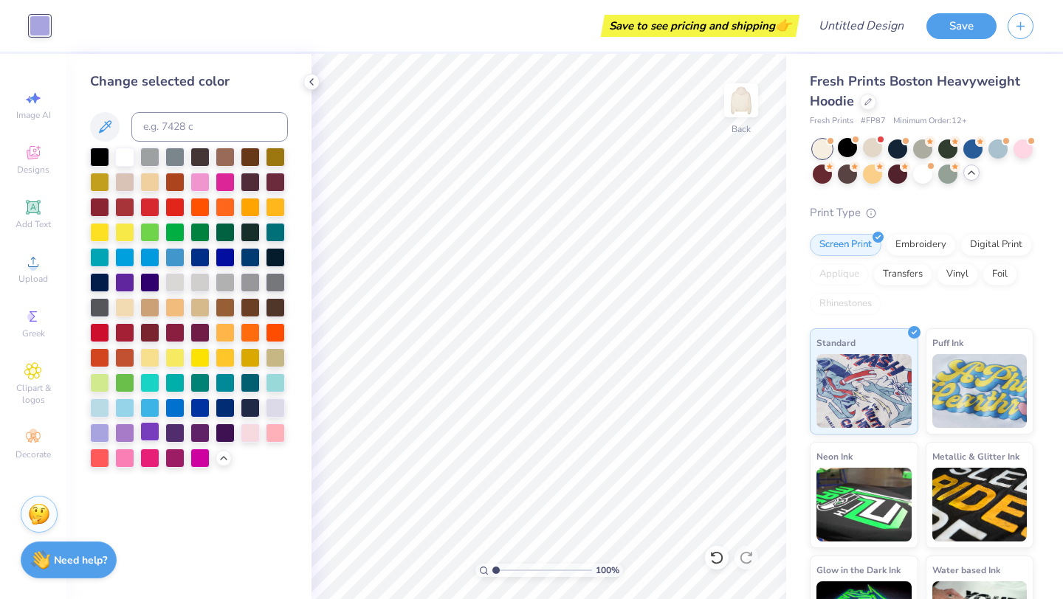
click at [154, 435] on div at bounding box center [149, 431] width 19 height 19
click at [179, 435] on div at bounding box center [174, 431] width 19 height 19
click at [147, 286] on div at bounding box center [149, 281] width 19 height 19
click at [736, 106] on img at bounding box center [740, 100] width 59 height 59
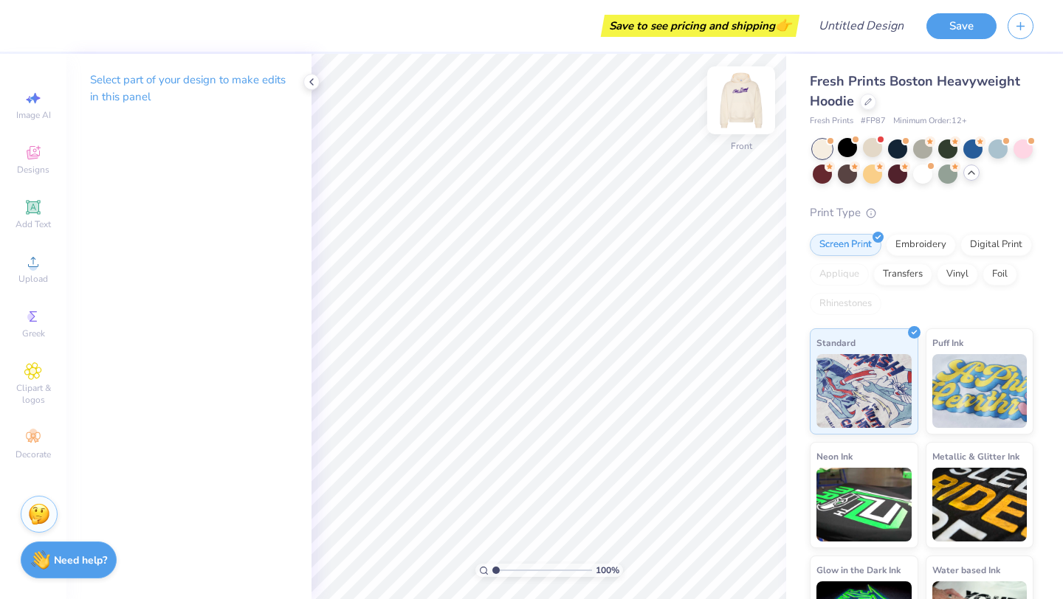
click at [735, 108] on img at bounding box center [740, 100] width 59 height 59
click at [971, 179] on div at bounding box center [971, 173] width 16 height 16
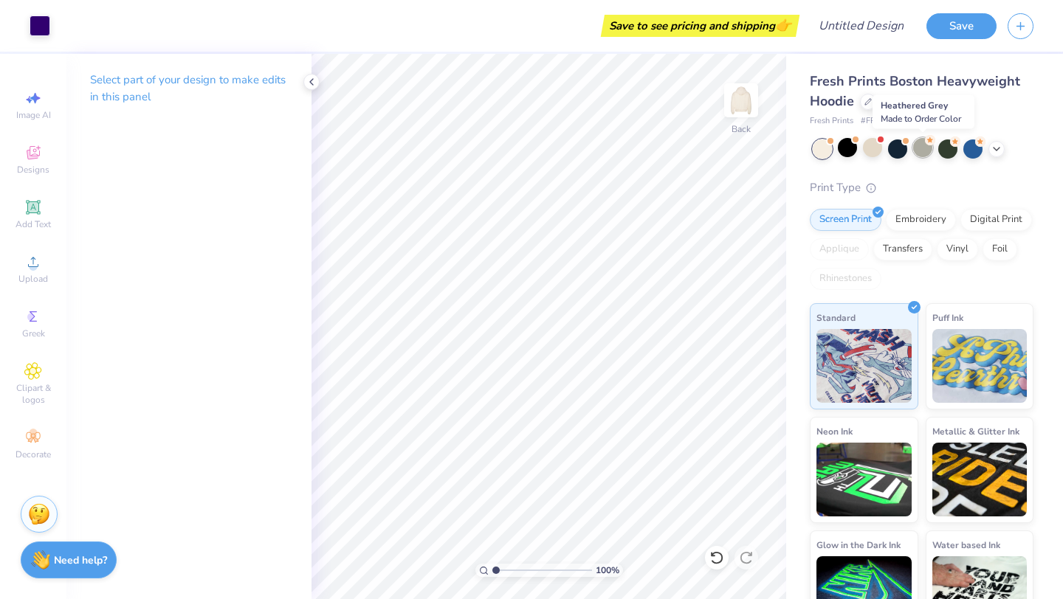
click at [930, 149] on div at bounding box center [922, 147] width 19 height 19
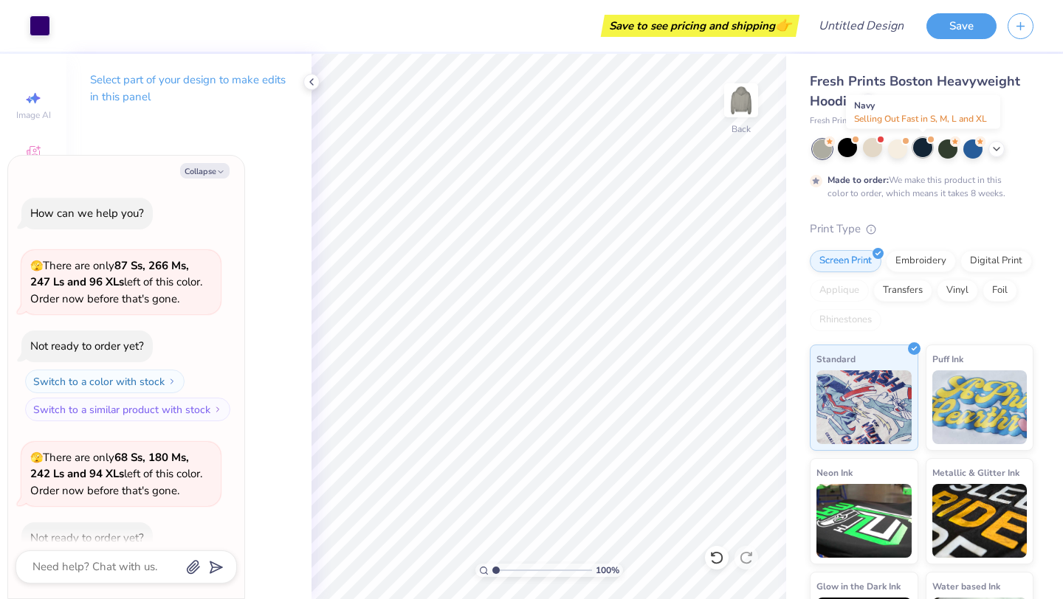
scroll to position [204, 0]
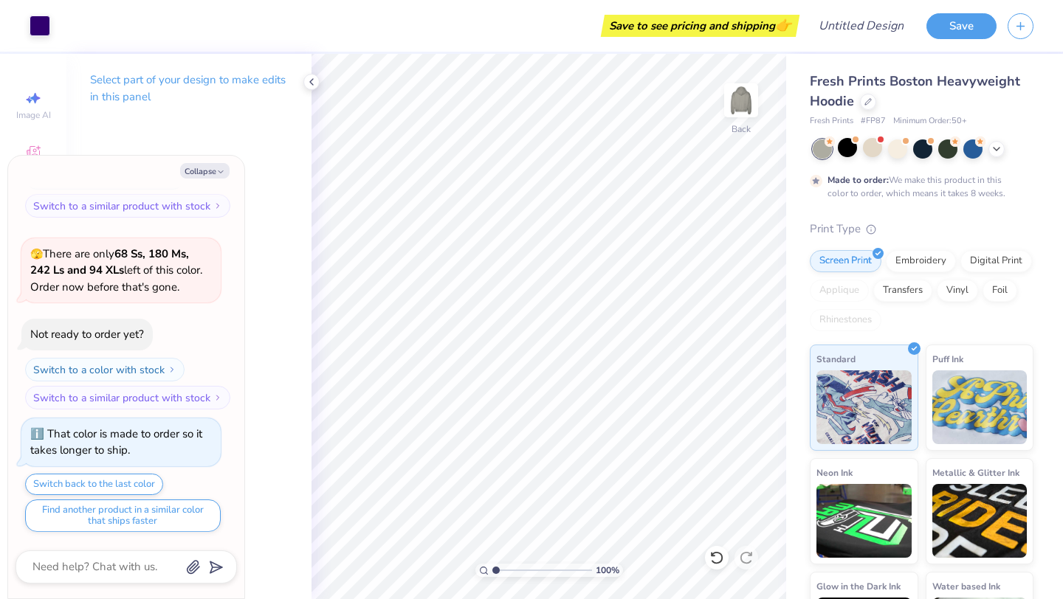
click at [987, 151] on div at bounding box center [922, 148] width 221 height 19
click at [995, 151] on icon at bounding box center [996, 148] width 12 height 12
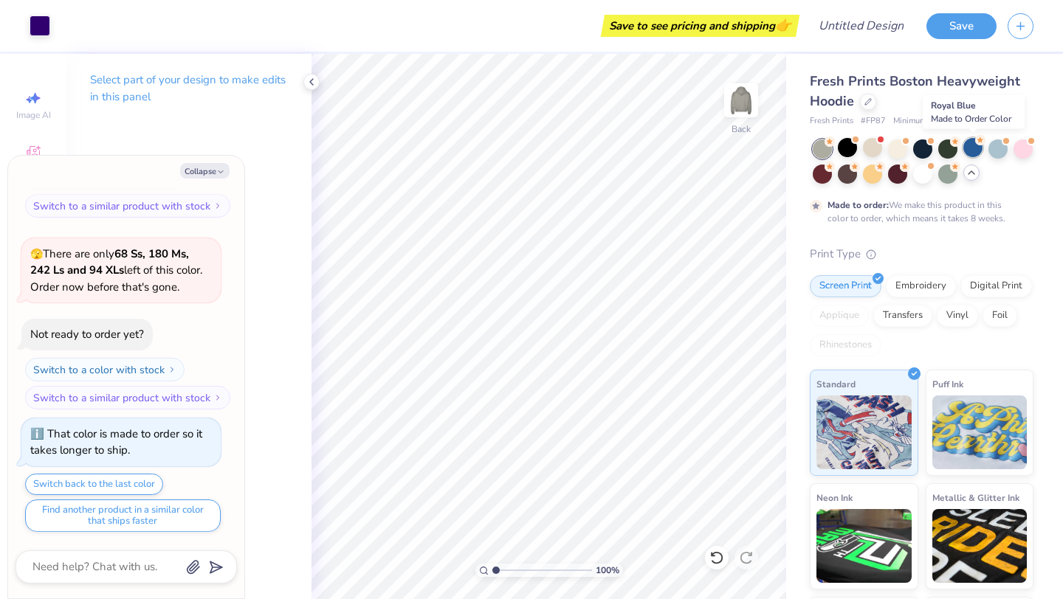
click at [966, 145] on div at bounding box center [972, 147] width 19 height 19
click at [880, 177] on div at bounding box center [872, 172] width 19 height 19
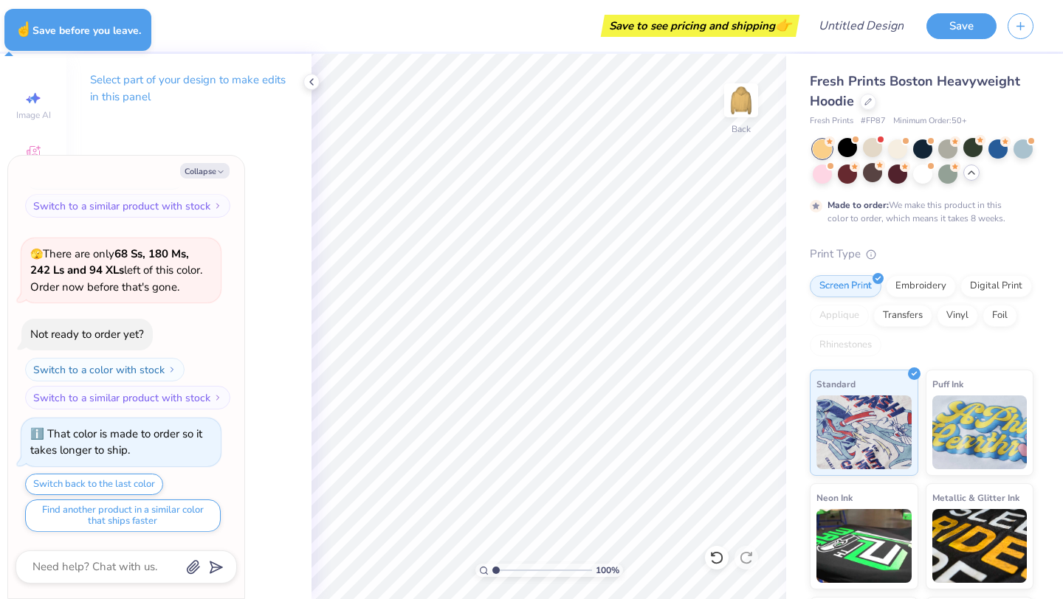
type textarea "x"
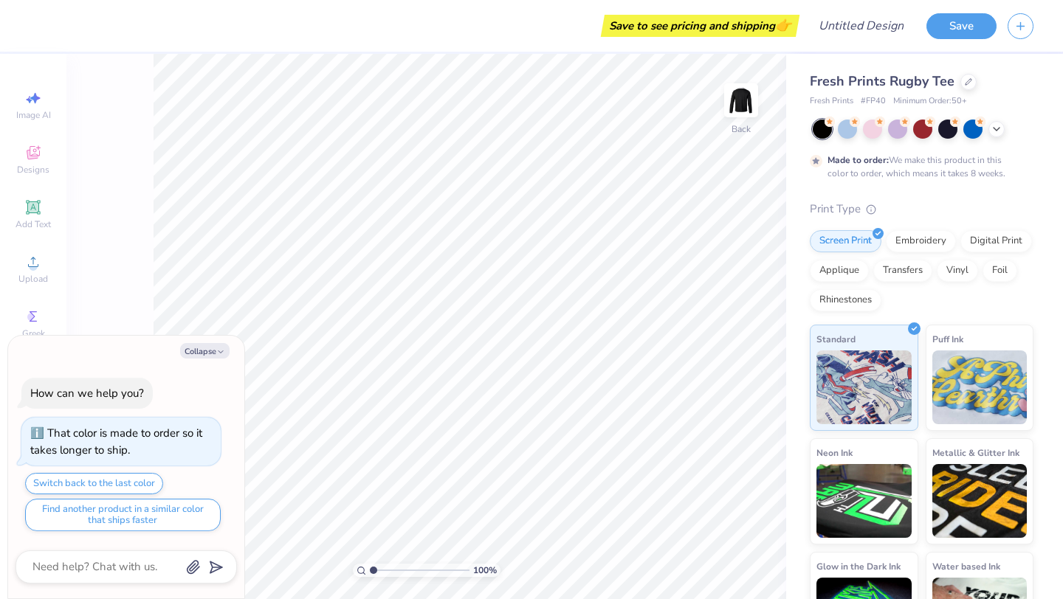
type textarea "x"
